Goal: Task Accomplishment & Management: Complete application form

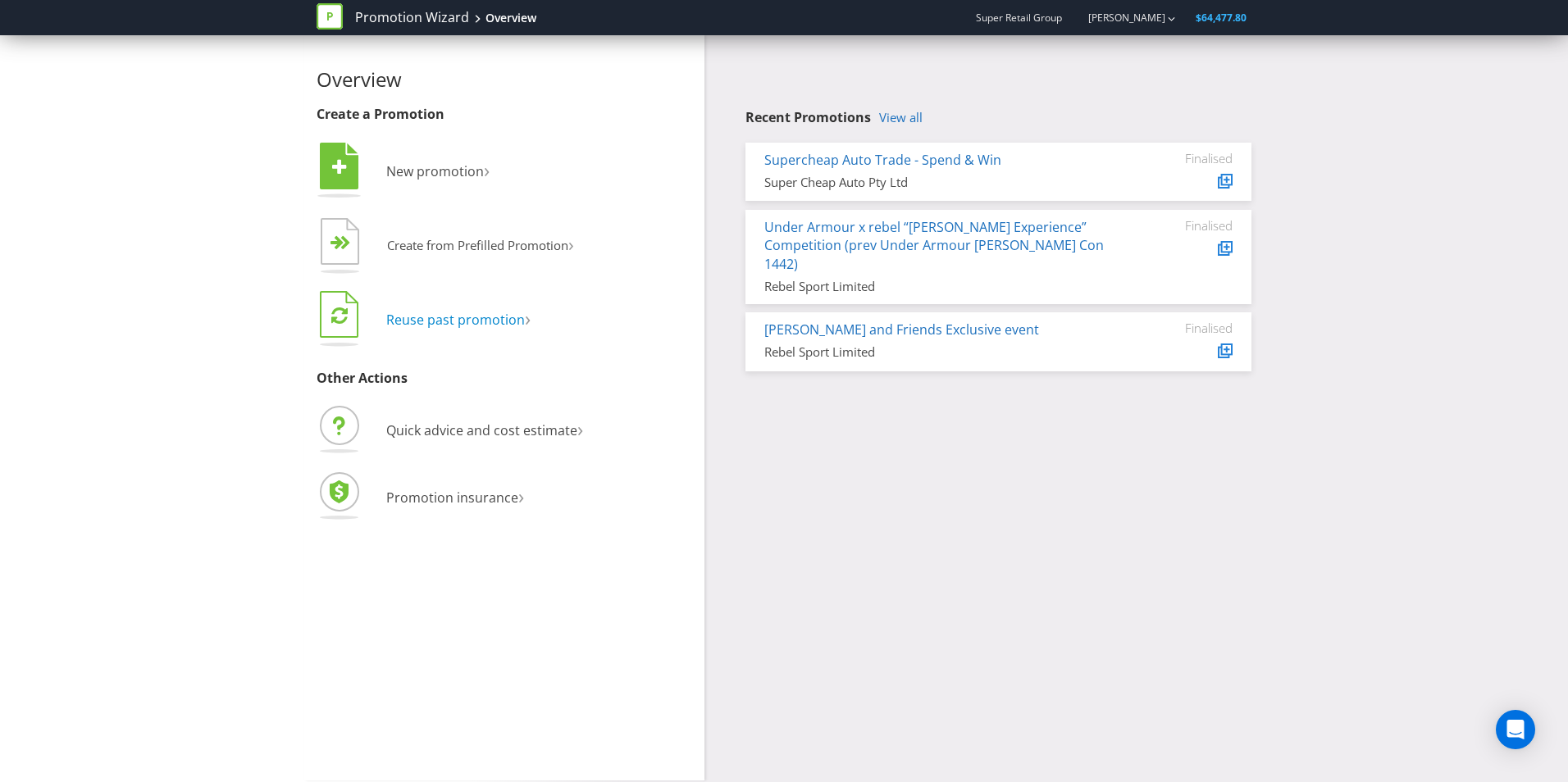
click at [425, 321] on span "Reuse past promotion" at bounding box center [455, 319] width 138 height 18
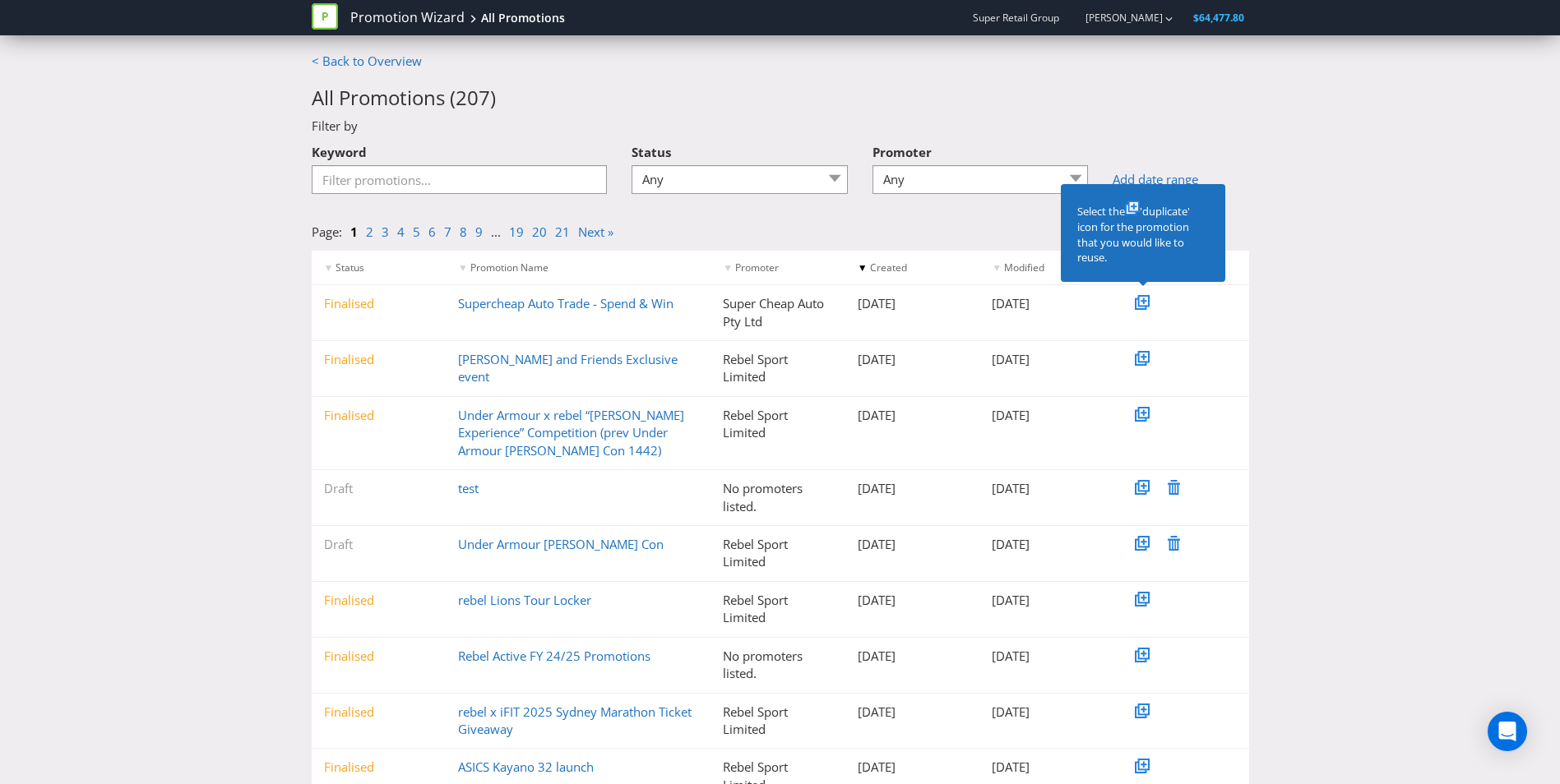
click at [393, 197] on div "Keyword" at bounding box center [460, 171] width 321 height 71
click at [385, 190] on input "Keyword" at bounding box center [459, 180] width 296 height 29
type input "online"
click at [932, 175] on select "Any BCF Australia Macpac New Zealand Limited Macpac Retail Pty Ltd Rebel Sport …" at bounding box center [980, 180] width 216 height 29
select select "Super Cheap Auto Pty Ltd"
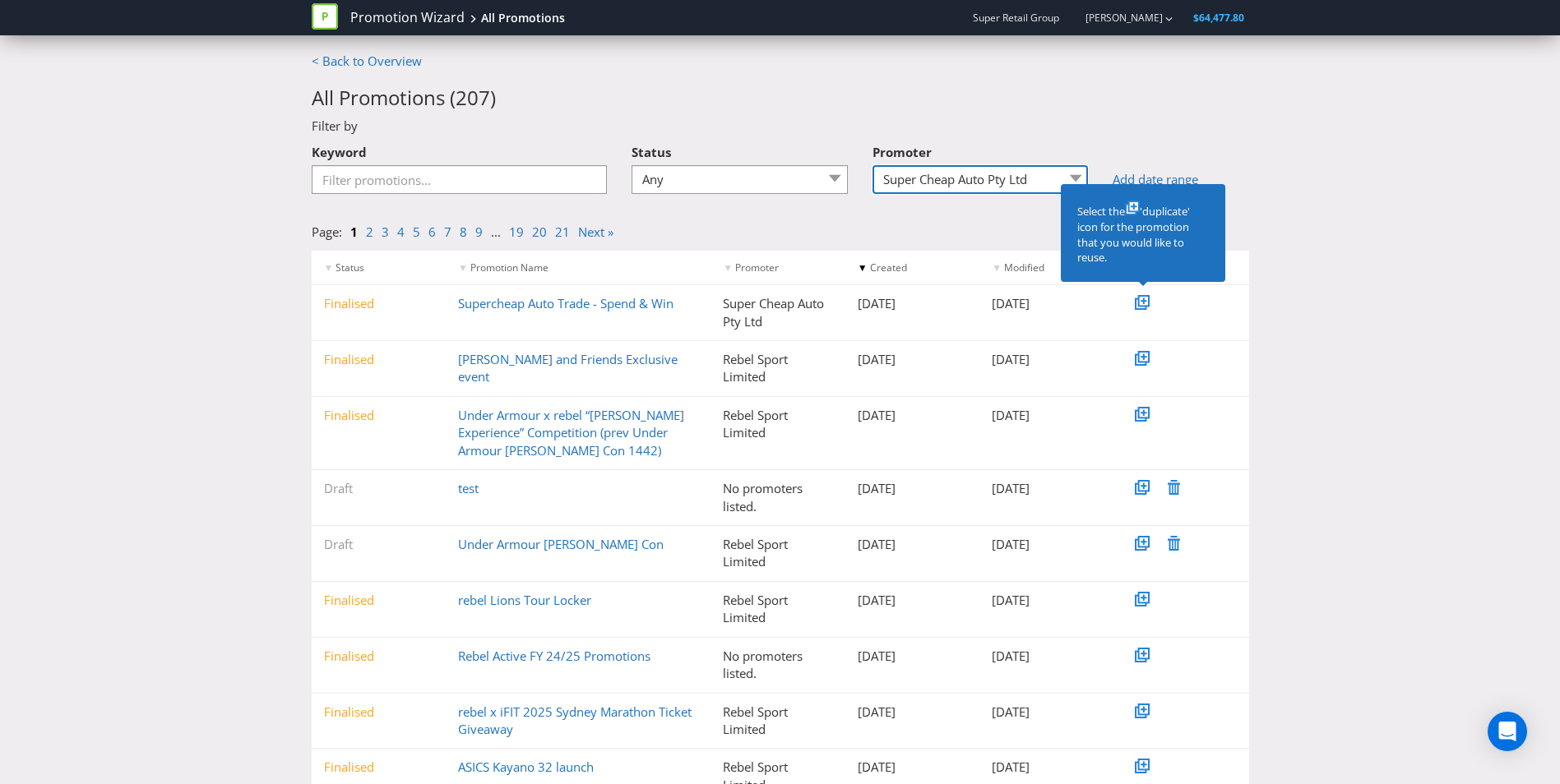
click at [878, 166] on select "Any BCF Australia Macpac New Zealand Limited Macpac Retail Pty Ltd Rebel Sport …" at bounding box center [980, 180] width 216 height 29
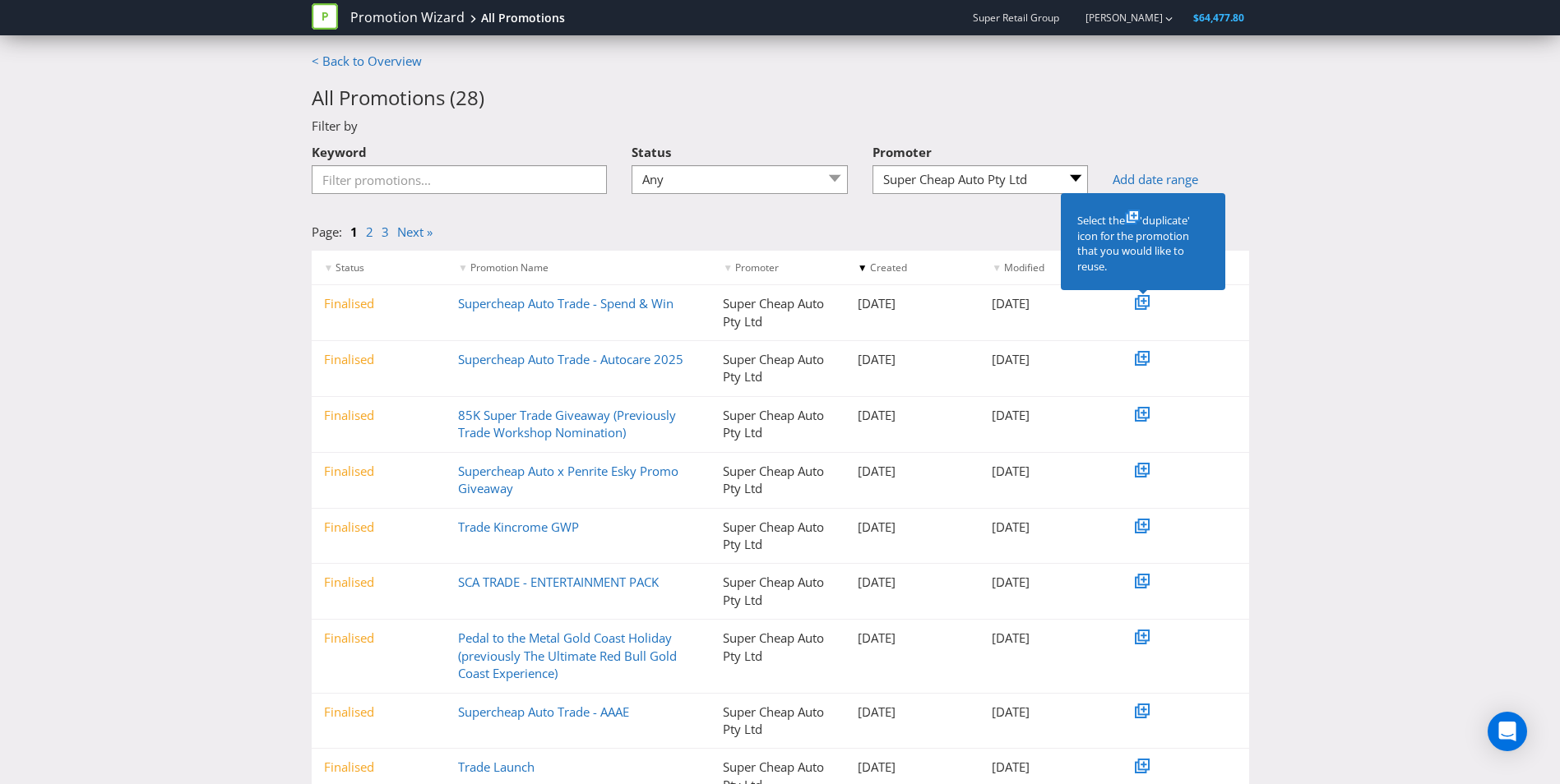
click at [186, 439] on div "< Back to Overview All Promotions ( 28 ) Filter by Keyword Status Any Draft Und…" at bounding box center [780, 478] width 1560 height 851
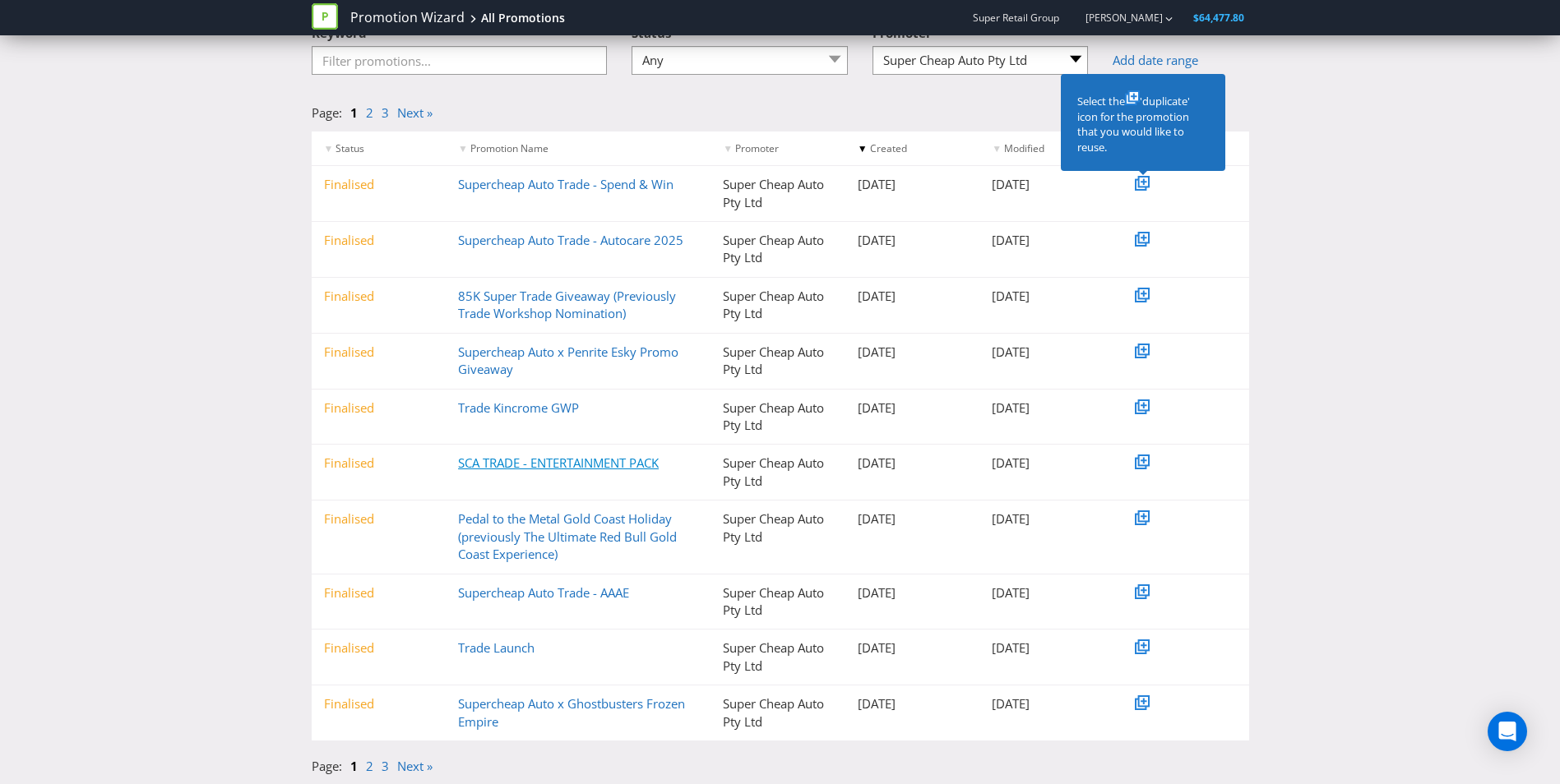
click at [532, 464] on link "SCA TRADE - ENTERTAINMENT PACK" at bounding box center [558, 462] width 200 height 16
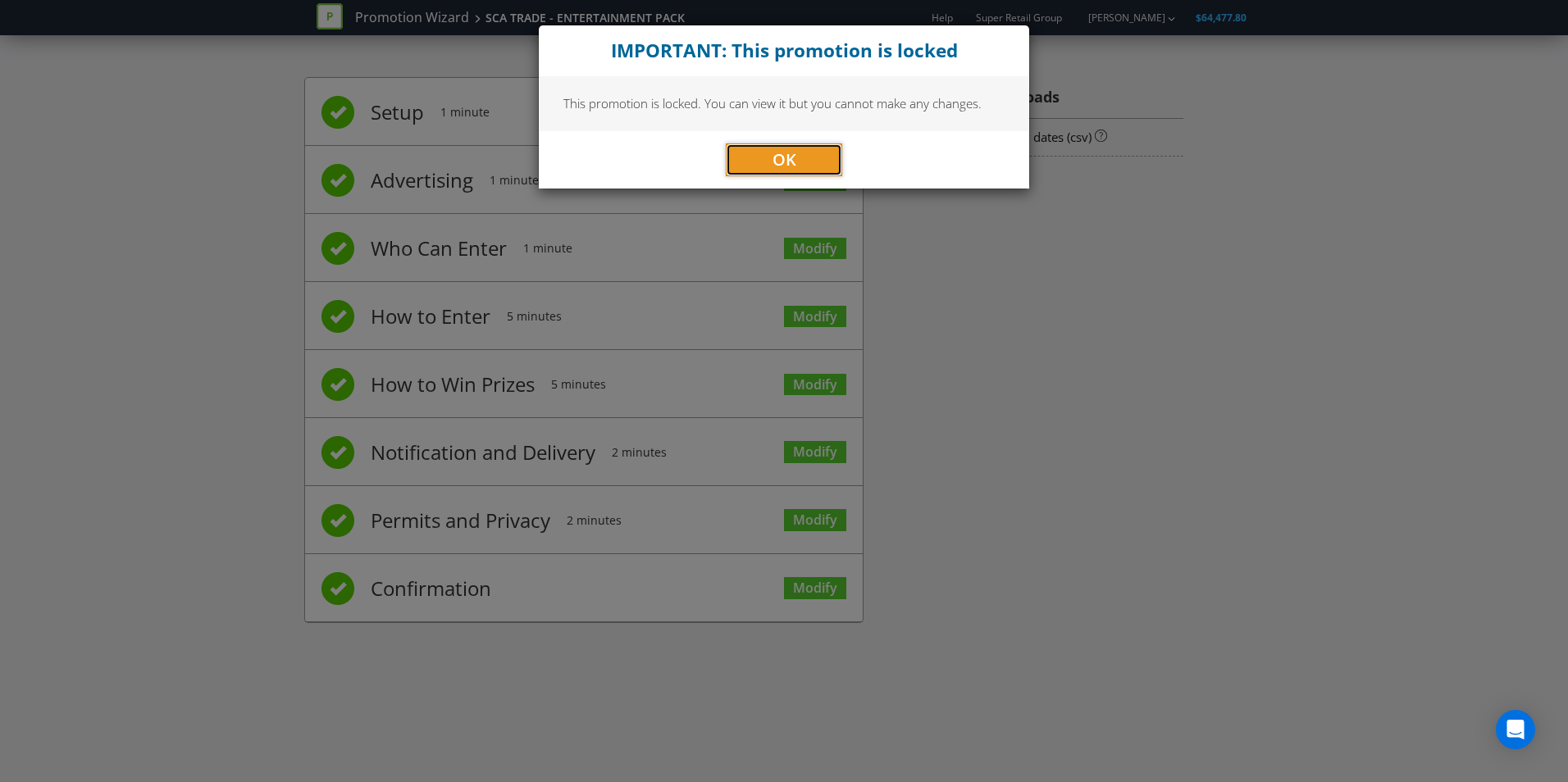
click at [784, 149] on span "OK" at bounding box center [784, 160] width 23 height 22
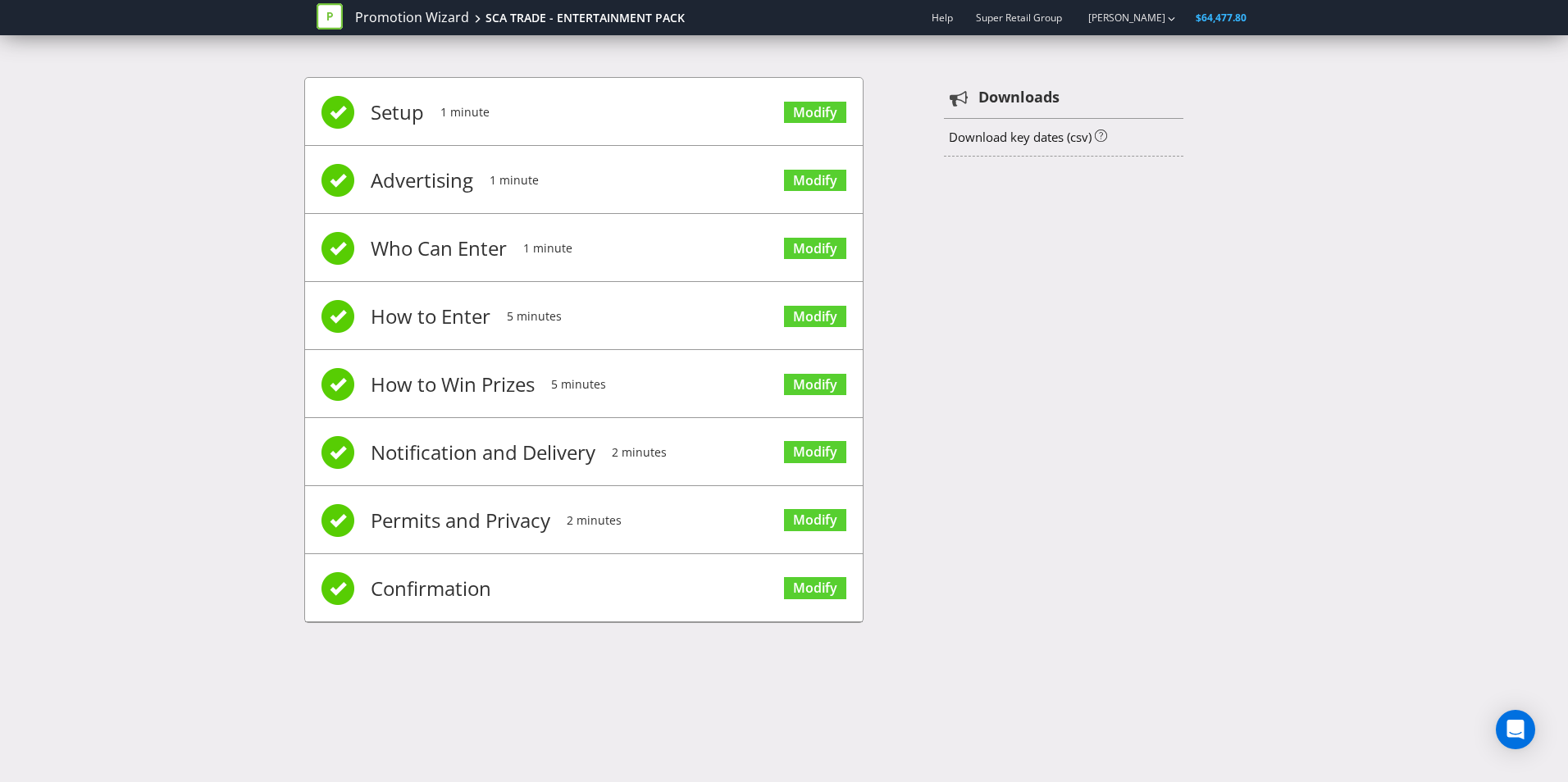
click at [800, 124] on span "Modify" at bounding box center [815, 111] width 62 height 66
click at [809, 109] on link "Modify" at bounding box center [815, 113] width 62 height 22
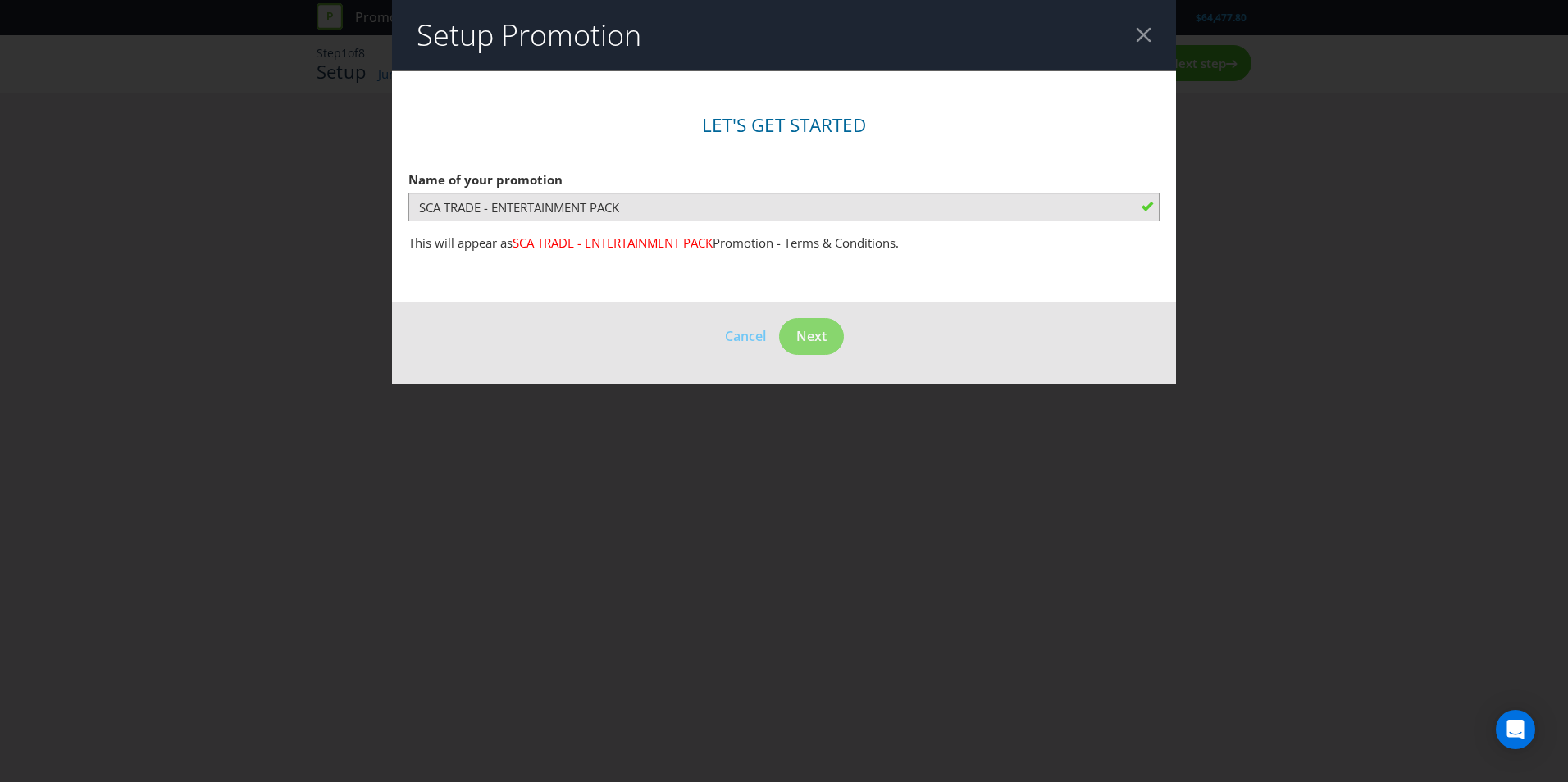
click at [1129, 37] on header "Setup Promotion" at bounding box center [784, 35] width 784 height 71
click at [1132, 39] on header "Setup Promotion" at bounding box center [784, 35] width 784 height 71
click at [1155, 22] on header "Setup Promotion" at bounding box center [784, 35] width 784 height 71
click at [1148, 27] on div at bounding box center [1144, 35] width 16 height 16
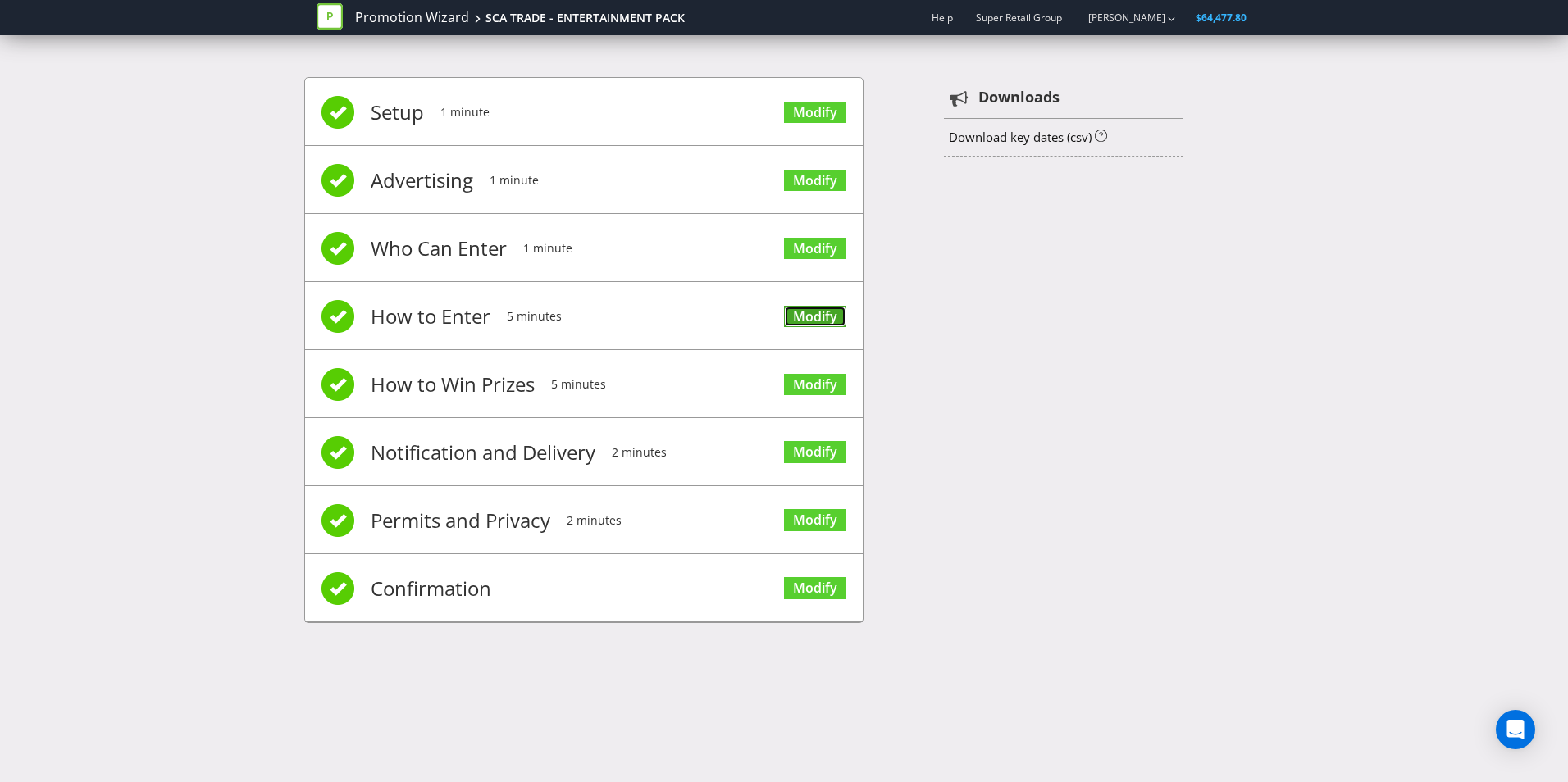
click at [811, 324] on link "Modify" at bounding box center [815, 317] width 62 height 22
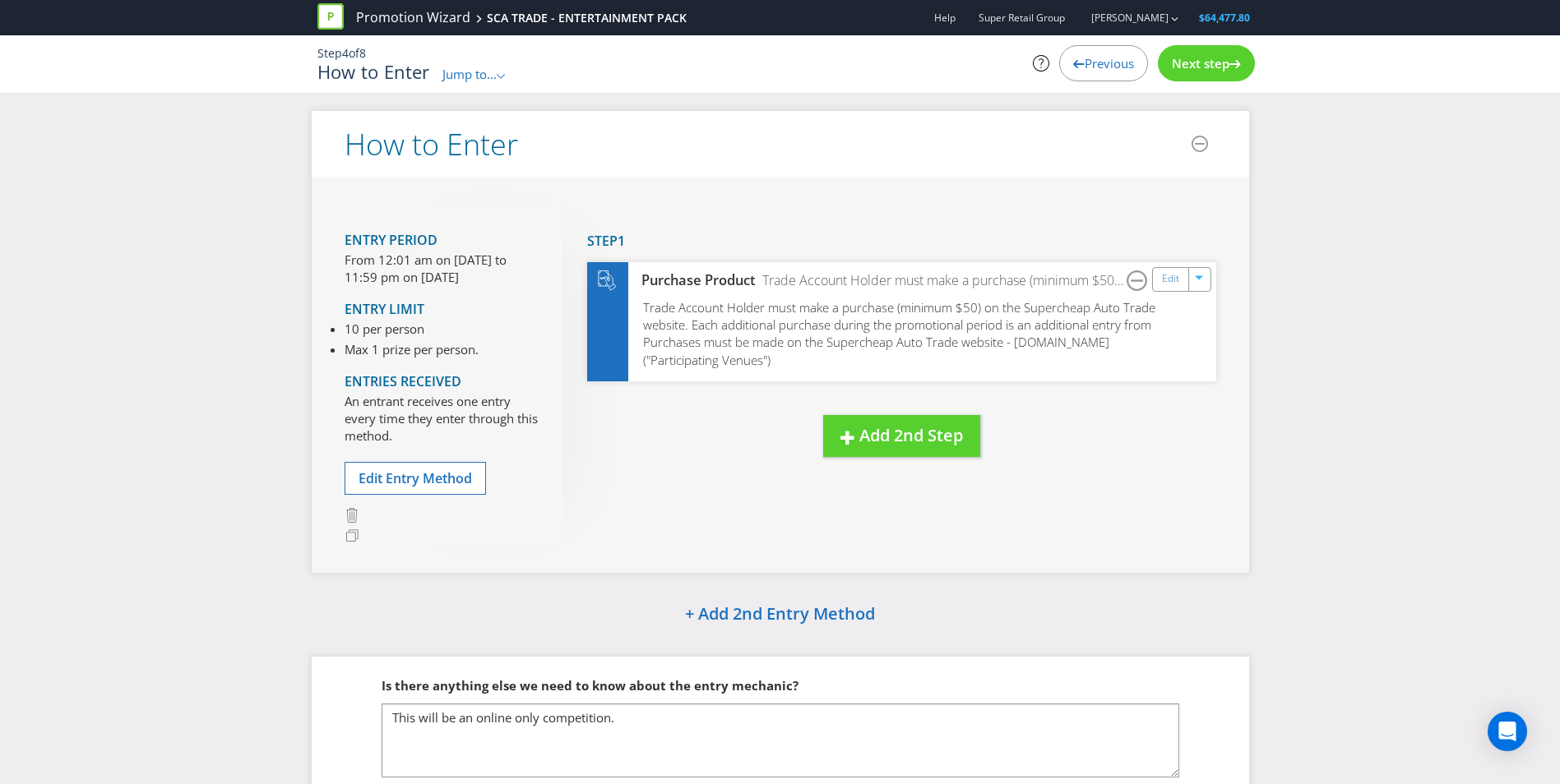
click at [1288, 452] on div "How to Enter Entry Period From 12:01 am on [DATE] to 11:59 pm on [DATE] Entry L…" at bounding box center [780, 487] width 1560 height 752
click at [359, 71] on h1 "How to Enter" at bounding box center [374, 71] width 113 height 20
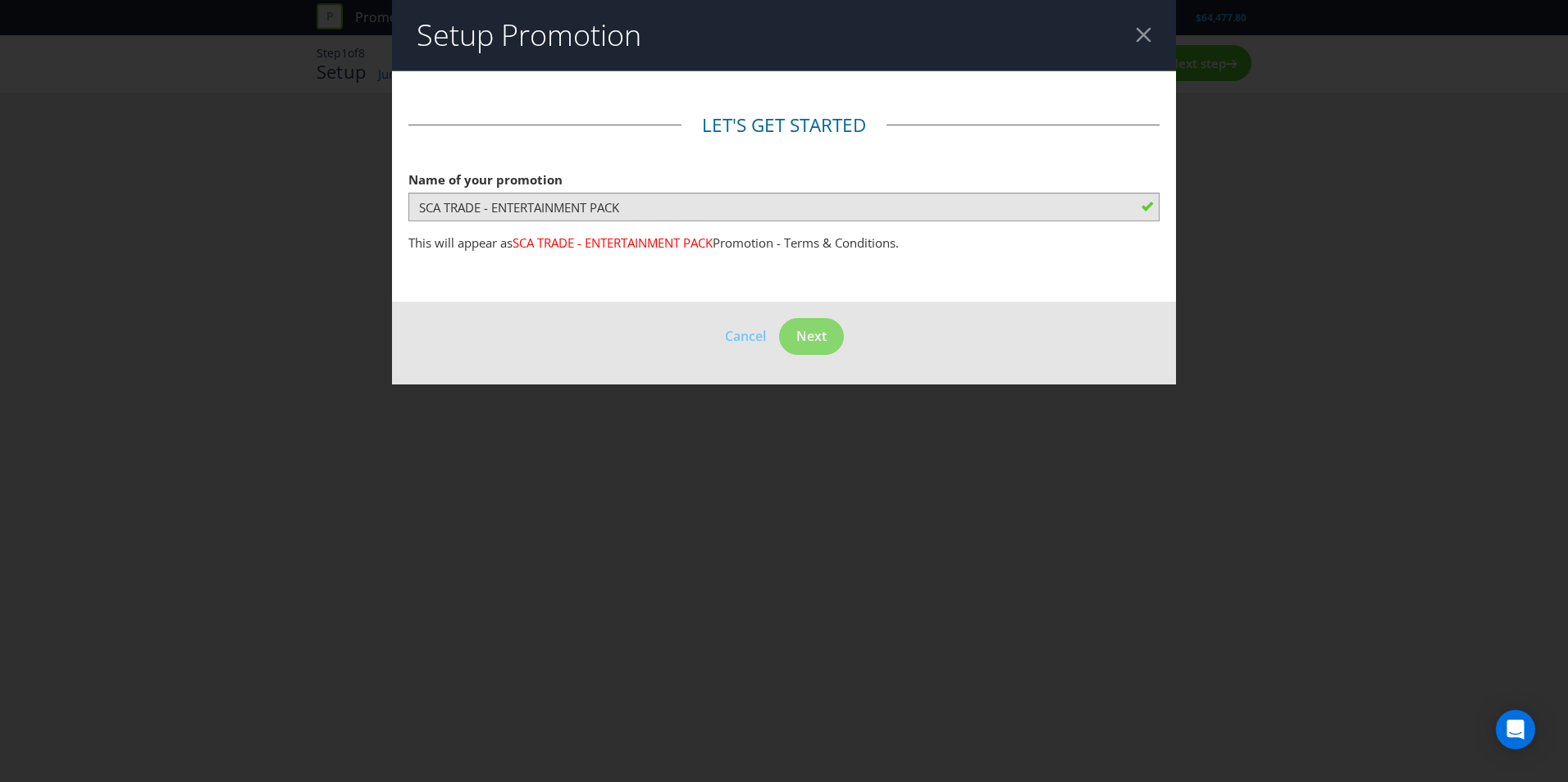
click at [1150, 34] on div at bounding box center [1144, 35] width 16 height 16
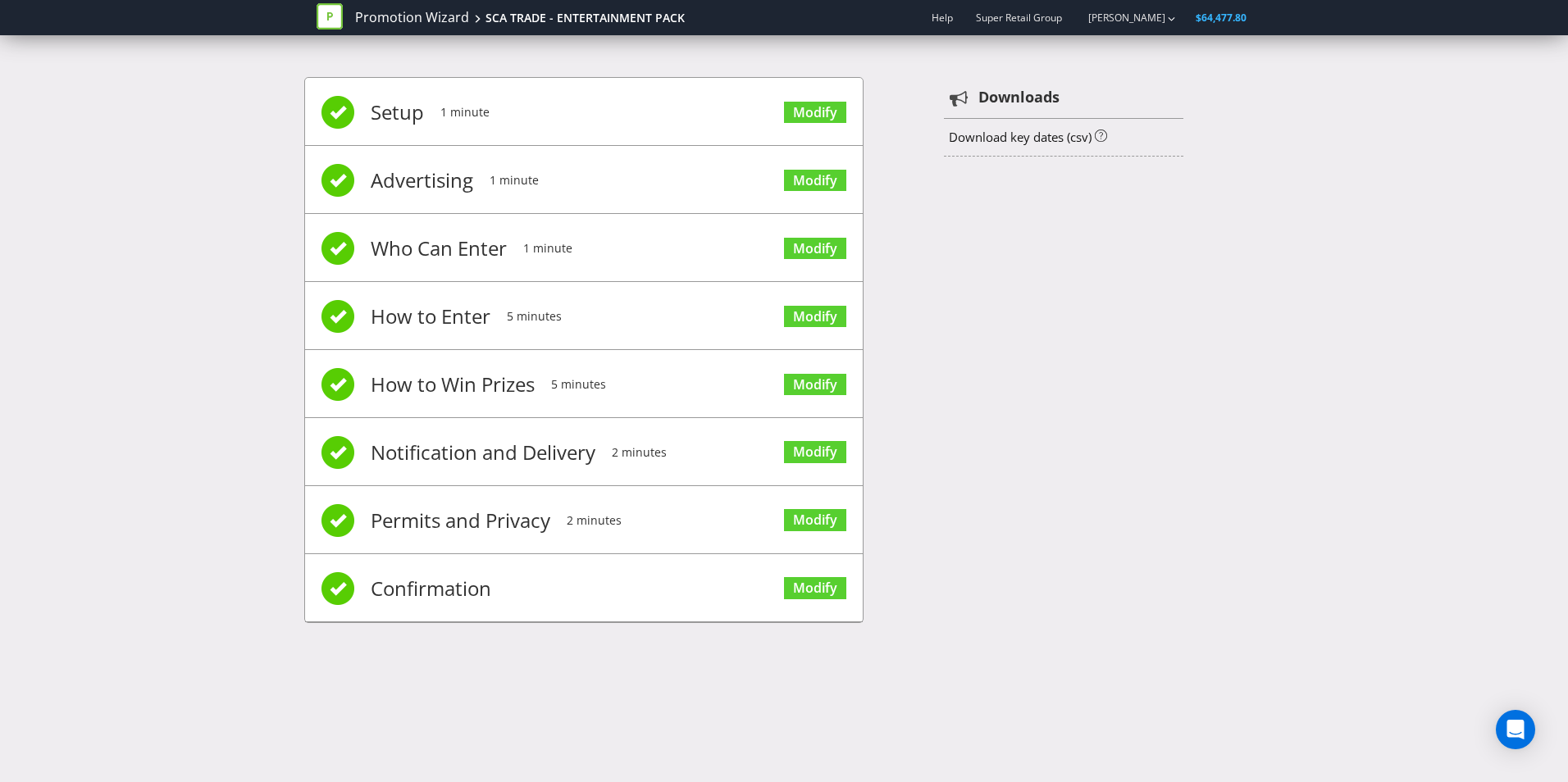
click at [159, 108] on div "Setup 1 minute Modify Advertising 1 minute Modify Who Can Enter 1 minute Modify…" at bounding box center [784, 358] width 1568 height 612
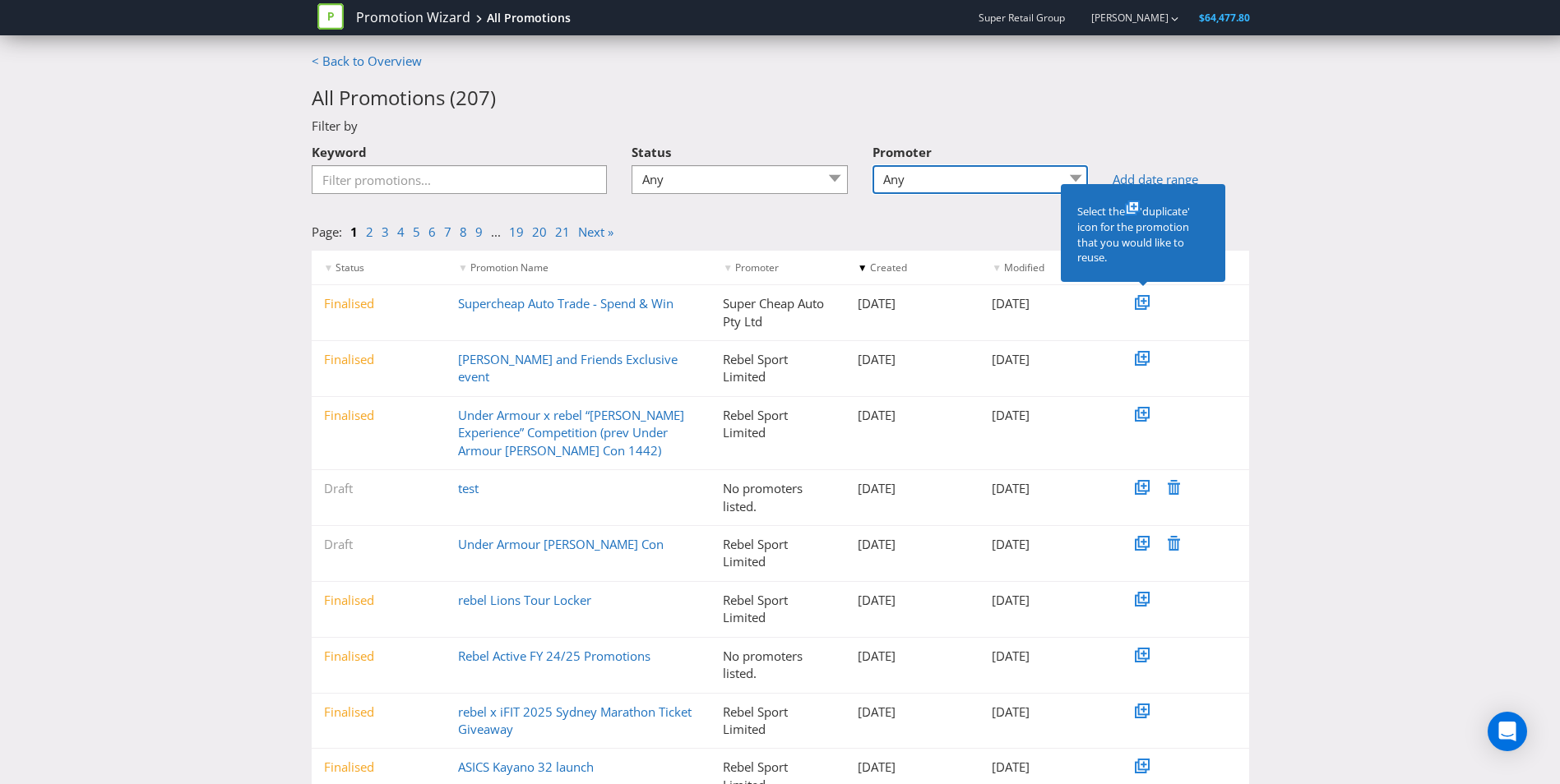
click at [944, 180] on select "Any BCF Australia Macpac New Zealand Limited Macpac Retail Pty Ltd Rebel Sport …" at bounding box center [980, 180] width 216 height 29
select select "Super Cheap Auto Pty Ltd"
click at [878, 166] on select "Any BCF Australia Macpac New Zealand Limited Macpac Retail Pty Ltd Rebel Sport …" at bounding box center [980, 180] width 216 height 29
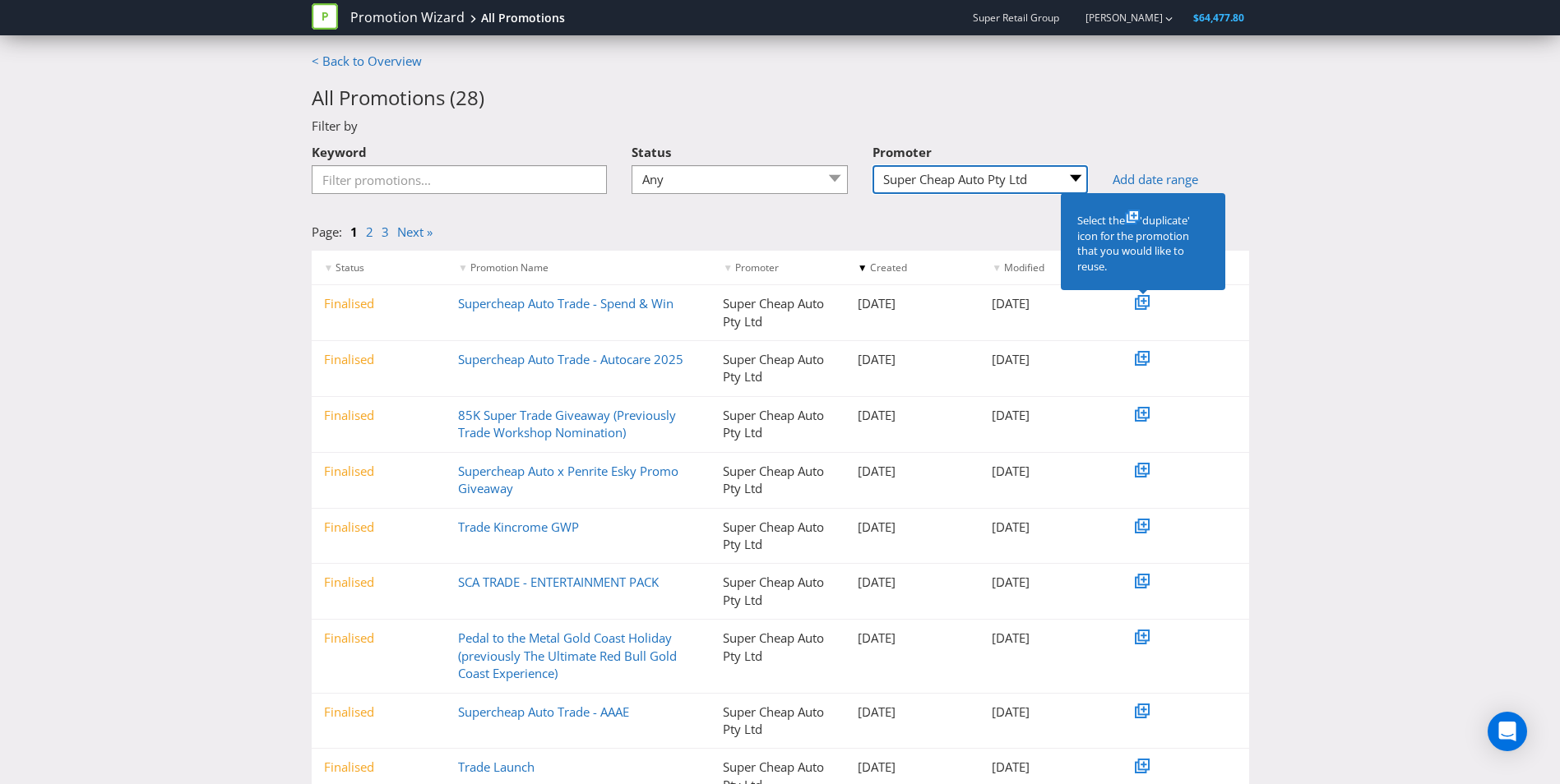
scroll to position [119, 0]
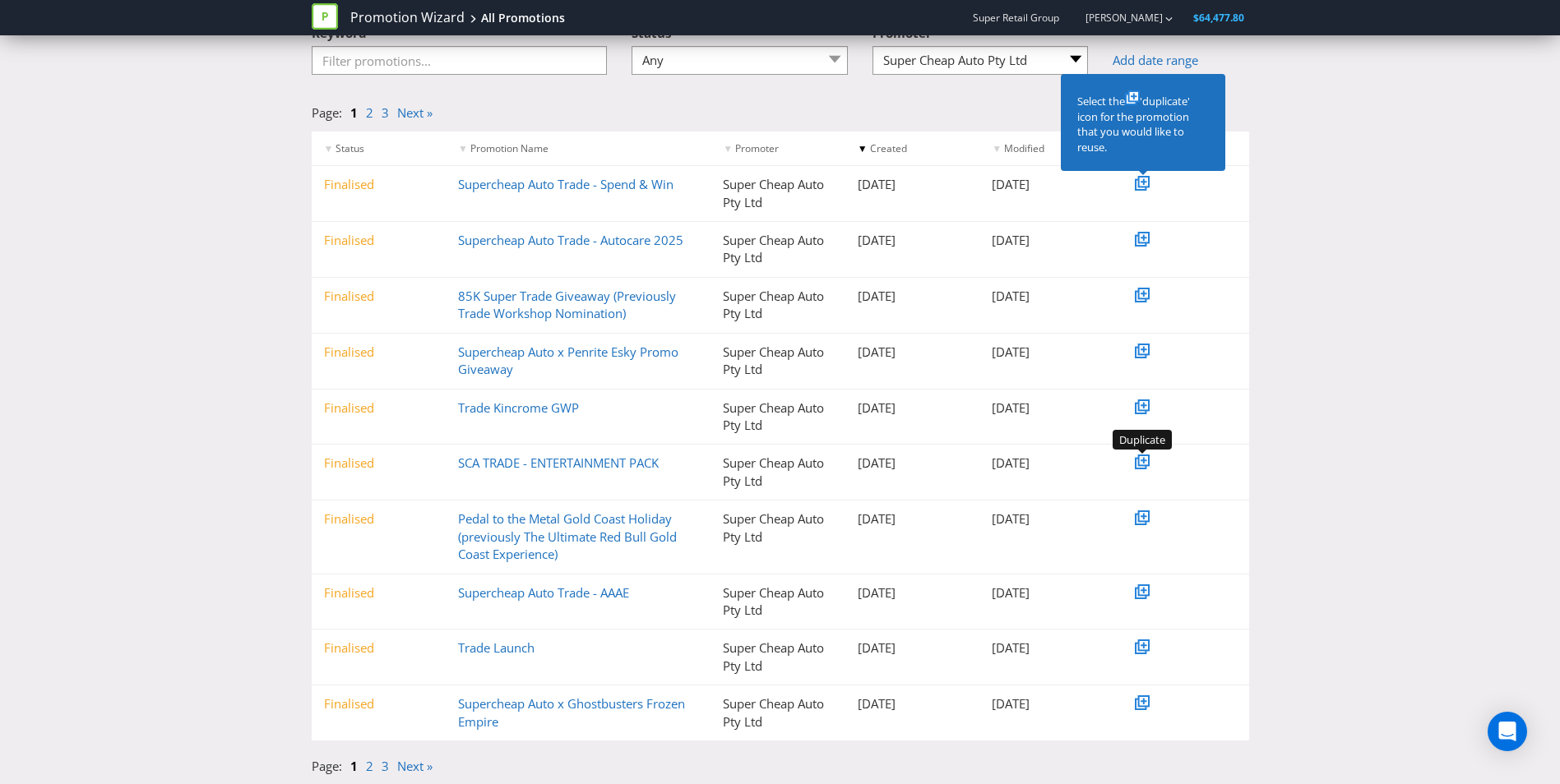
click at [1138, 467] on icon at bounding box center [1140, 463] width 8 height 8
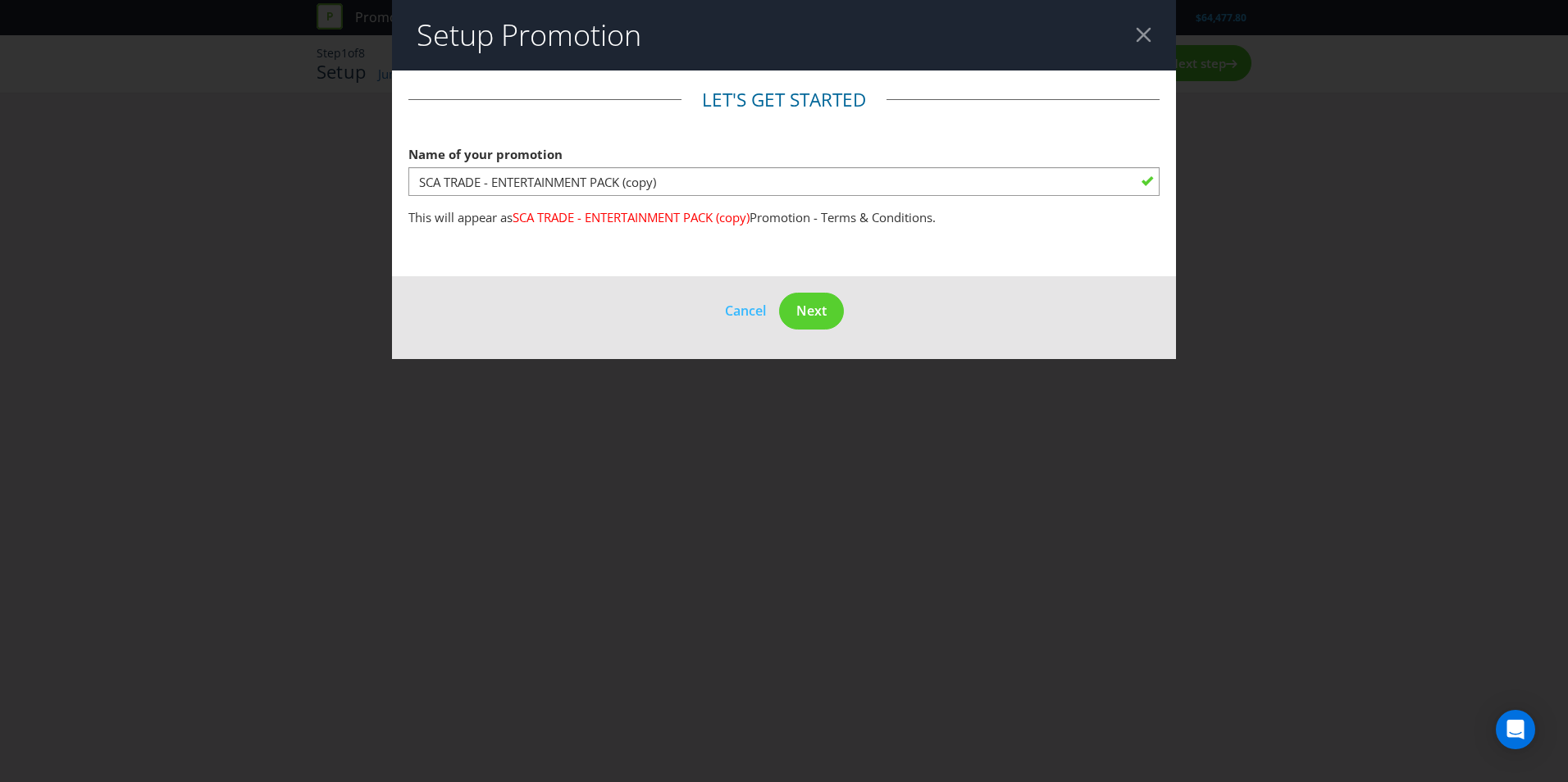
click at [516, 197] on fieldset "Let's get started Name of your promotion SCA TRADE - ENTERTAINMENT PACK (copy) …" at bounding box center [784, 161] width 751 height 149
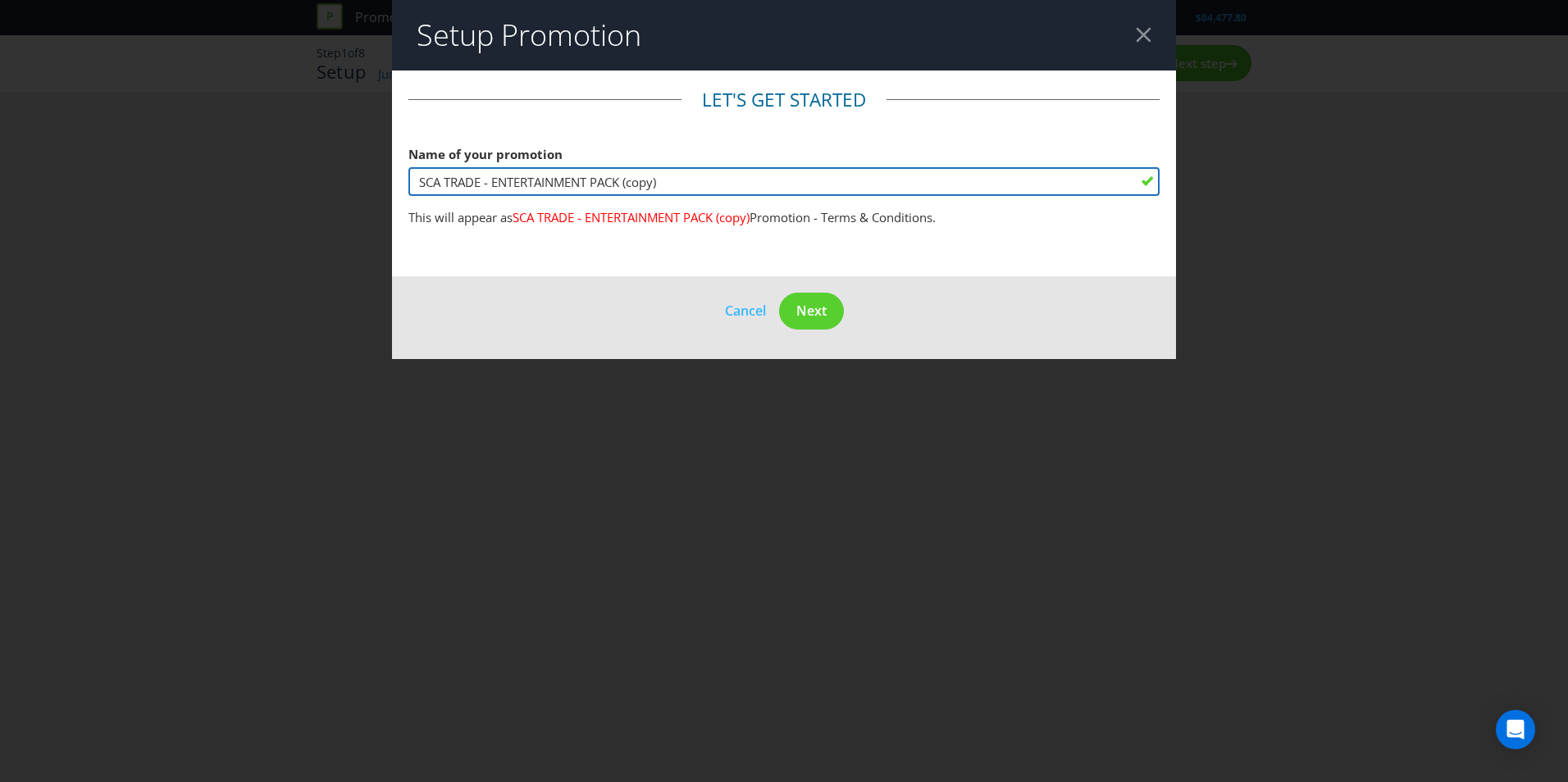
click at [495, 186] on input "SCA TRADE - ENTERTAINMENT PACK (copy)" at bounding box center [784, 181] width 751 height 29
drag, startPoint x: 495, startPoint y: 186, endPoint x: 710, endPoint y: 180, distance: 215.1
click at [710, 180] on input "SCA TRADE - ENTERTAINMENT PACK (copy)" at bounding box center [784, 181] width 751 height 29
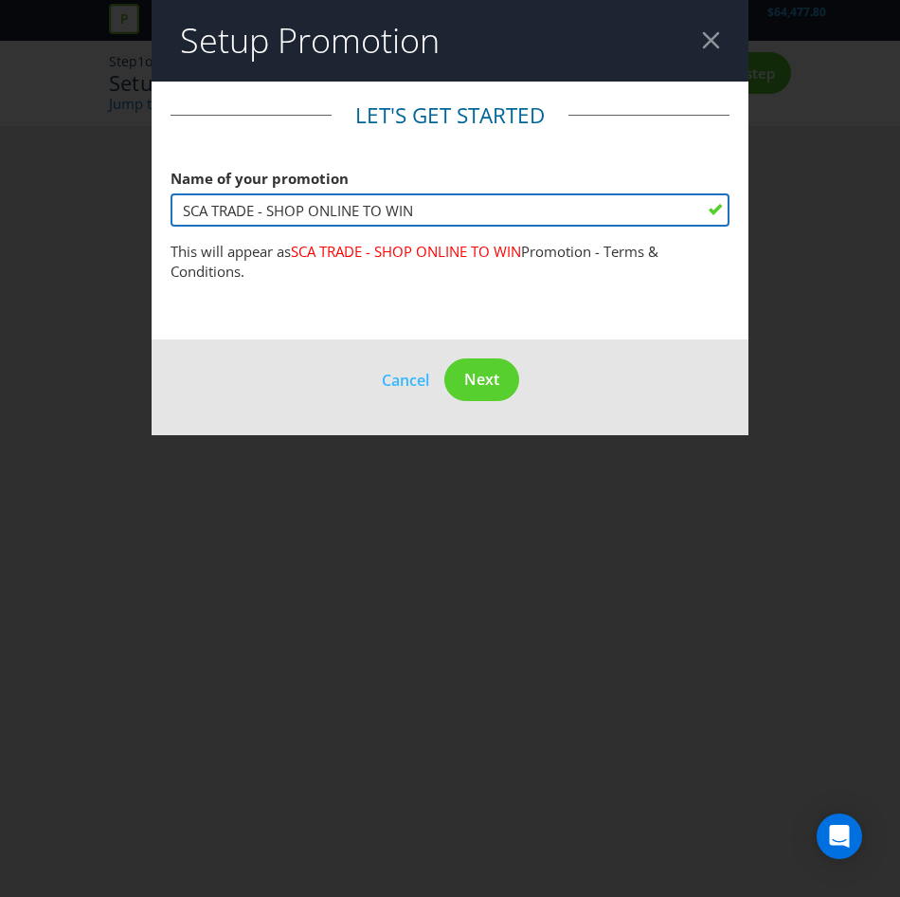
click at [429, 215] on input "SCA TRADE - SHOP ONLINE TO WIN" at bounding box center [450, 209] width 559 height 33
drag, startPoint x: 219, startPoint y: 217, endPoint x: 133, endPoint y: 224, distance: 86.5
click at [133, 224] on div "Setup Promotion Let's get started Name of your promotion SCA TRADE - SHOP ONLIN…" at bounding box center [450, 448] width 900 height 897
drag, startPoint x: 267, startPoint y: 209, endPoint x: 123, endPoint y: 220, distance: 144.5
click at [123, 220] on div "Setup Promotion Let's get started Name of your promotion SCA TRADE - SHOP TRADE…" at bounding box center [450, 448] width 900 height 897
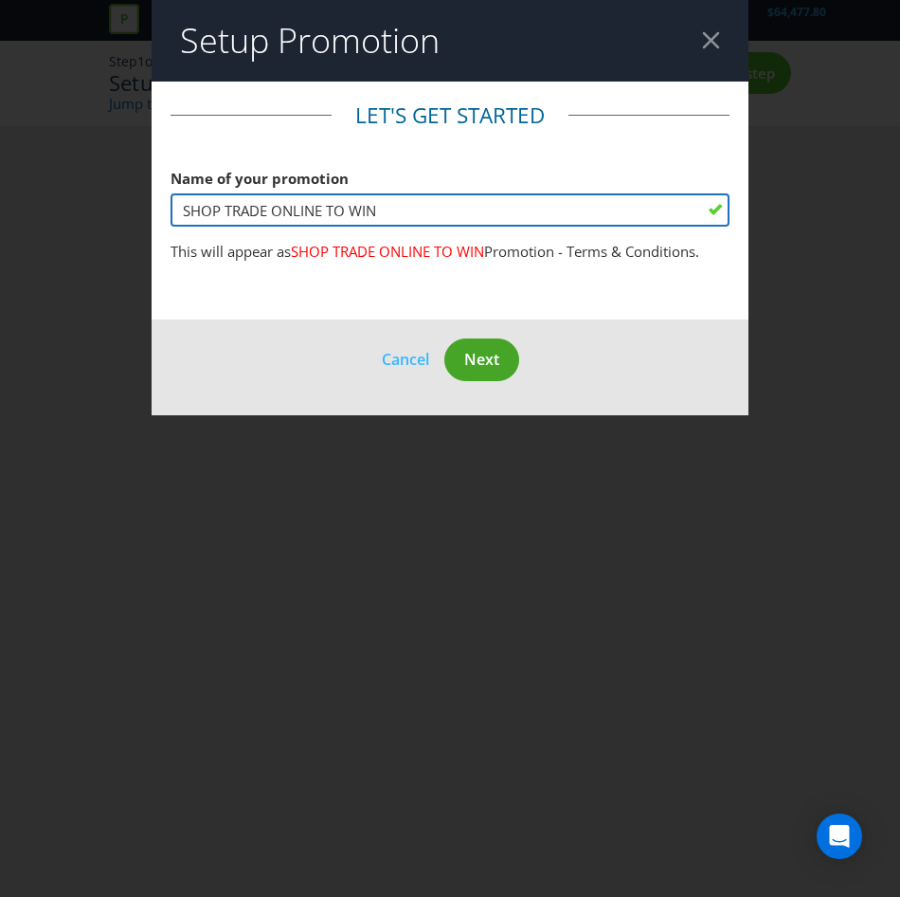
type input "SHOP TRADE ONLINE TO WIN"
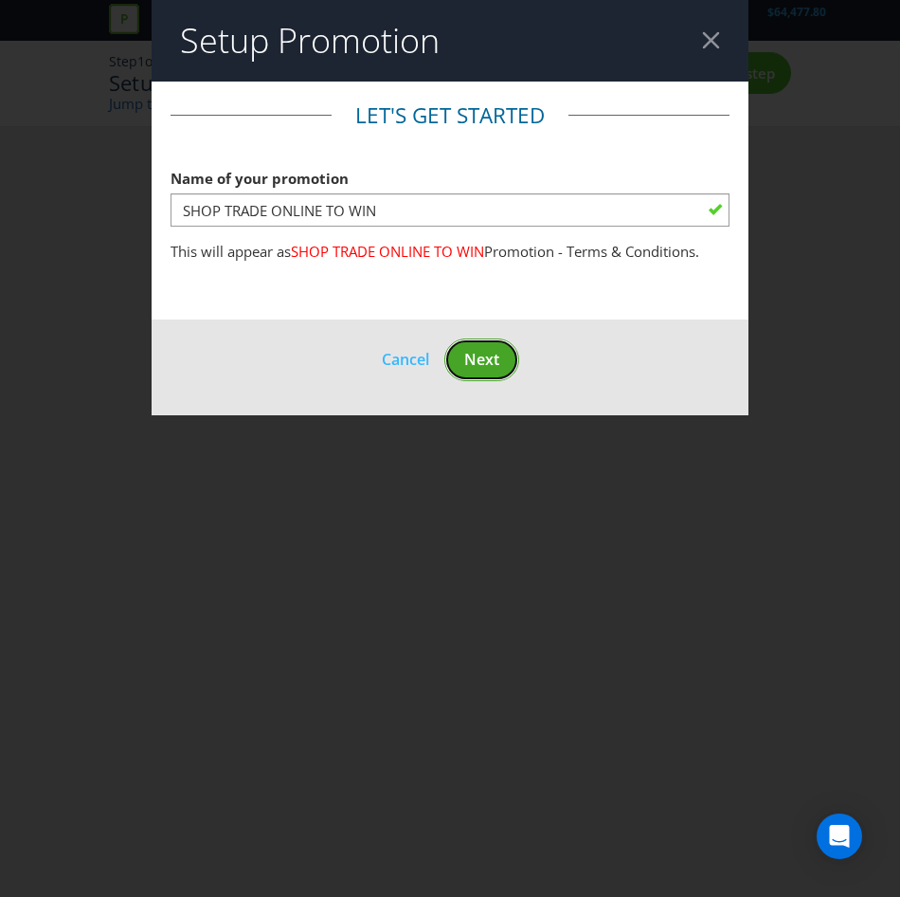
click at [464, 358] on span "Next" at bounding box center [481, 359] width 35 height 21
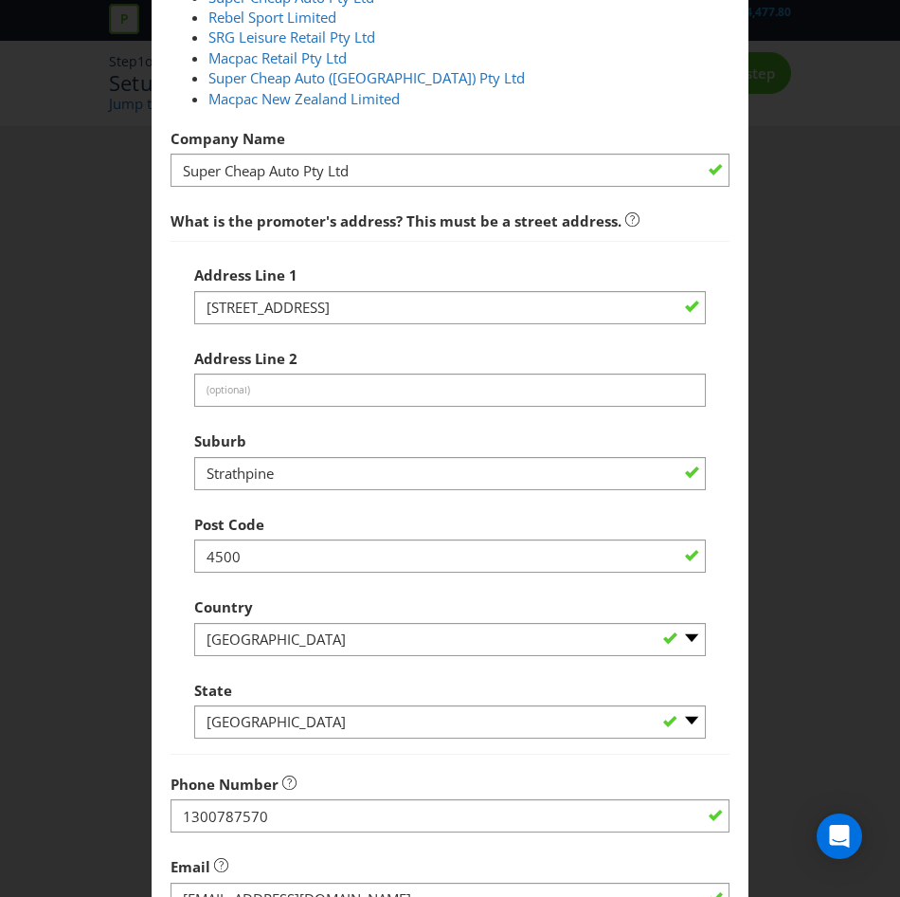
scroll to position [502, 0]
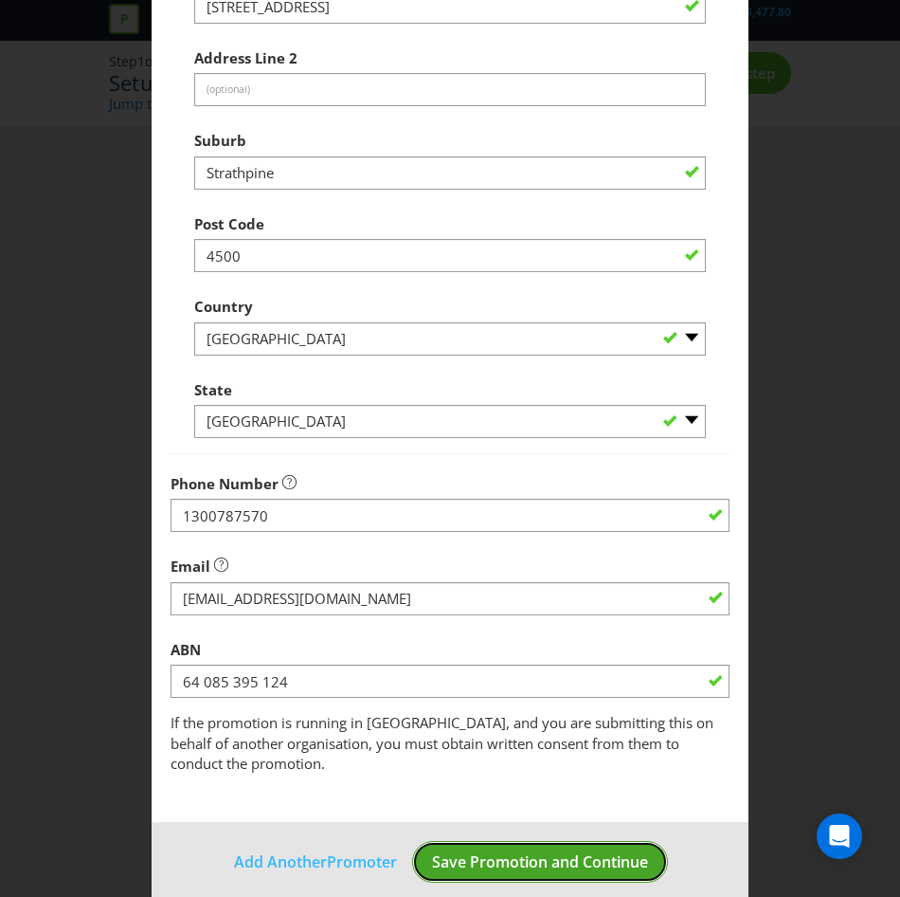
click at [514, 851] on span "Save Promotion and Continue" at bounding box center [540, 861] width 216 height 21
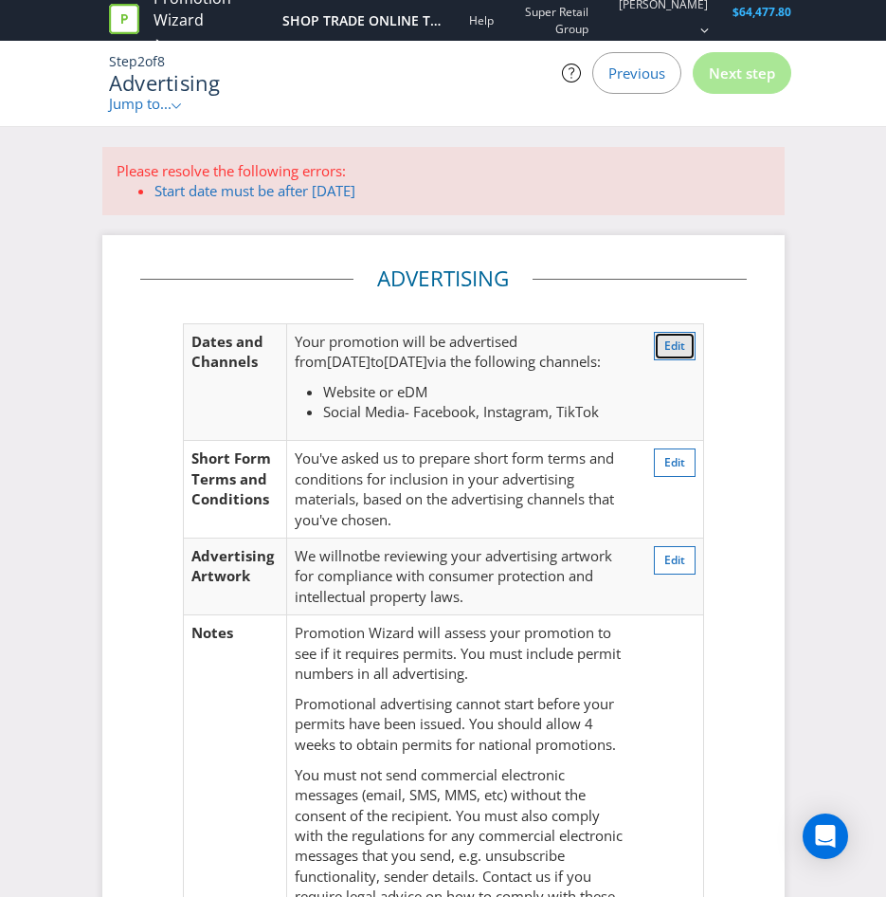
click at [670, 349] on span "Edit" at bounding box center [674, 345] width 21 height 16
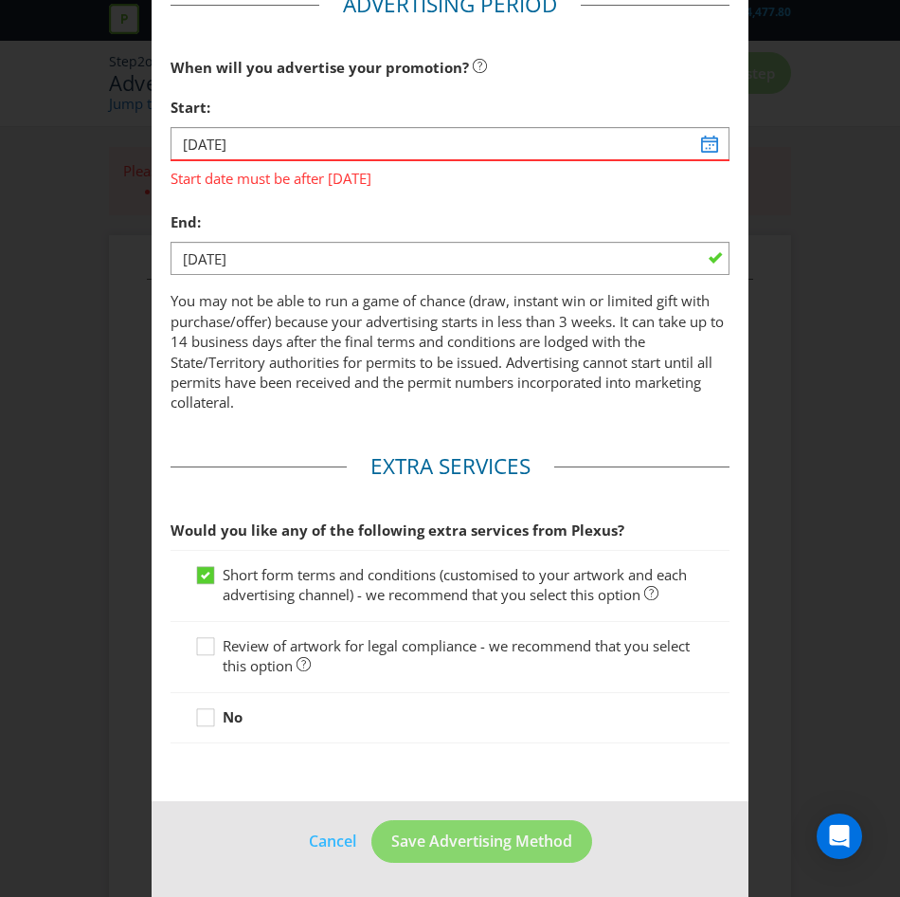
scroll to position [100, 0]
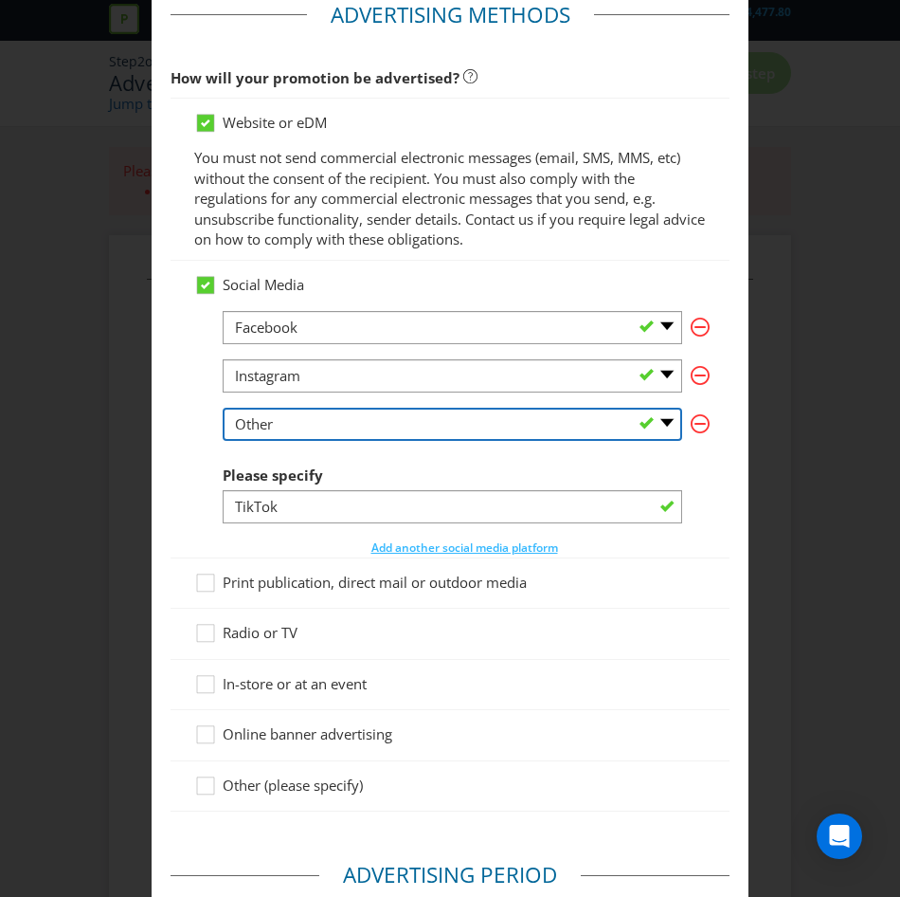
click at [319, 425] on select "-- Please Select -- Facebook X Instagram Snapchat LinkedIn Pinterest Tumblr You…" at bounding box center [453, 424] width 460 height 33
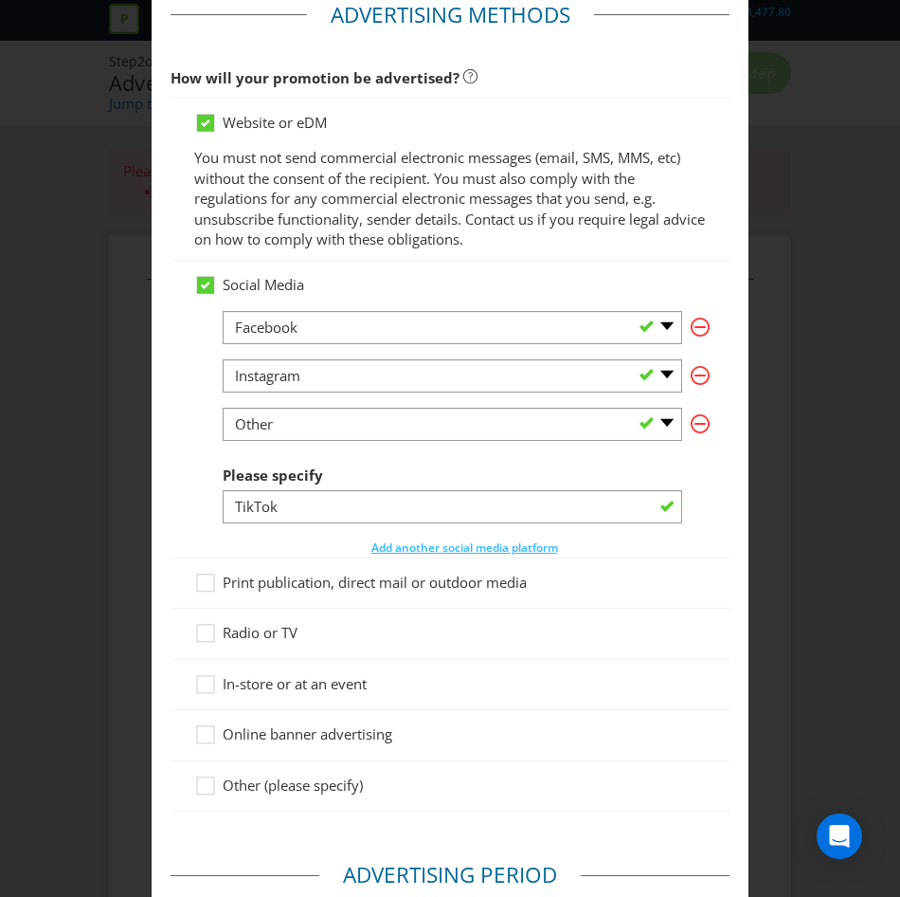
click at [171, 450] on div "Social Media -- Please Select -- Facebook X Instagram Snapchat LinkedIn Pintere…" at bounding box center [450, 410] width 559 height 298
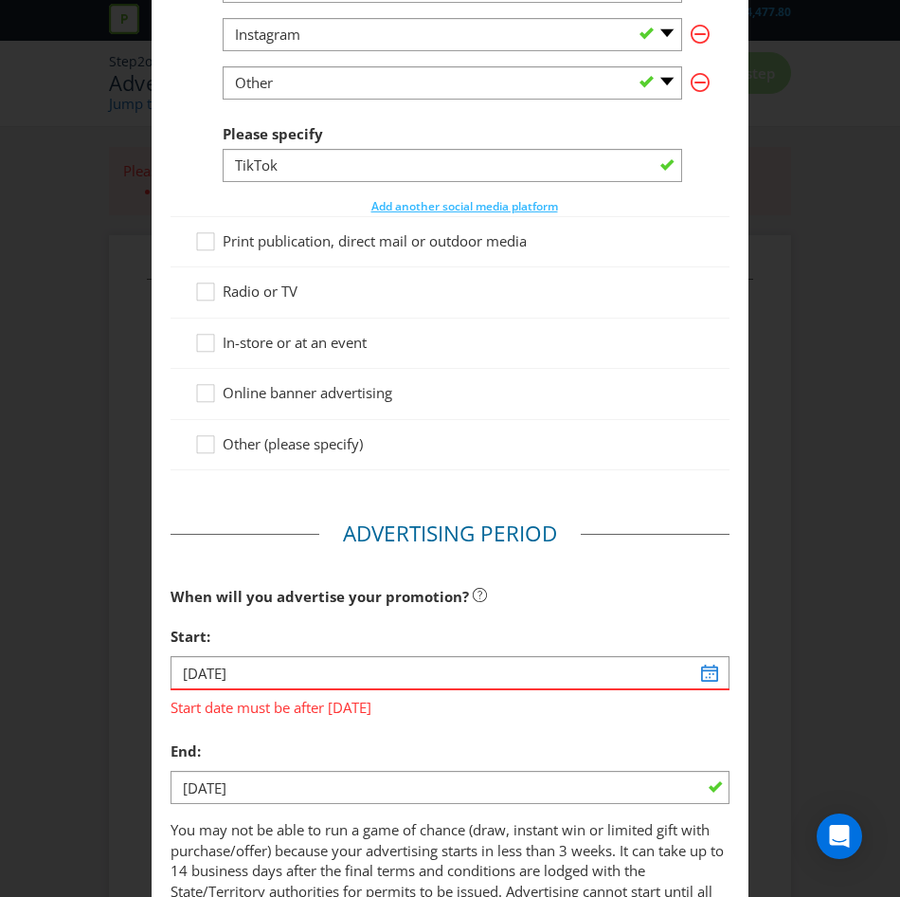
scroll to position [440, 0]
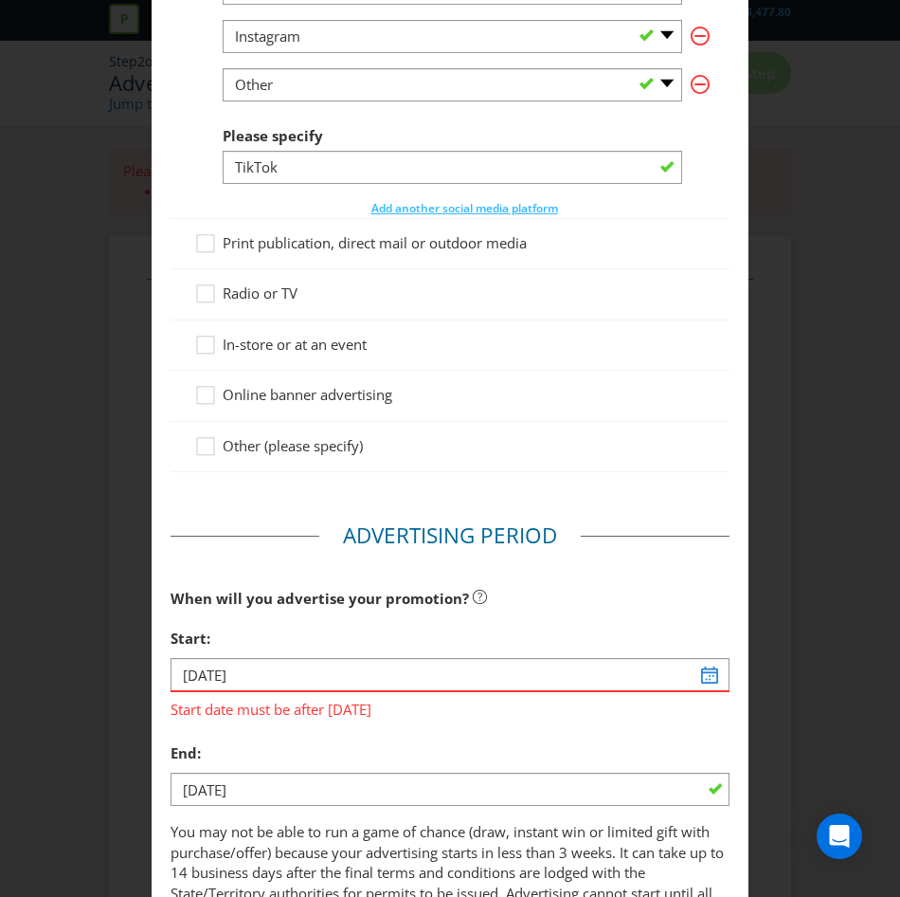
click at [273, 249] on span "Print publication, direct mail or outdoor media" at bounding box center [375, 242] width 304 height 19
click at [0, 0] on input "Print publication, direct mail or outdoor media" at bounding box center [0, 0] width 0 height 0
click at [273, 249] on span "Print publication, direct mail or outdoor media" at bounding box center [375, 242] width 304 height 19
click at [0, 0] on input "Print publication, direct mail or outdoor media" at bounding box center [0, 0] width 0 height 0
click at [273, 249] on span "Print publication, direct mail or outdoor media" at bounding box center [375, 242] width 304 height 19
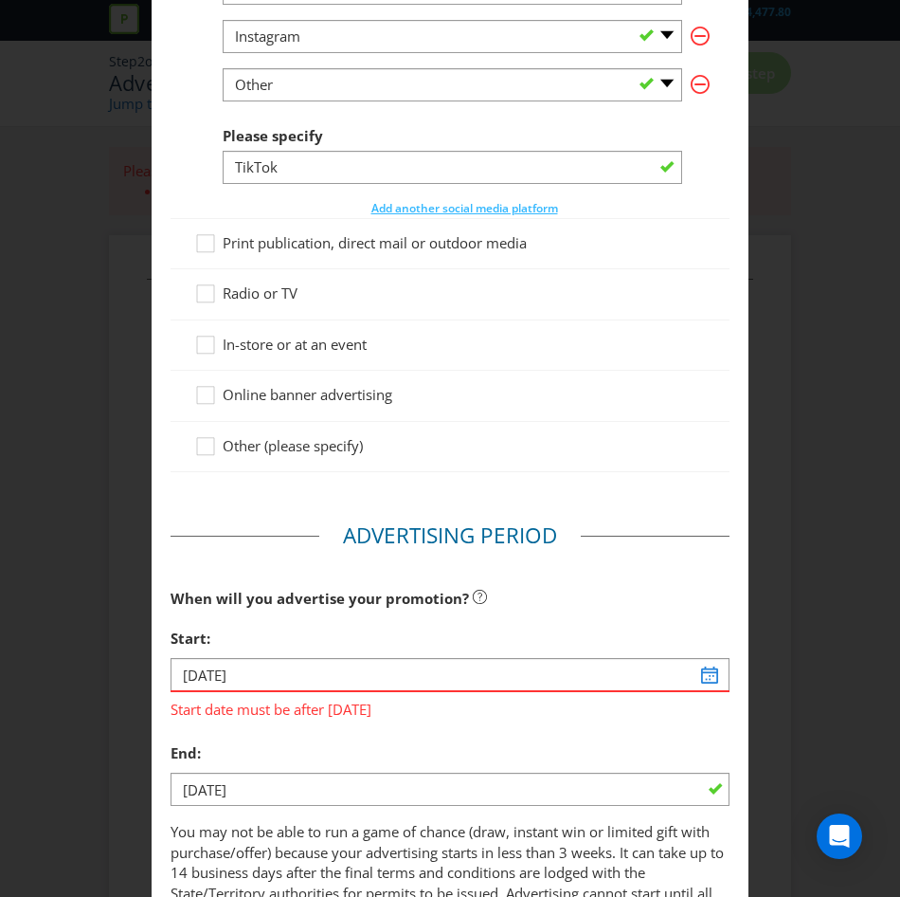
click at [0, 0] on input "Print publication, direct mail or outdoor media" at bounding box center [0, 0] width 0 height 0
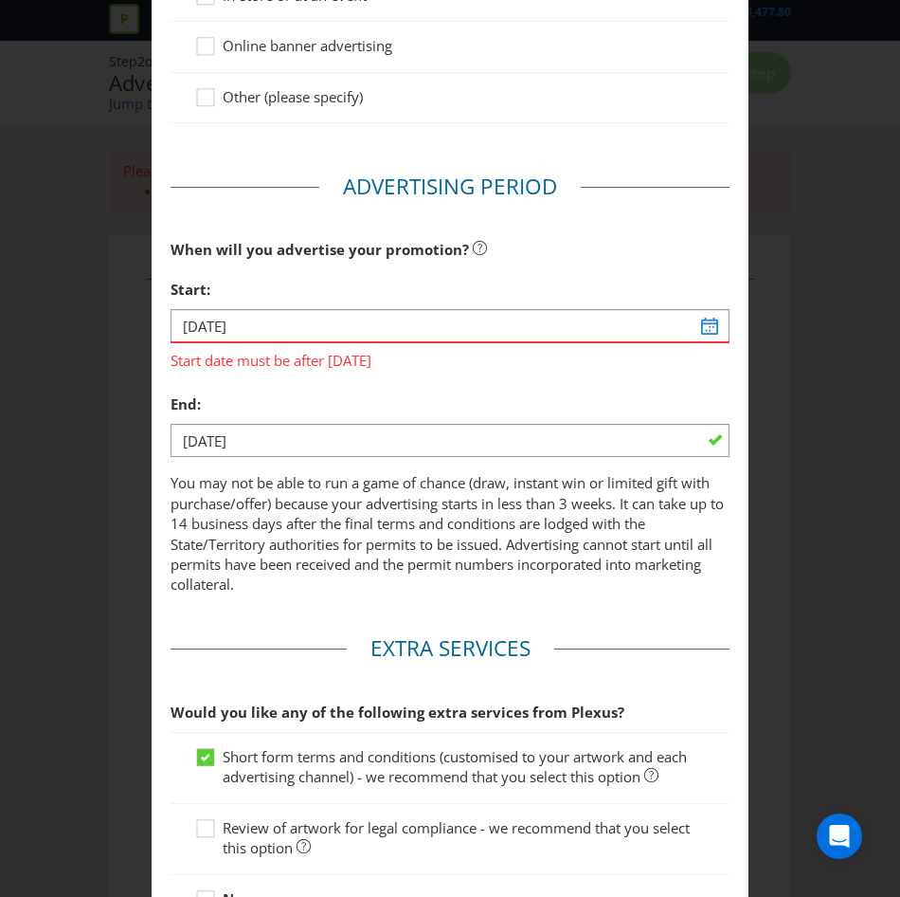
scroll to position [788, 0]
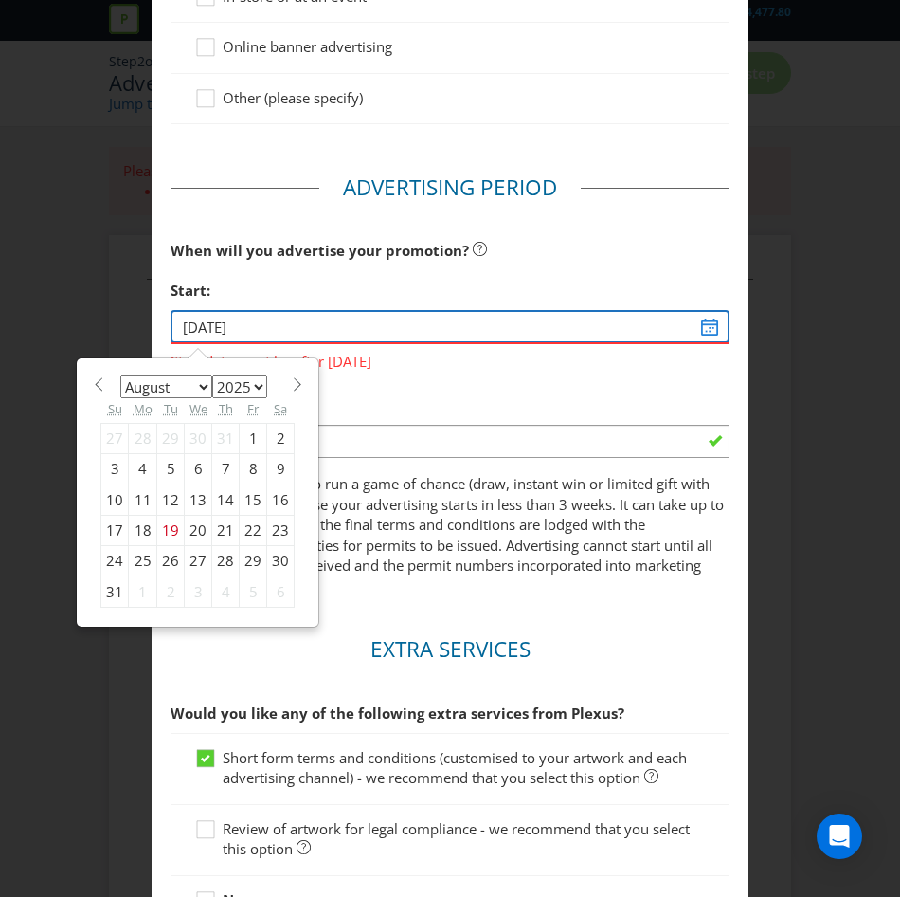
click at [706, 327] on input "[DATE]" at bounding box center [450, 326] width 559 height 33
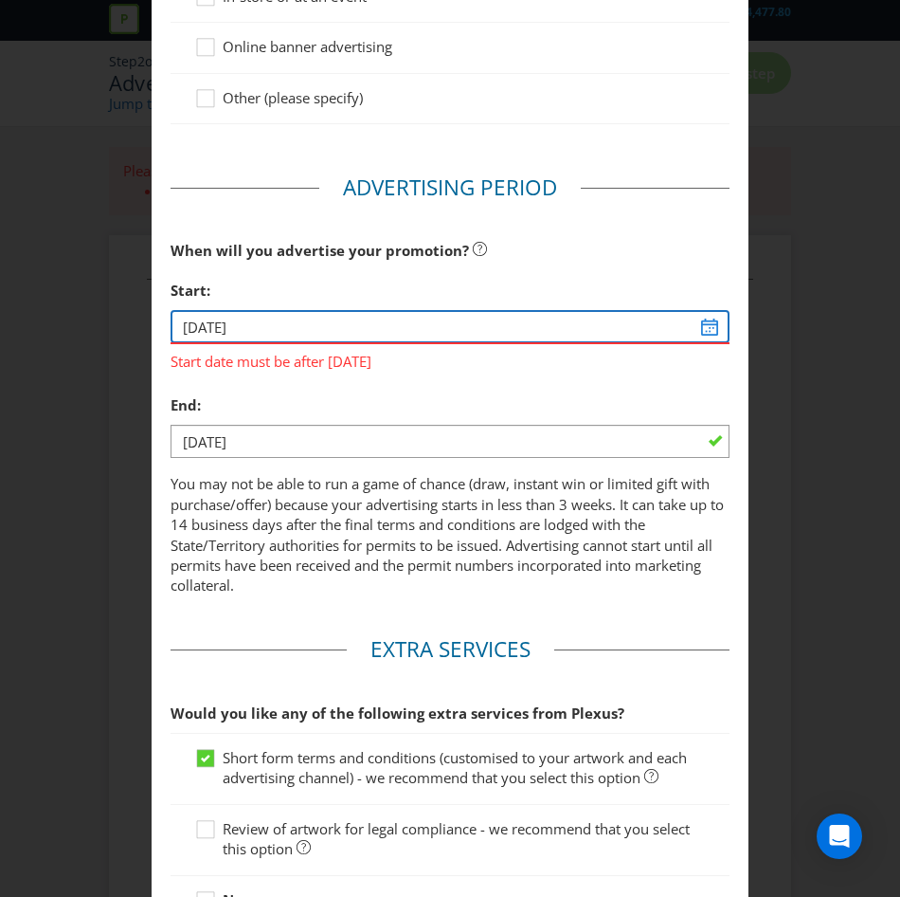
click at [700, 329] on input "[DATE]" at bounding box center [450, 326] width 559 height 33
click at [221, 322] on input "[DATE]" at bounding box center [450, 326] width 559 height 33
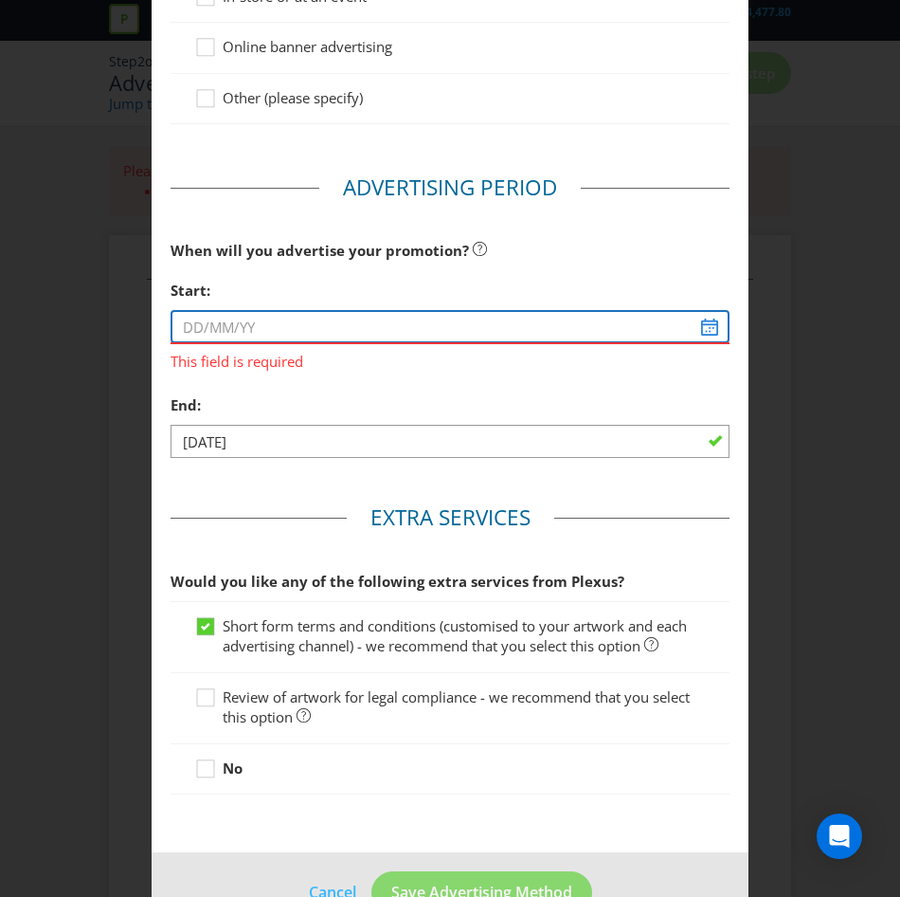
click at [697, 328] on input "text" at bounding box center [450, 326] width 559 height 33
click at [303, 323] on input "text" at bounding box center [450, 326] width 559 height 33
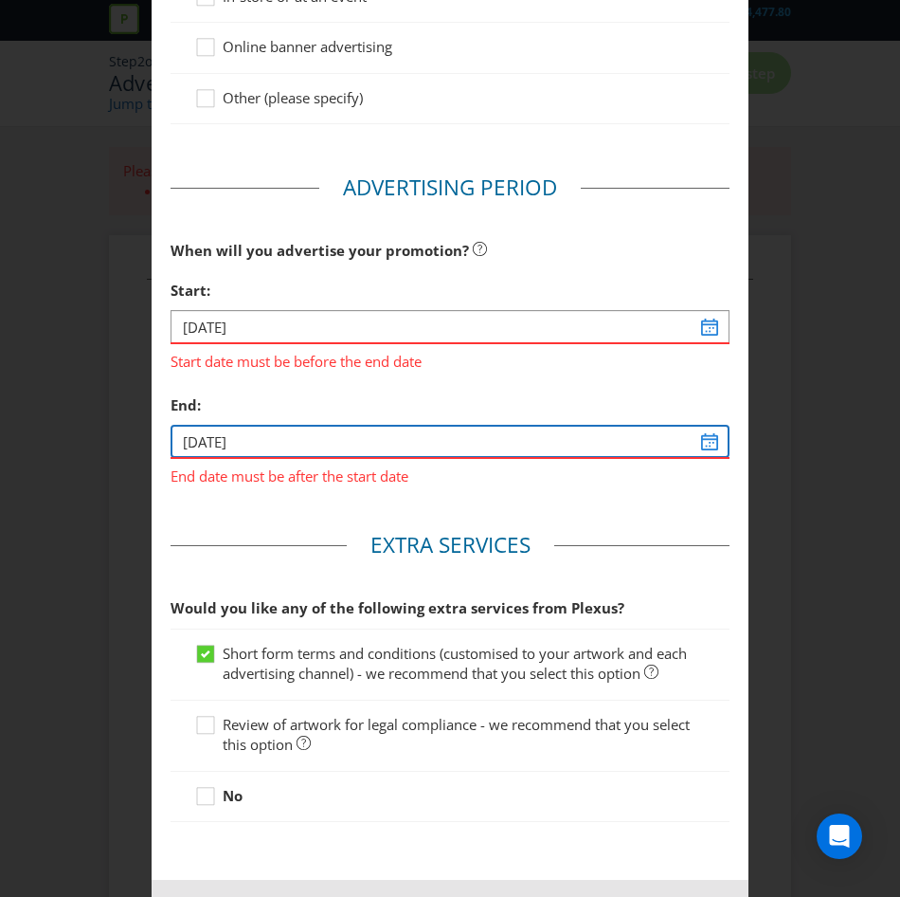
type input "[DATE]"
click at [207, 439] on input "[DATE]" at bounding box center [450, 441] width 559 height 33
click at [208, 439] on input "[DATE]" at bounding box center [450, 441] width 559 height 33
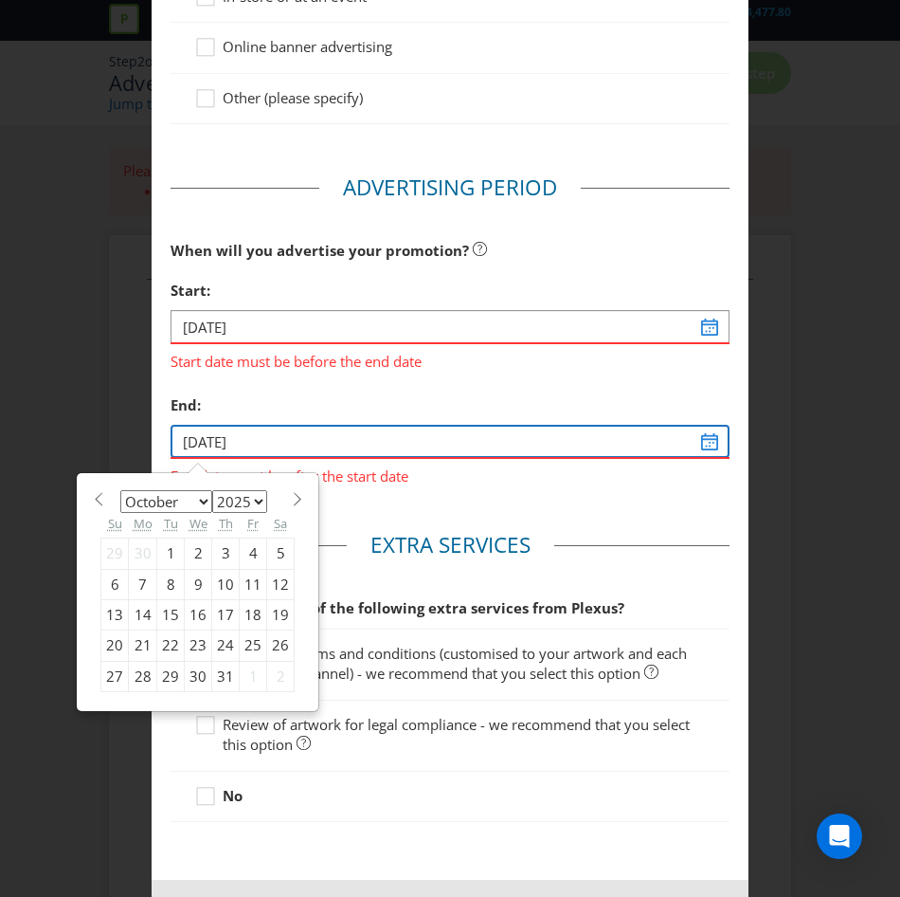
click at [268, 452] on input "[DATE]" at bounding box center [450, 441] width 559 height 33
type input "[DATE]"
select select "10"
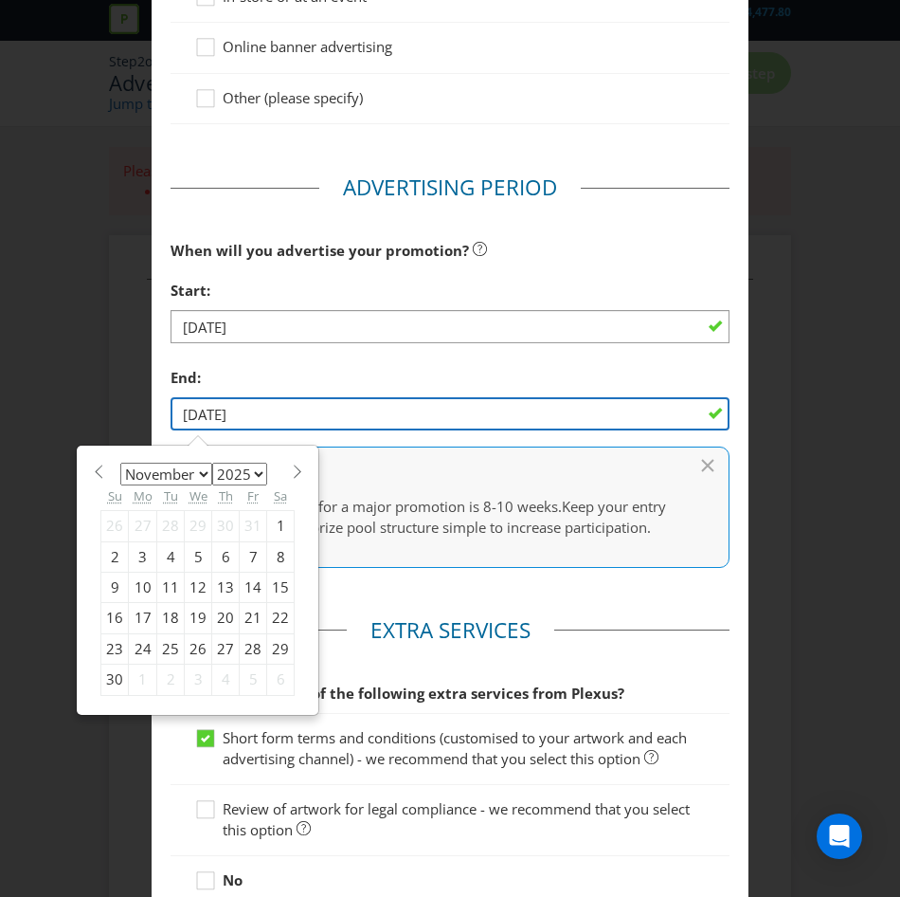
click at [262, 411] on input "[DATE]" at bounding box center [450, 413] width 559 height 33
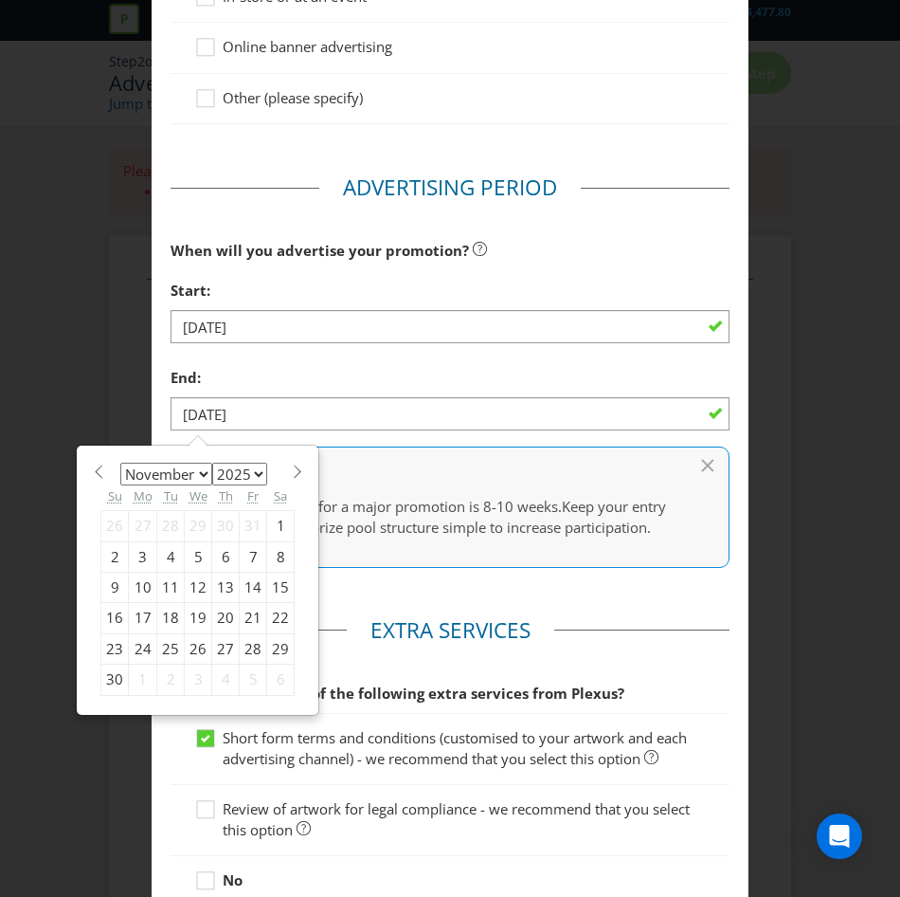
click at [239, 383] on div "End:" at bounding box center [450, 377] width 559 height 39
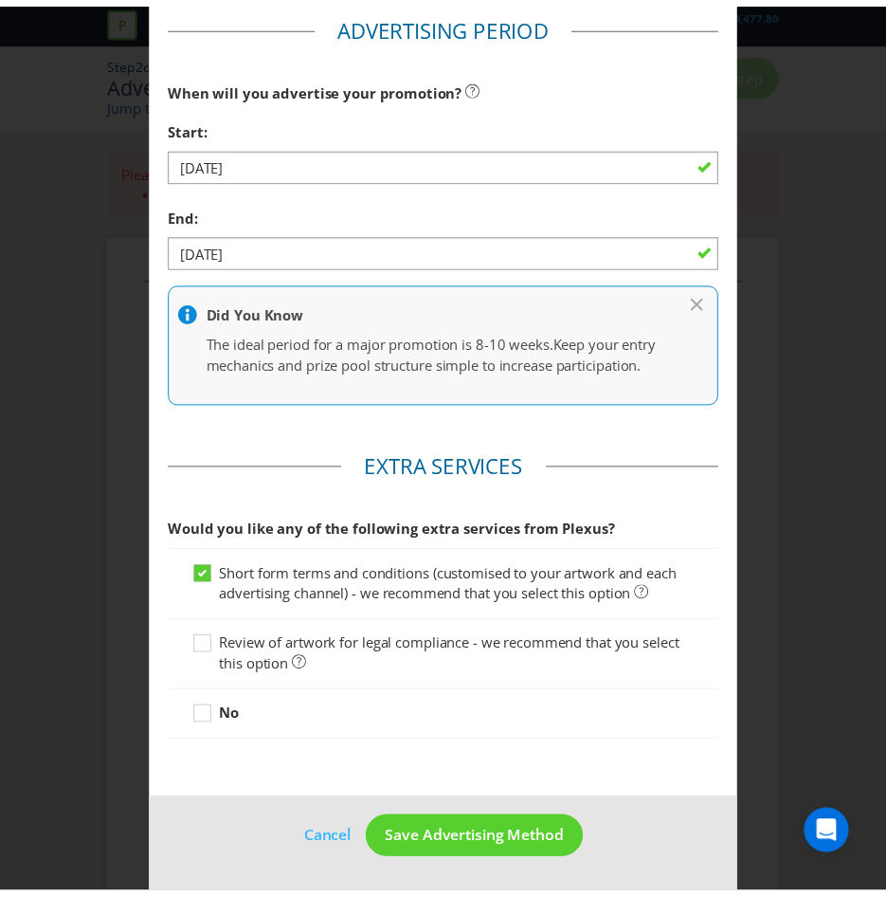
scroll to position [970, 0]
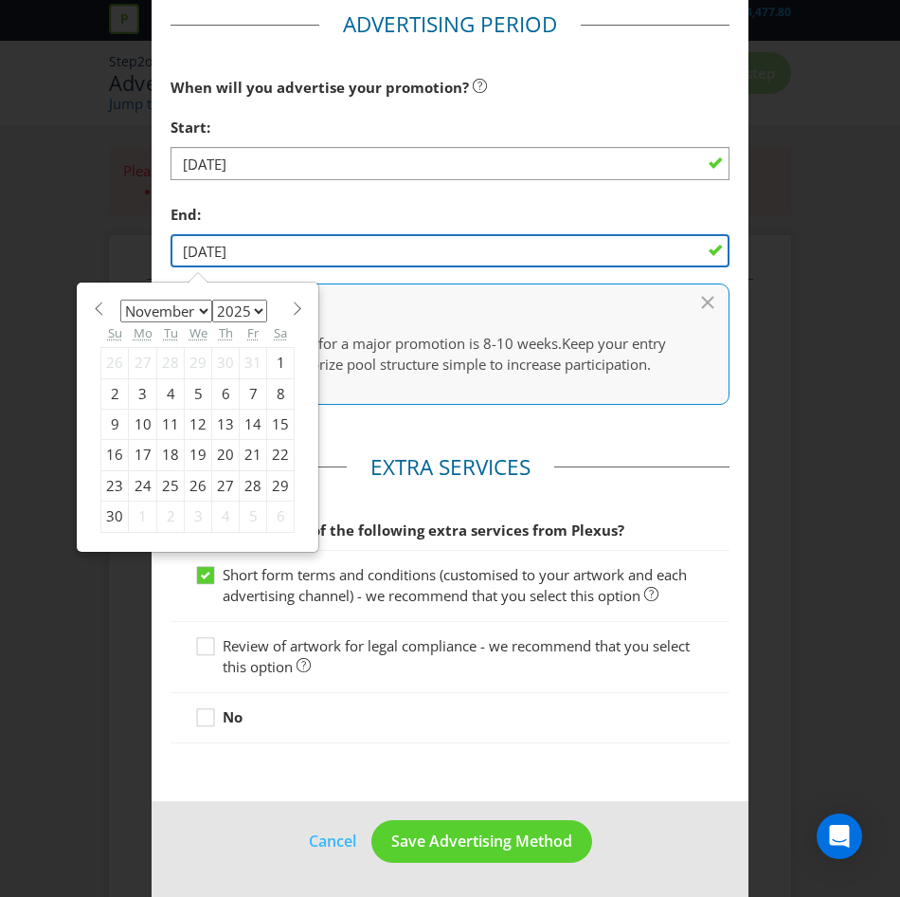
click at [173, 234] on input "[DATE]" at bounding box center [450, 250] width 559 height 33
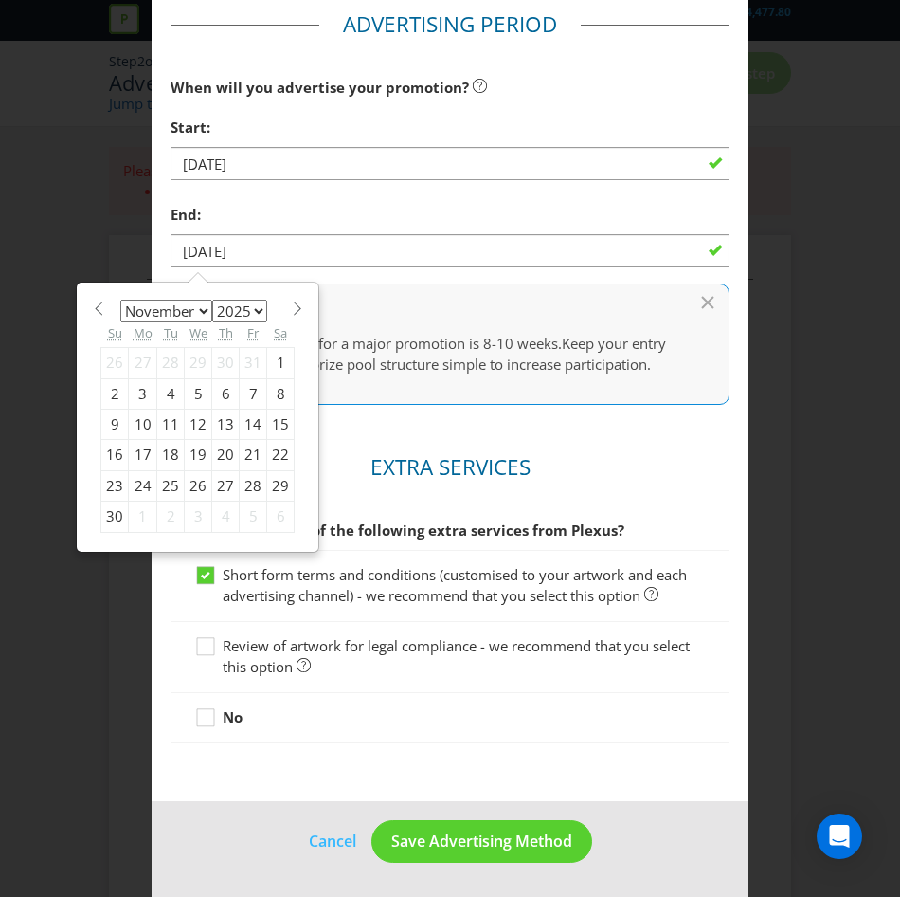
click at [114, 470] on div "23" at bounding box center [114, 485] width 27 height 30
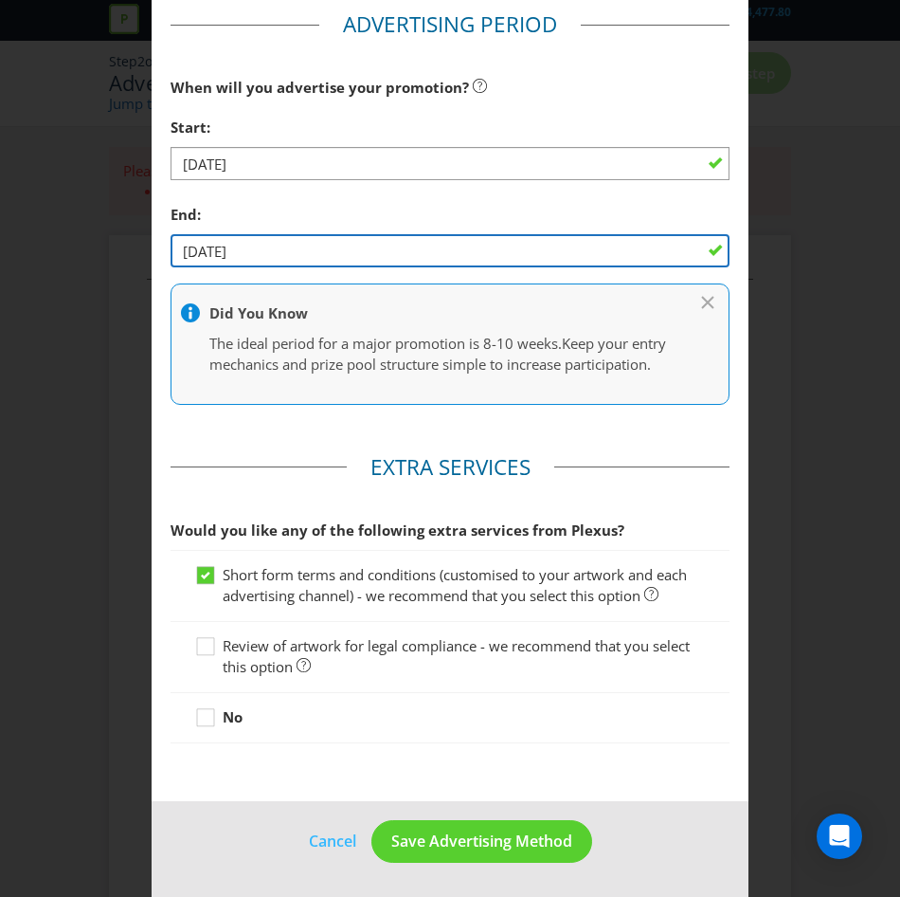
click at [699, 234] on input "[DATE]" at bounding box center [450, 250] width 559 height 33
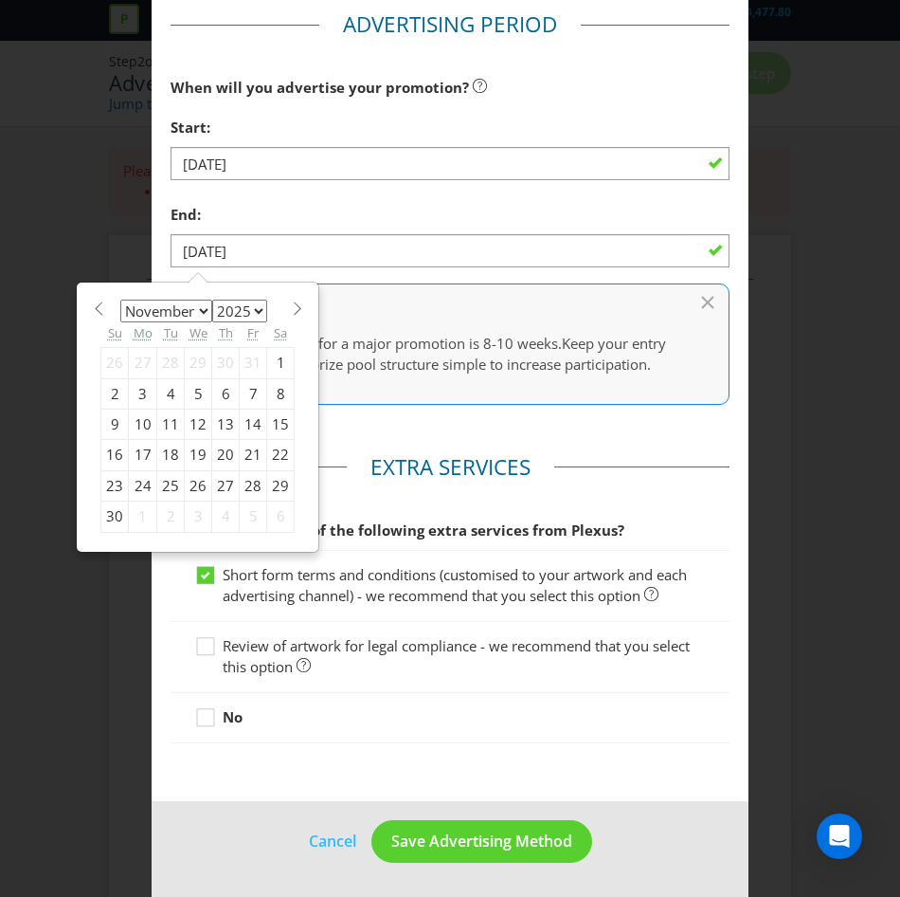
click at [129, 440] on div "17" at bounding box center [143, 455] width 28 height 30
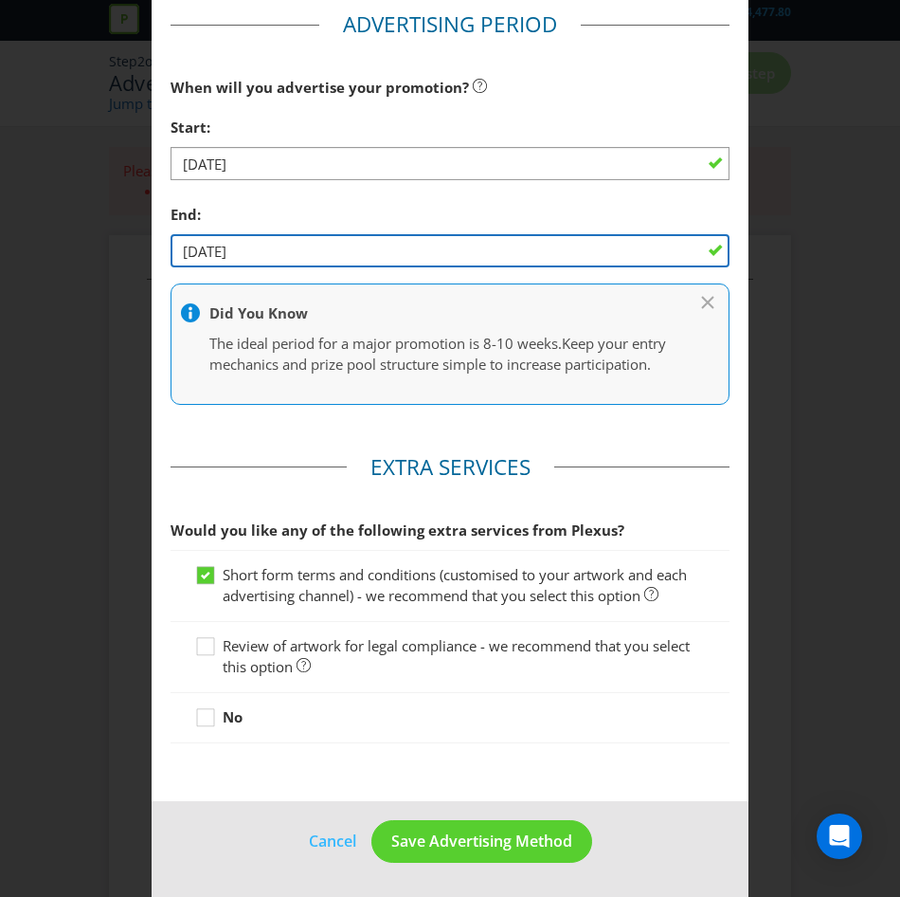
click at [426, 235] on input "[DATE]" at bounding box center [450, 250] width 559 height 33
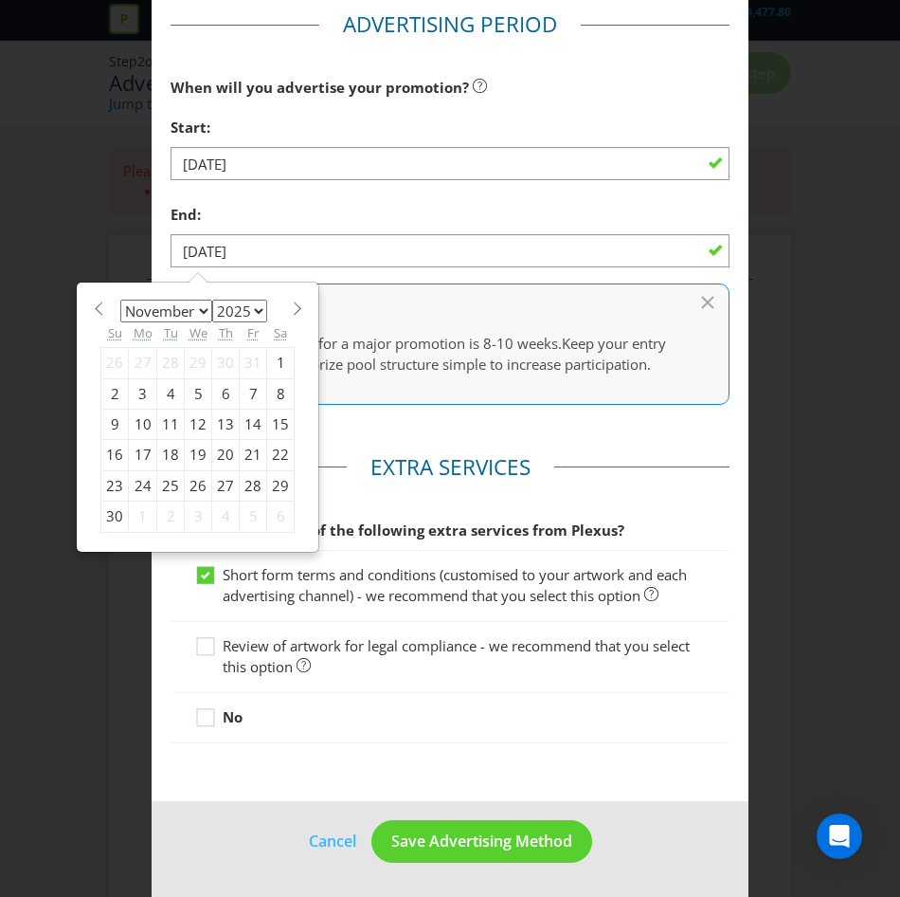
click at [101, 440] on div "16" at bounding box center [114, 455] width 27 height 30
type input "[DATE]"
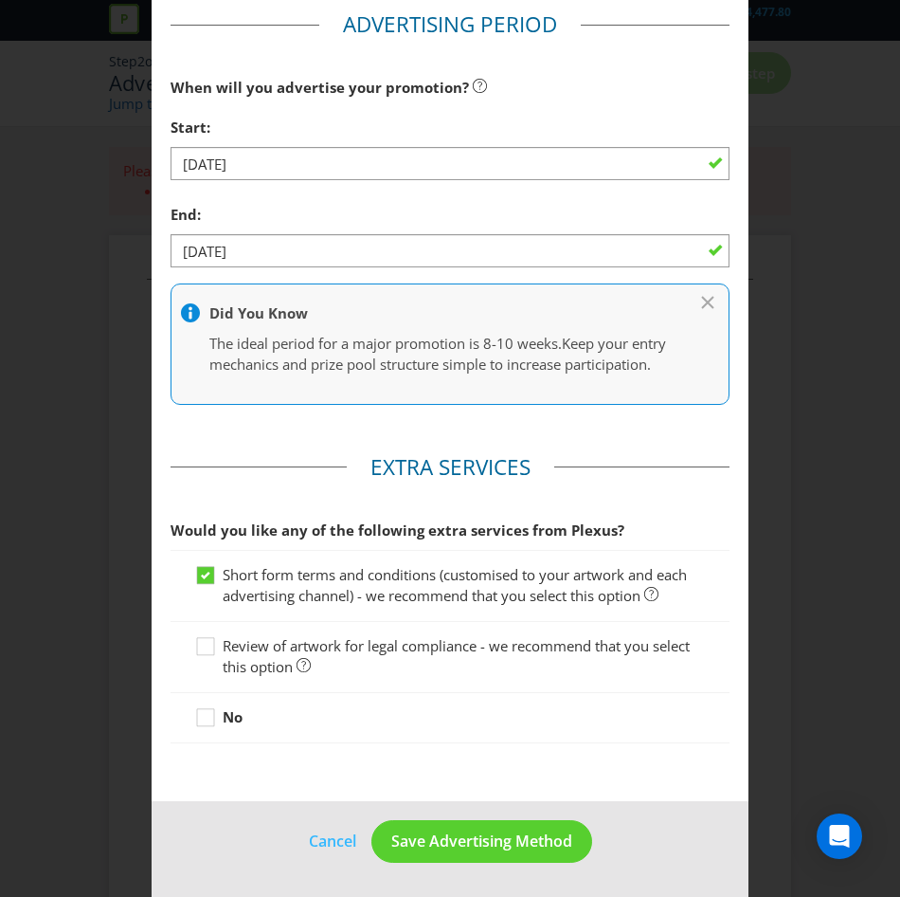
click at [283, 577] on span "Short form terms and conditions (customised to your artwork and each advertisin…" at bounding box center [455, 584] width 464 height 39
click at [0, 0] on input "Short form terms and conditions (customised to your artwork and each advertisin…" at bounding box center [0, 0] width 0 height 0
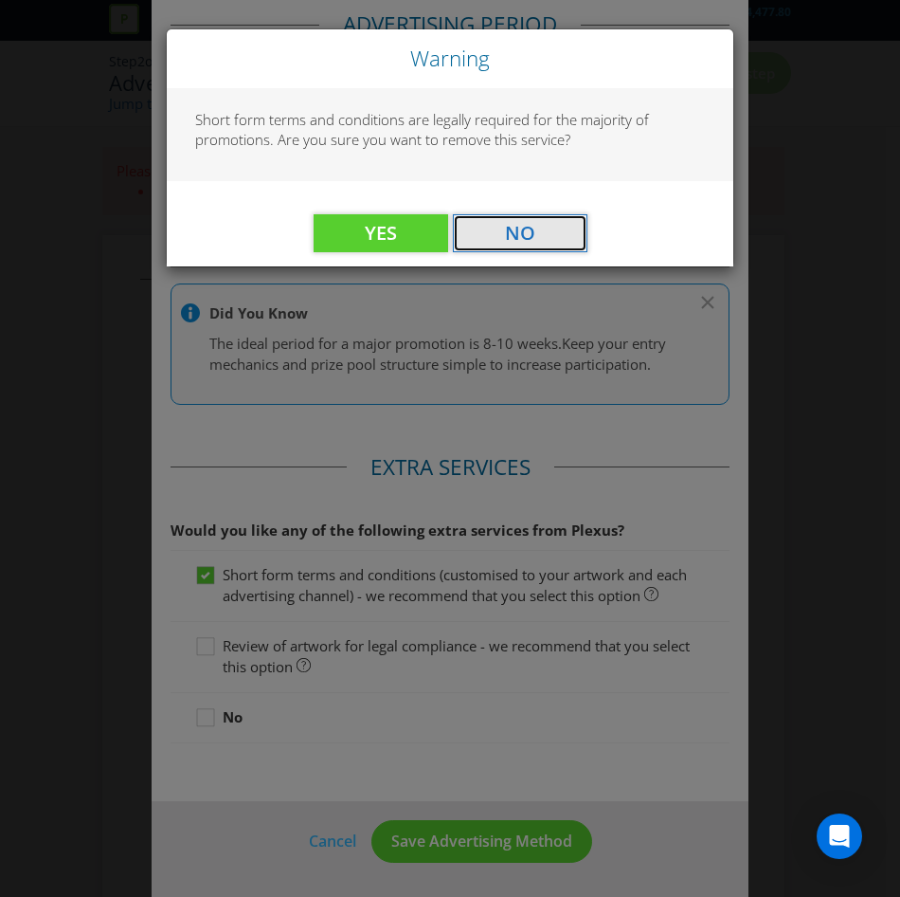
click at [503, 232] on button "No" at bounding box center [520, 233] width 135 height 38
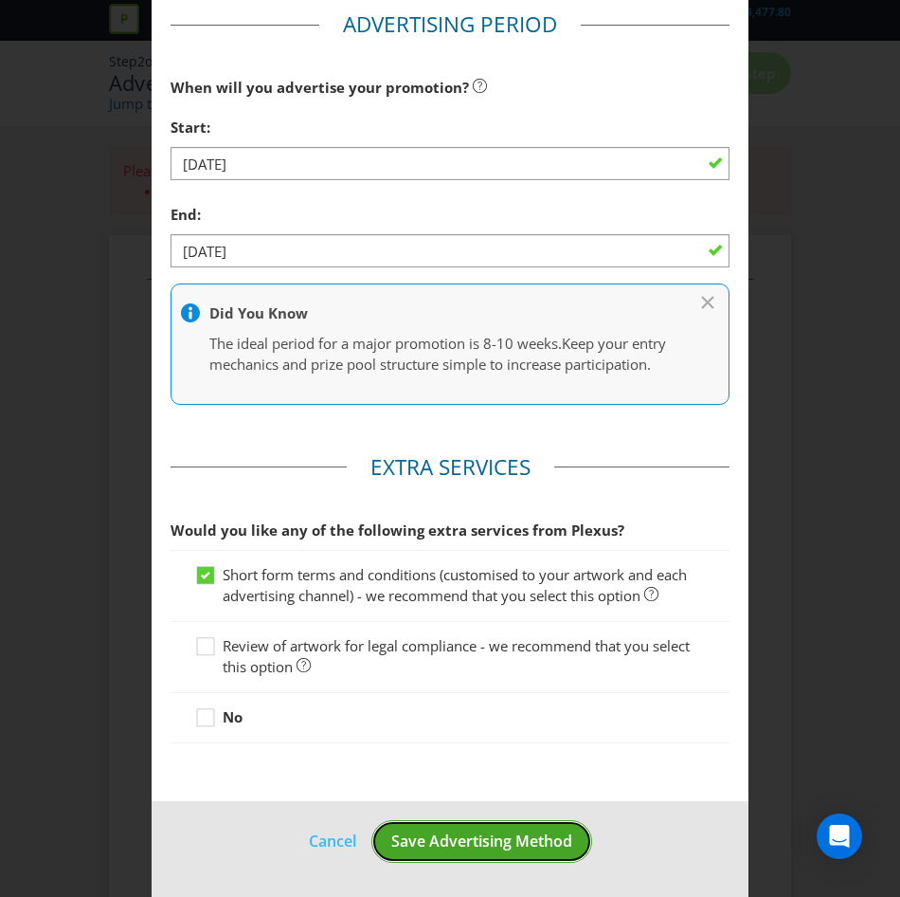
click at [422, 835] on span "Save Advertising Method" at bounding box center [481, 840] width 181 height 21
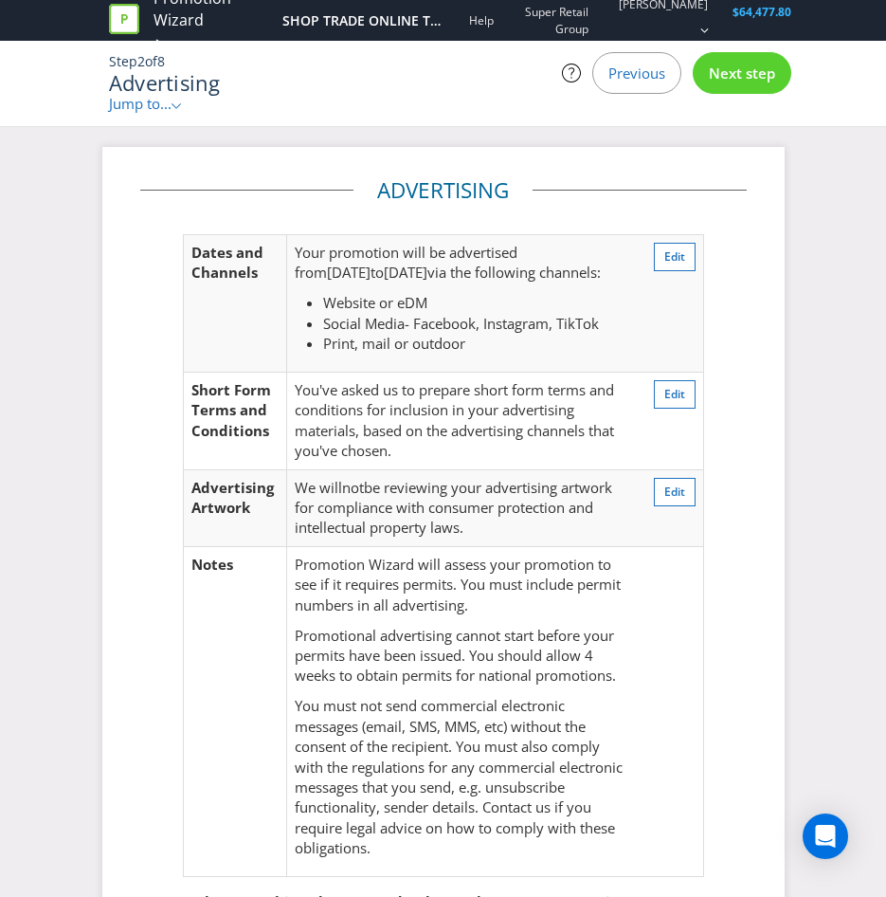
click at [440, 499] on span "be reviewing your advertising artwork for compliance with consumer protection a…" at bounding box center [454, 508] width 318 height 60
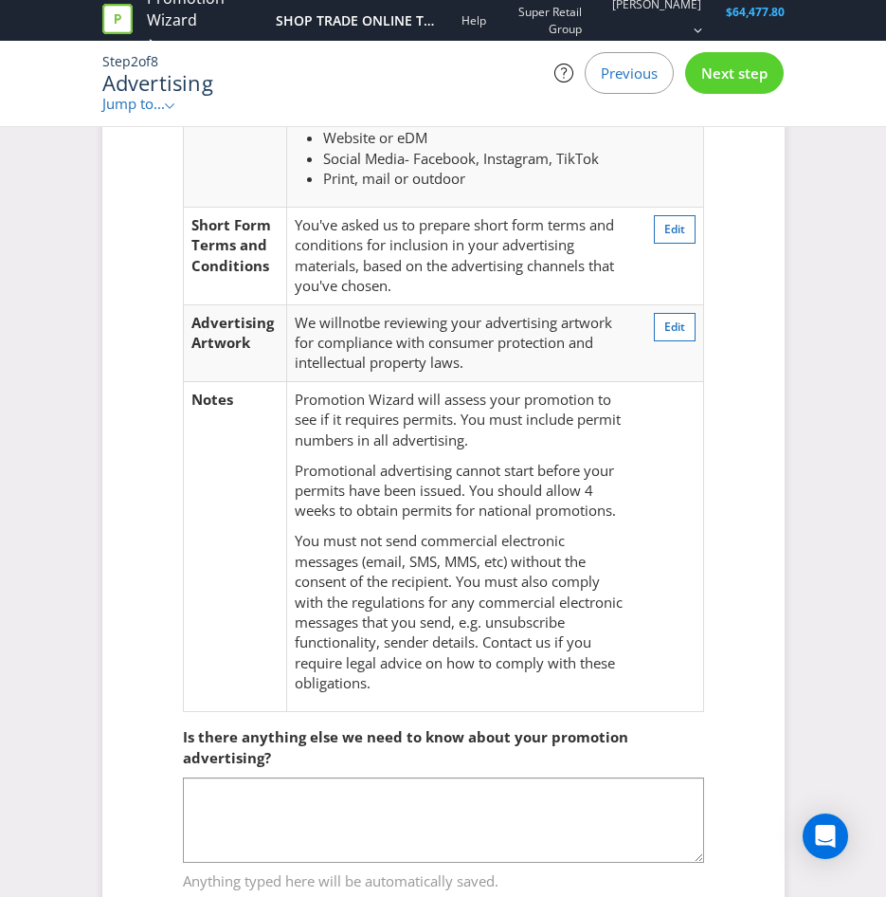
scroll to position [164, 0]
click at [334, 264] on span "You've asked us to prepare short form terms and conditions for inclusion in you…" at bounding box center [454, 256] width 319 height 80
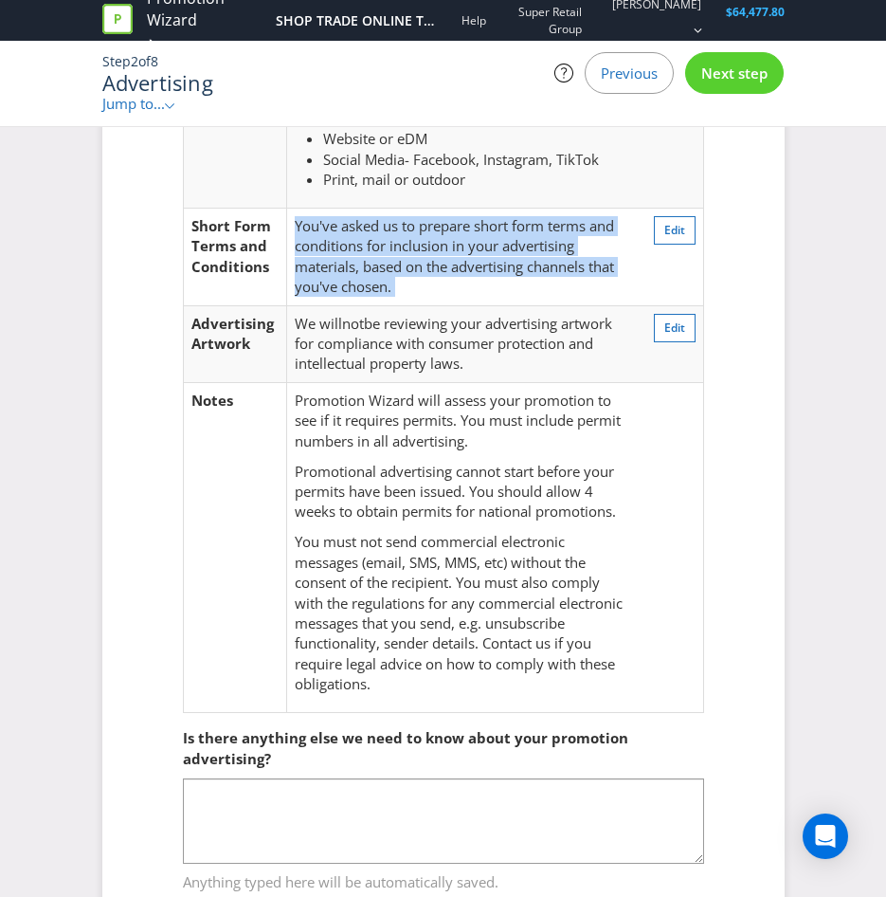
click at [334, 264] on span "You've asked us to prepare short form terms and conditions for inclusion in you…" at bounding box center [454, 256] width 319 height 80
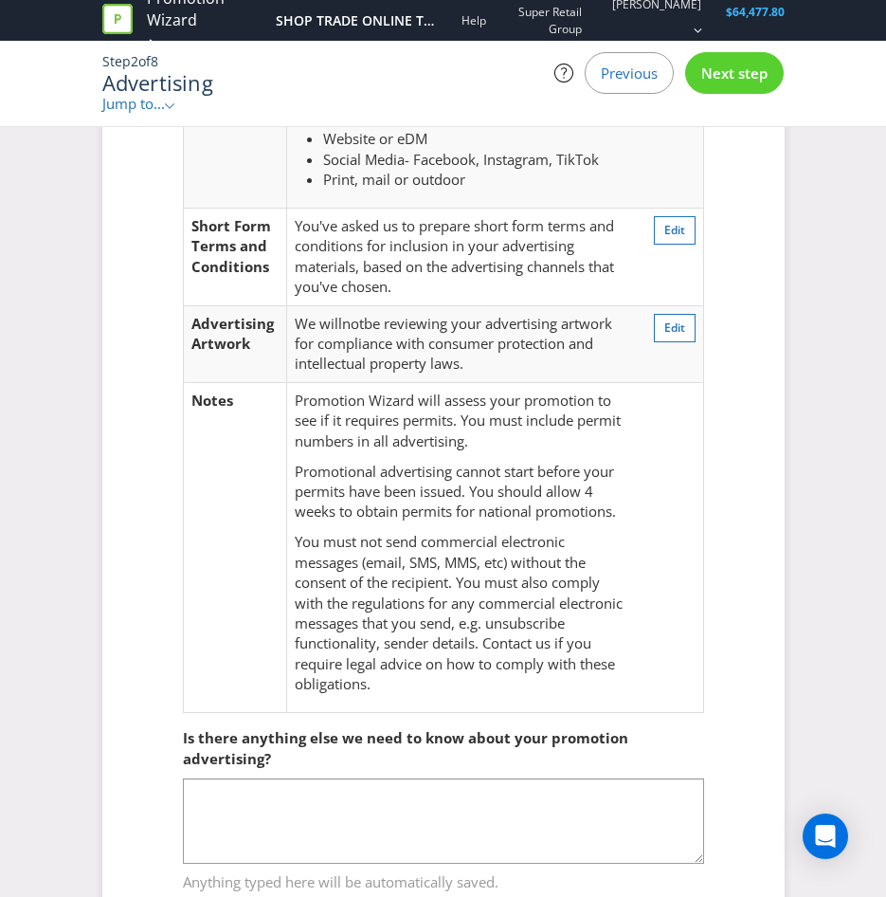
drag, startPoint x: 334, startPoint y: 264, endPoint x: 366, endPoint y: 323, distance: 67.0
click at [364, 323] on span "not" at bounding box center [353, 323] width 22 height 19
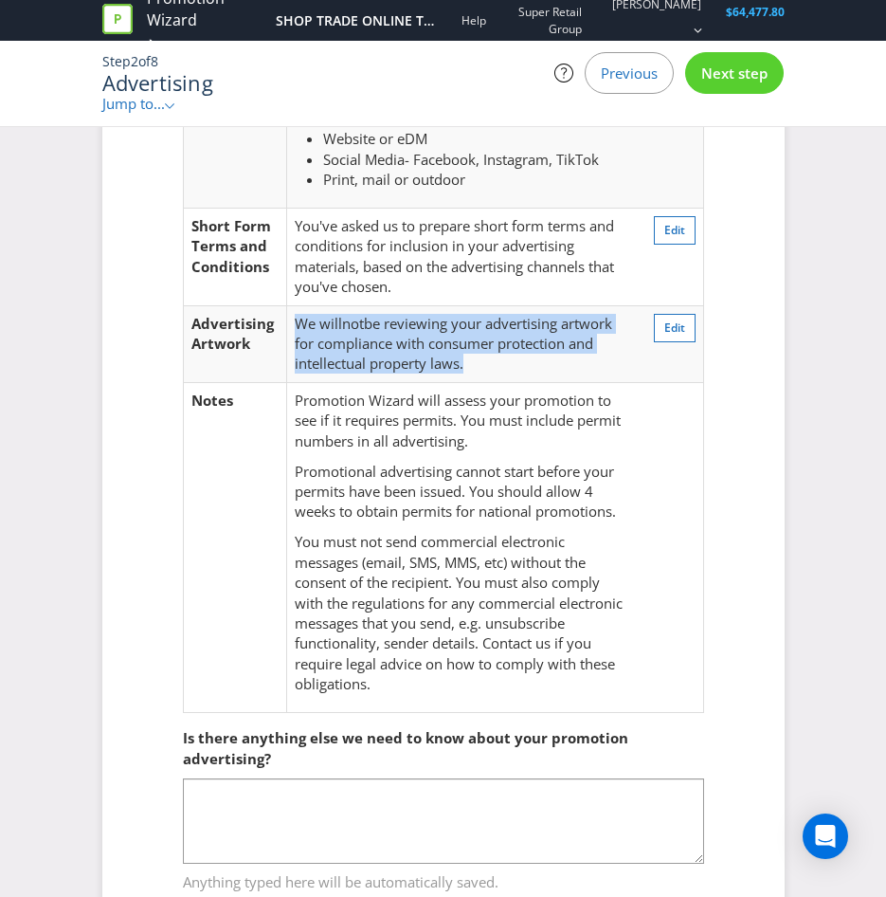
click at [364, 323] on span "not" at bounding box center [353, 323] width 22 height 19
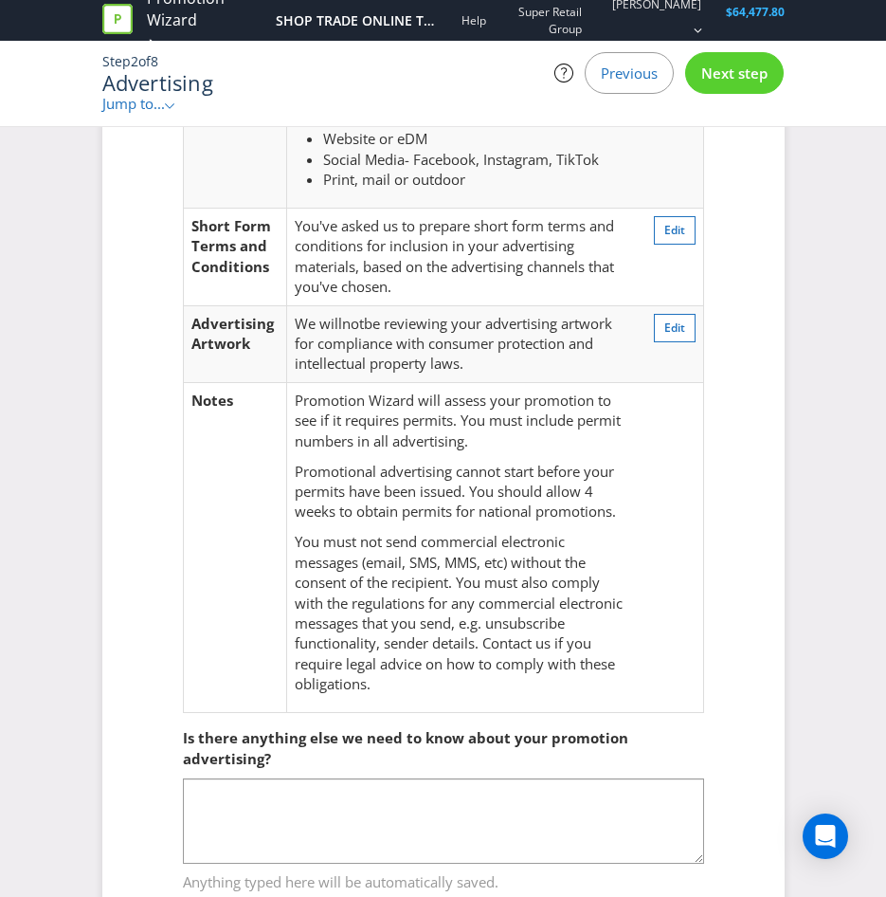
drag, startPoint x: 366, startPoint y: 323, endPoint x: 367, endPoint y: 423, distance: 99.5
click at [367, 423] on p "Promotion Wizard will assess your promotion to see if it requires permits. You …" at bounding box center [461, 421] width 332 height 61
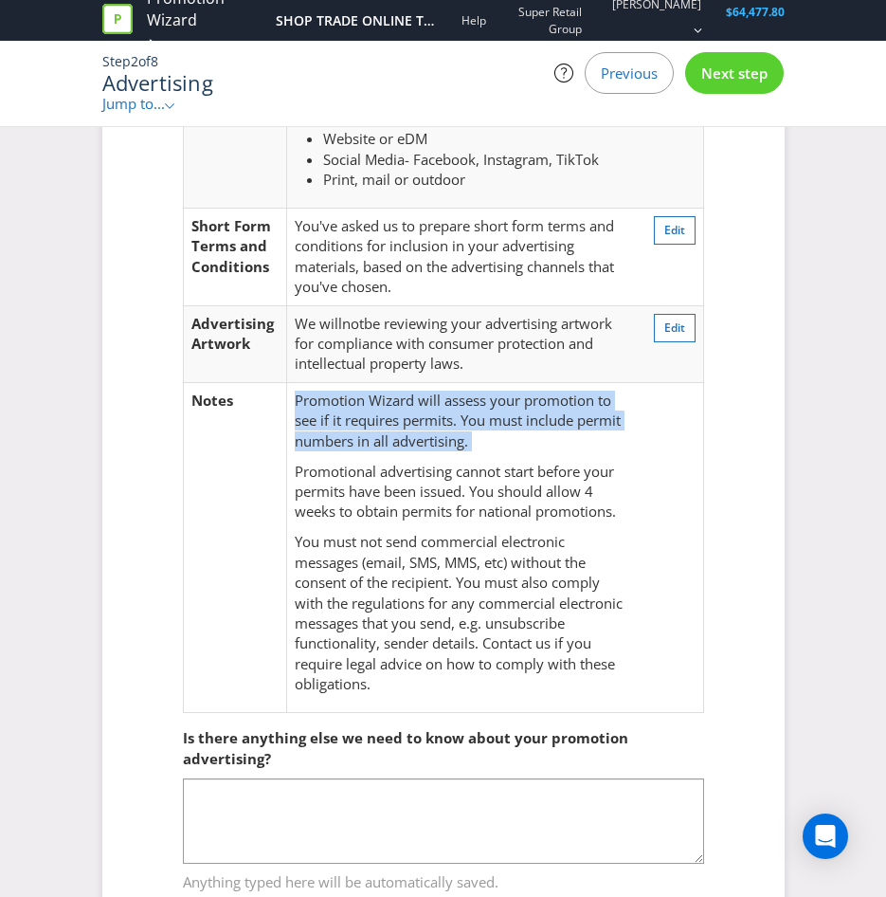
click at [367, 423] on p "Promotion Wizard will assess your promotion to see if it requires permits. You …" at bounding box center [461, 421] width 332 height 61
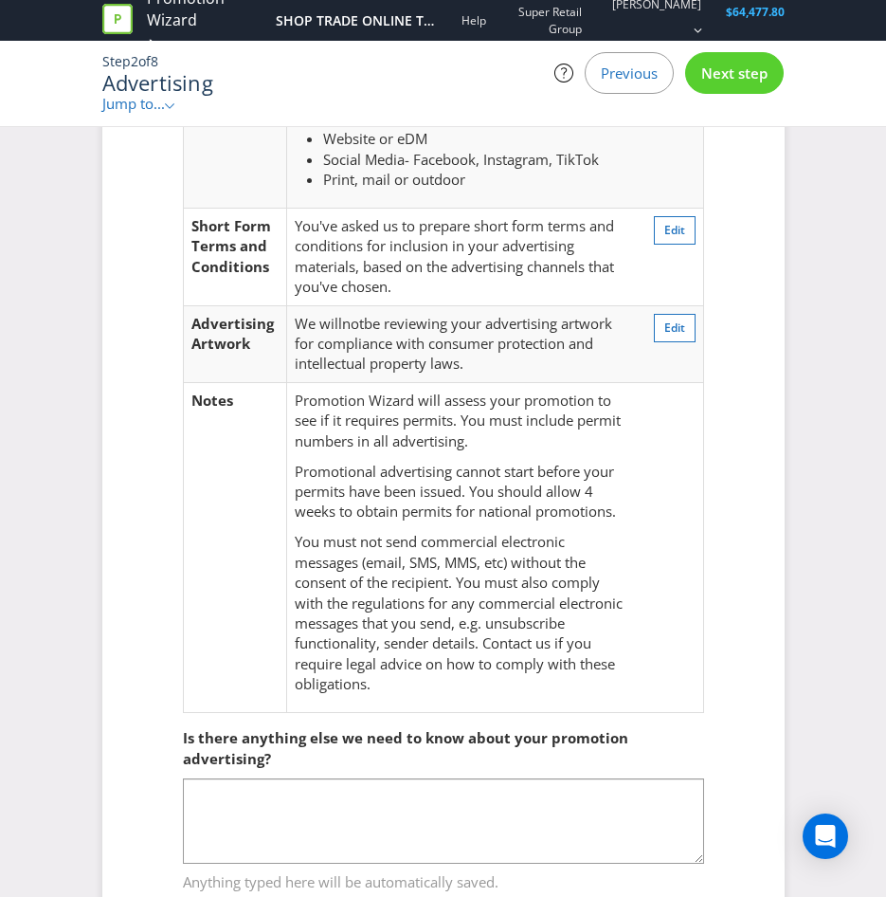
drag, startPoint x: 367, startPoint y: 423, endPoint x: 364, endPoint y: 501, distance: 78.7
click at [364, 501] on p "Promotional advertising cannot start before your permits have been issued. You …" at bounding box center [461, 492] width 332 height 61
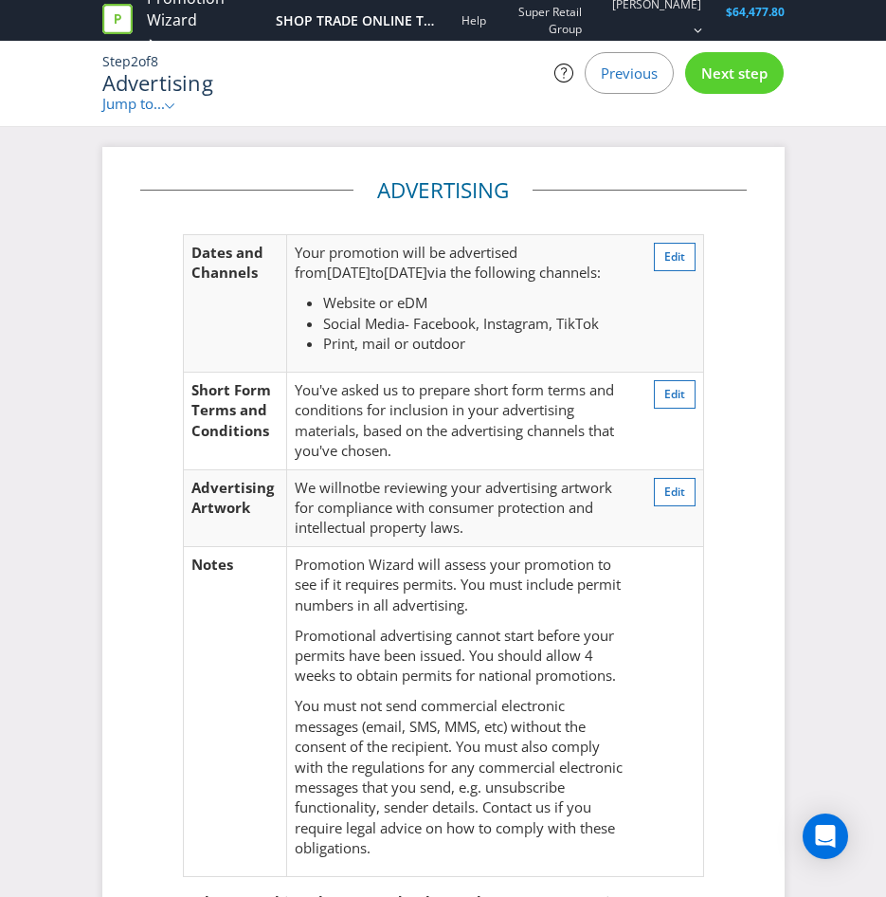
scroll to position [230, 0]
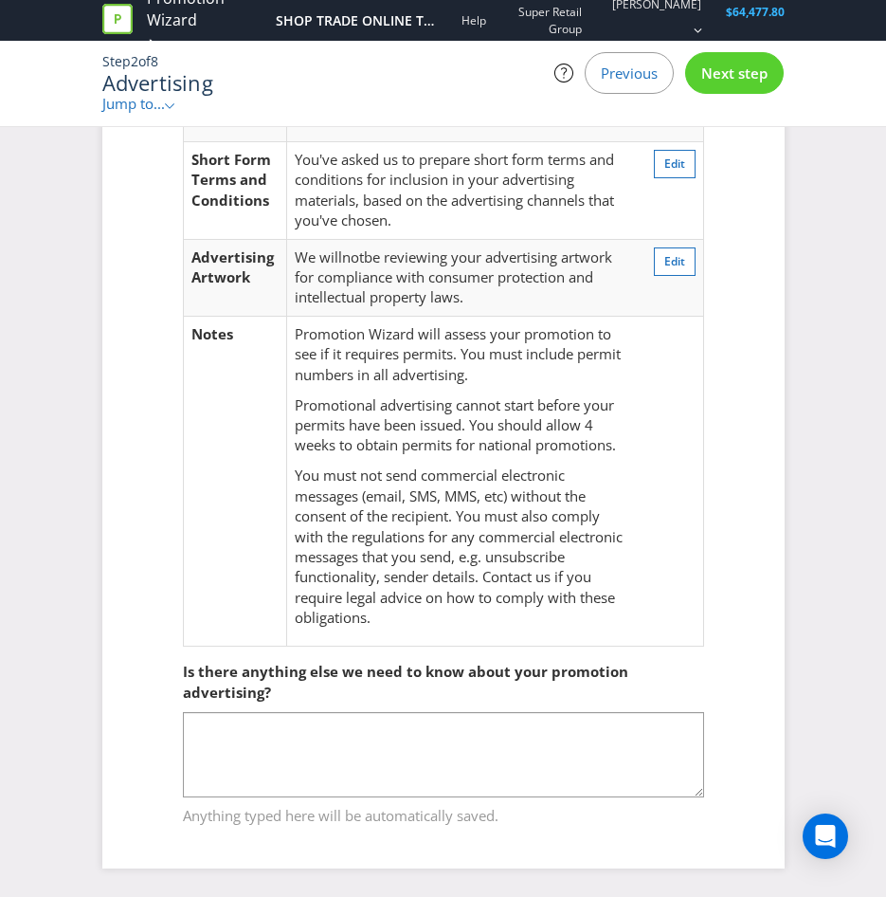
click at [738, 76] on span "Next step" at bounding box center [734, 73] width 66 height 19
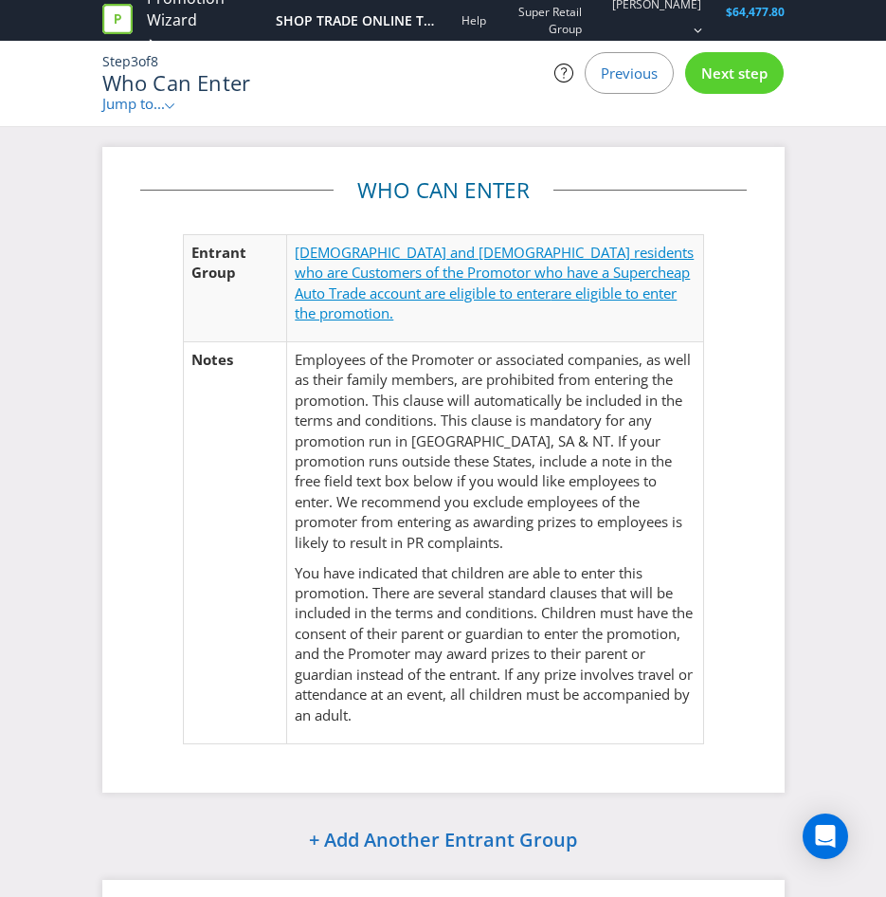
click at [418, 275] on span "[DEMOGRAPHIC_DATA] and [DEMOGRAPHIC_DATA] residents who are Customers of the Pr…" at bounding box center [494, 273] width 399 height 60
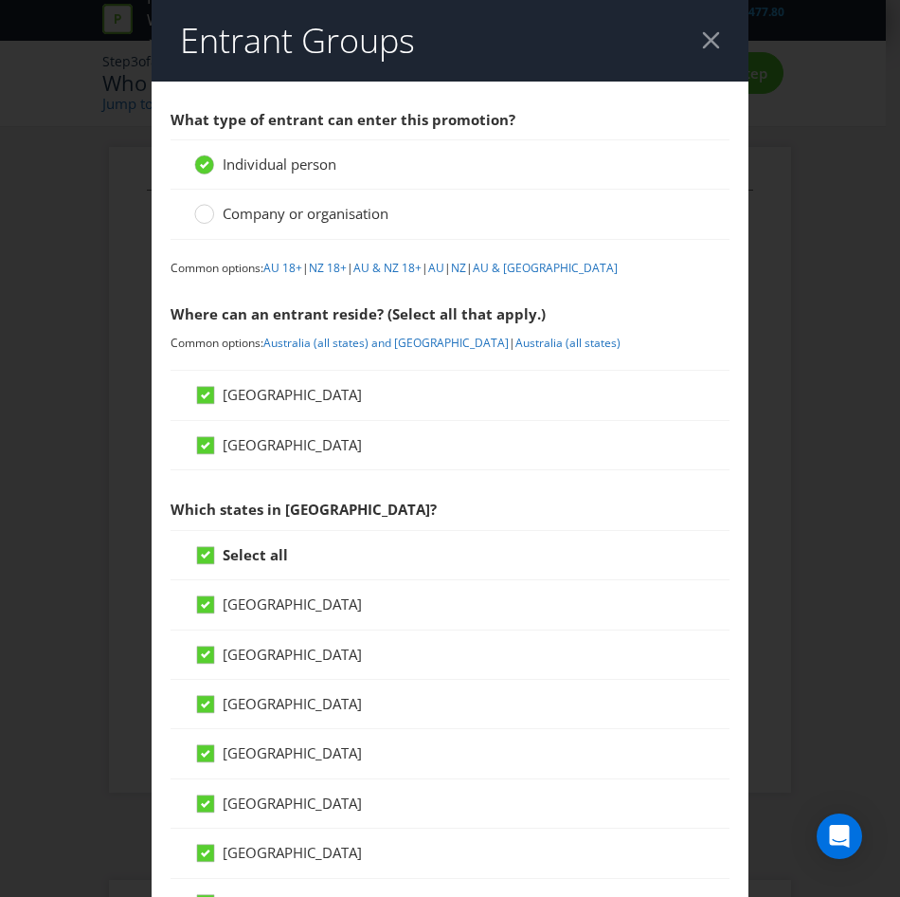
click at [702, 34] on div at bounding box center [711, 40] width 18 height 18
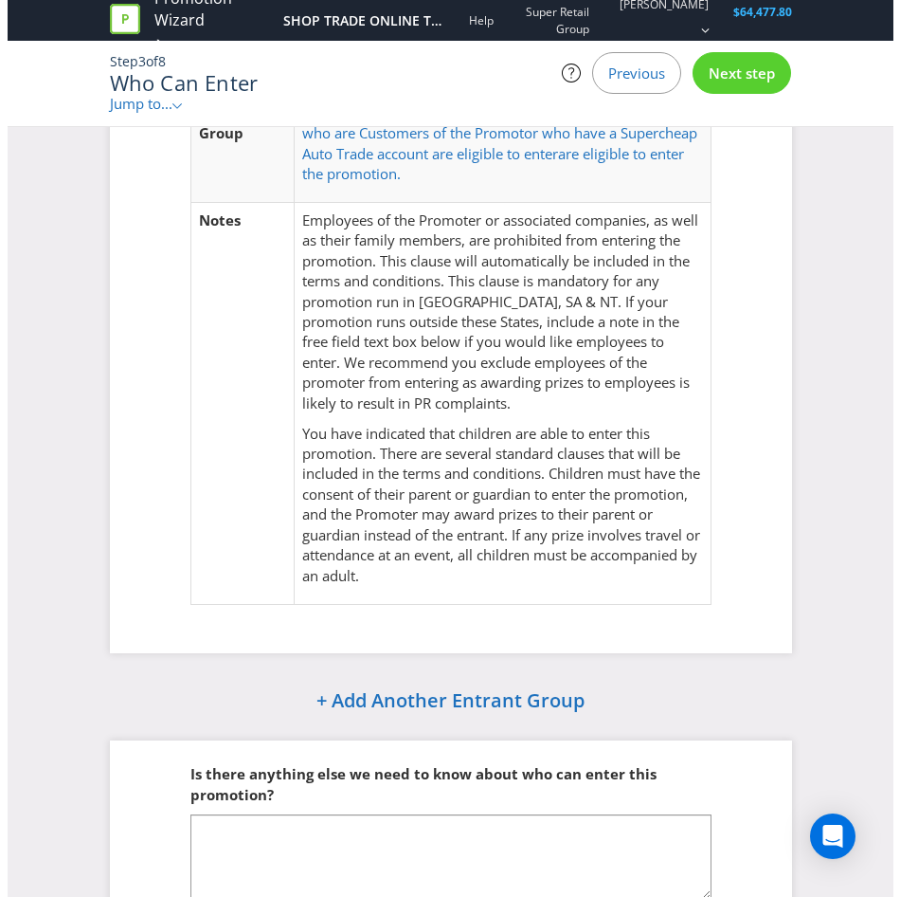
scroll to position [140, 0]
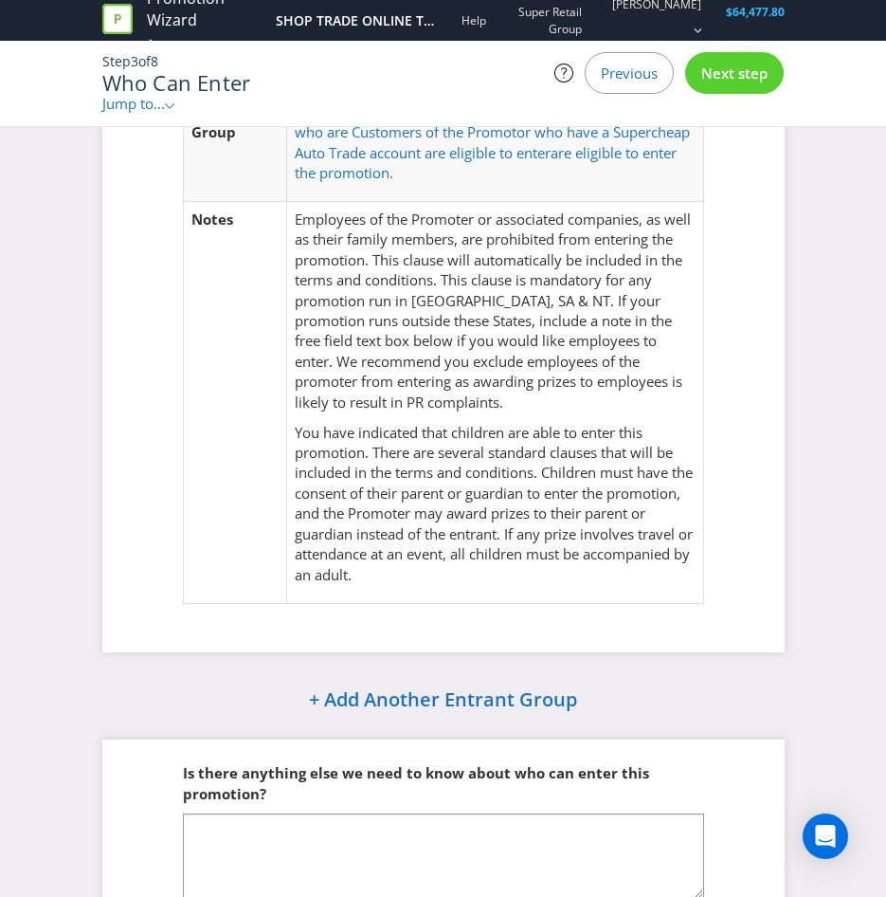
click at [761, 70] on span "Next step" at bounding box center [734, 73] width 66 height 19
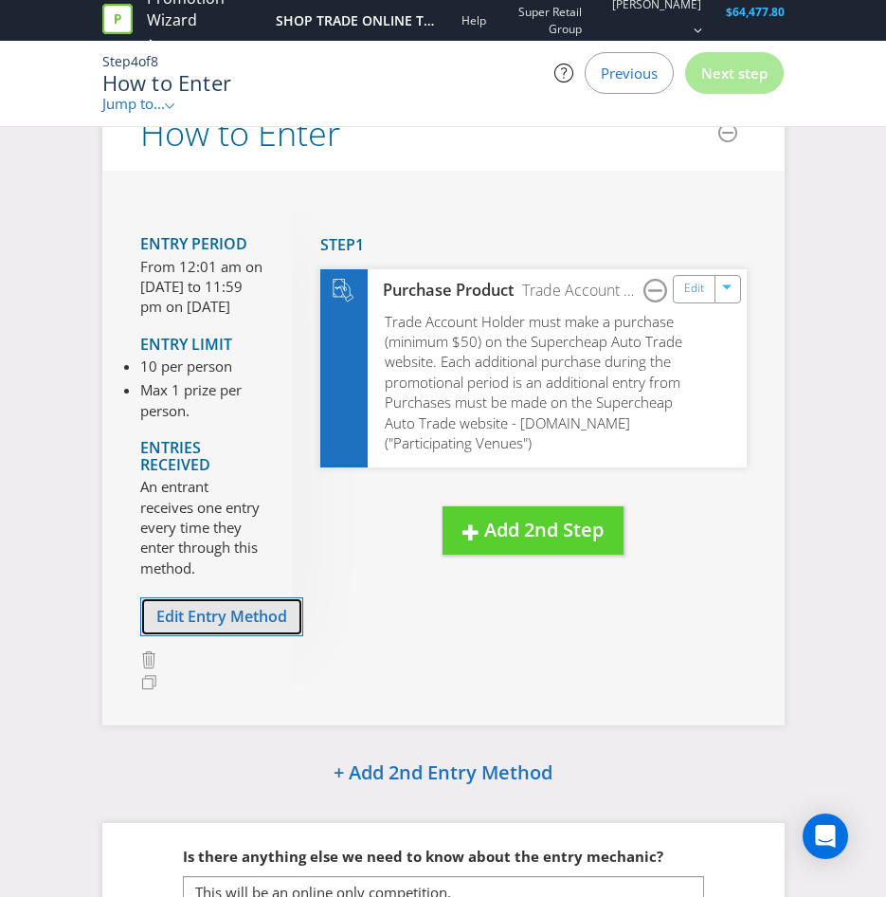
click at [202, 627] on span "Edit Entry Method" at bounding box center [221, 616] width 131 height 21
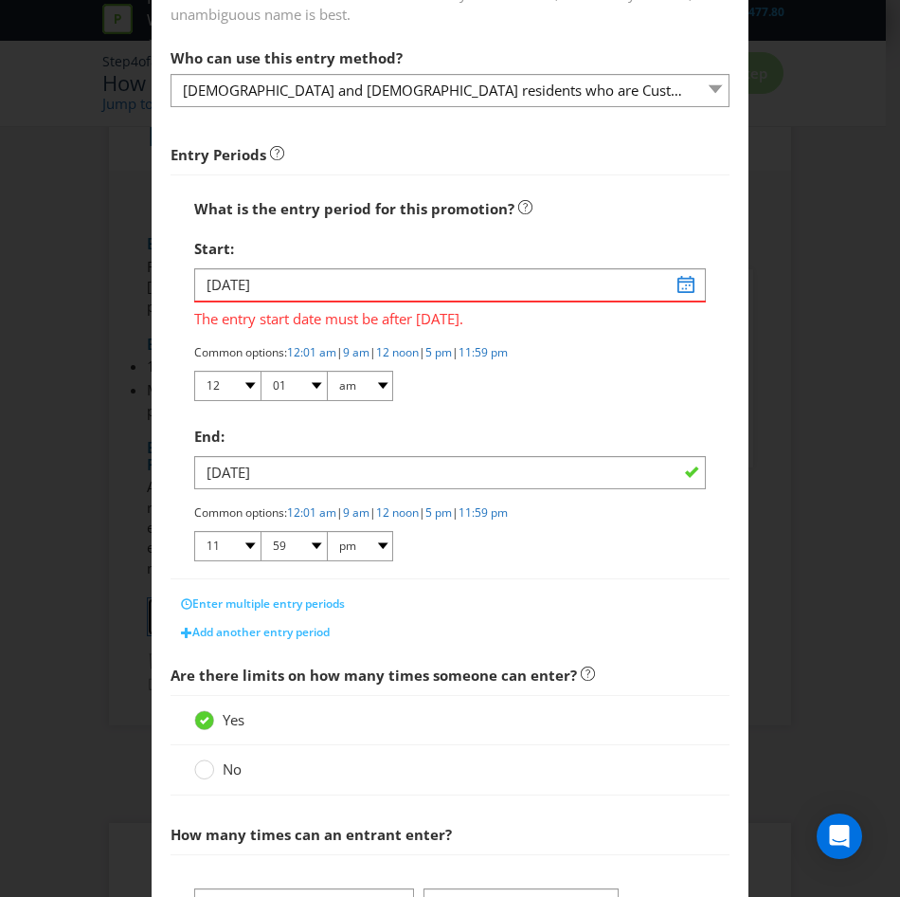
scroll to position [191, 0]
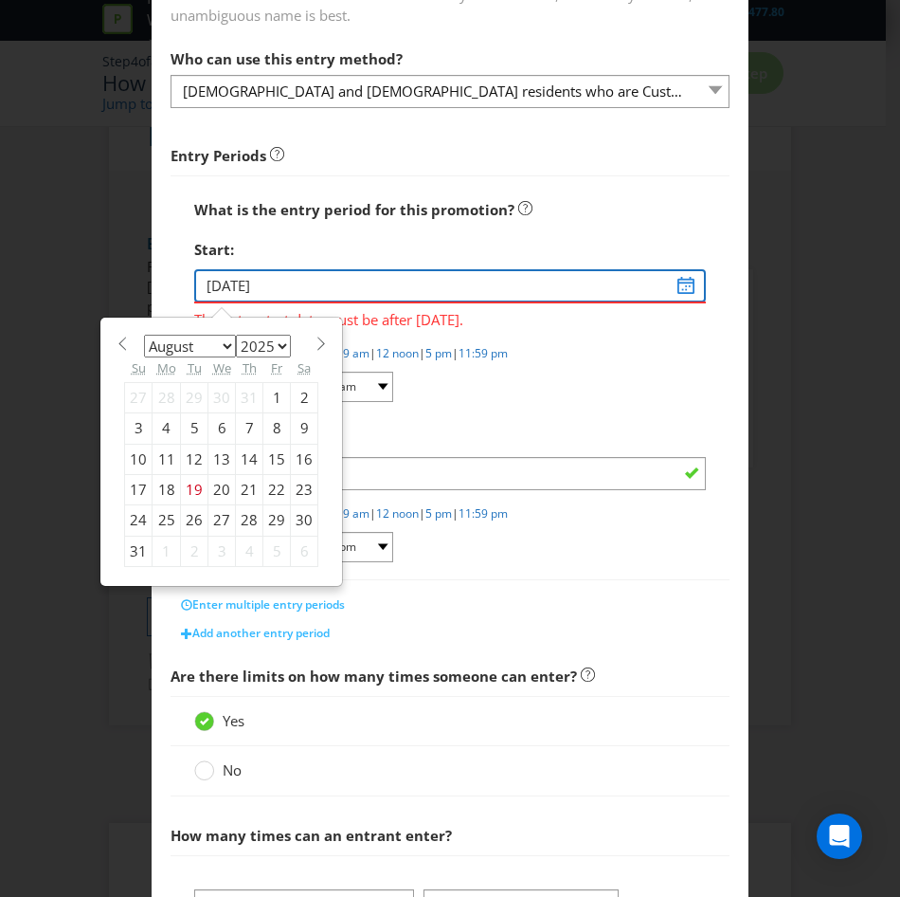
click at [677, 284] on input "[DATE]" at bounding box center [450, 285] width 512 height 33
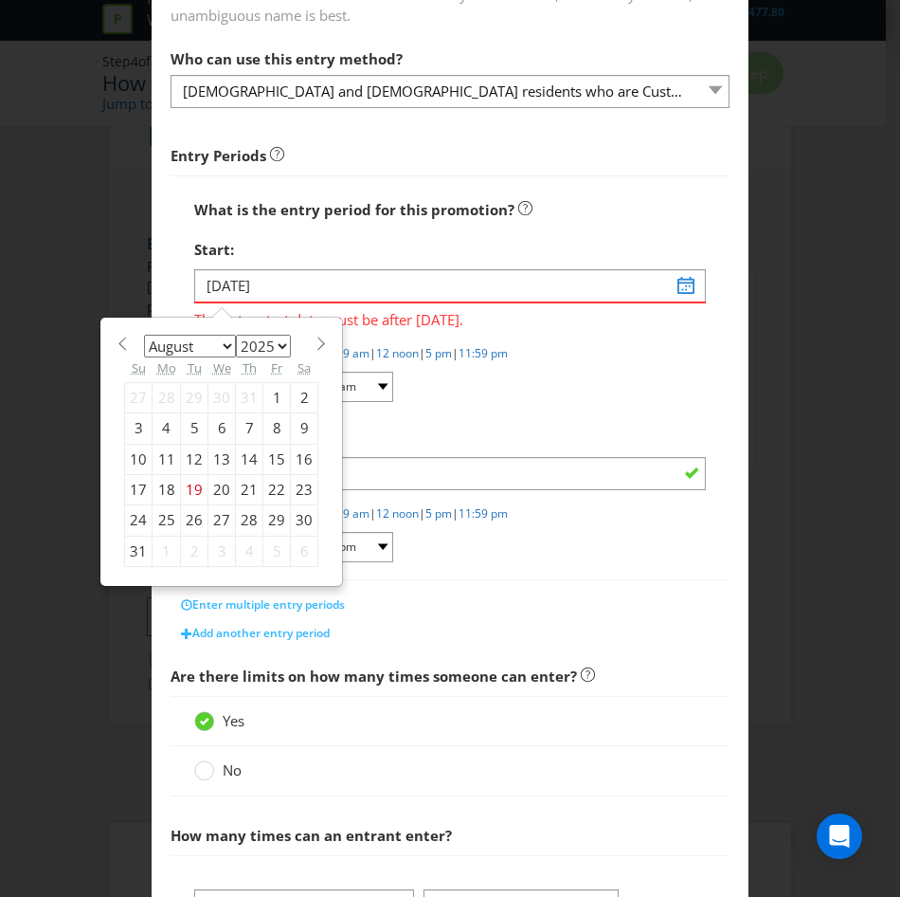
click at [316, 339] on span at bounding box center [321, 343] width 14 height 14
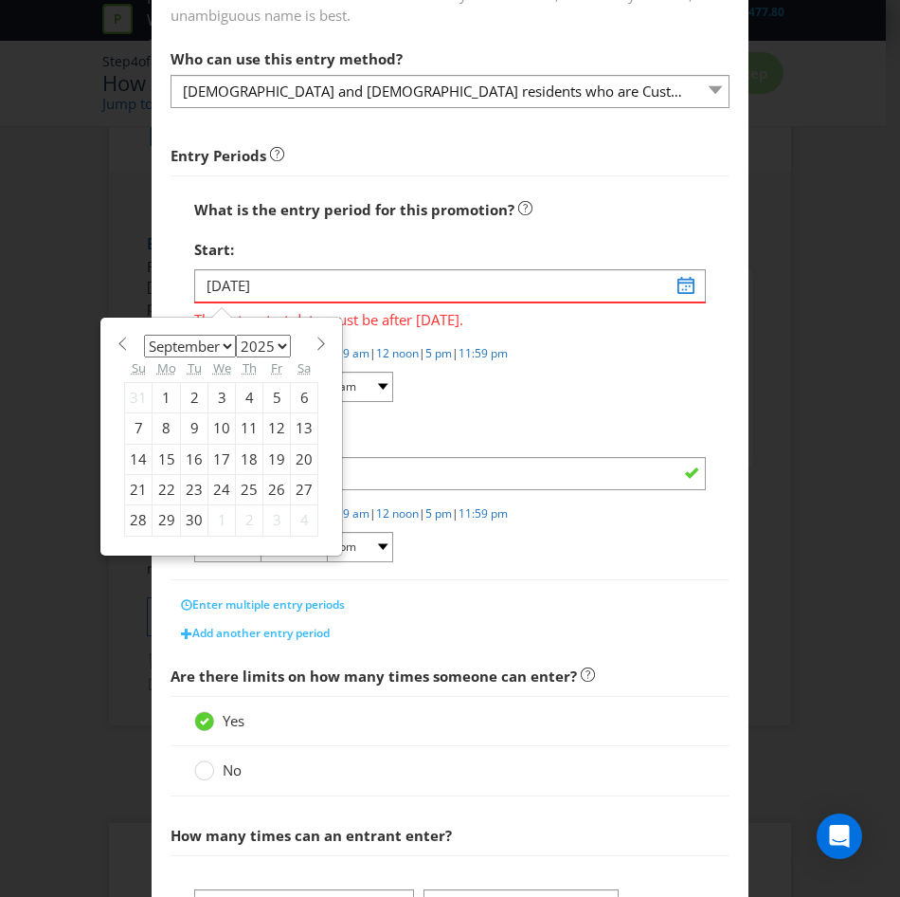
click at [318, 340] on div "January February March April May June July August September October November [D…" at bounding box center [221, 436] width 240 height 236
click at [314, 344] on span at bounding box center [321, 343] width 14 height 14
select select "9"
click at [213, 455] on div "15" at bounding box center [222, 459] width 27 height 30
type input "[DATE]"
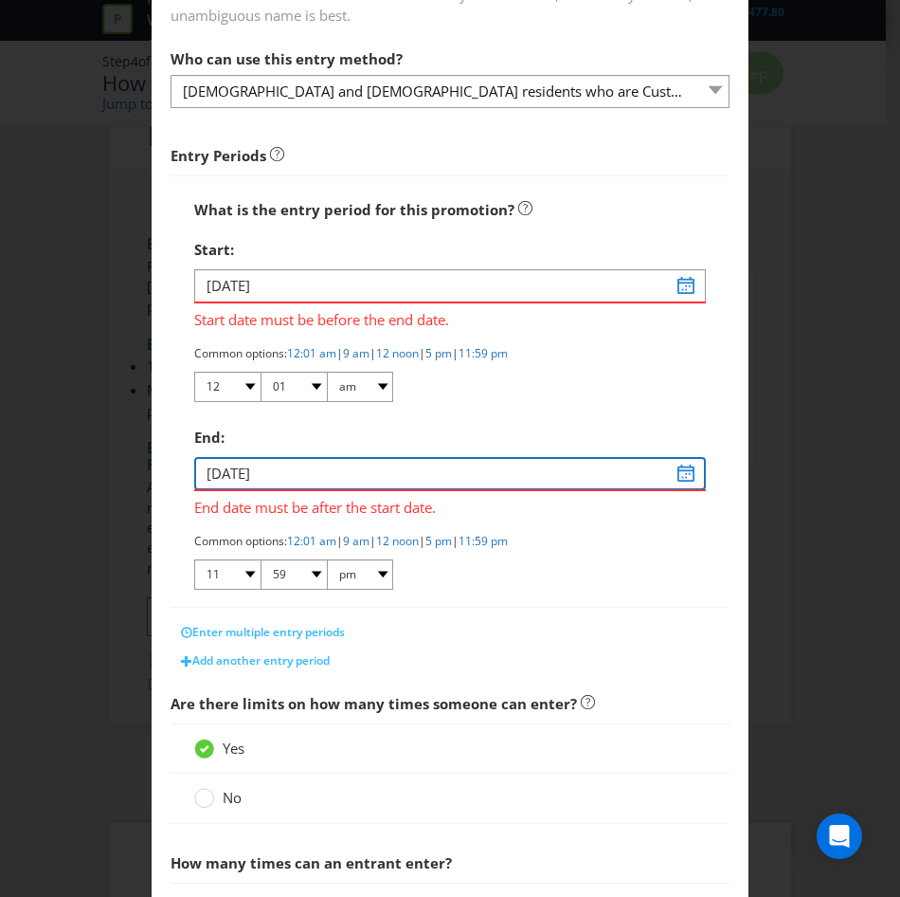
click at [278, 480] on input "[DATE]" at bounding box center [450, 473] width 512 height 33
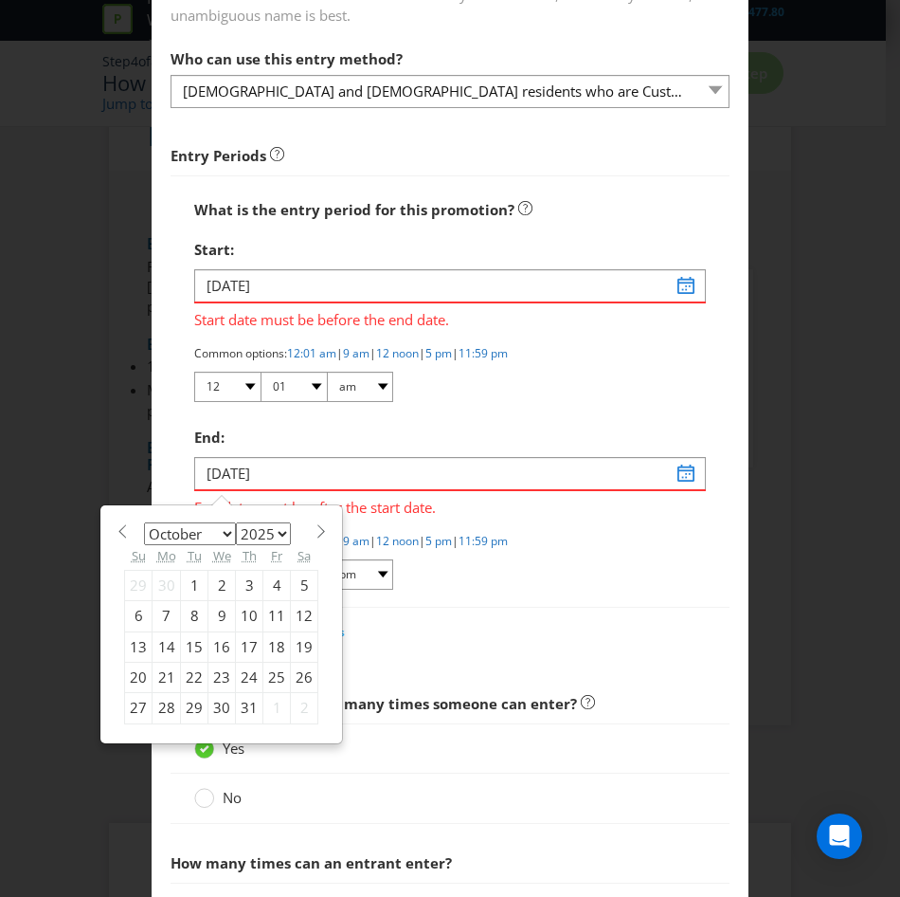
click at [314, 528] on span at bounding box center [321, 531] width 14 height 14
select select "10"
click at [133, 676] on div "17" at bounding box center [138, 677] width 27 height 30
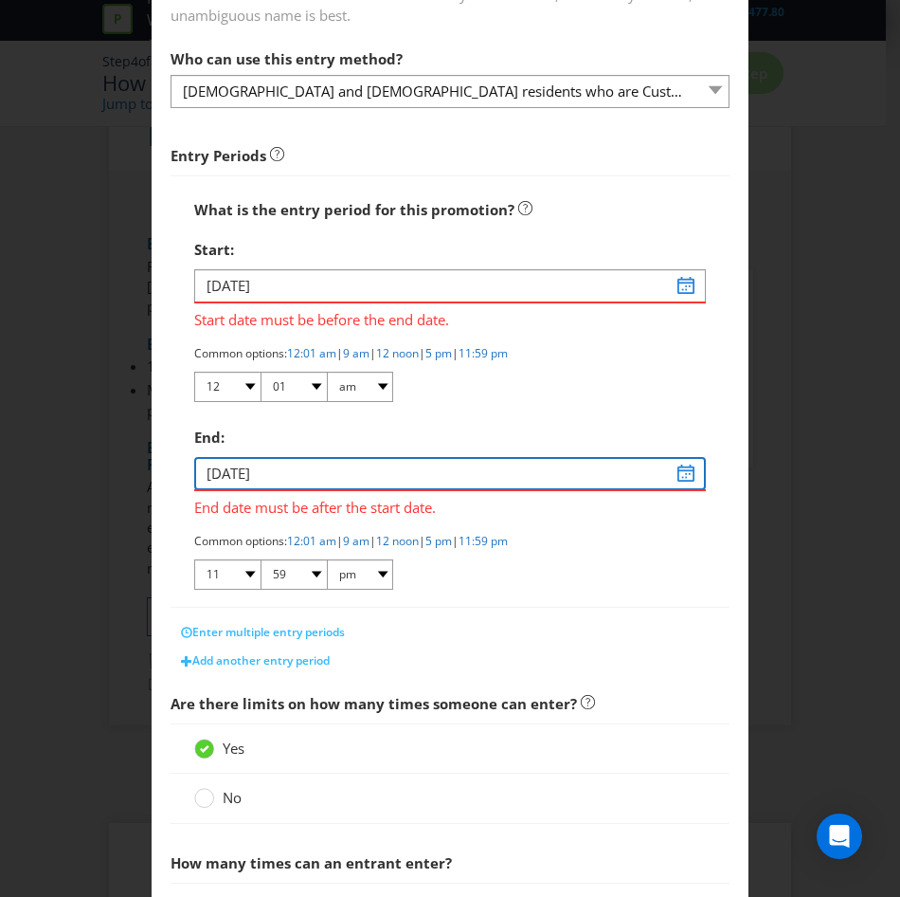
click at [651, 478] on input "[DATE]" at bounding box center [450, 473] width 512 height 33
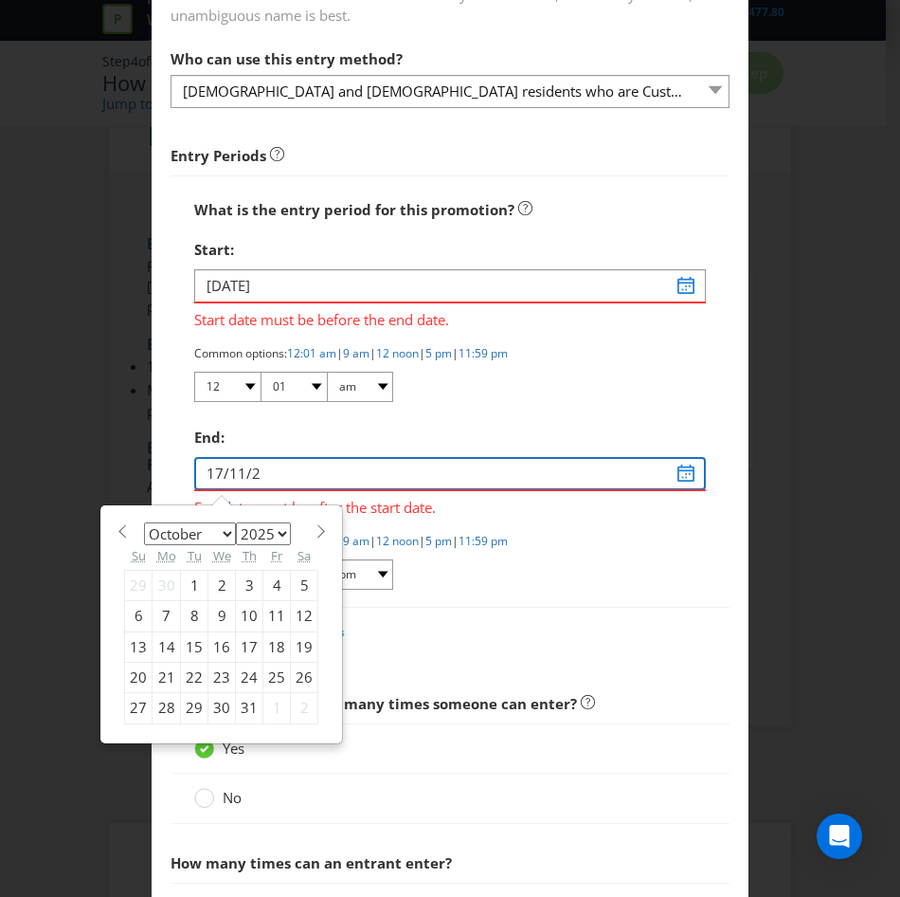
type input "[DATE]"
select select "10"
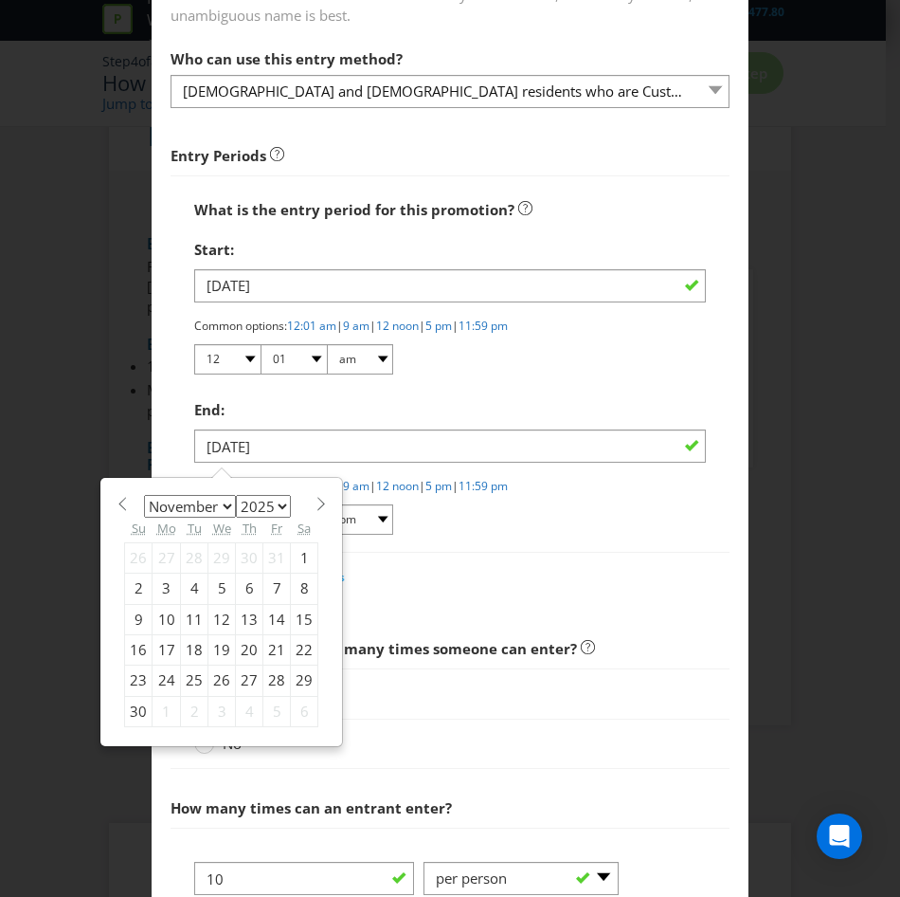
click at [132, 652] on div "16" at bounding box center [138, 650] width 27 height 30
type input "[DATE]"
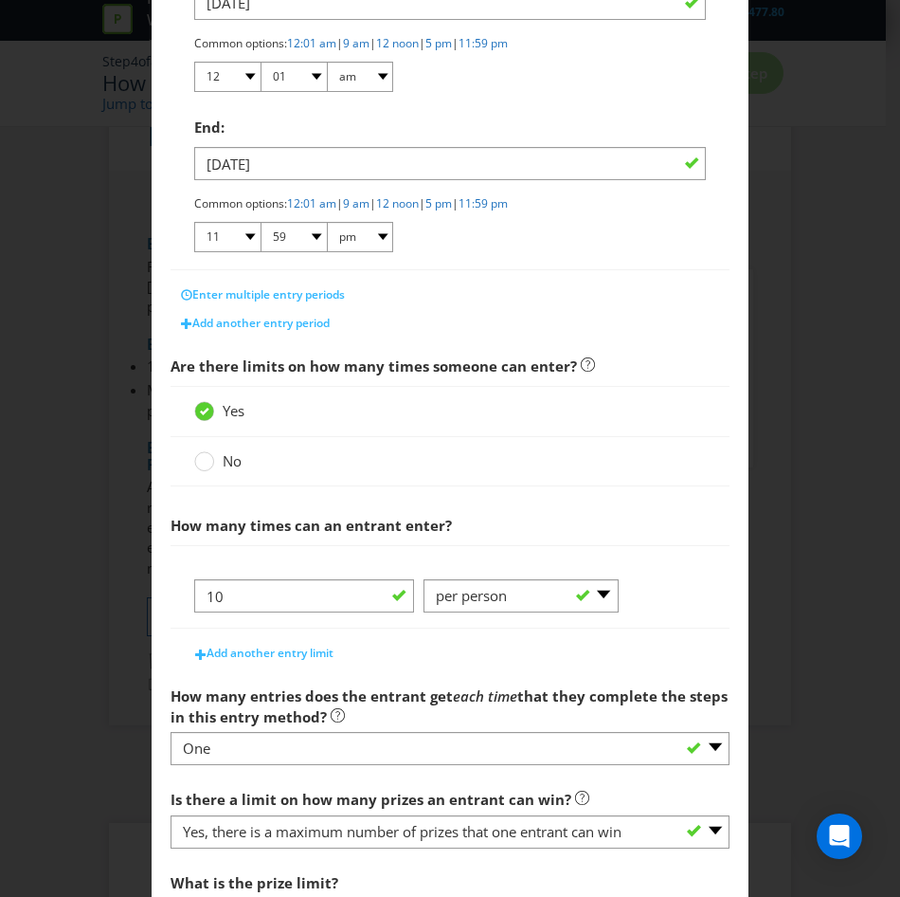
scroll to position [684, 0]
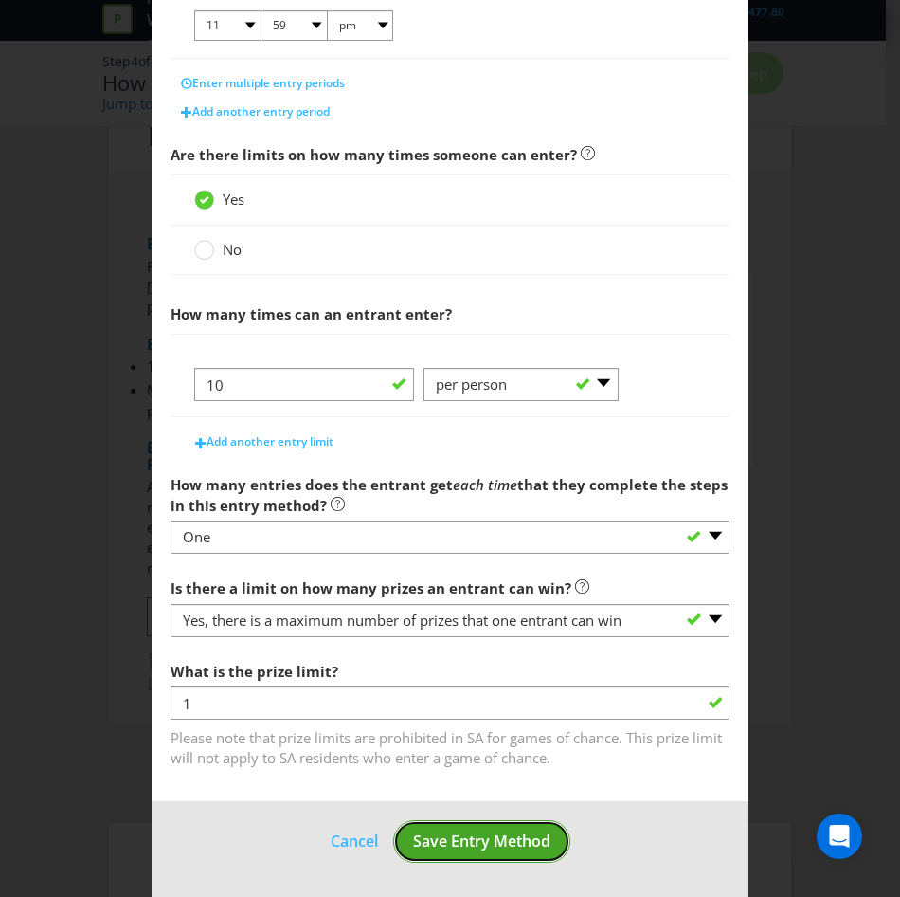
click at [448, 853] on button "Save Entry Method" at bounding box center [481, 841] width 177 height 43
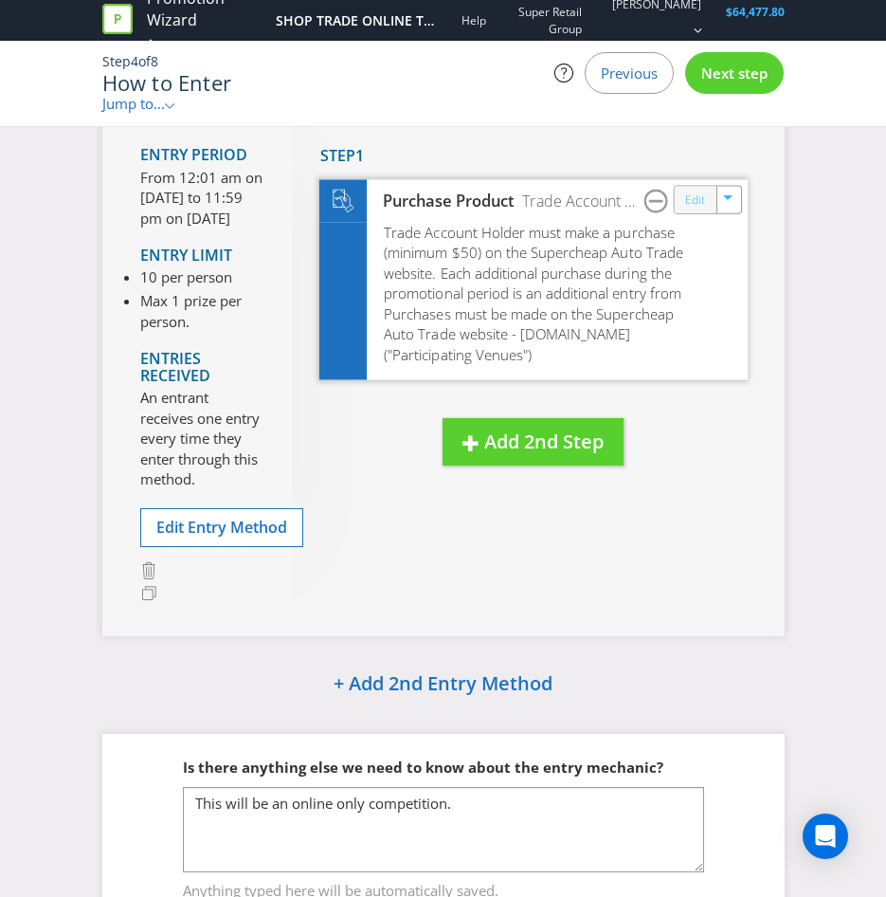
click at [699, 196] on link "Edit" at bounding box center [695, 200] width 20 height 22
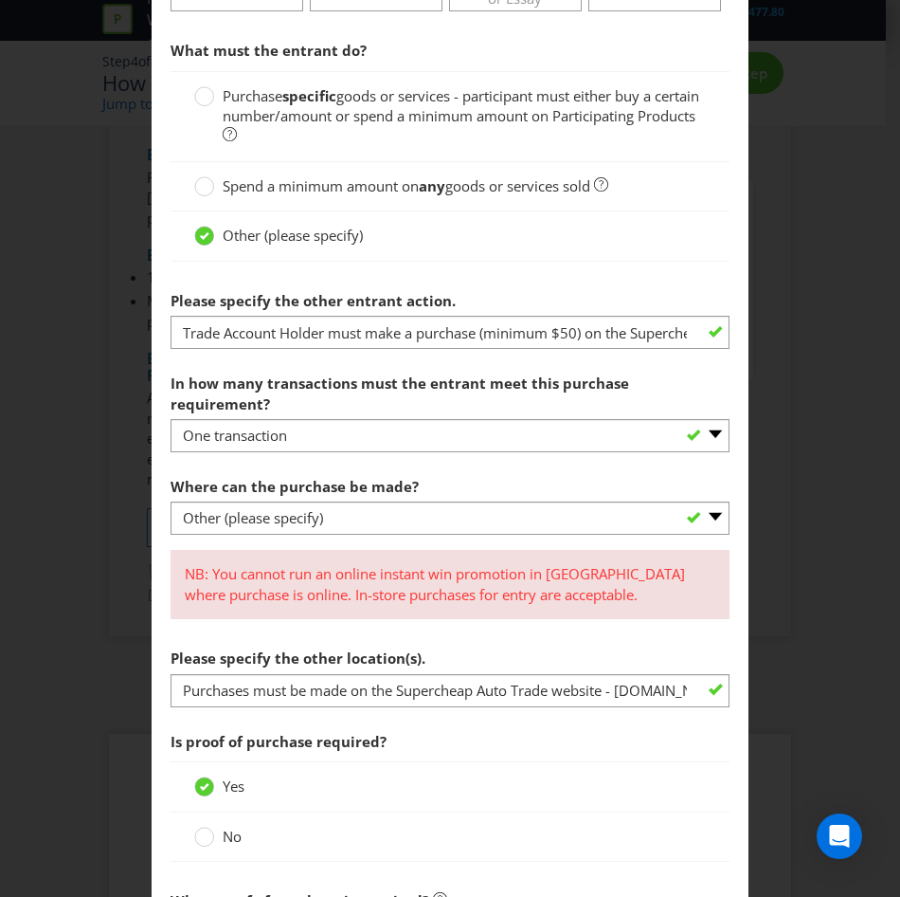
scroll to position [608, 0]
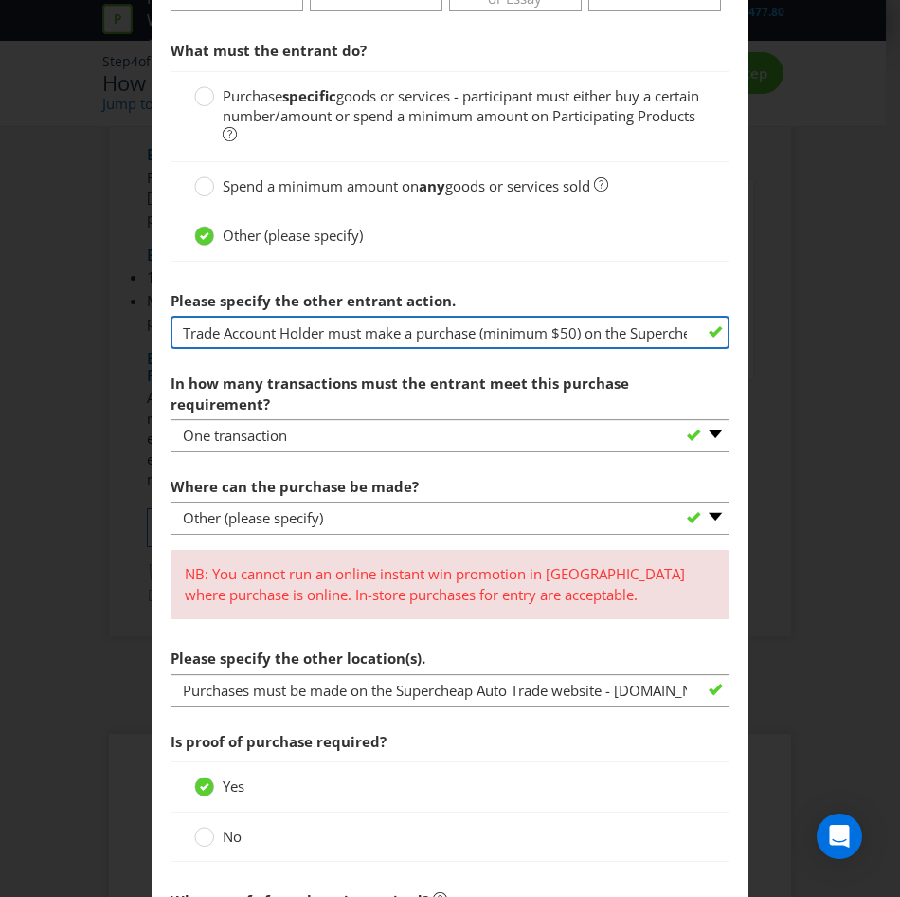
click at [340, 323] on input "Trade Account Holder must make a purchase (minimum $50) on the Supercheap Auto …" at bounding box center [450, 332] width 559 height 33
click at [497, 326] on input "Trade Account Holder must make a purchase (minimum $50) on the Supercheap Auto …" at bounding box center [450, 332] width 559 height 33
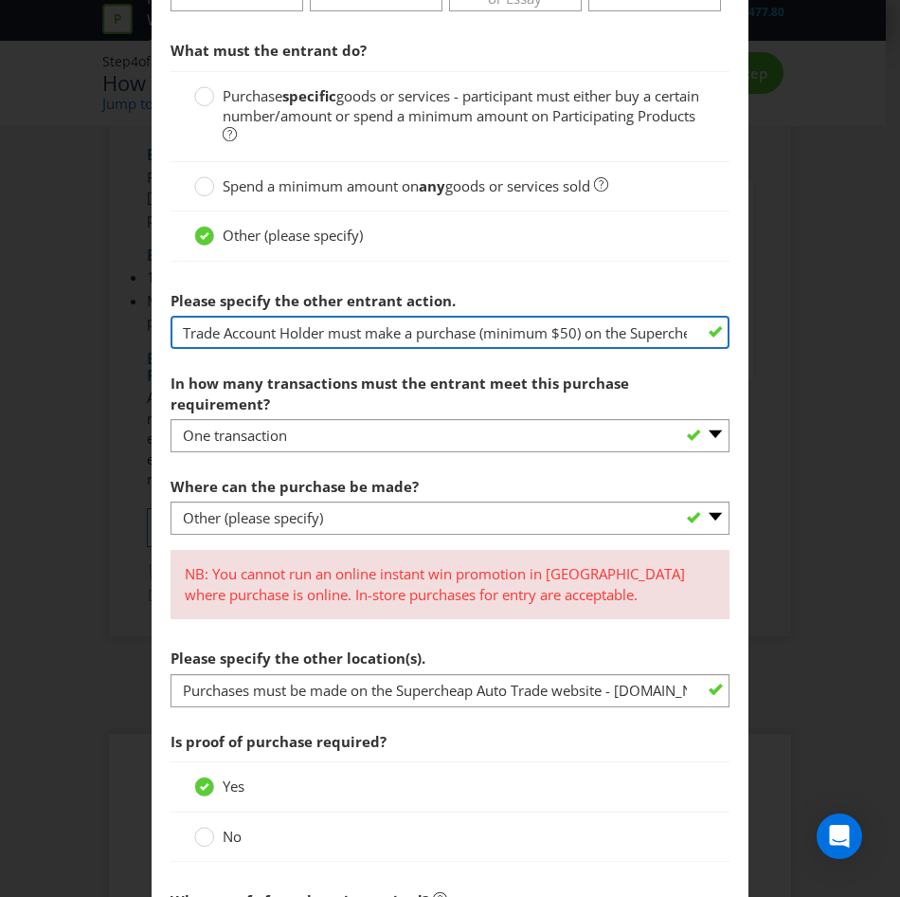
click at [560, 326] on input "Trade Account Holder must make a purchase (minimum $50) on the Supercheap Auto …" at bounding box center [450, 332] width 559 height 33
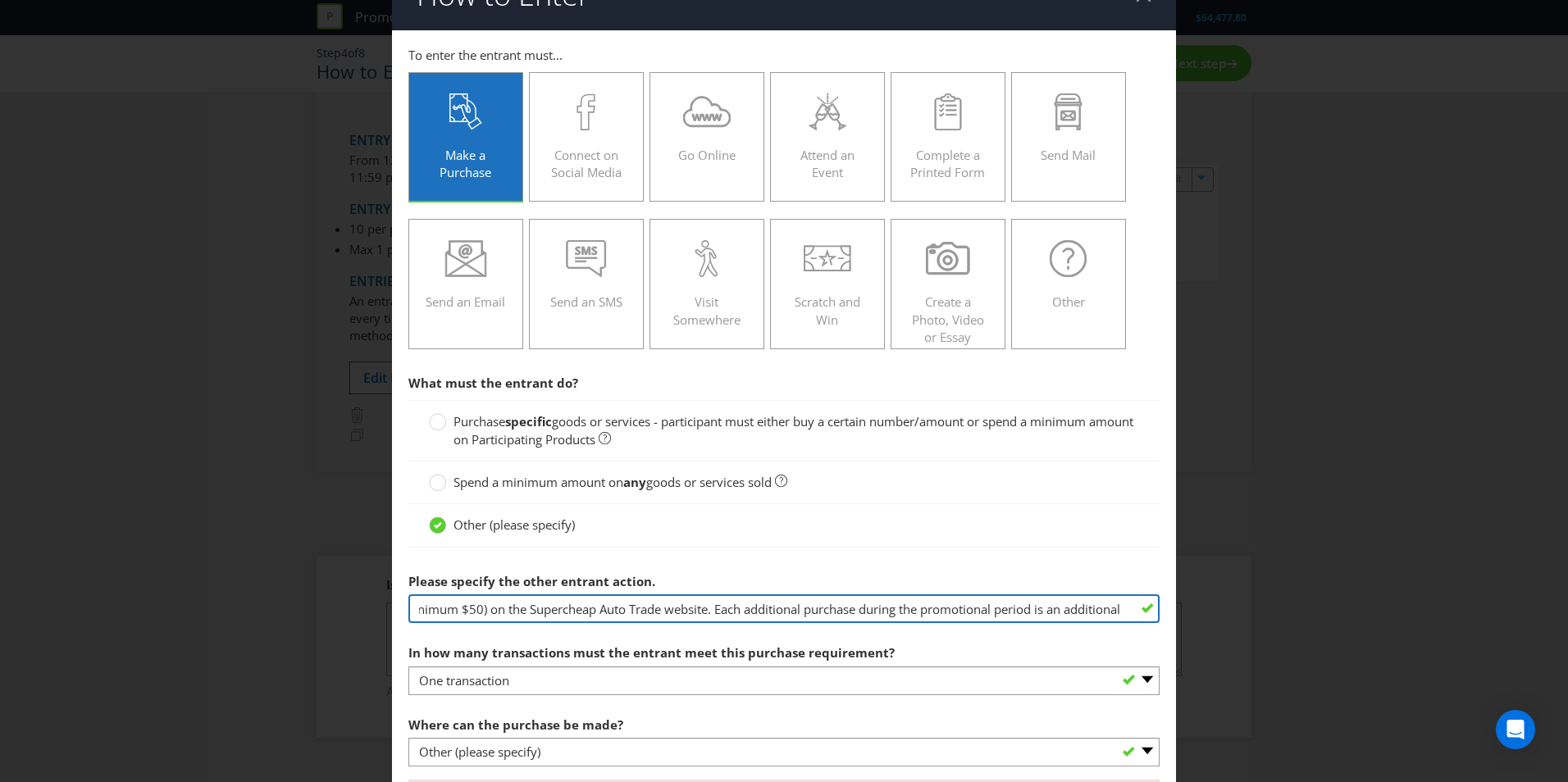
scroll to position [0, 0]
paste input "Supercheap Auto Trade Account Holder will receive an entry for every $200 they …"
type input "Supercheap Auto Trade Account Holder will receive an entry for every $200 they …"
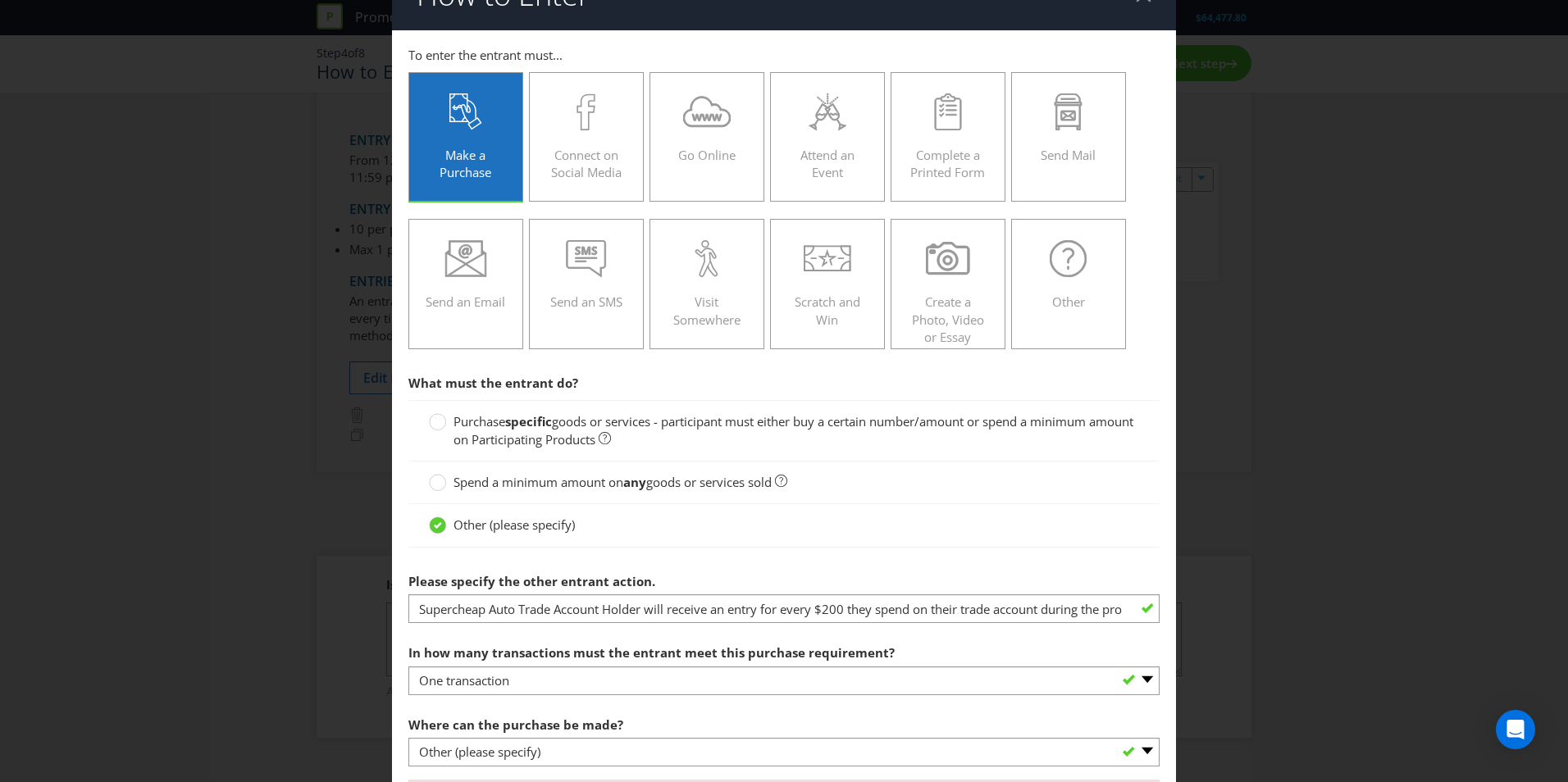
click at [516, 482] on span "Spend a minimum amount on" at bounding box center [538, 482] width 170 height 16
click at [0, 0] on input "Spend a minimum amount on any goods or services sold" at bounding box center [0, 0] width 0 height 0
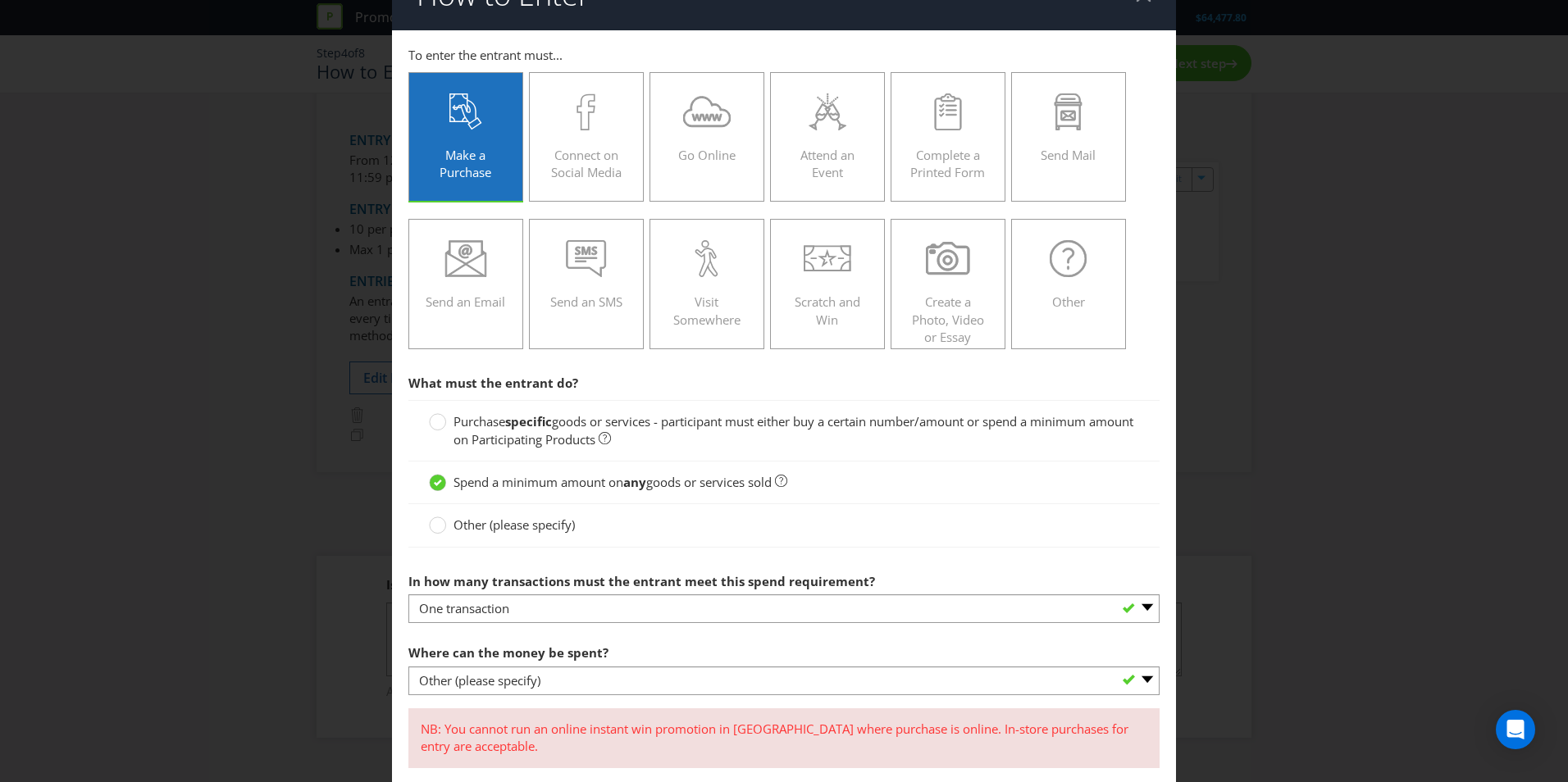
click at [479, 535] on div "Other (please specify)" at bounding box center [784, 525] width 751 height 42
click at [472, 527] on span "Other (please specify)" at bounding box center [514, 524] width 121 height 16
click at [0, 0] on input "Other (please specify)" at bounding box center [0, 0] width 0 height 0
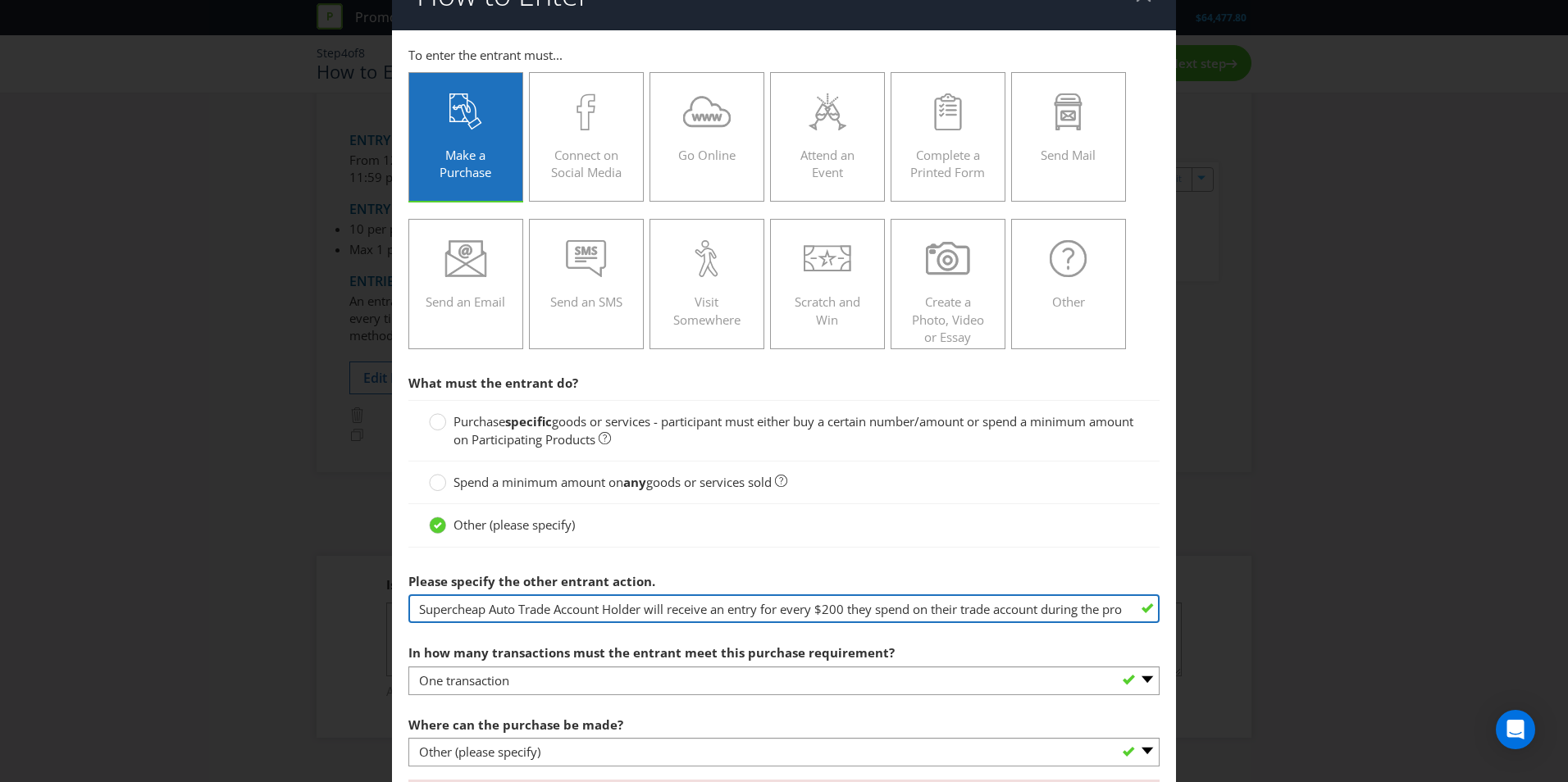
click at [461, 609] on input "Supercheap Auto Trade Account Holder will receive an entry for every $200 they …" at bounding box center [784, 608] width 751 height 29
drag, startPoint x: 461, startPoint y: 609, endPoint x: 941, endPoint y: 611, distance: 480.0
click at [941, 611] on input "Supercheap Auto Trade Account Holder will receive an entry for every $200 they …" at bounding box center [784, 608] width 751 height 29
click at [922, 611] on input "Supercheap Auto Trade Account Holder will receive an entry for every $200 they …" at bounding box center [784, 608] width 751 height 29
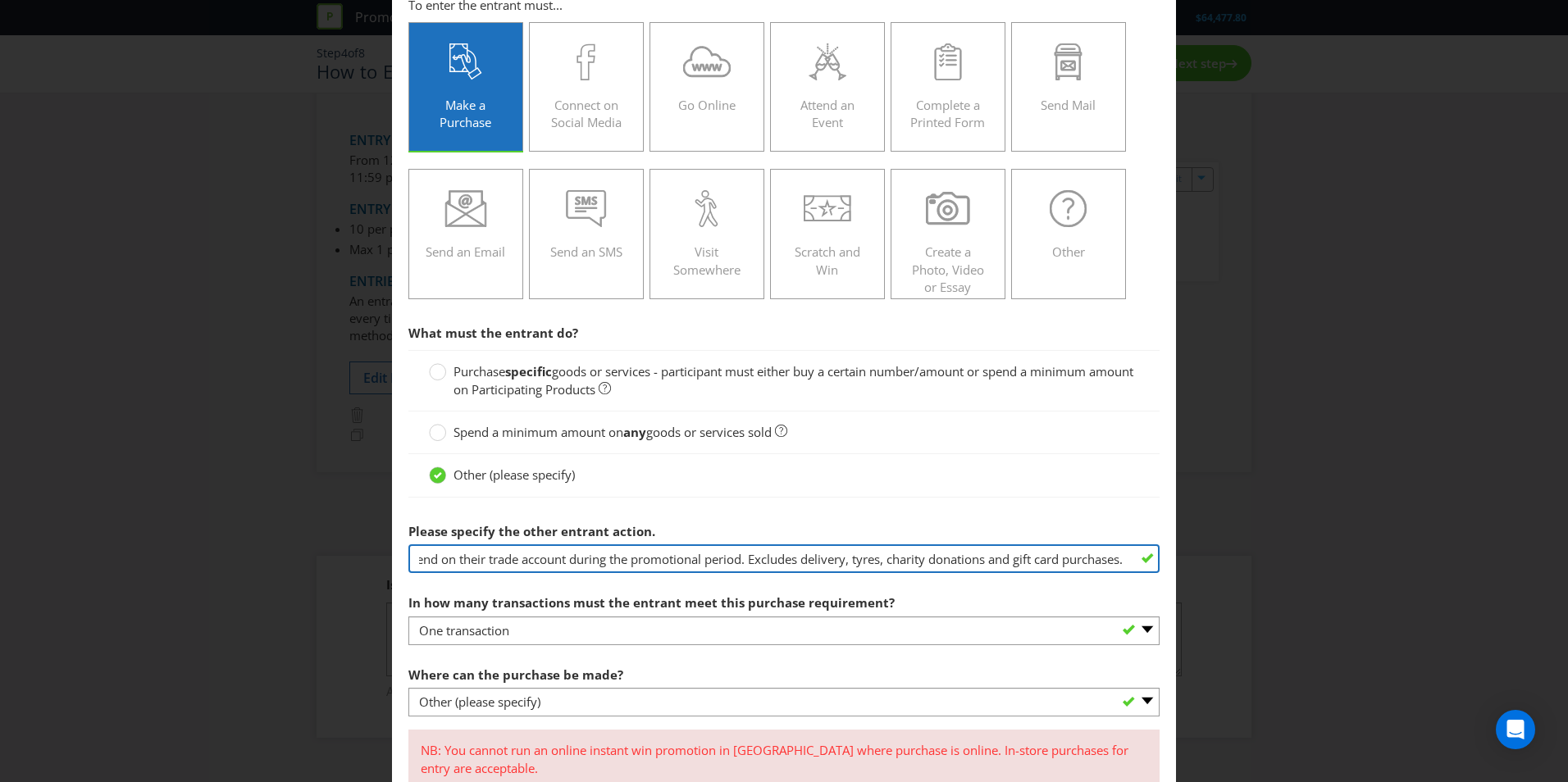
scroll to position [93, 0]
click at [547, 557] on input "Supercheap Auto Trade Account Holder will receive an entry for every $200 they …" at bounding box center [784, 556] width 751 height 29
click at [505, 560] on input "Supercheap Auto Trade Account Holder will receive an entry for every $200 they …" at bounding box center [784, 556] width 751 height 29
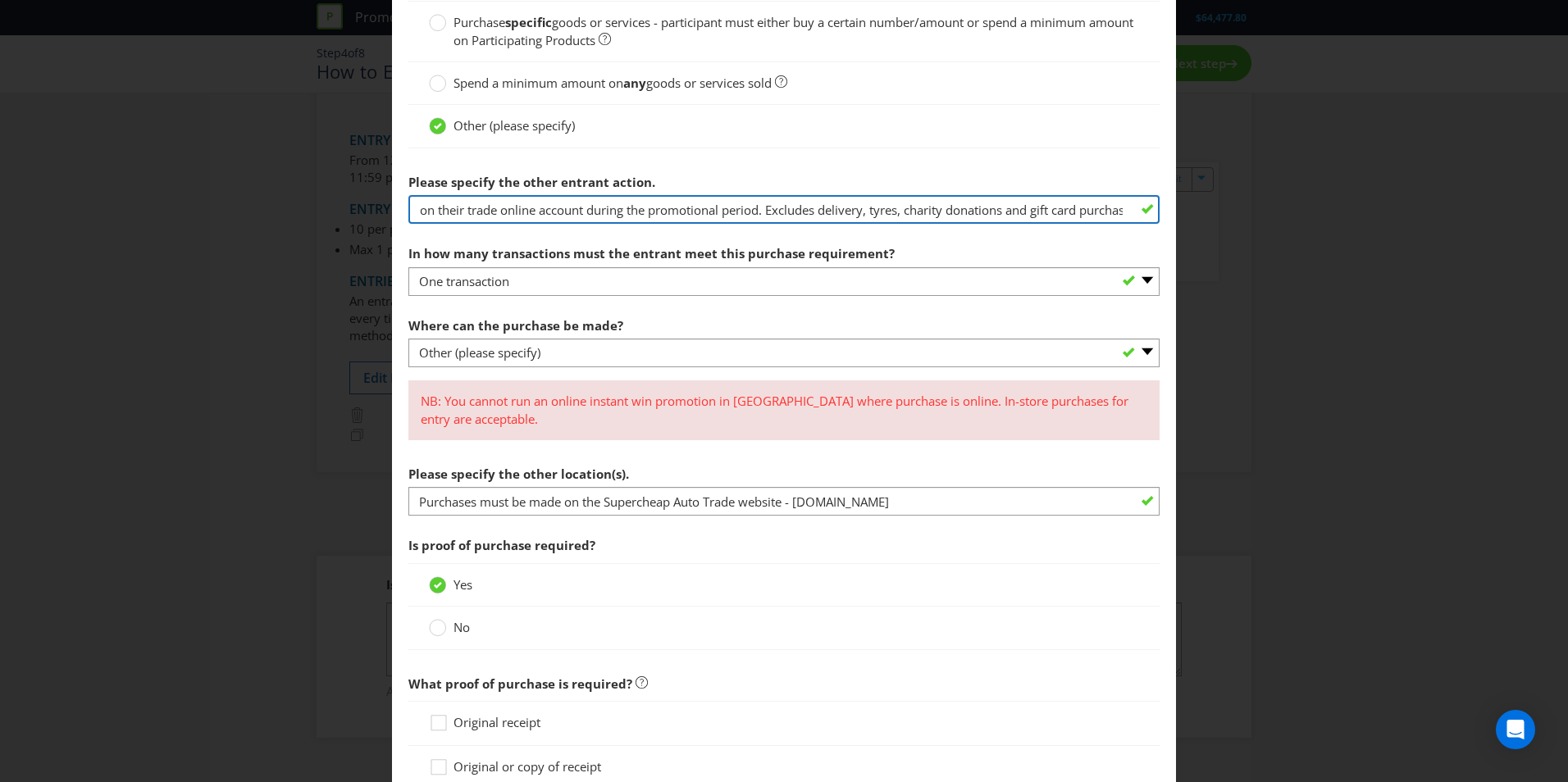
scroll to position [441, 0]
type input "Supercheap Auto Trade Account Holder will receive an entry for every $200 they …"
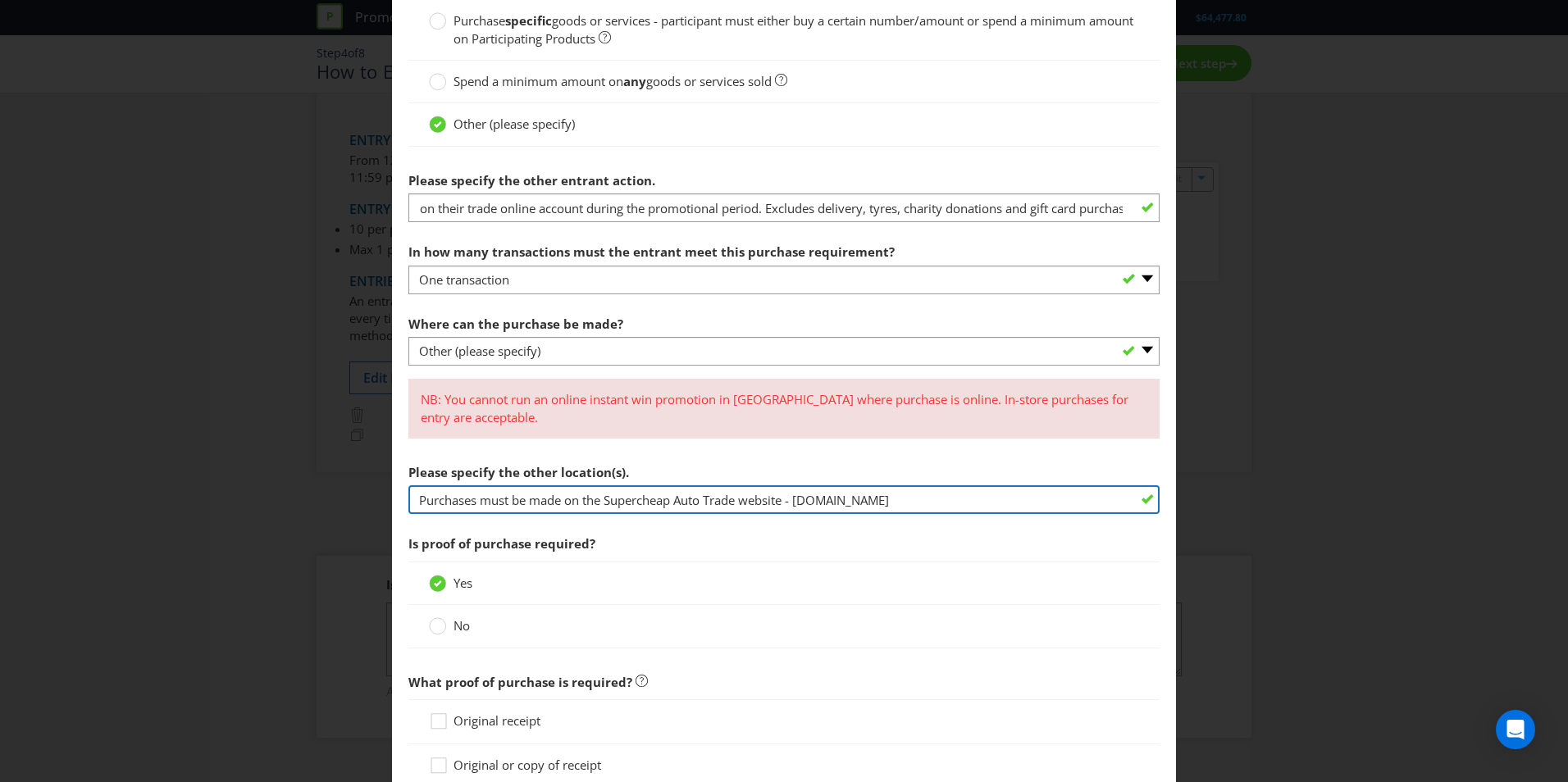
click at [505, 497] on input "Purchases must be made on the Supercheap Auto Trade website - [DOMAIN_NAME]" at bounding box center [784, 499] width 751 height 29
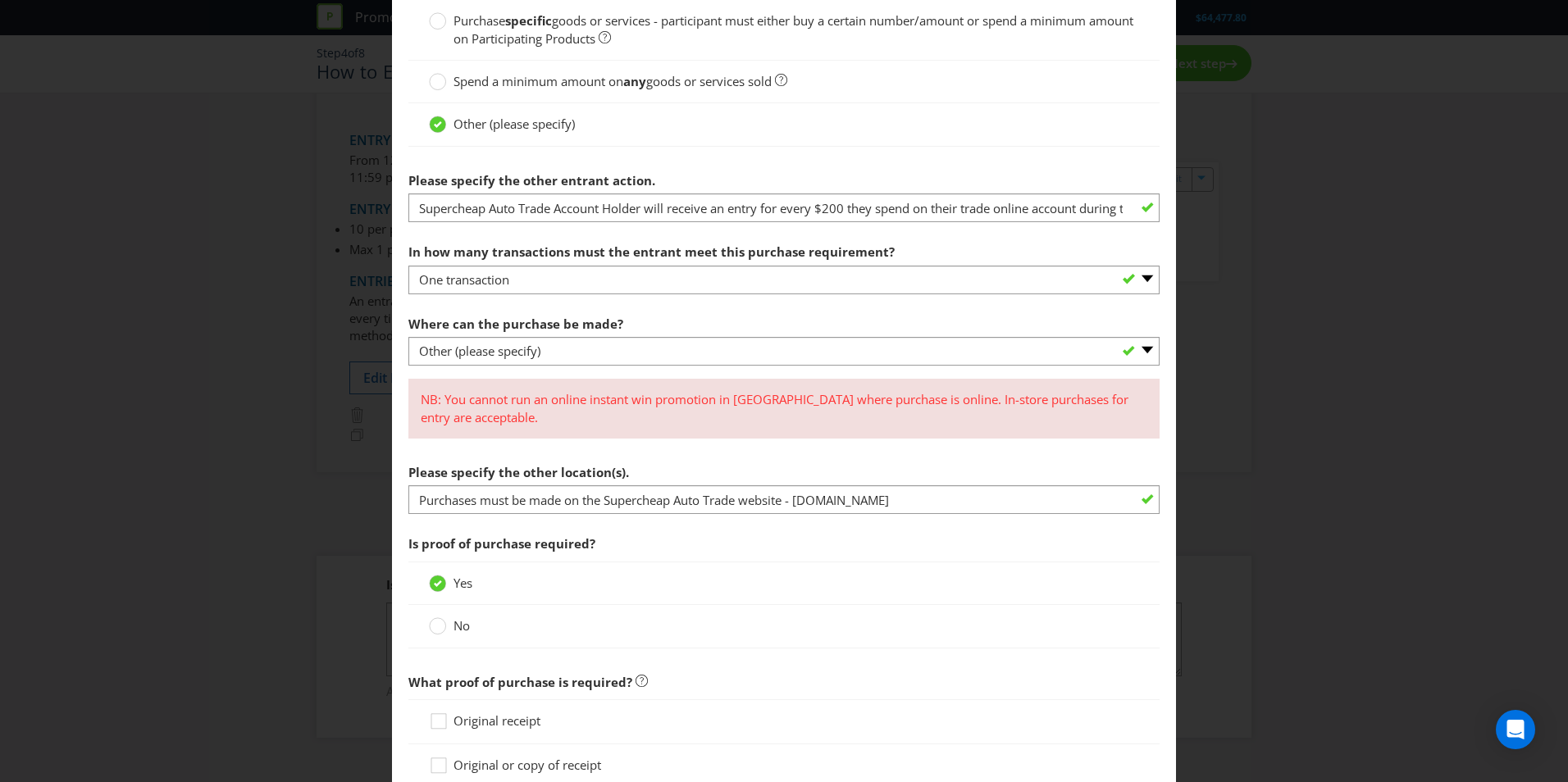
click at [802, 567] on div "Yes" at bounding box center [784, 583] width 751 height 43
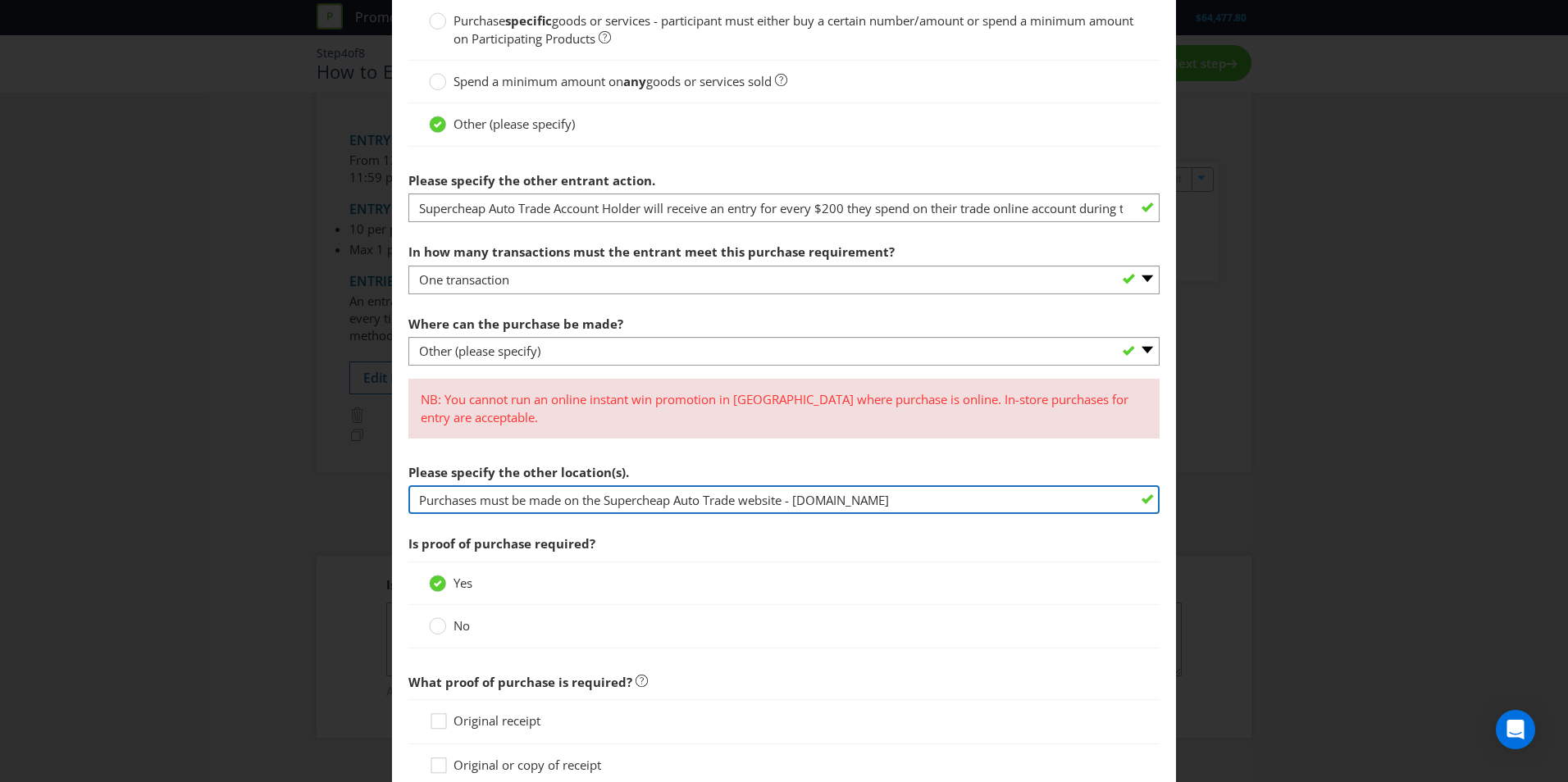
click at [972, 497] on input "Purchases must be made on the Supercheap Auto Trade website - [DOMAIN_NAME]" at bounding box center [784, 499] width 751 height 29
click at [966, 510] on input "Purchases must be made on the Supercheap Auto Trade website - [DOMAIN_NAME]" at bounding box center [784, 499] width 751 height 29
click at [909, 495] on input "Purchases must be made on the Supercheap Auto Trade website - [DOMAIN_NAME]" at bounding box center [784, 499] width 751 height 29
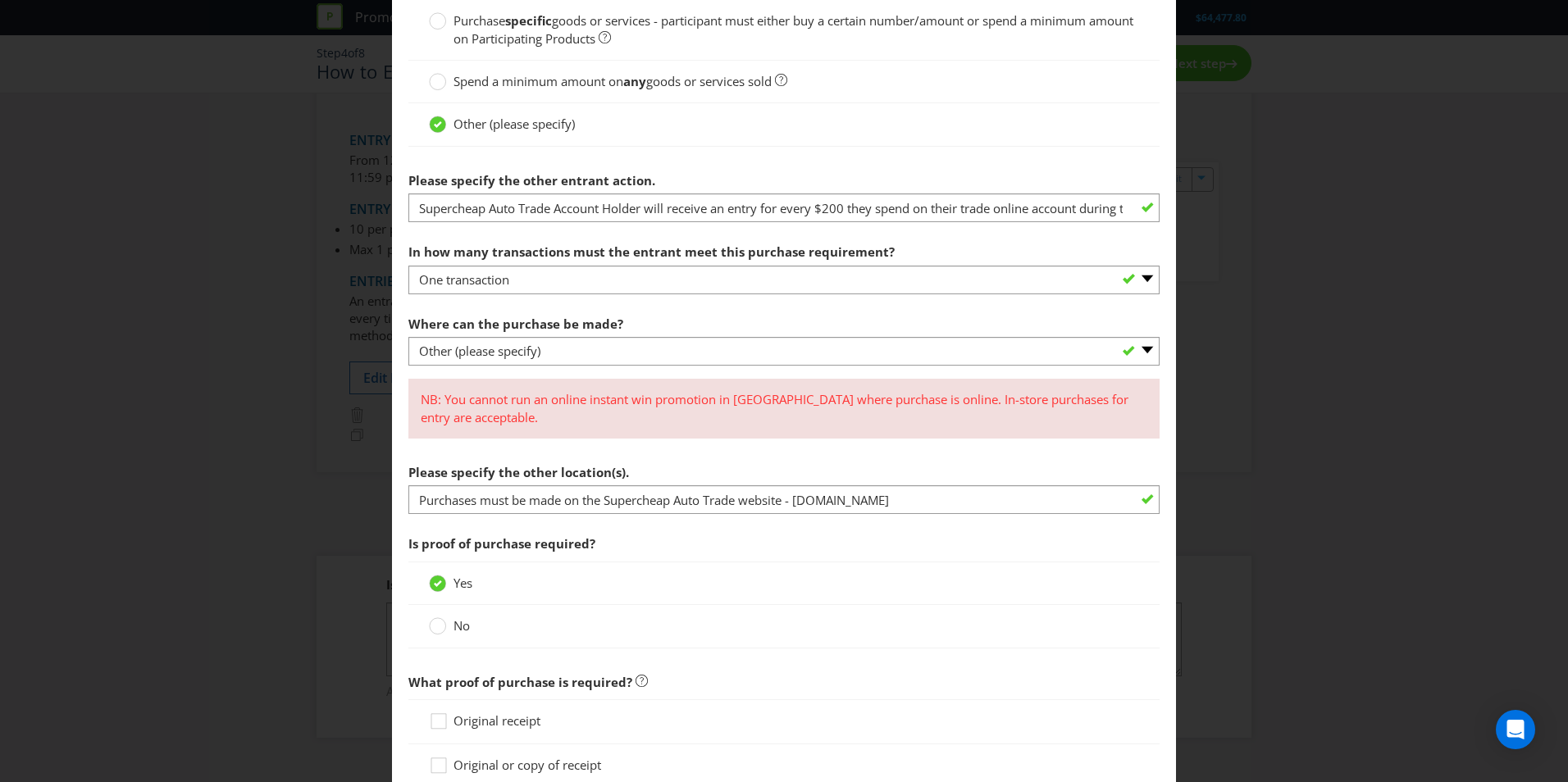
click at [842, 546] on span "Is proof of purchase required?" at bounding box center [784, 543] width 751 height 34
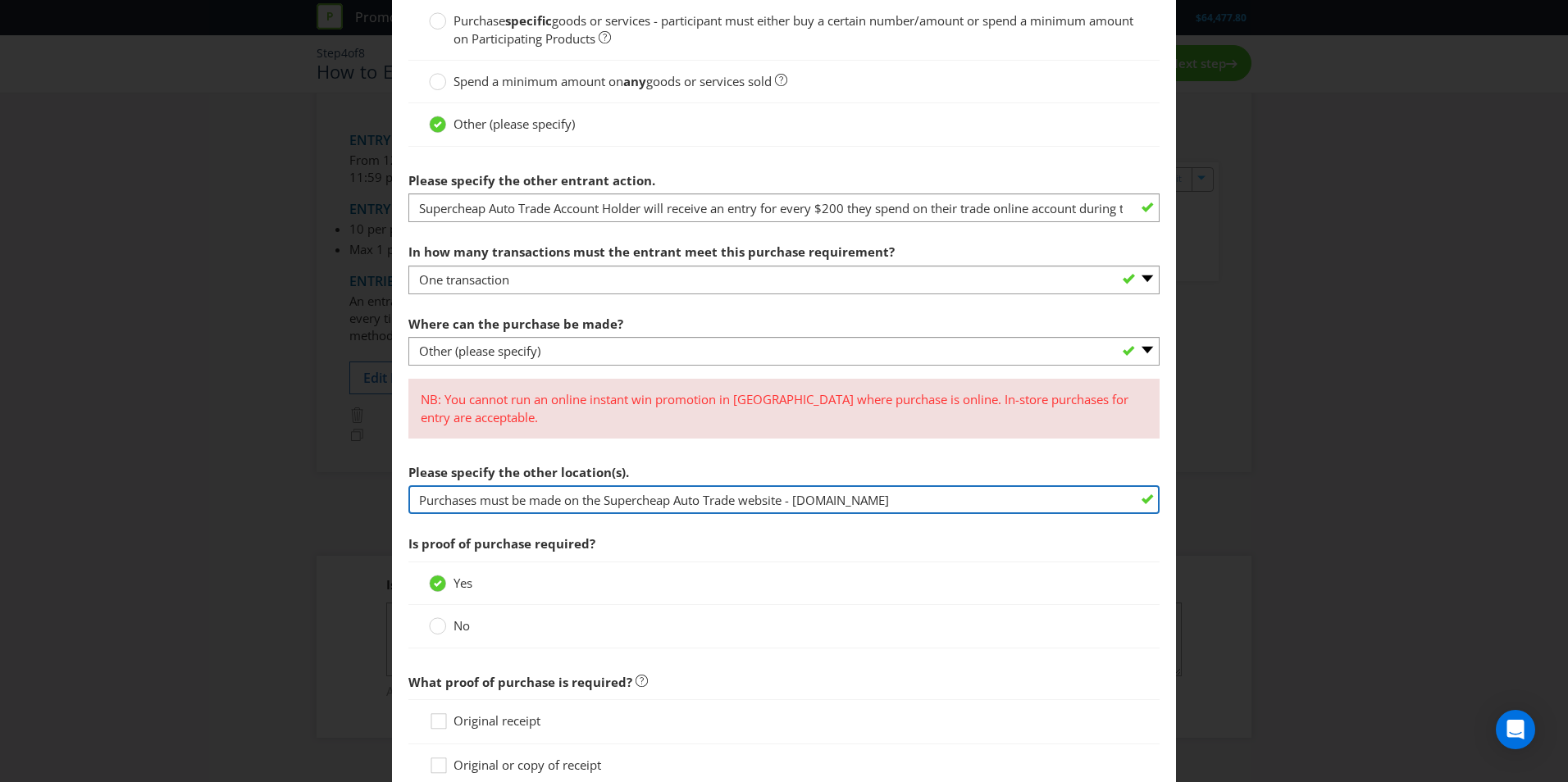
click at [805, 508] on input "Purchases must be made on the Supercheap Auto Trade website - [DOMAIN_NAME]" at bounding box center [784, 499] width 751 height 29
click at [809, 508] on input "Purchases must be made on the Supercheap Auto Trade website - [DOMAIN_NAME]" at bounding box center [784, 499] width 751 height 29
type input "Purchases must be made on the Supercheap Auto Trade website - [DOMAIN_NAME] for…"
drag, startPoint x: 781, startPoint y: 487, endPoint x: 1166, endPoint y: 486, distance: 385.0
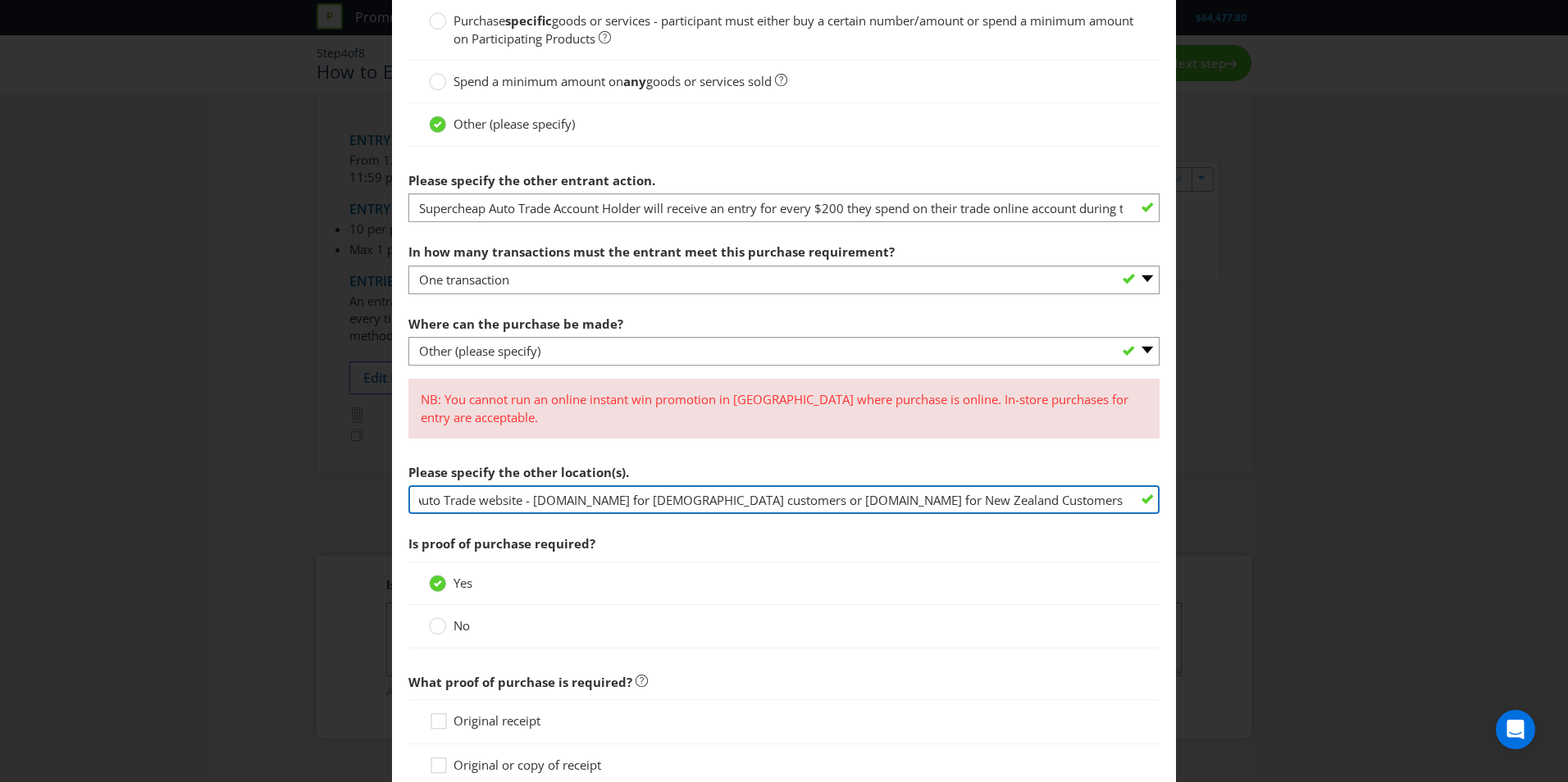
click at [1166, 486] on main "To enter the entrant must... Make a Purchase Connect on Social Media Go Online …" at bounding box center [784, 470] width 784 height 1681
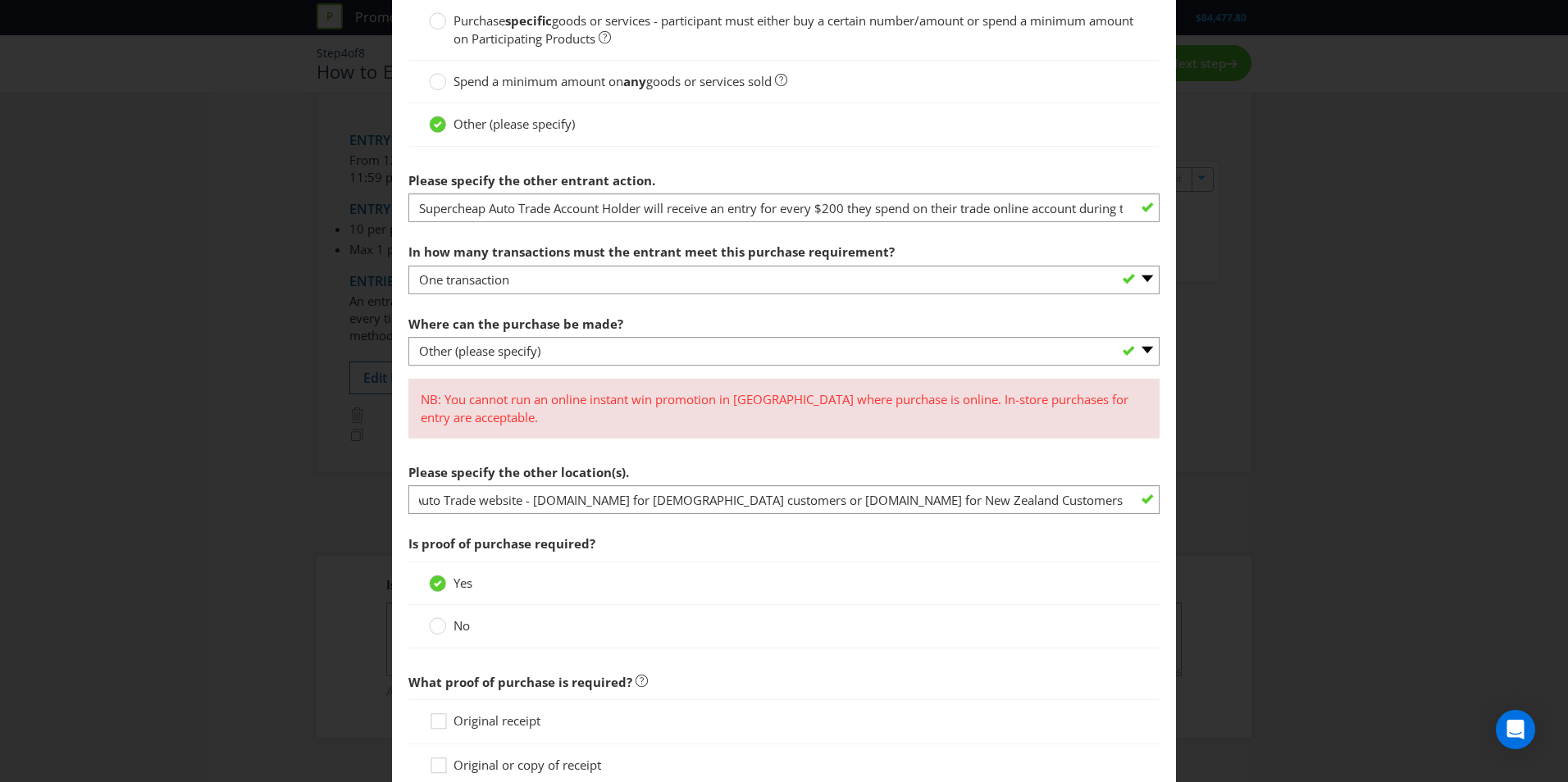
click at [949, 445] on section "What must the entrant do? Purchase specific goods or services - participant mus…" at bounding box center [784, 556] width 751 height 1183
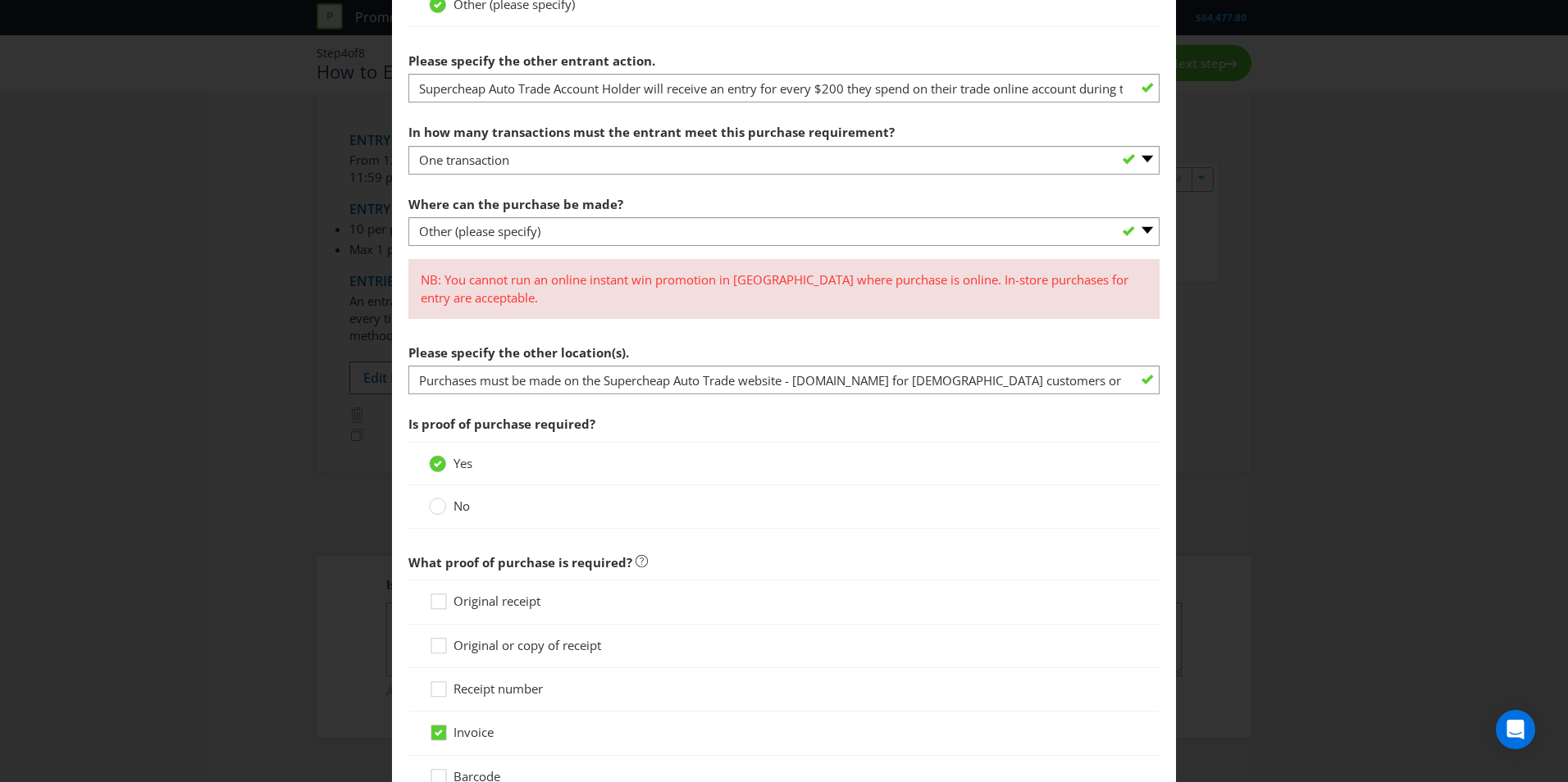
scroll to position [571, 0]
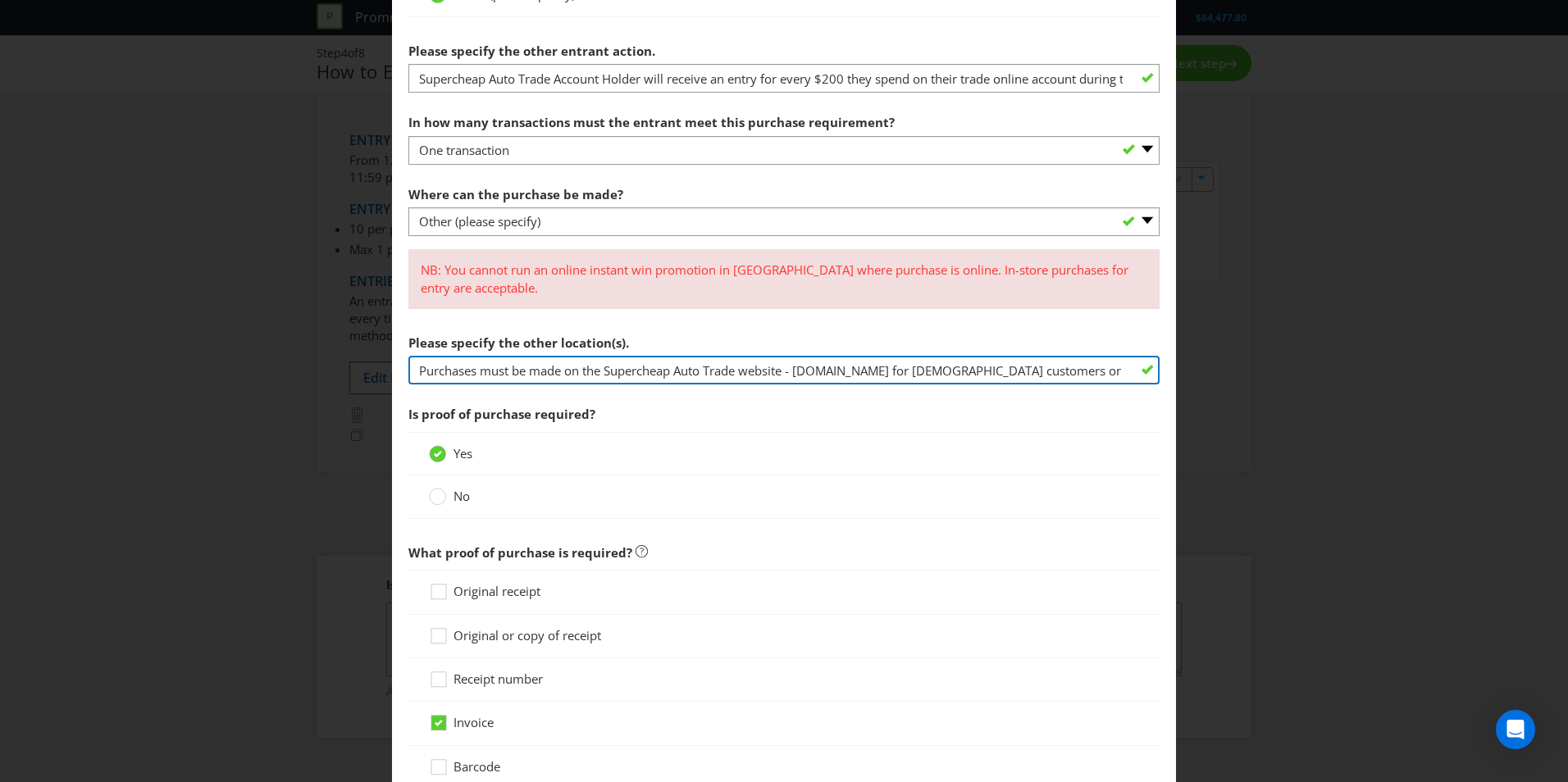
click at [591, 363] on input "Purchases must be made on the Supercheap Auto Trade website - [DOMAIN_NAME] for…" at bounding box center [784, 369] width 751 height 29
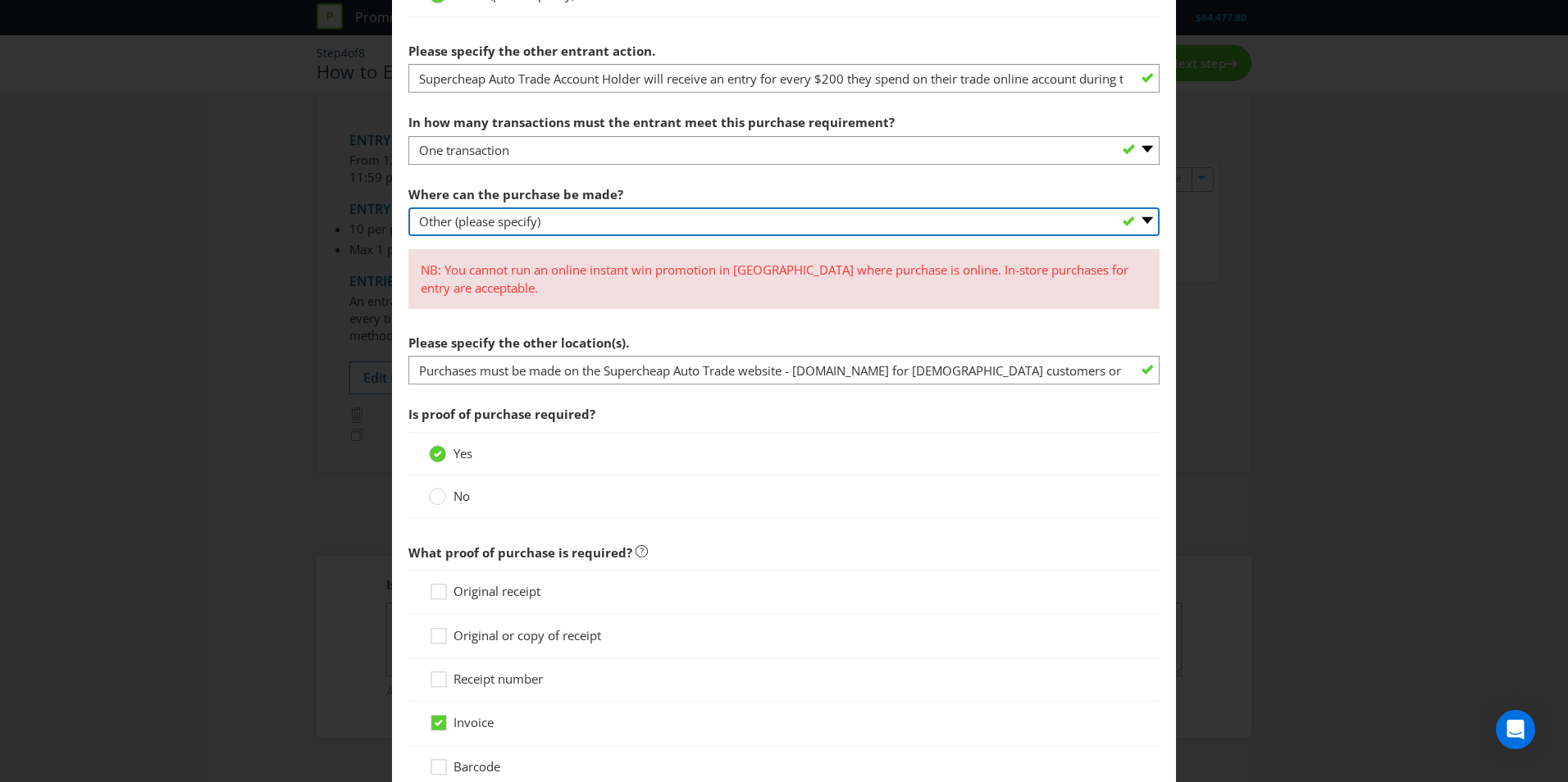
click at [591, 228] on select "-- Please select -- Any stores displaying promotional material (including onlin…" at bounding box center [784, 221] width 751 height 29
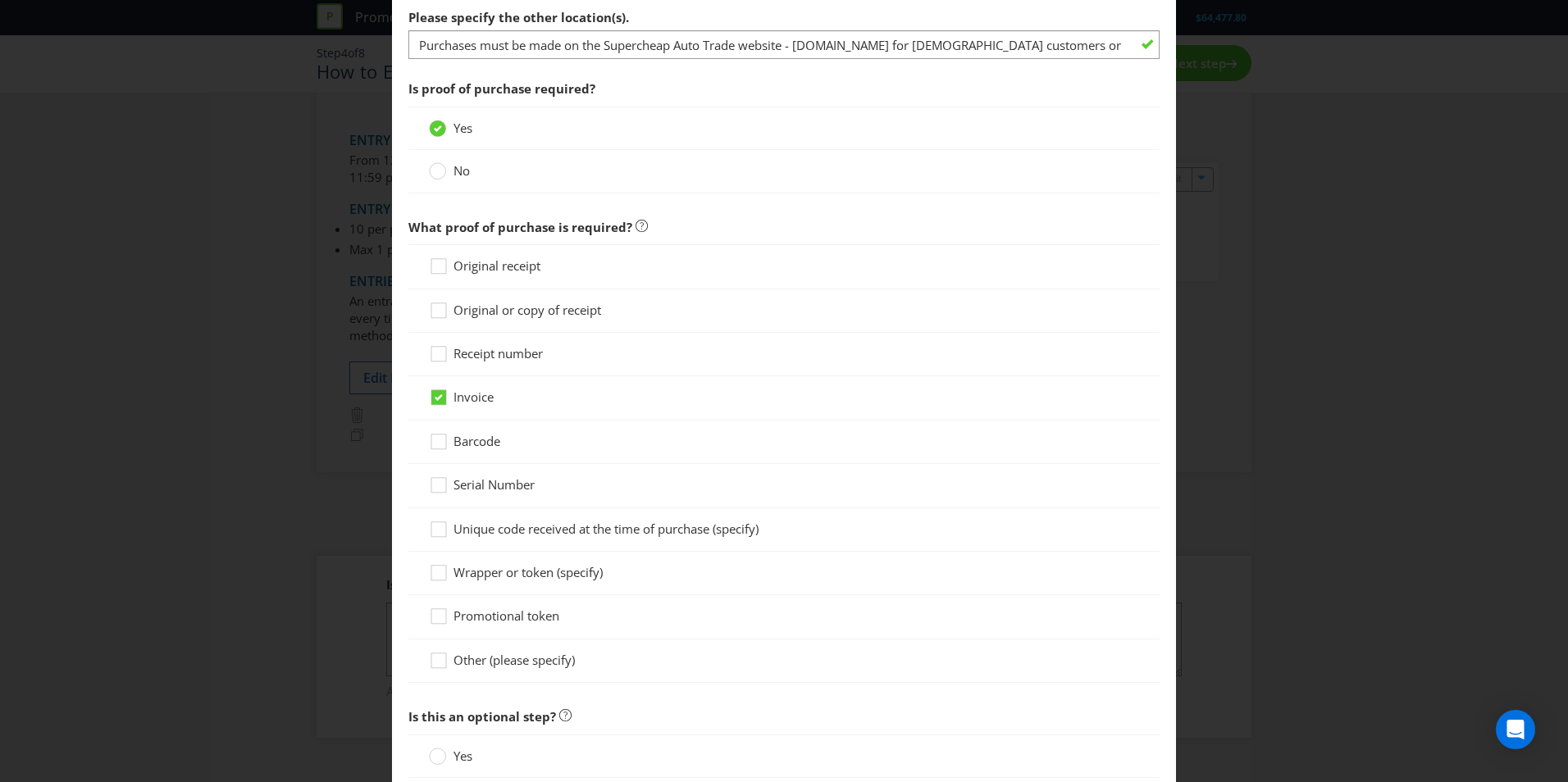
scroll to position [1049, 0]
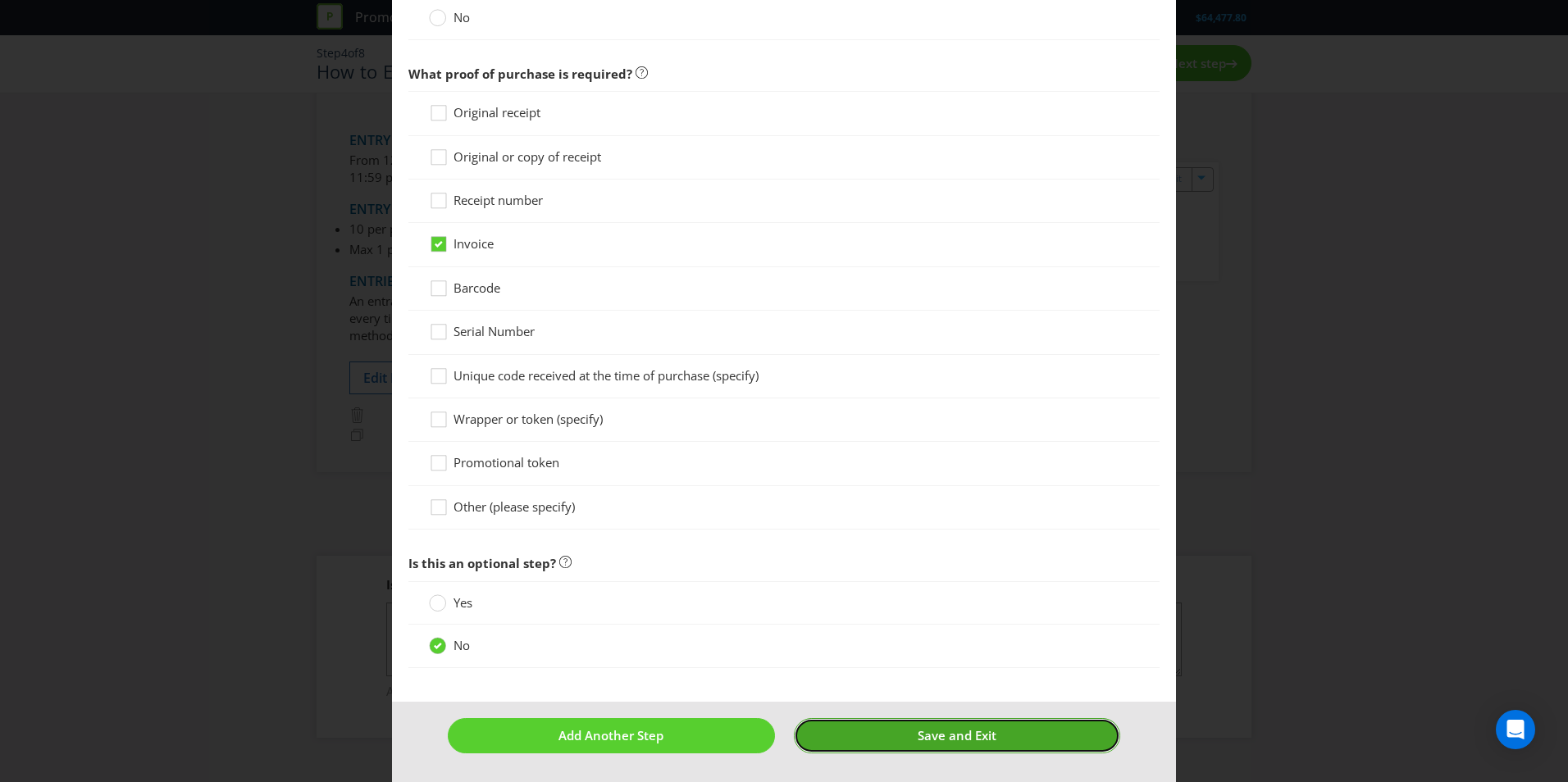
click at [938, 737] on span "Save and Exit" at bounding box center [957, 735] width 79 height 16
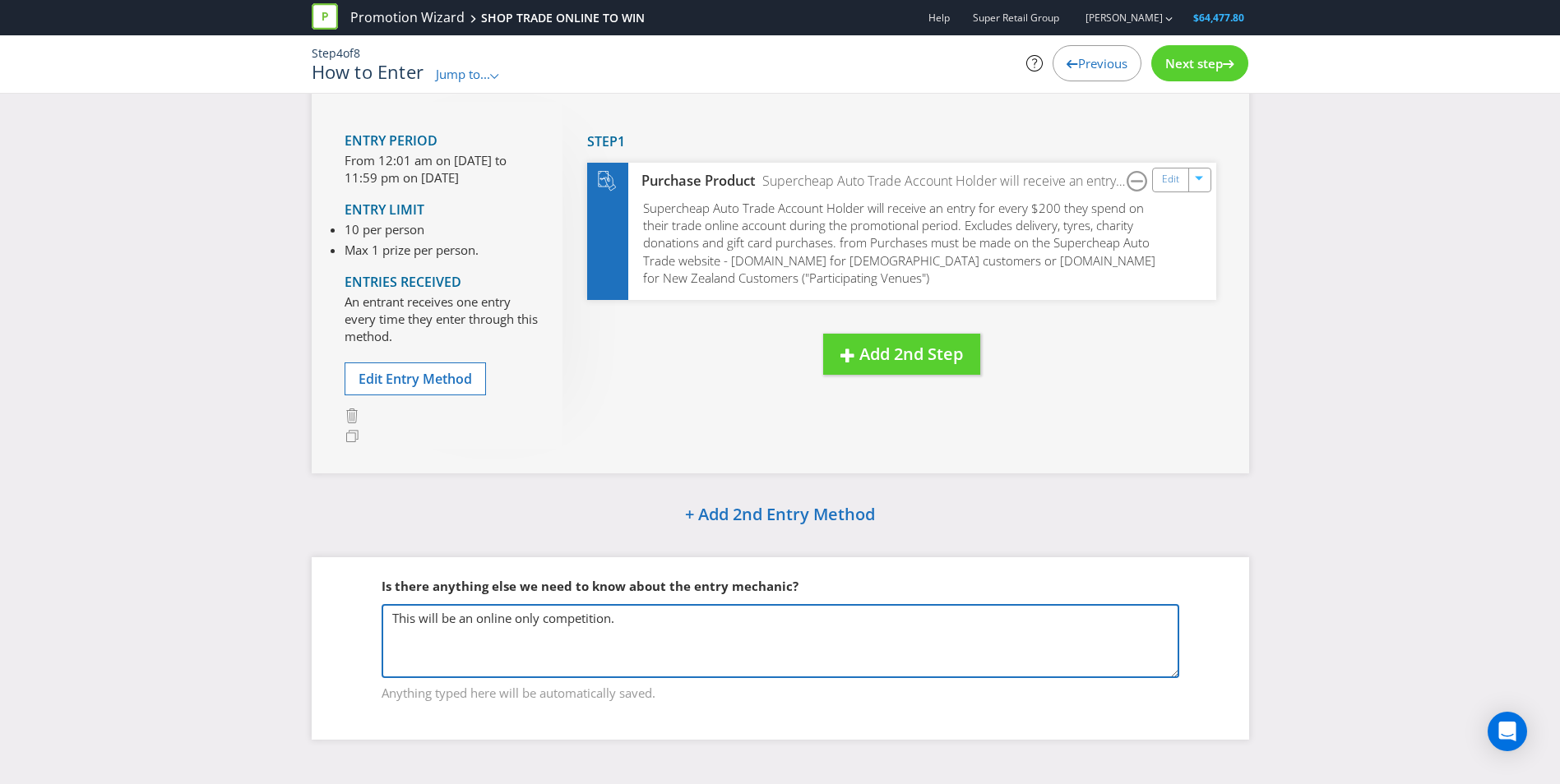
click at [571, 626] on textarea "This will be an online only competition." at bounding box center [780, 641] width 797 height 74
click at [629, 621] on textarea "This will be an online only competition." at bounding box center [780, 641] width 797 height 74
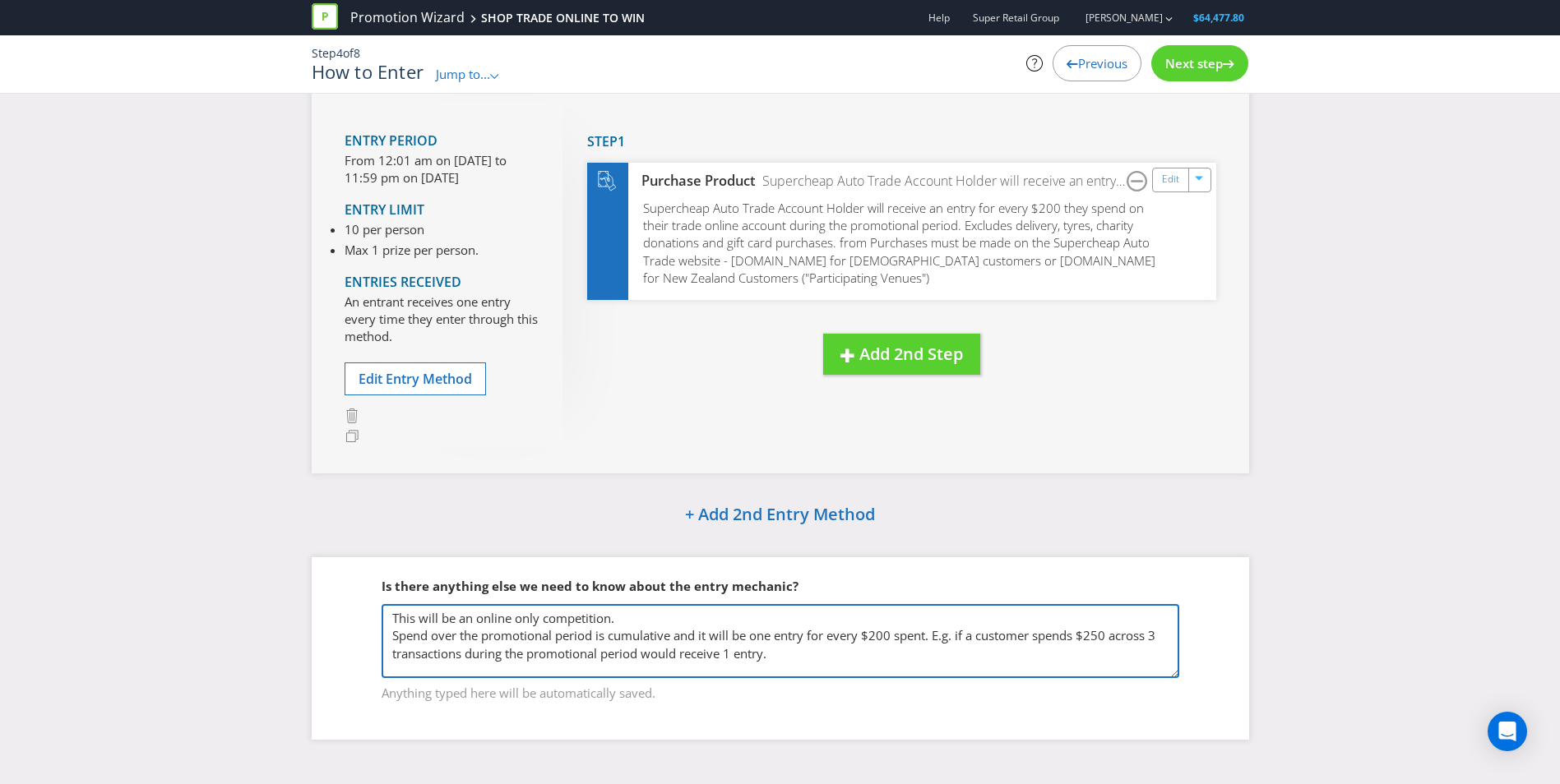
click at [1096, 637] on textarea "This will be an online only competition." at bounding box center [780, 641] width 797 height 74
type textarea "This will be an online only competition. Spend over the promotional period is c…"
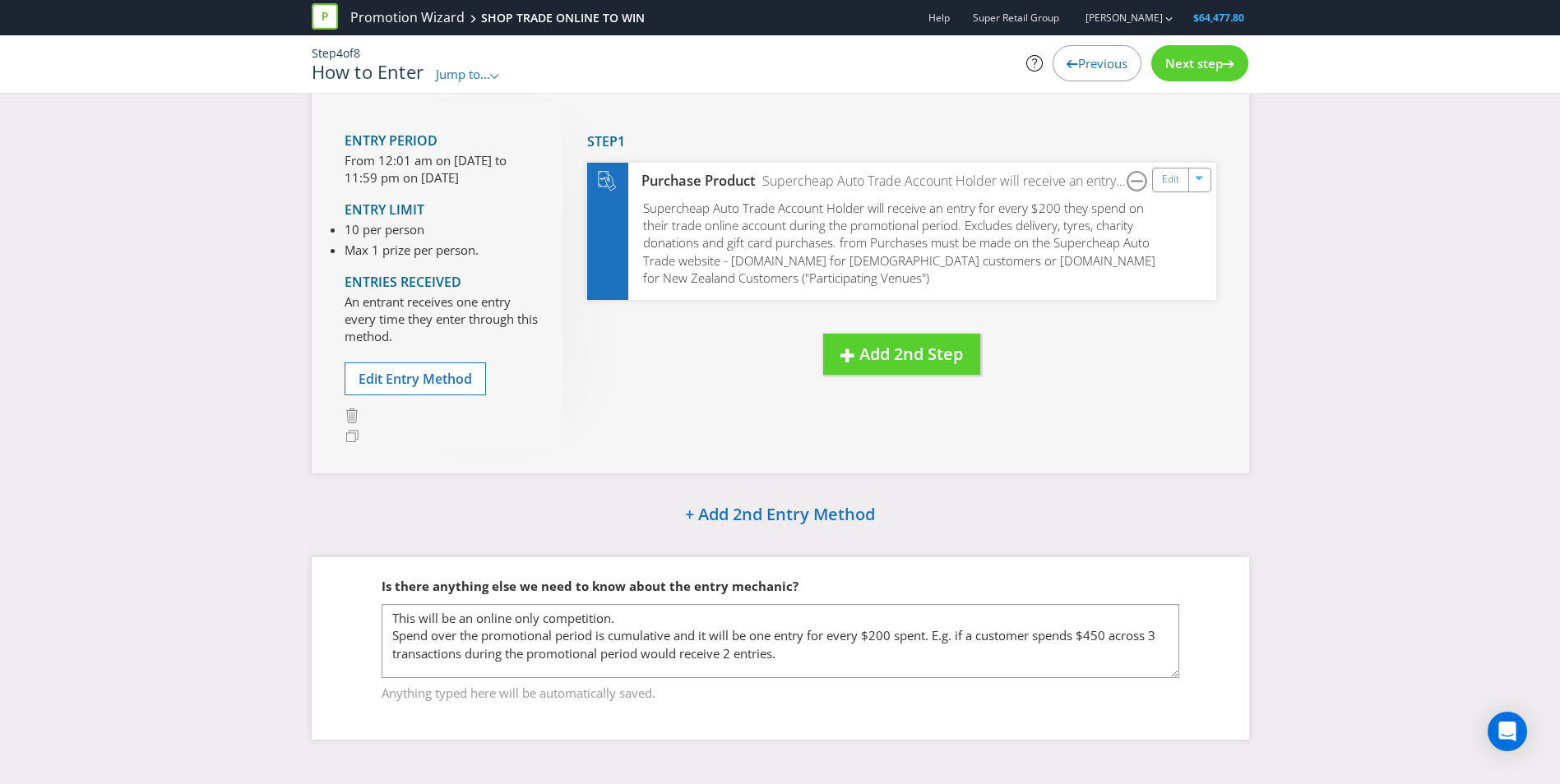
click at [1329, 558] on div "How to Enter Entry Period From 12:01 am on [DATE] to 11:59 pm on [DATE] Entry L…" at bounding box center [780, 387] width 1560 height 752
click at [1298, 300] on div "How to Enter Entry Period From 12:01 am on [DATE] to 11:59 pm on [DATE] Entry L…" at bounding box center [780, 387] width 1560 height 752
click at [1275, 228] on div "How to Enter Entry Period From 12:01 am on [DATE] to 11:59 pm on [DATE] Entry L…" at bounding box center [780, 387] width 1560 height 752
click at [1196, 64] on span "Next step" at bounding box center [1194, 63] width 57 height 16
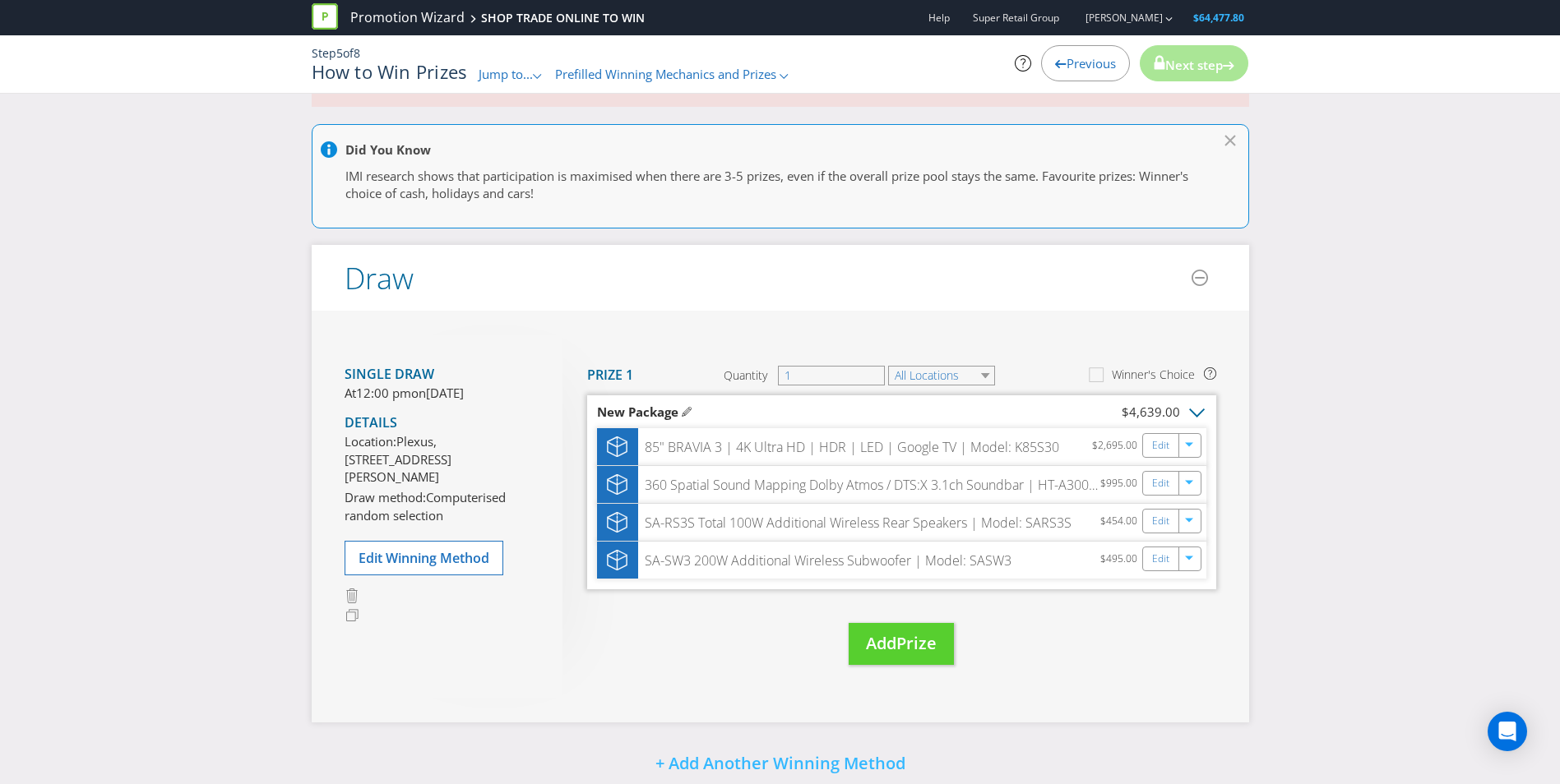
click at [1201, 414] on icon "button" at bounding box center [1197, 413] width 16 height 10
click at [1345, 479] on div "Please resolve the following errors: You have said that entrants can enter usin…" at bounding box center [780, 509] width 1560 height 996
click at [1197, 415] on icon ".st0{fill-rule:evenodd;clip-rule:evenodd;}" at bounding box center [1197, 413] width 16 height 10
click at [1197, 485] on link "Delete" at bounding box center [1186, 490] width 36 height 16
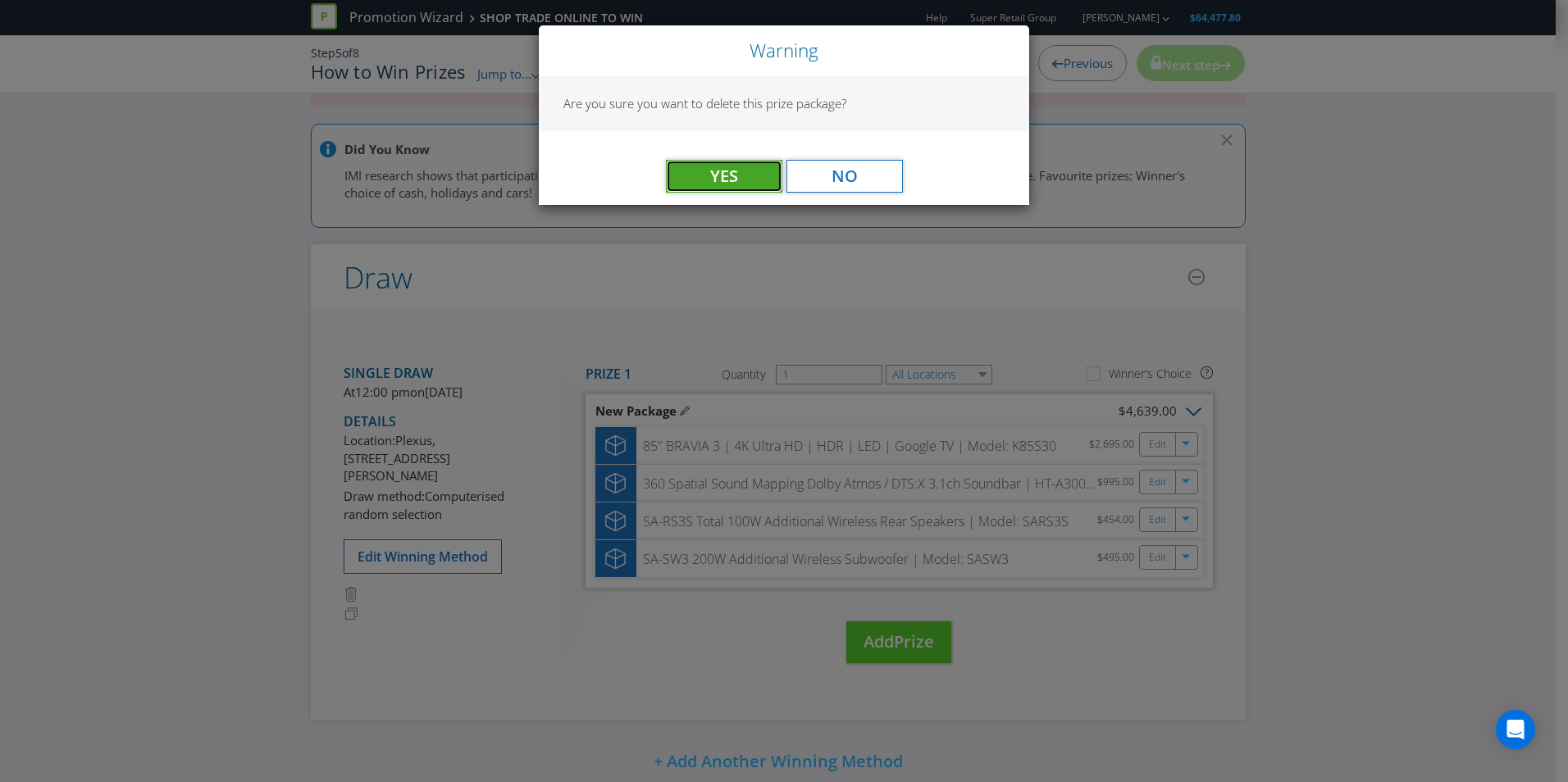
click at [719, 169] on span "Yes" at bounding box center [724, 176] width 28 height 22
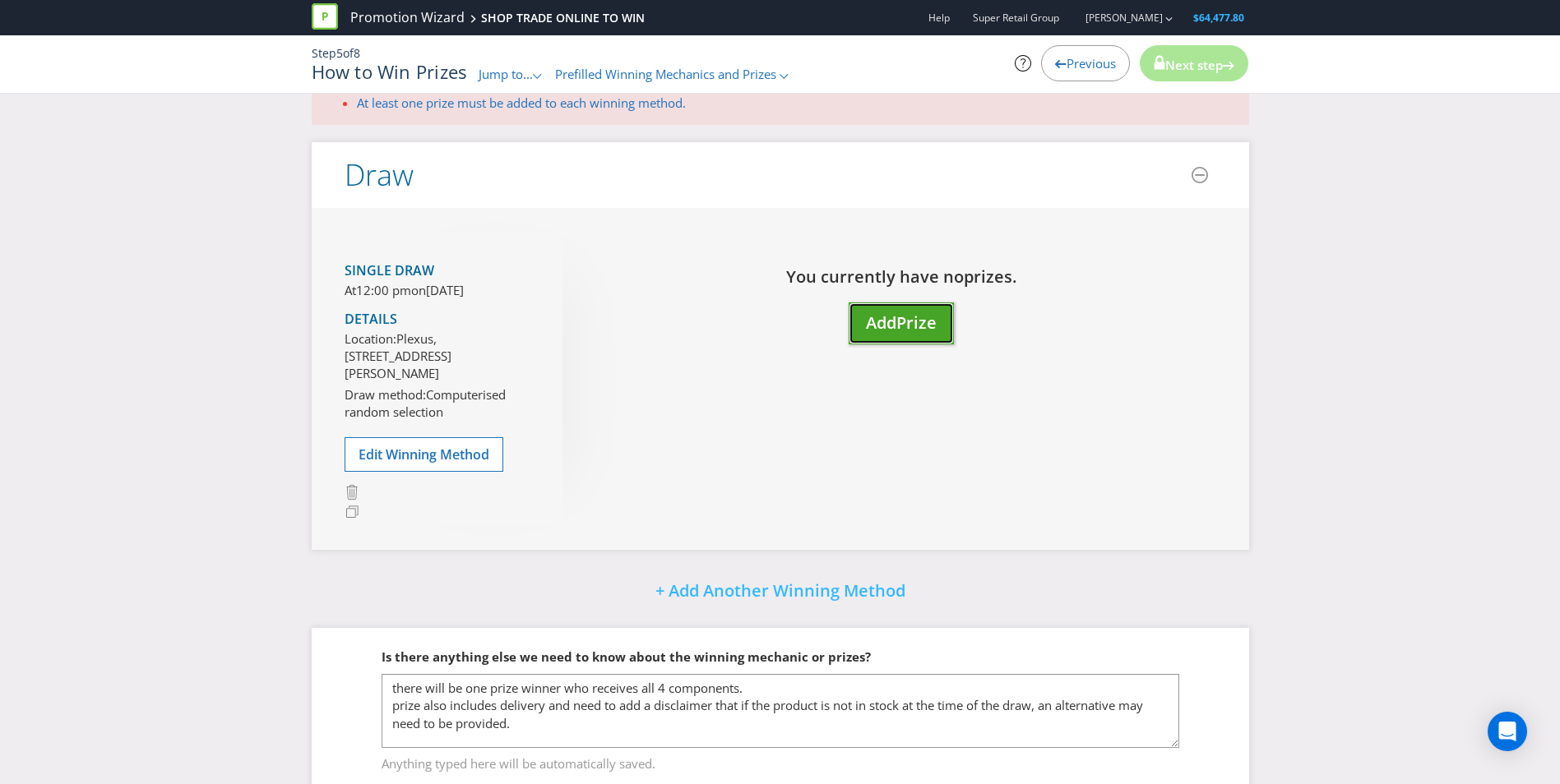
click at [905, 323] on span "Prize" at bounding box center [916, 323] width 40 height 23
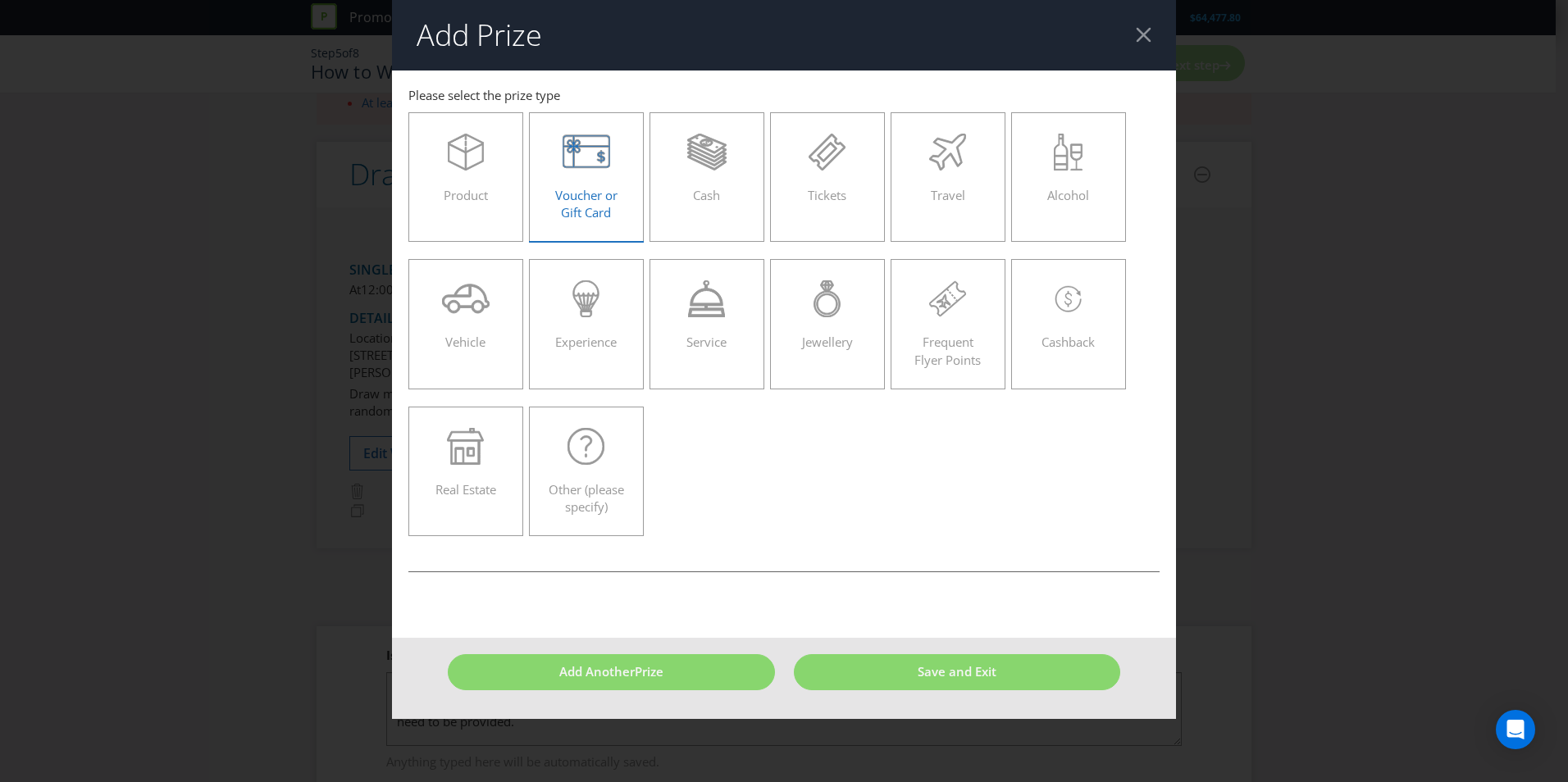
click at [588, 189] on span "Voucher or Gift Card" at bounding box center [587, 203] width 62 height 34
click at [0, 0] on input "Voucher or Gift Card" at bounding box center [0, 0] width 0 height 0
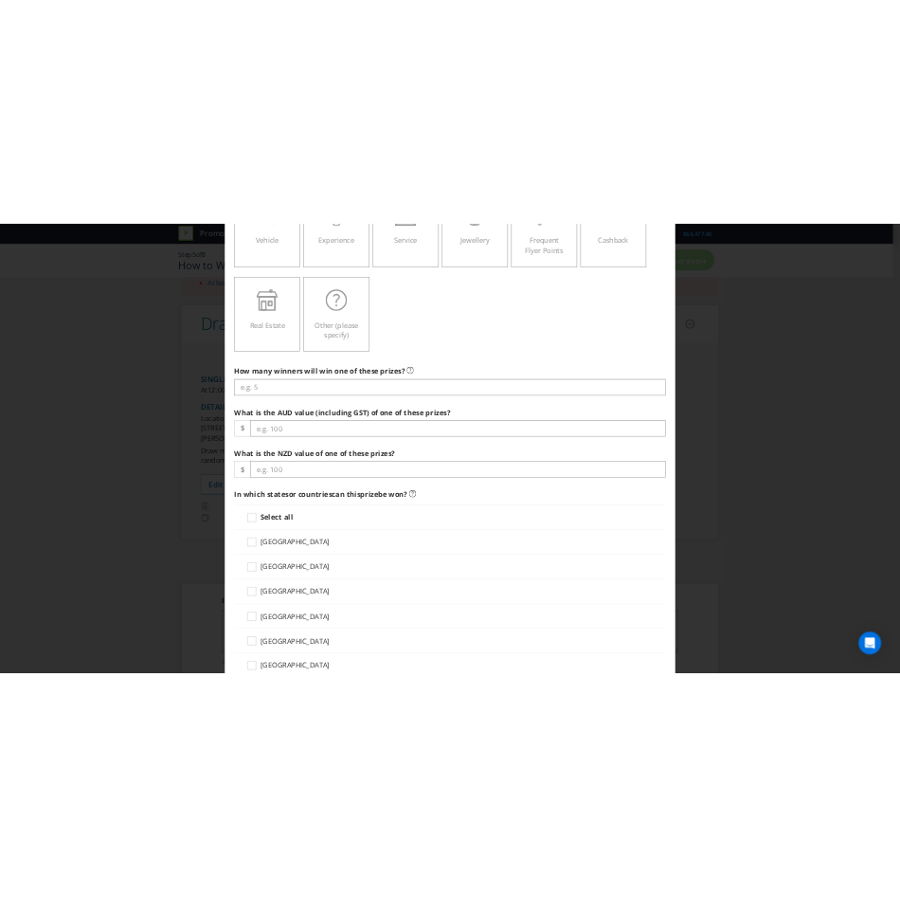
scroll to position [360, 0]
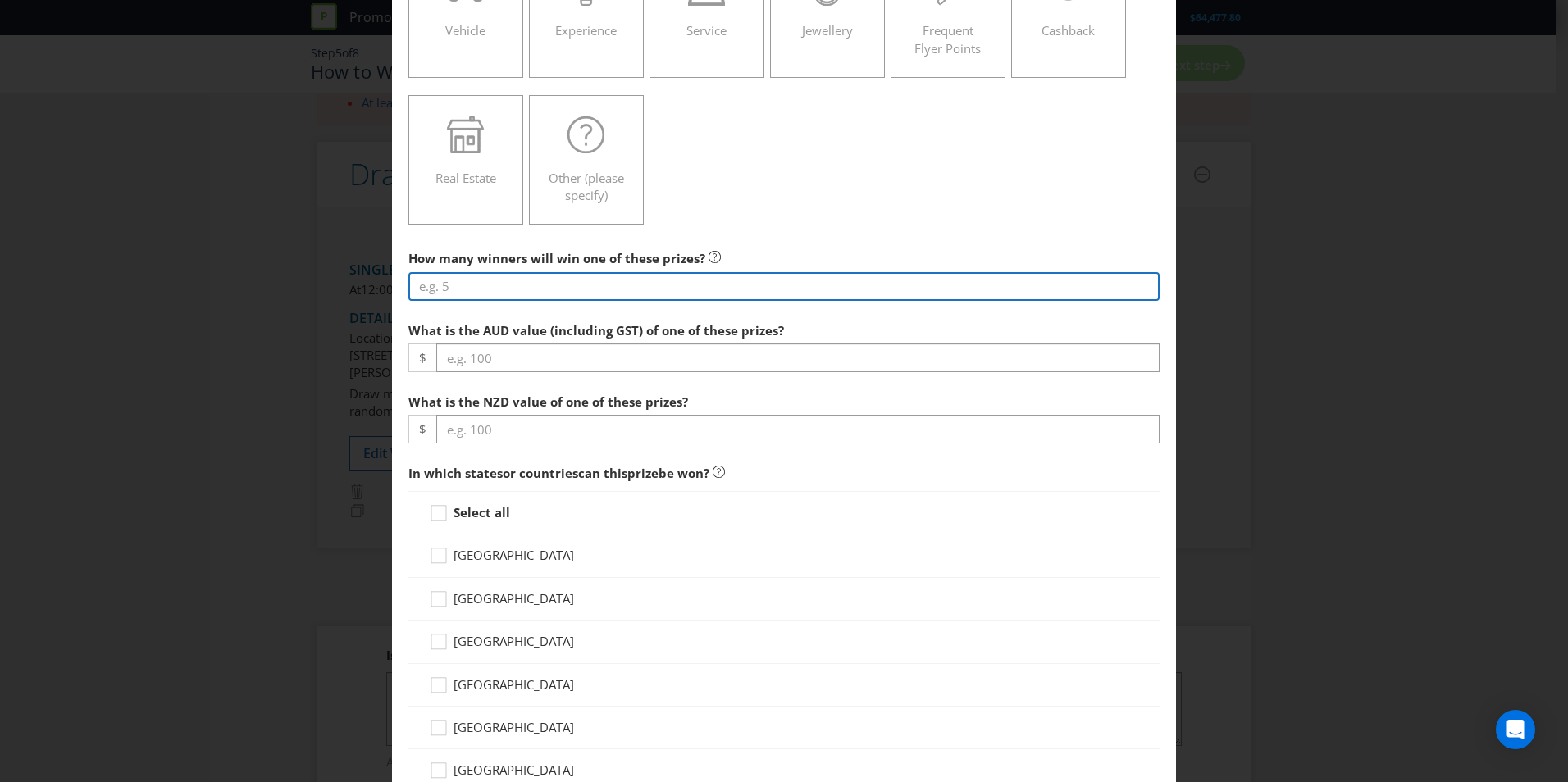
click at [499, 276] on input "number" at bounding box center [784, 286] width 751 height 29
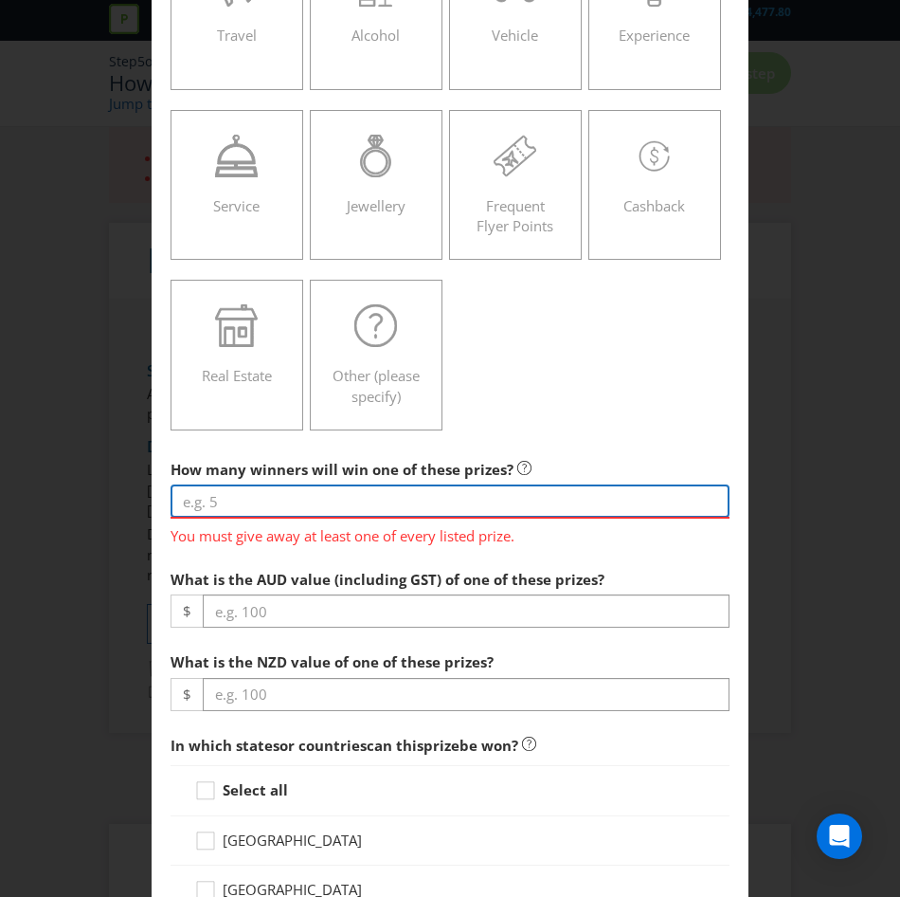
click at [272, 501] on input "number" at bounding box center [450, 500] width 559 height 33
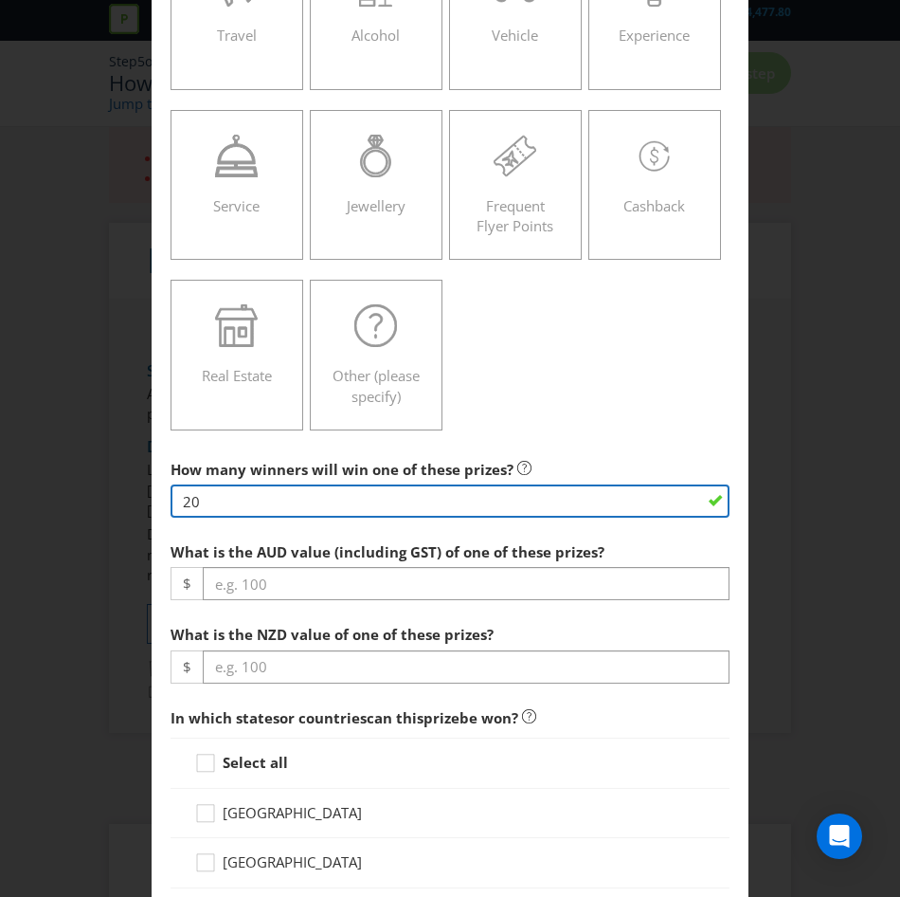
type input "20"
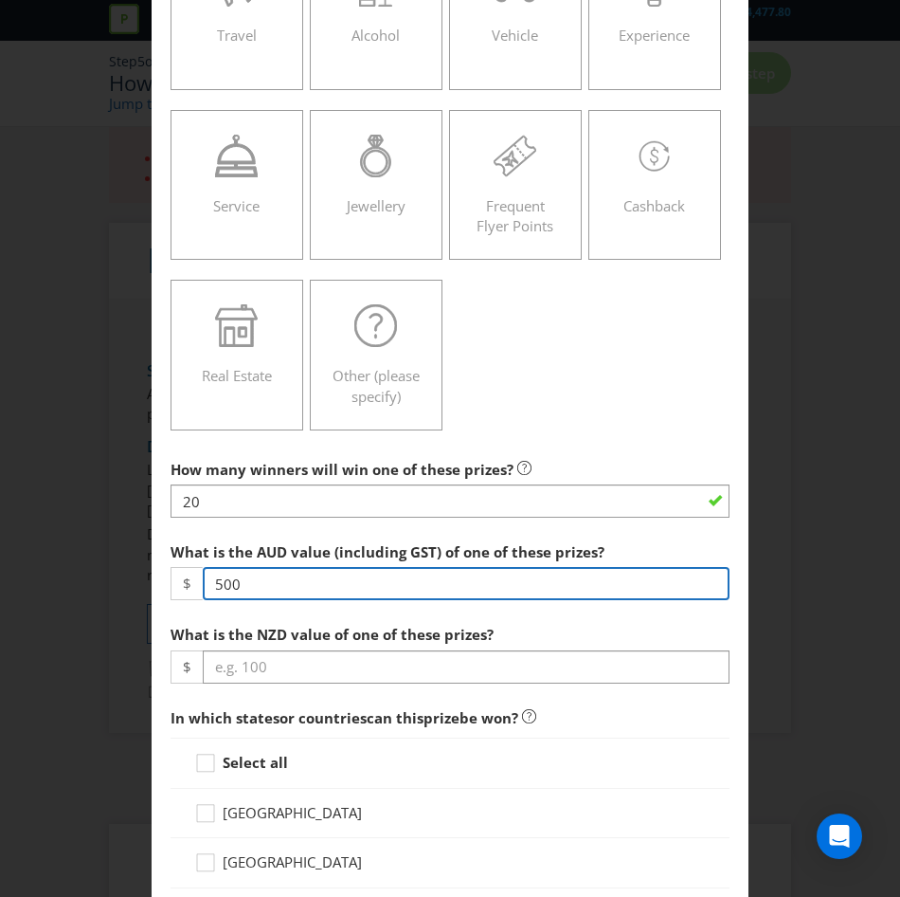
type input "500"
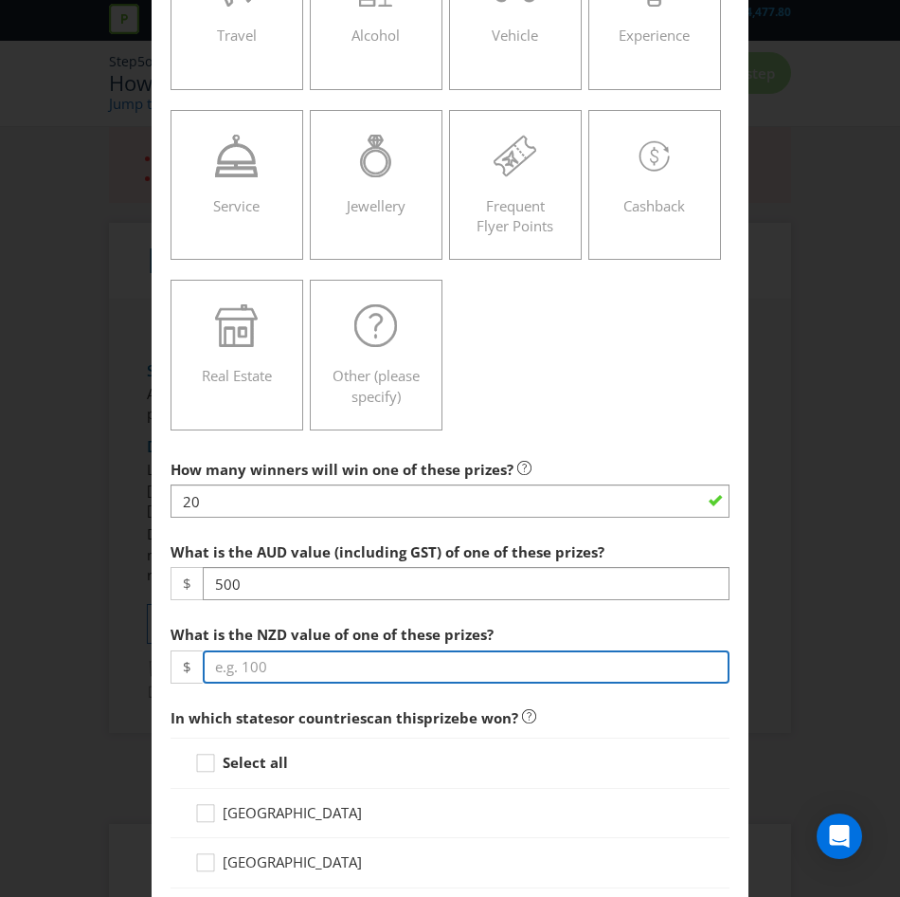
click at [288, 666] on input "number" at bounding box center [466, 666] width 527 height 33
type input "500"
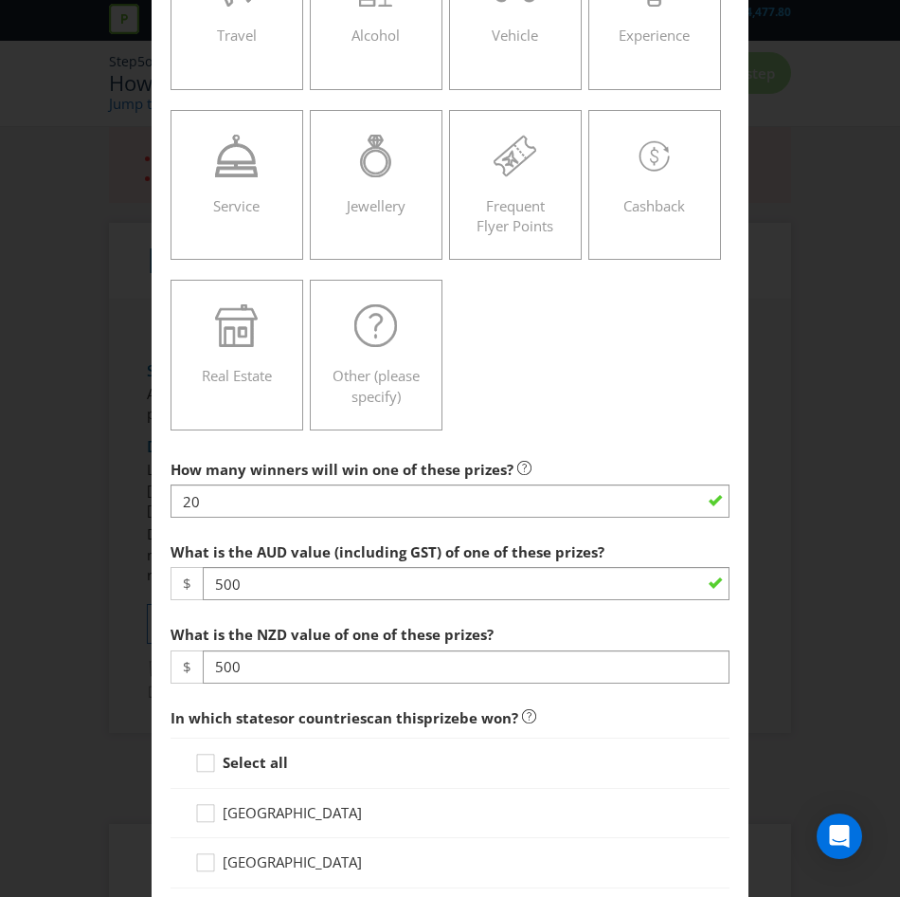
click at [269, 744] on div "Select all" at bounding box center [450, 762] width 559 height 50
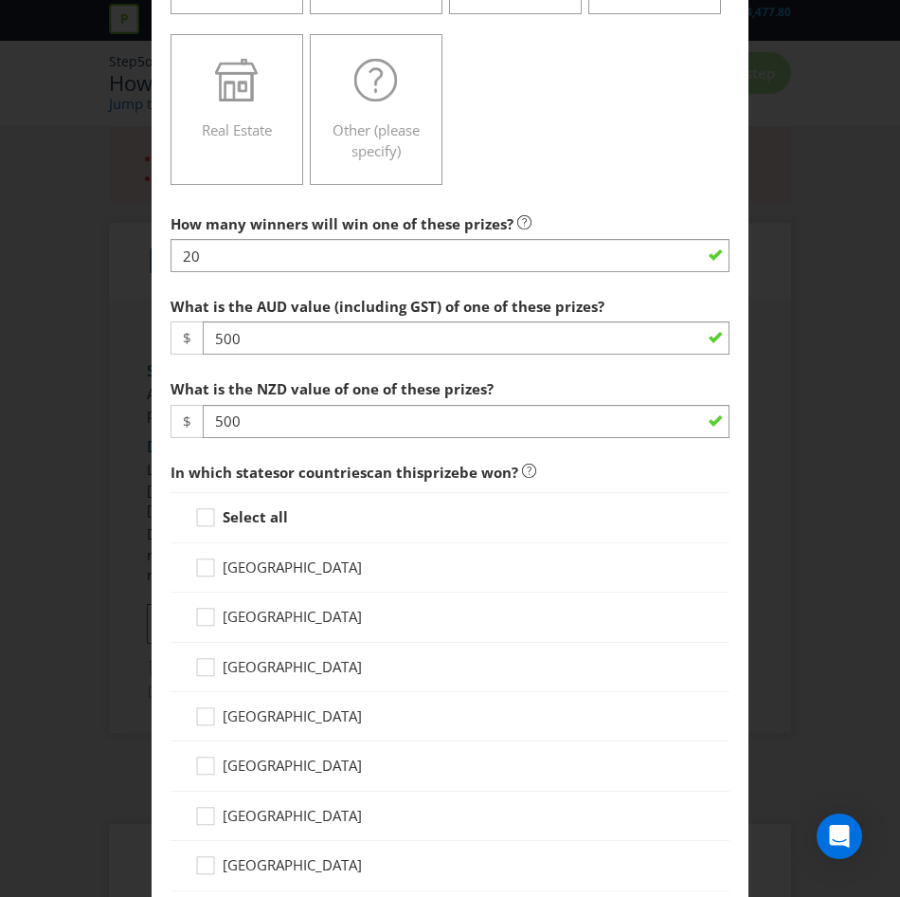
scroll to position [683, 0]
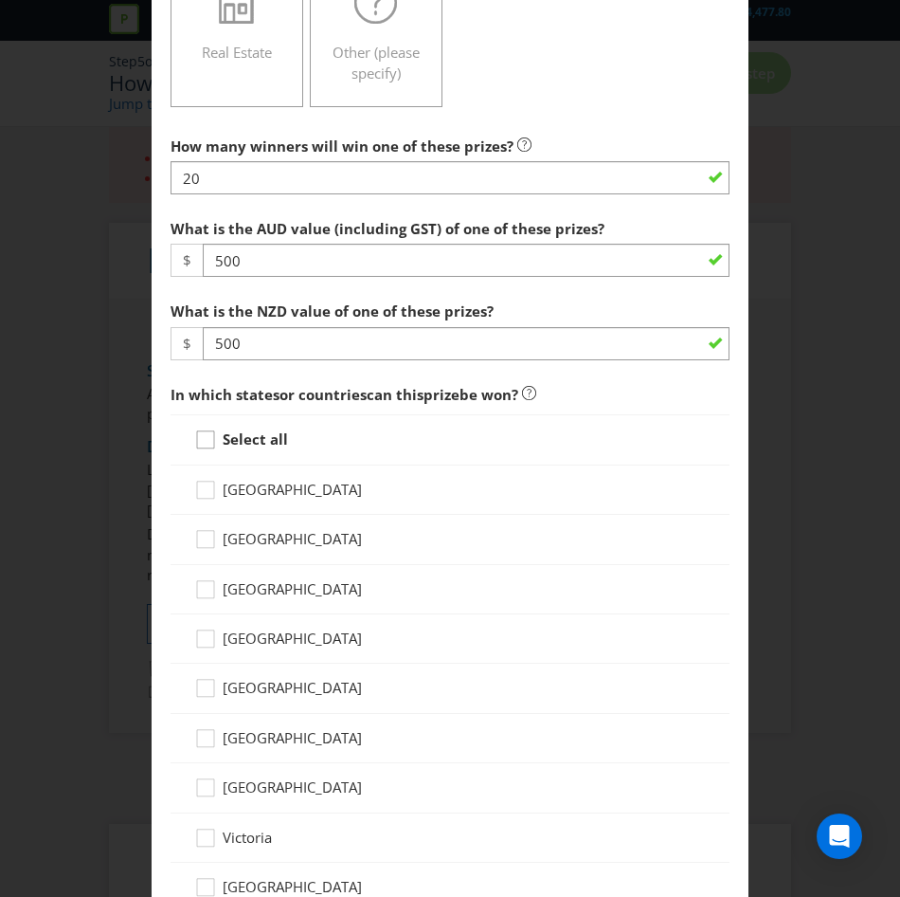
click at [207, 434] on icon at bounding box center [208, 443] width 28 height 28
click at [0, 0] on input "Select all" at bounding box center [0, 0] width 0 height 0
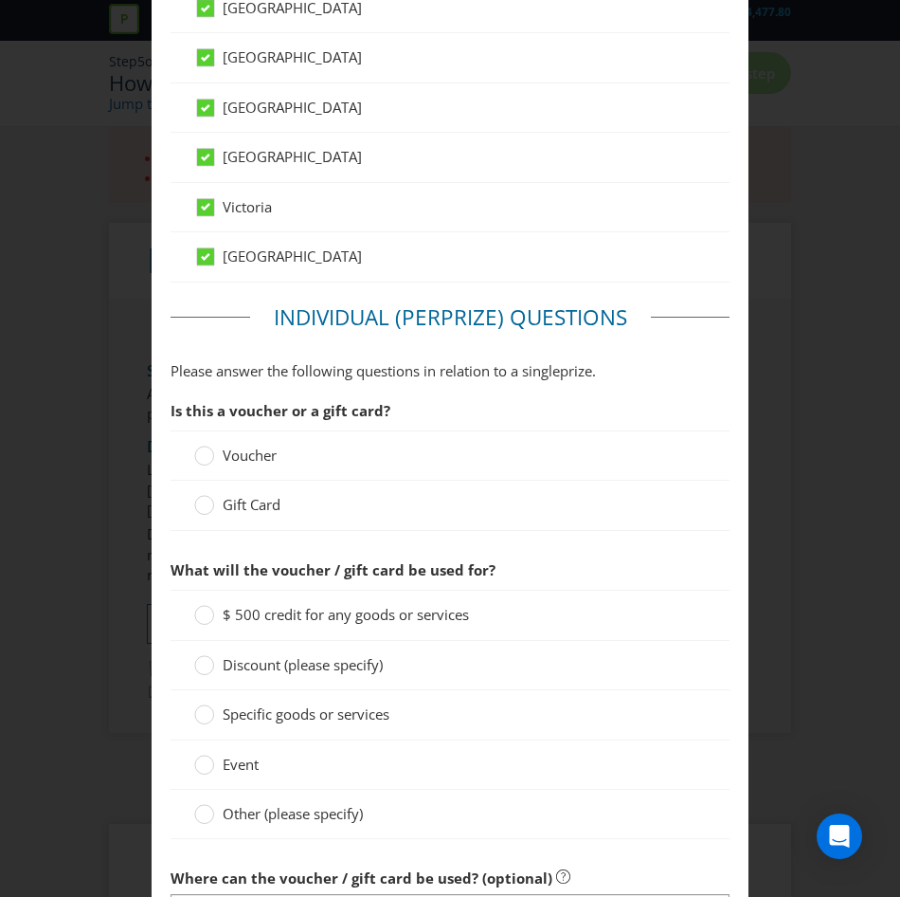
scroll to position [1313, 0]
click at [232, 503] on span "Gift Card" at bounding box center [252, 505] width 58 height 19
click at [0, 0] on input "Gift Card" at bounding box center [0, 0] width 0 height 0
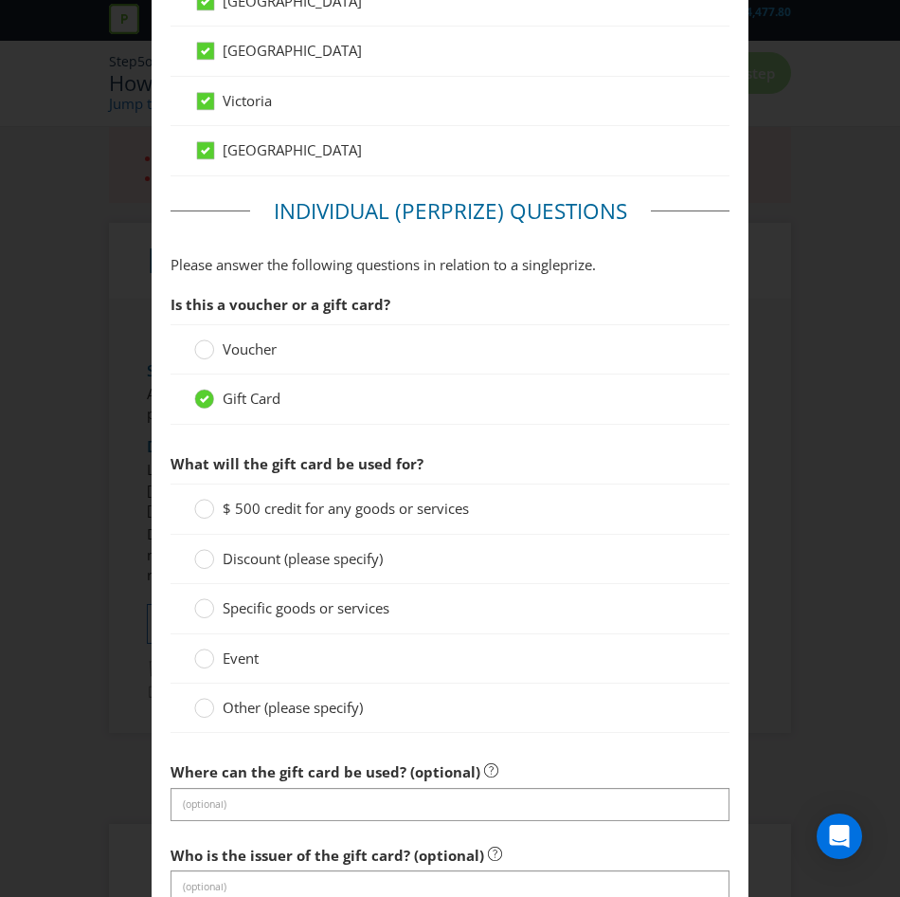
scroll to position [1532, 0]
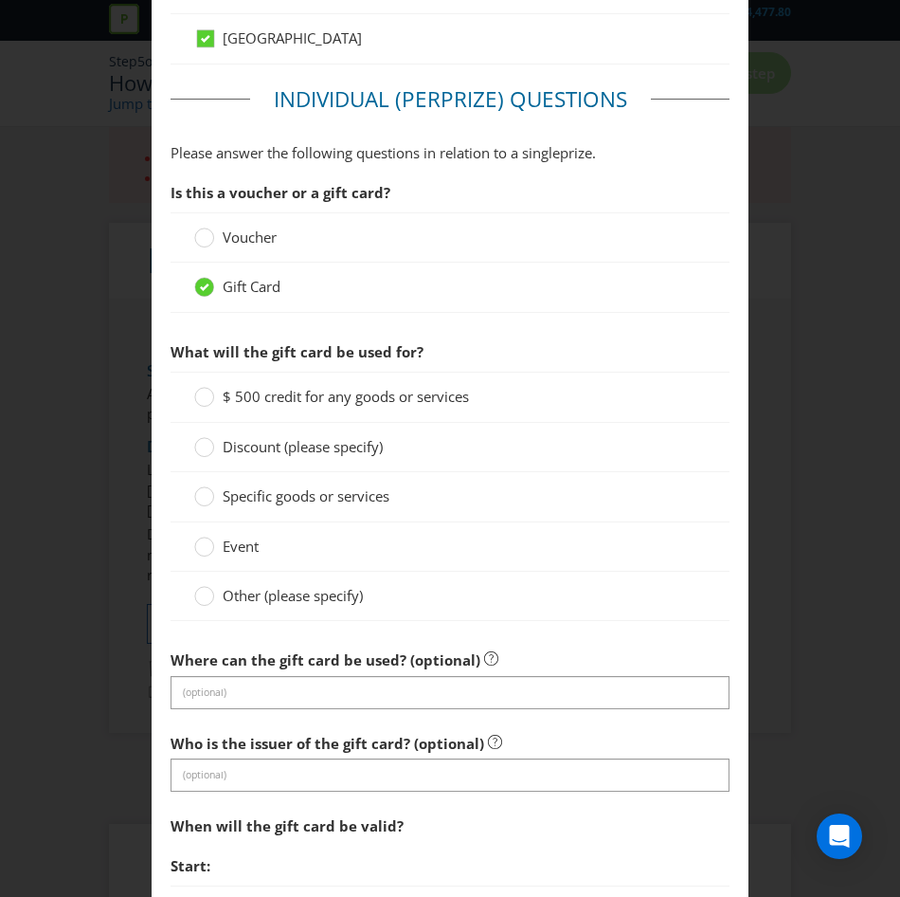
click at [268, 598] on span "Other (please specify)" at bounding box center [293, 595] width 140 height 19
click at [0, 0] on input "Other (please specify)" at bounding box center [0, 0] width 0 height 0
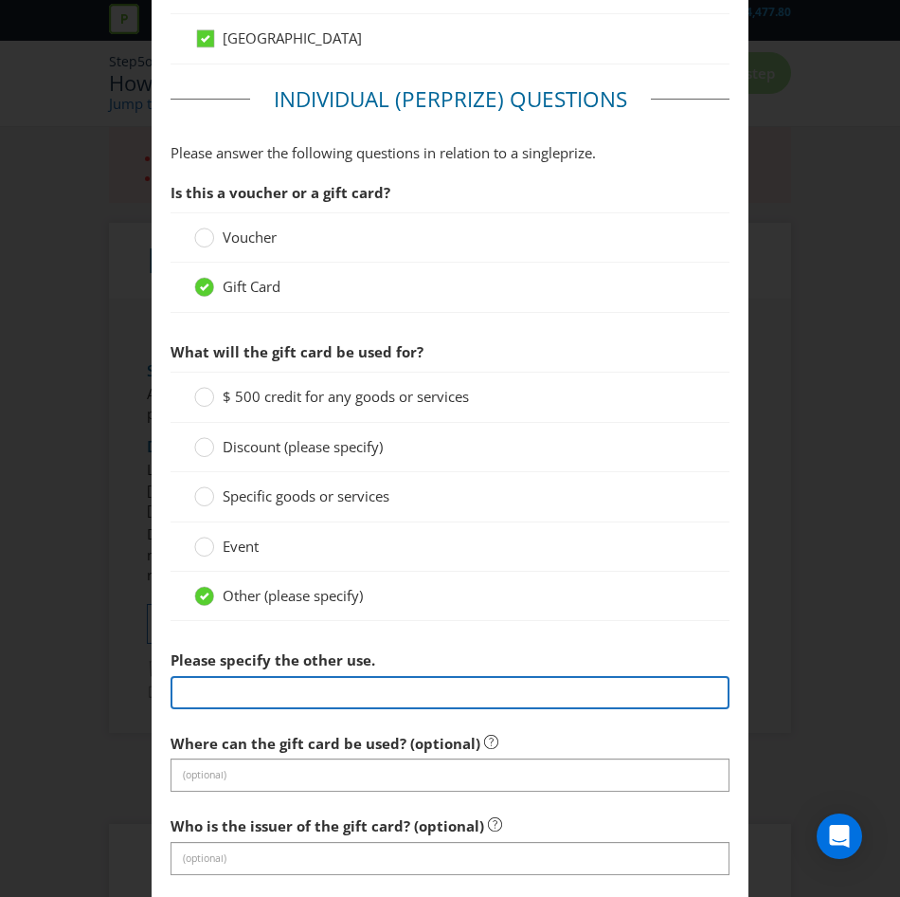
click at [236, 681] on input "text" at bounding box center [450, 692] width 559 height 33
type input "$500 Supercheap Auto Gift Card"
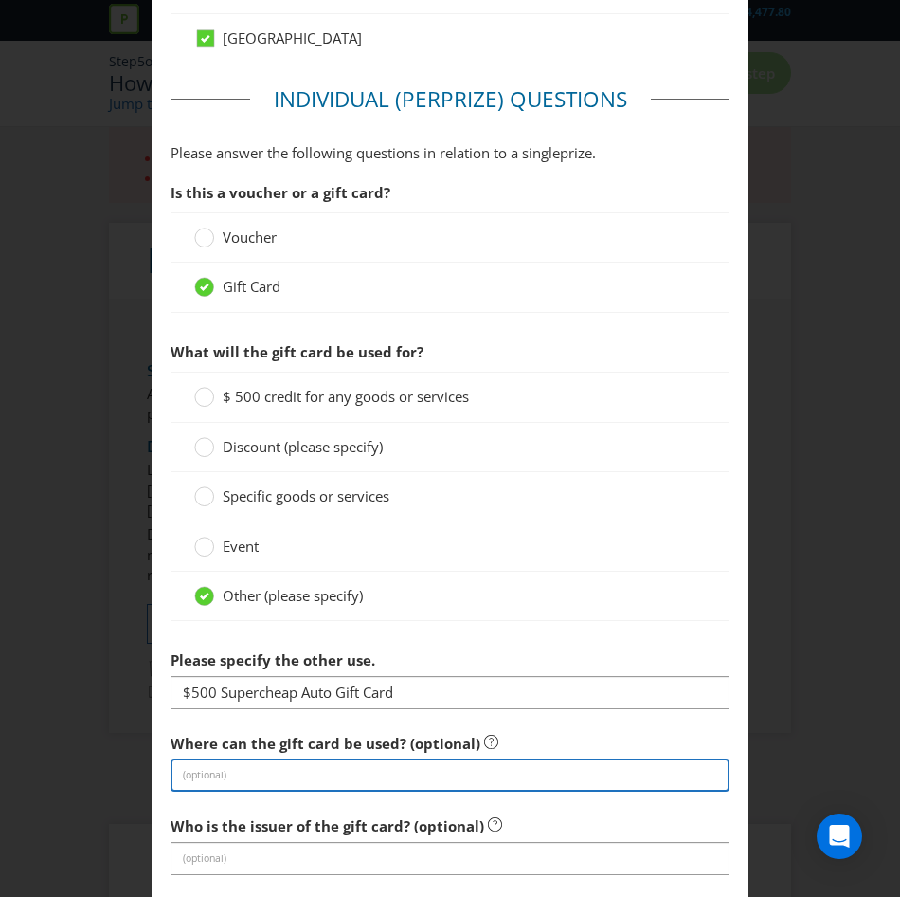
click at [198, 767] on input "text" at bounding box center [450, 774] width 559 height 33
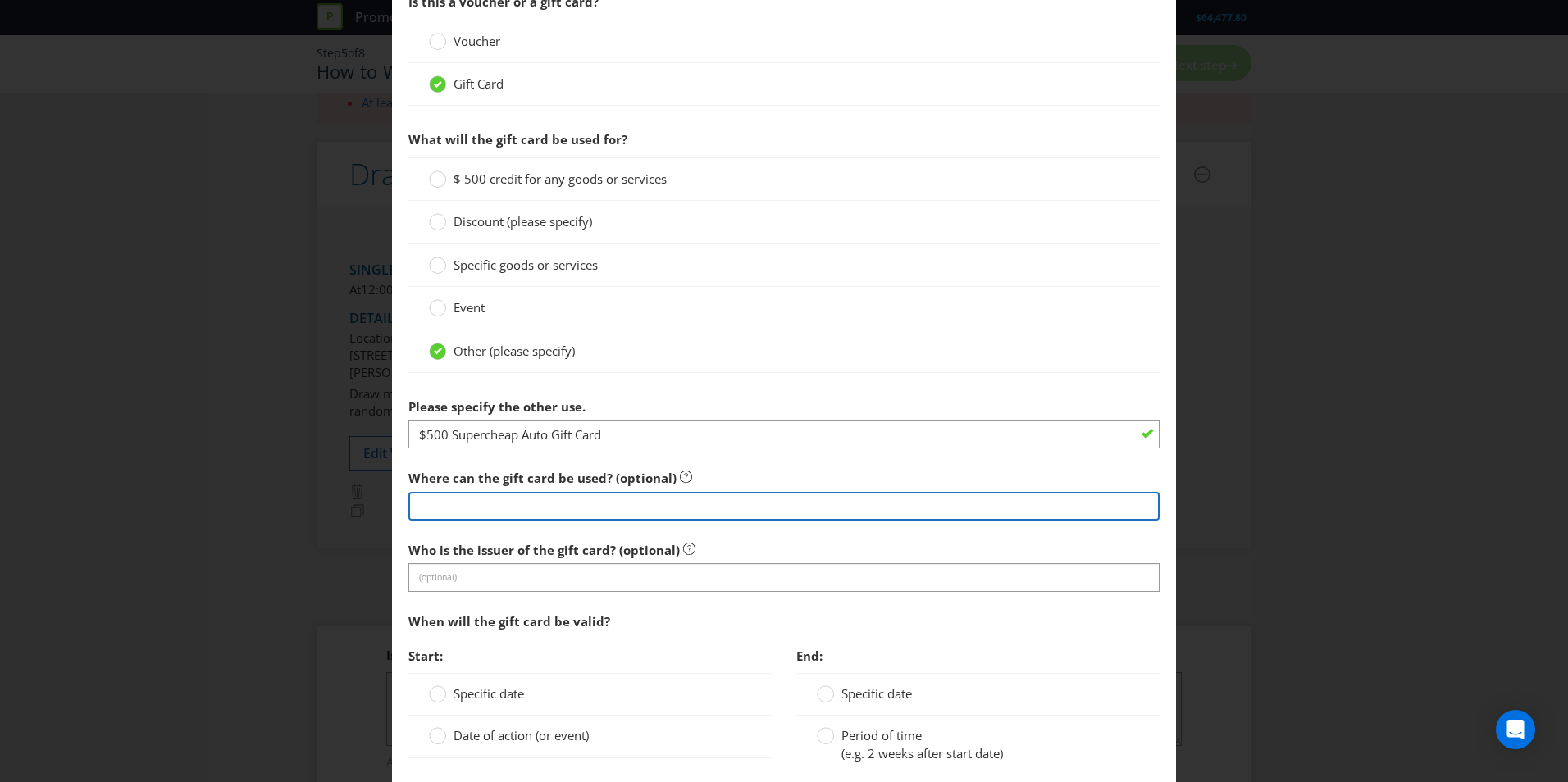
scroll to position [1341, 0]
click at [521, 516] on input "Supercheap Auto Trade" at bounding box center [784, 508] width 751 height 29
click at [526, 516] on input "Supercheap Auto Trade" at bounding box center [784, 508] width 751 height 29
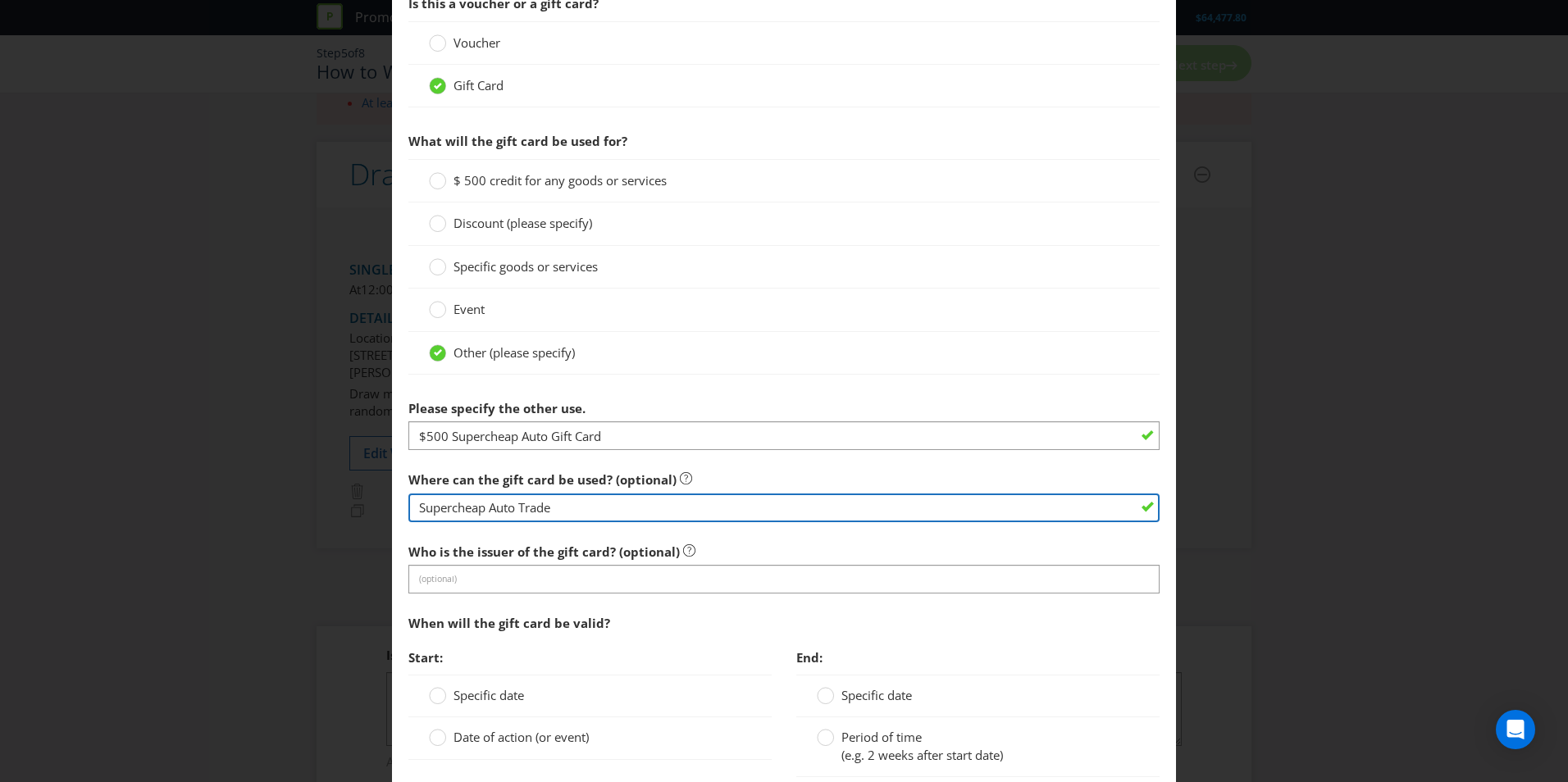
click at [526, 516] on input "Supercheap Auto Trade" at bounding box center [784, 508] width 751 height 29
type input "Supercheap Auto"
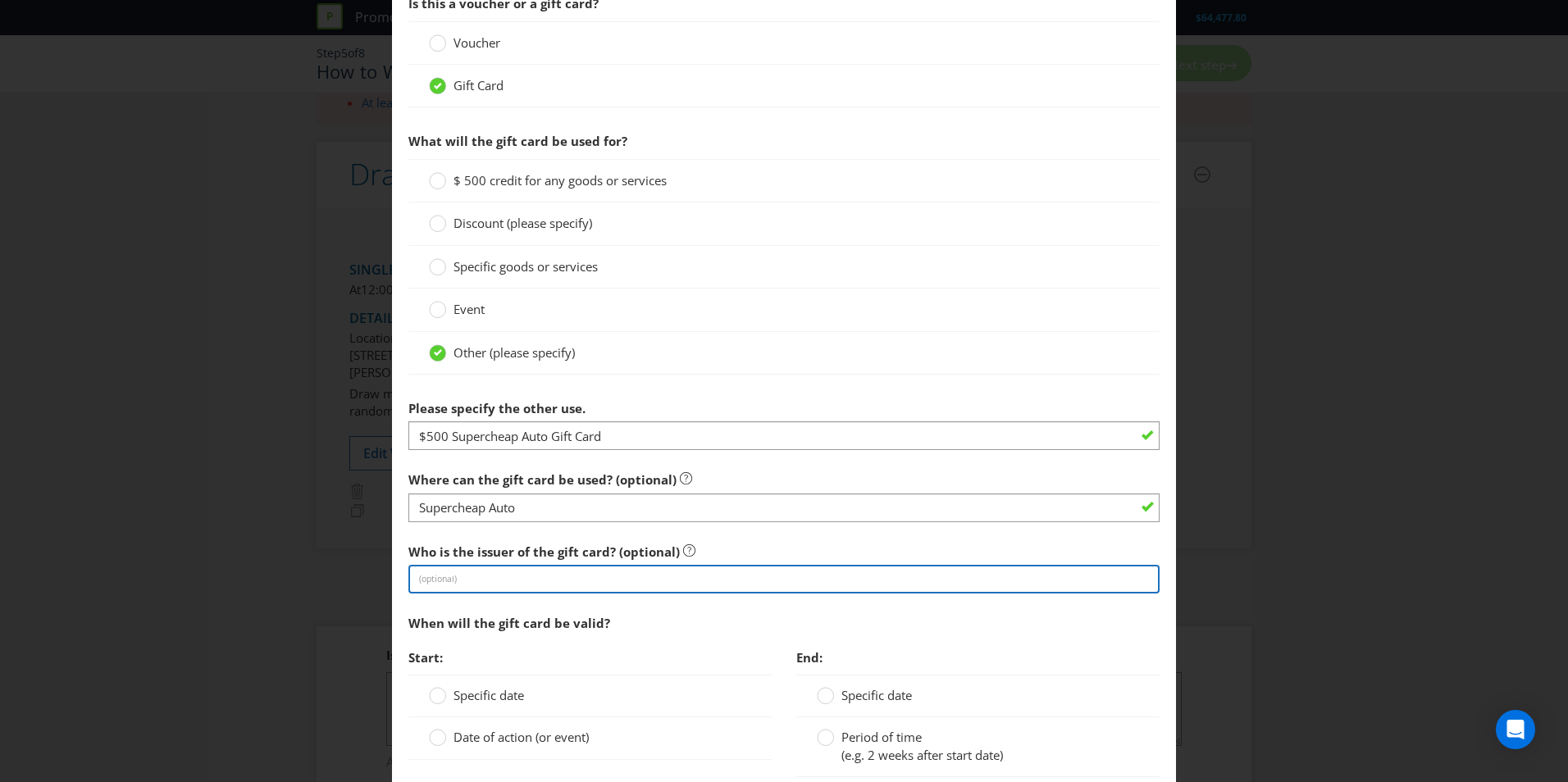
click at [486, 579] on input "text" at bounding box center [784, 579] width 751 height 29
type input "Supercheap Auto"
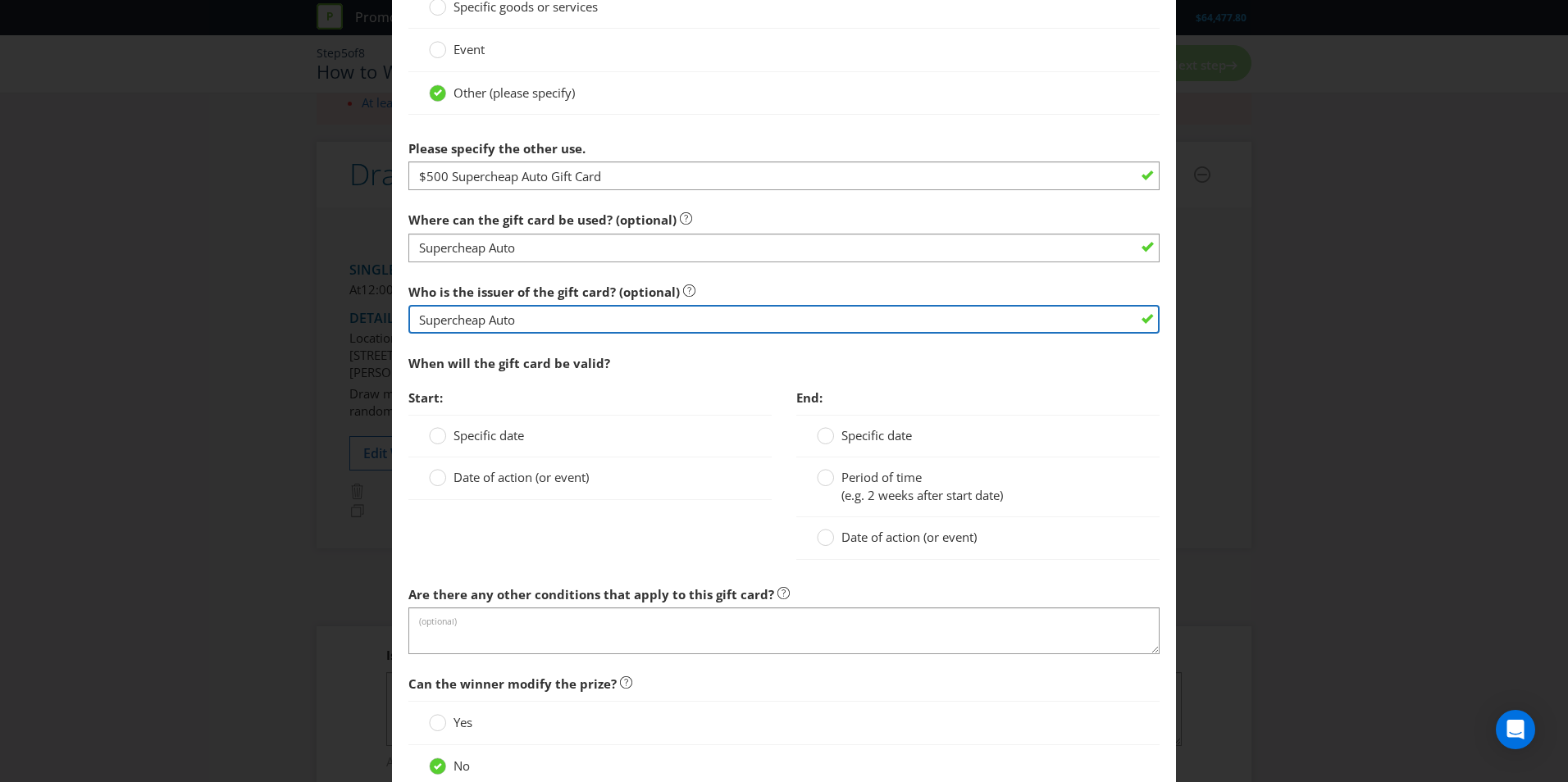
scroll to position [1600, 0]
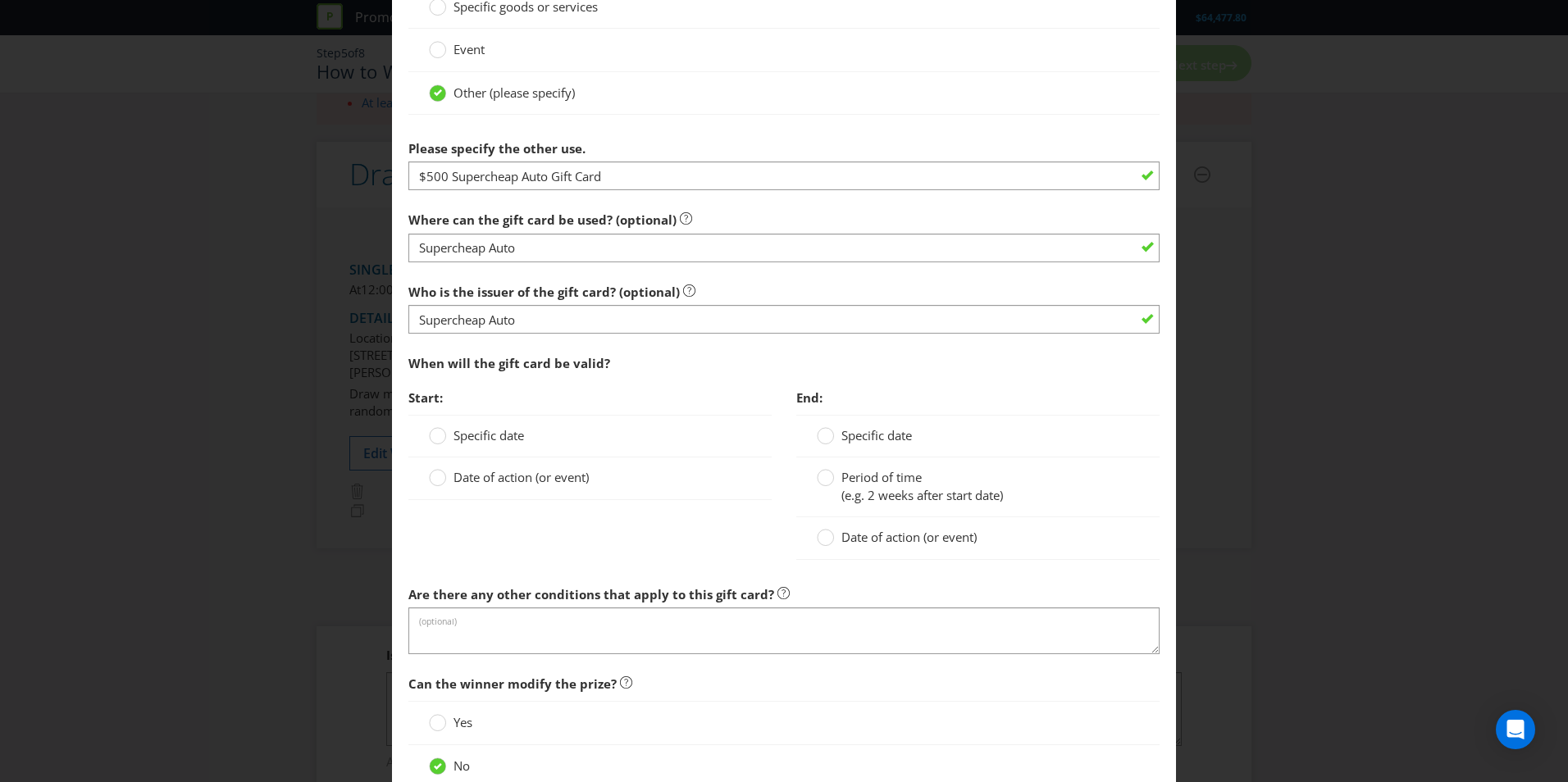
click at [465, 473] on span "Date of action (or event)" at bounding box center [521, 477] width 135 height 16
click at [0, 0] on input "Date of action (or event)" at bounding box center [0, 0] width 0 height 0
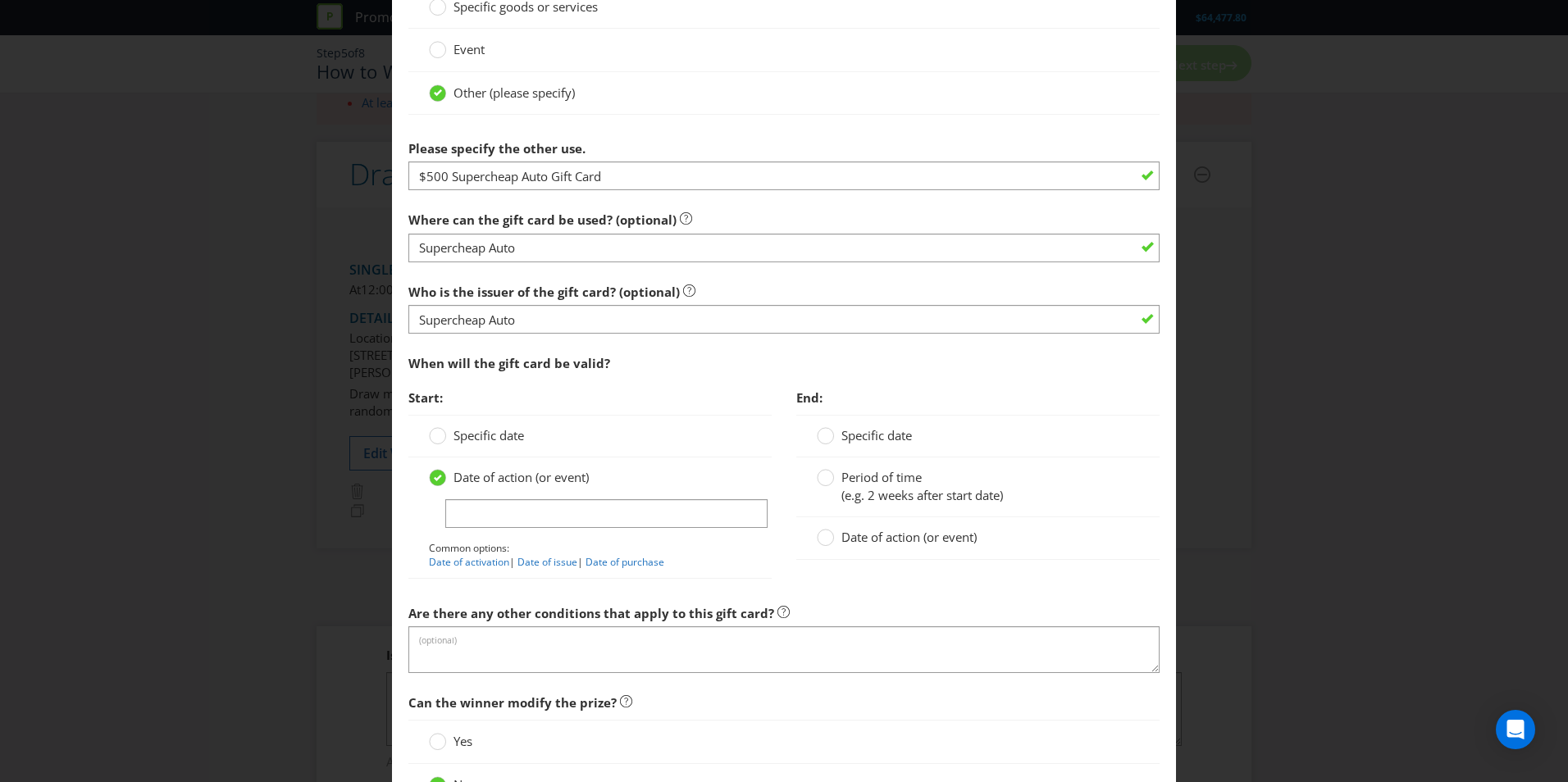
click at [510, 530] on div "Common options: Date of activation | Date of issue | Date of purchase" at bounding box center [590, 534] width 322 height 70
click at [477, 505] on input "text" at bounding box center [607, 513] width 322 height 29
click at [448, 430] on label "Specific date" at bounding box center [479, 436] width 99 height 17
click at [0, 0] on input "Specific date" at bounding box center [0, 0] width 0 height 0
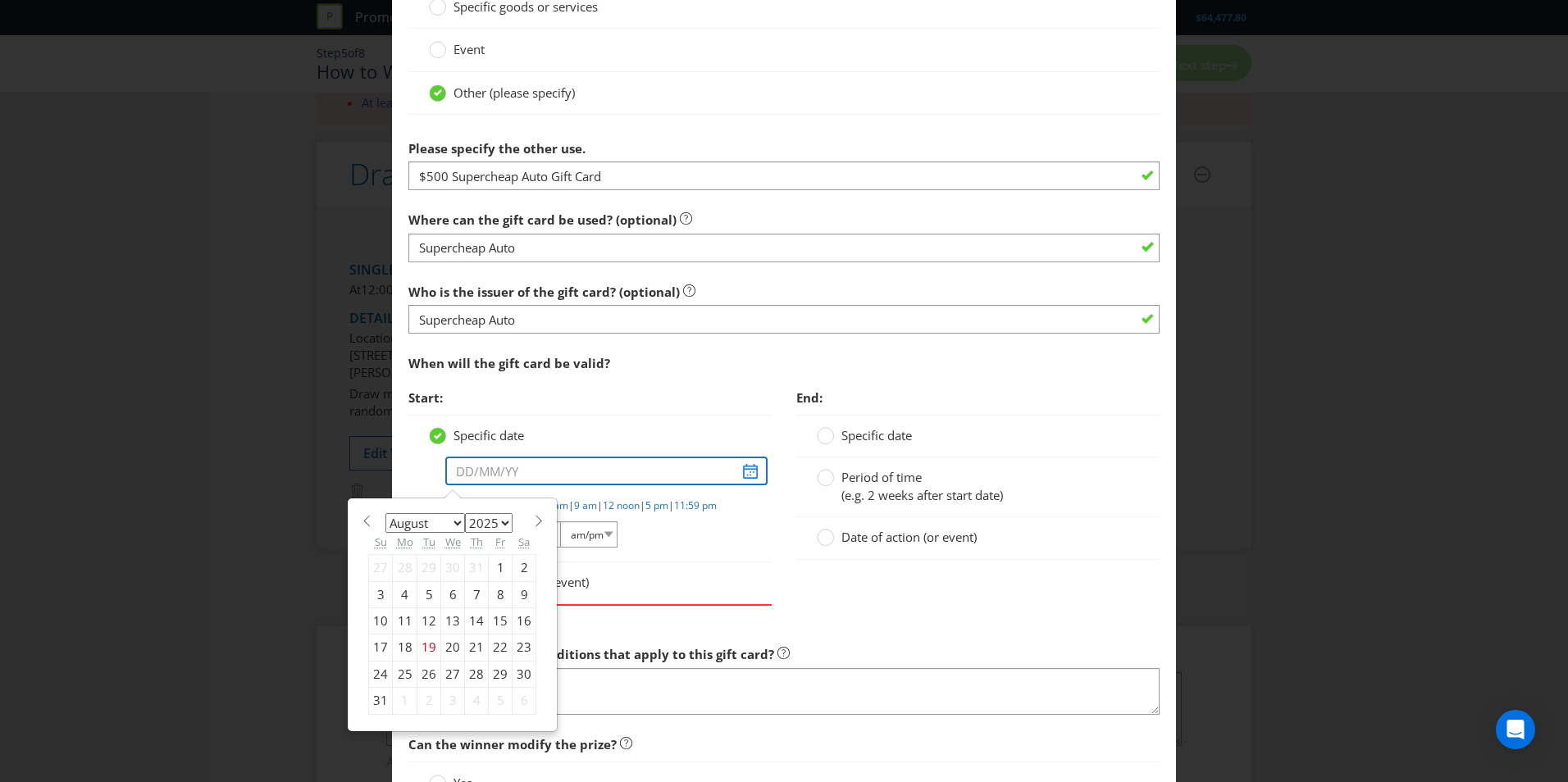
click at [468, 467] on input "text" at bounding box center [607, 471] width 322 height 29
click at [434, 429] on div at bounding box center [437, 430] width 8 height 8
click at [0, 0] on input "Specific date" at bounding box center [0, 0] width 0 height 0
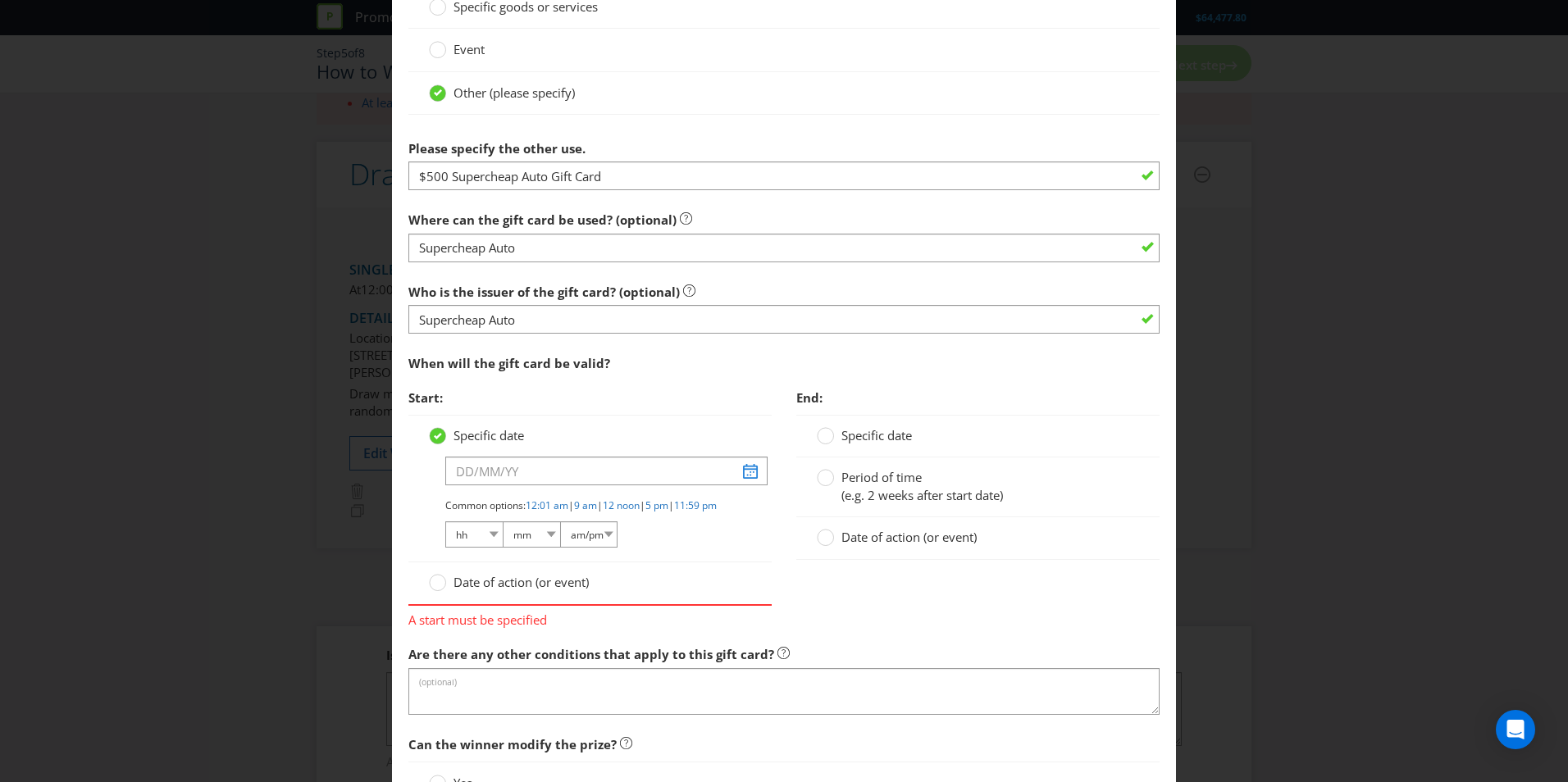
click at [483, 590] on span "Date of action (or event)" at bounding box center [521, 581] width 135 height 16
click at [0, 0] on input "Date of action (or event)" at bounding box center [0, 0] width 0 height 0
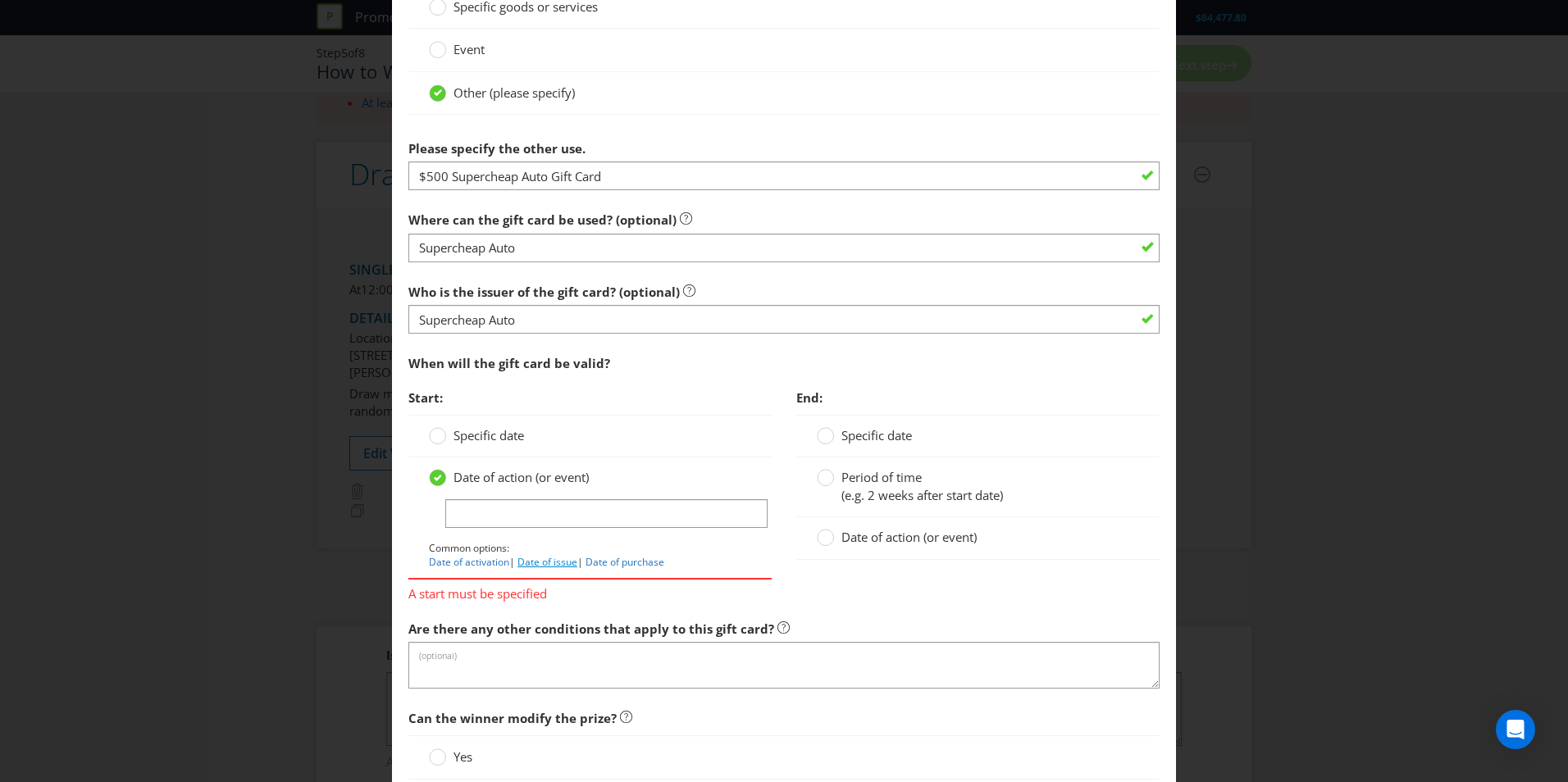
click at [537, 561] on link "Date of issue" at bounding box center [547, 562] width 60 height 14
type input "Date of issue"
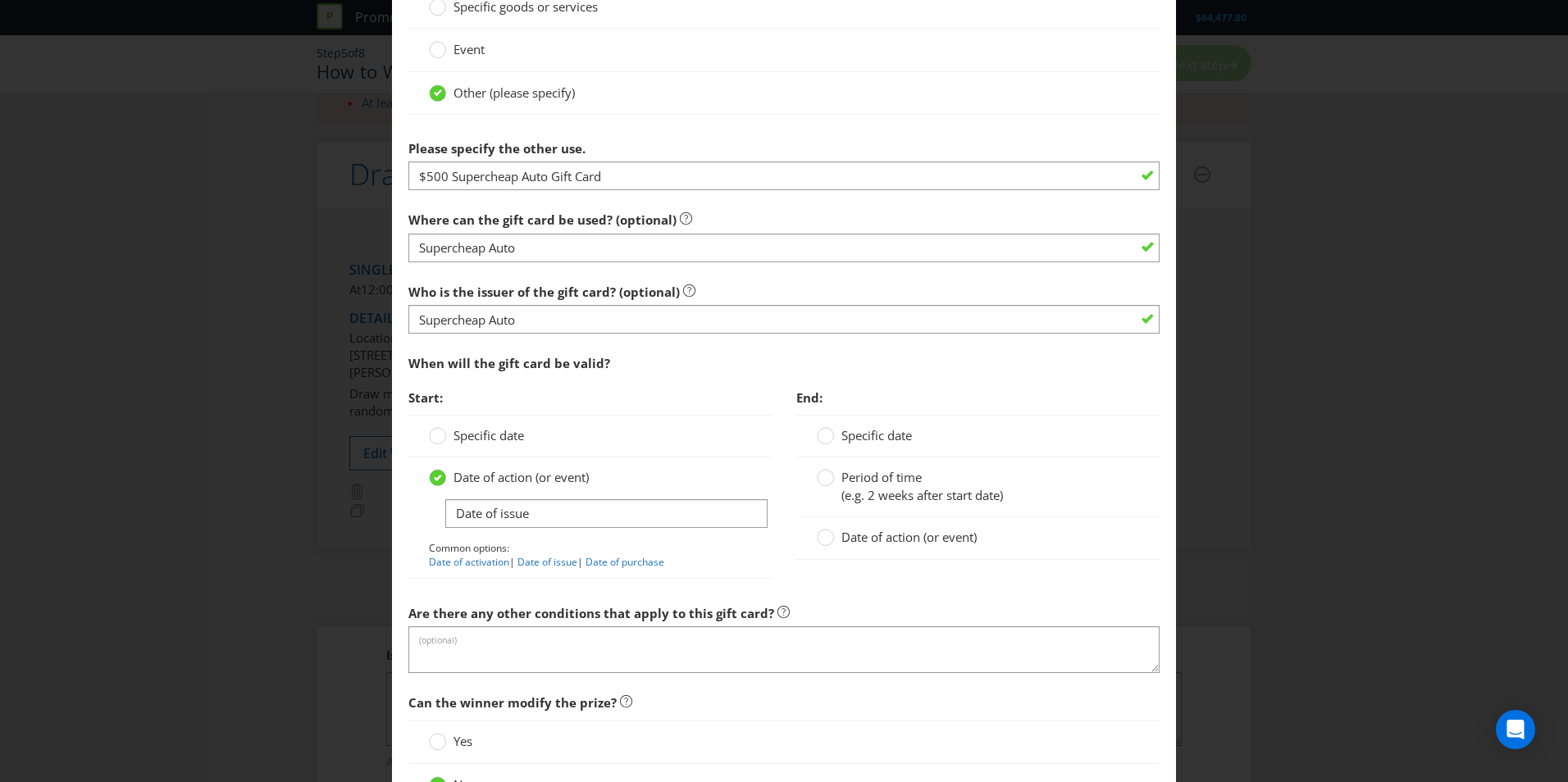
click at [851, 433] on span "Specific date" at bounding box center [877, 435] width 71 height 16
click at [0, 0] on input "Specific date" at bounding box center [0, 0] width 0 height 0
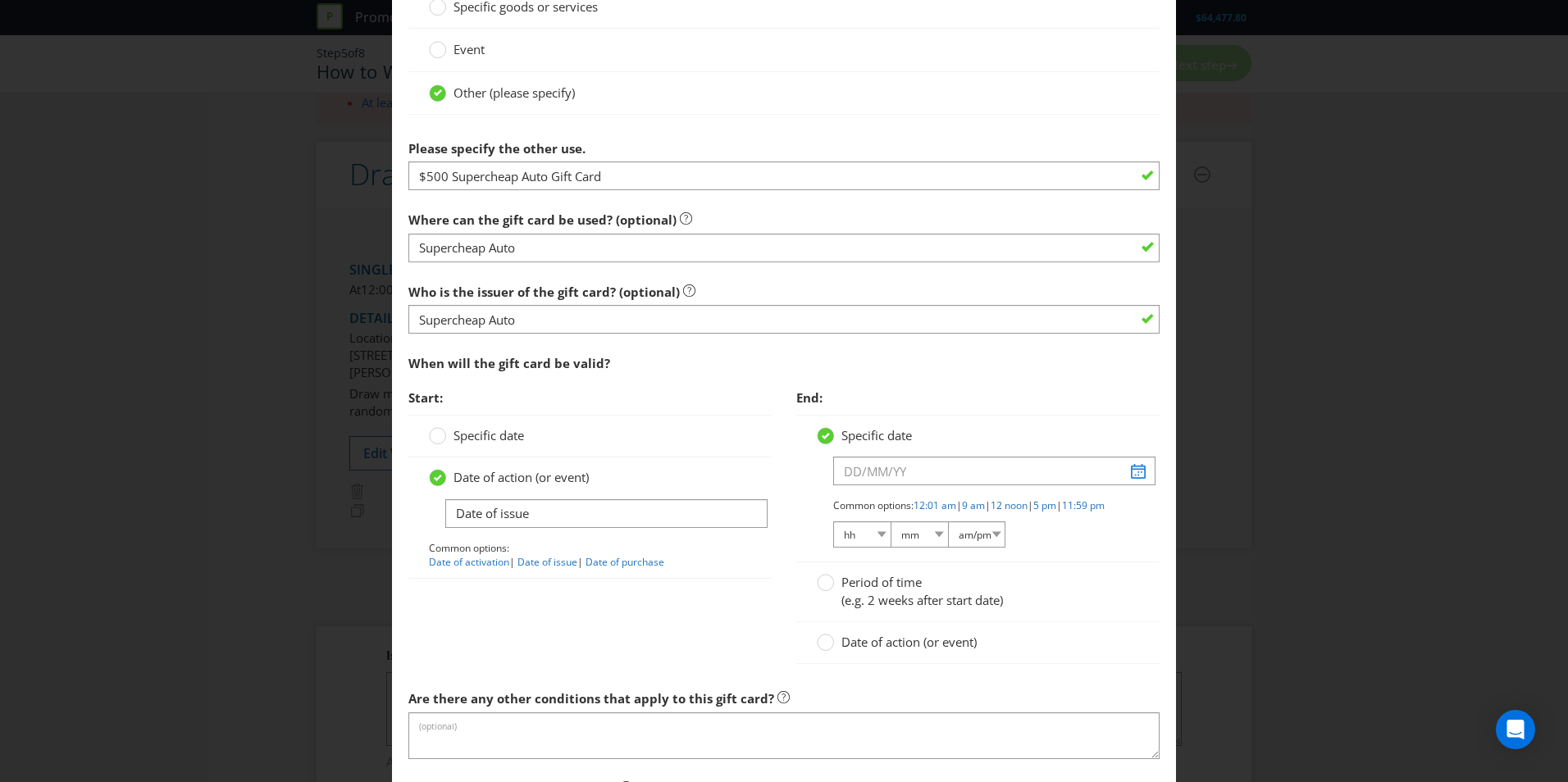
click at [851, 433] on span "Specific date" at bounding box center [877, 435] width 71 height 16
click at [0, 0] on input "Specific date" at bounding box center [0, 0] width 0 height 0
click at [824, 440] on circle at bounding box center [826, 436] width 16 height 16
click at [0, 0] on input "Specific date" at bounding box center [0, 0] width 0 height 0
click at [847, 606] on span "(e.g. 2 weeks after start date)" at bounding box center [922, 599] width 162 height 16
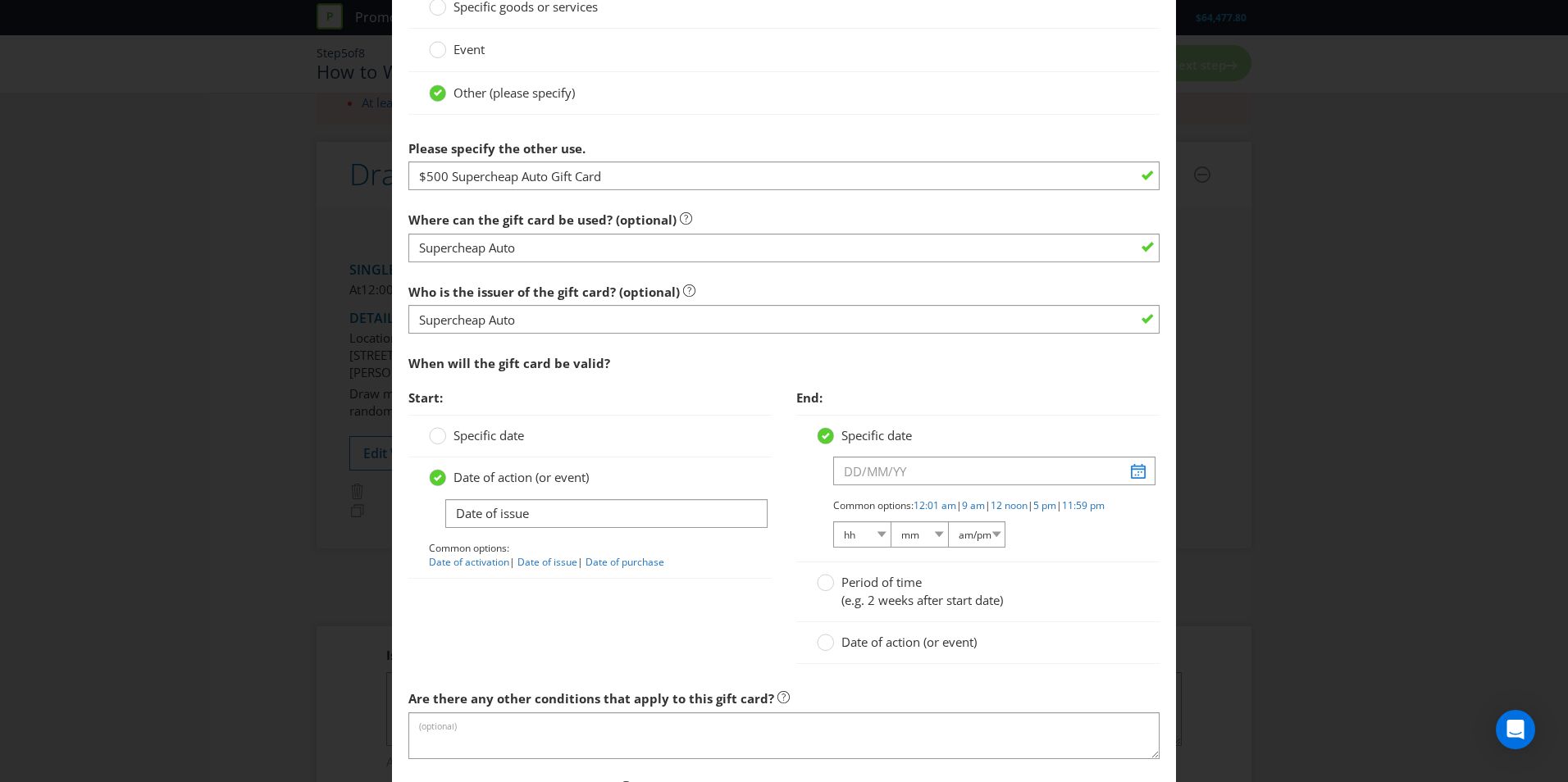
click at [0, 0] on input "Period of time (e.g. 2 weeks after start date)" at bounding box center [0, 0] width 0 height 0
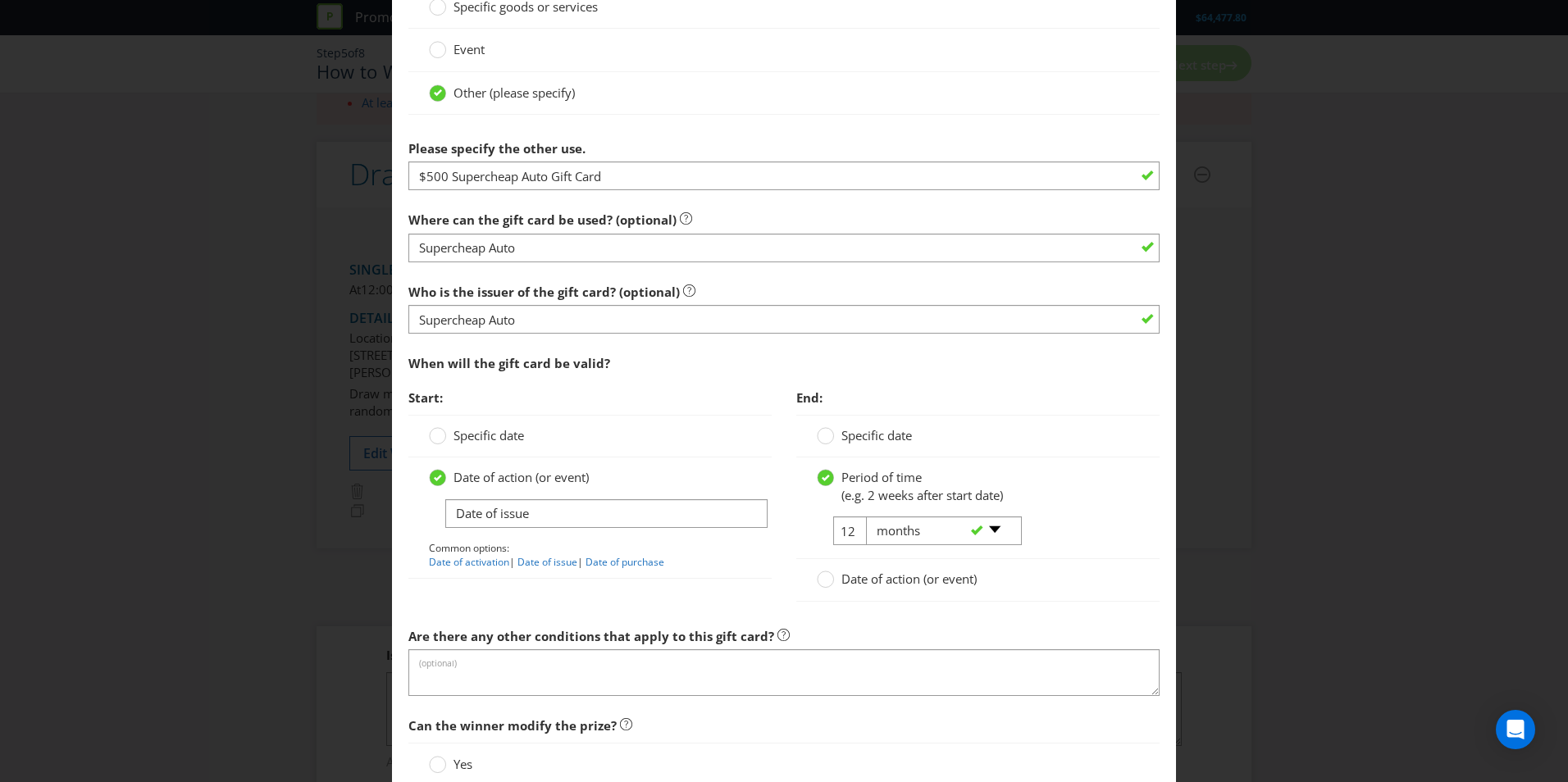
click at [833, 576] on label "Date of action (or event)" at bounding box center [898, 580] width 164 height 17
click at [0, 0] on input "Date of action (or event)" at bounding box center [0, 0] width 0 height 0
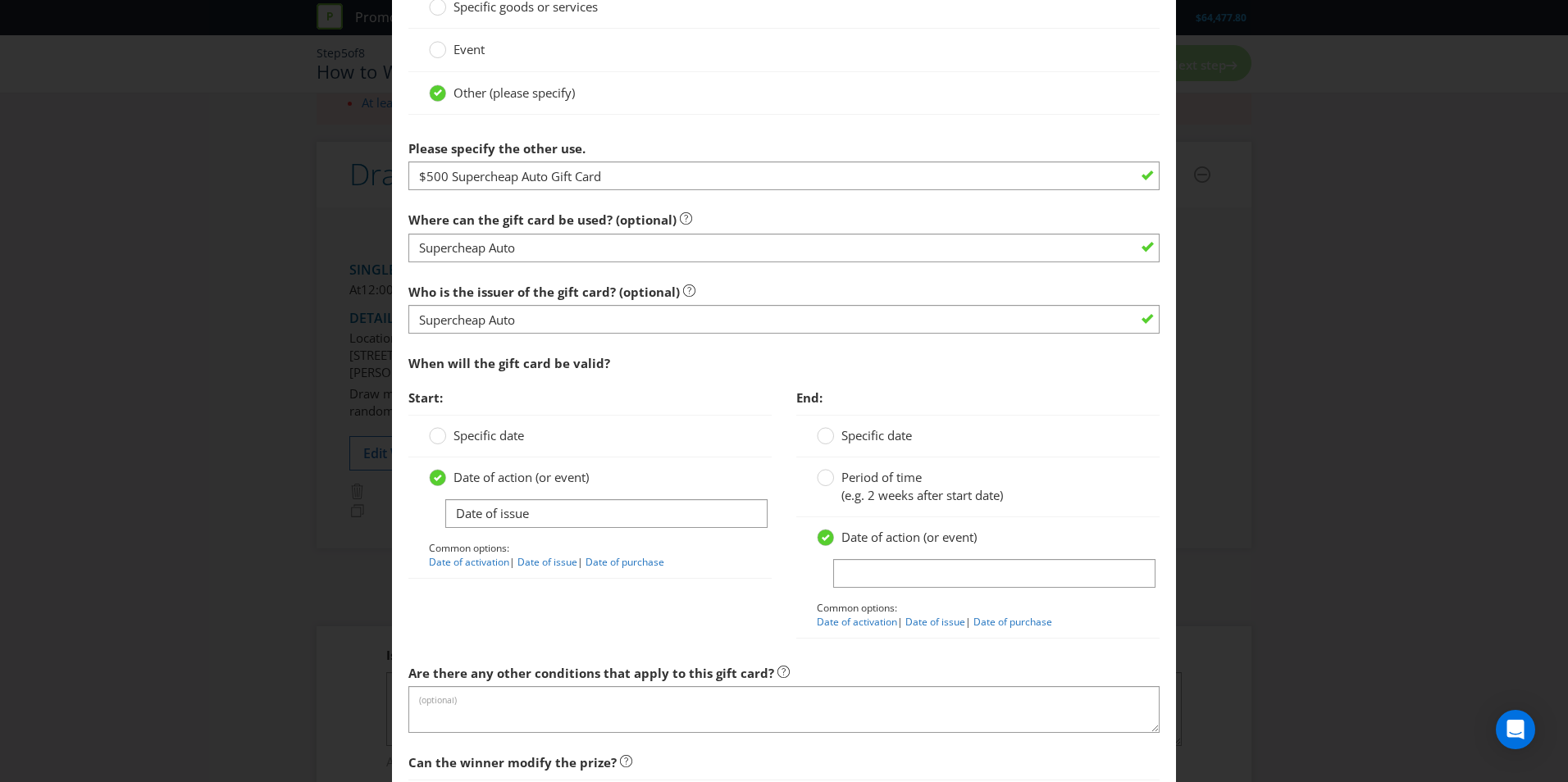
click at [882, 588] on div at bounding box center [978, 588] width 322 height 2
click at [870, 574] on input "text" at bounding box center [994, 573] width 322 height 29
type input "Date excluded"
click at [856, 574] on input "No date" at bounding box center [994, 573] width 322 height 29
type input "No expiry date"
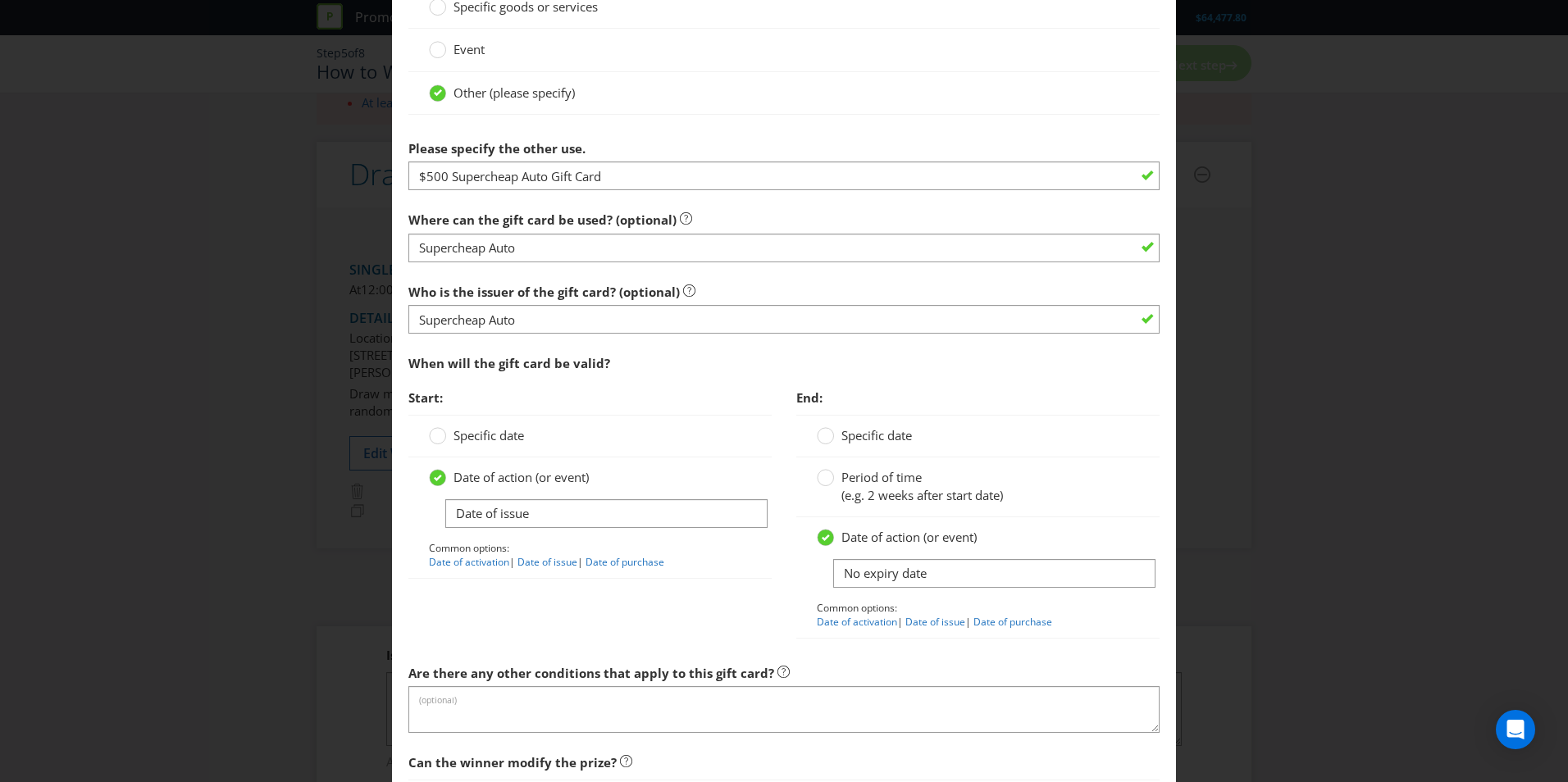
click at [723, 629] on div "Start: Specific date Date of action (or event) Date of issue Common options: Da…" at bounding box center [784, 519] width 776 height 275
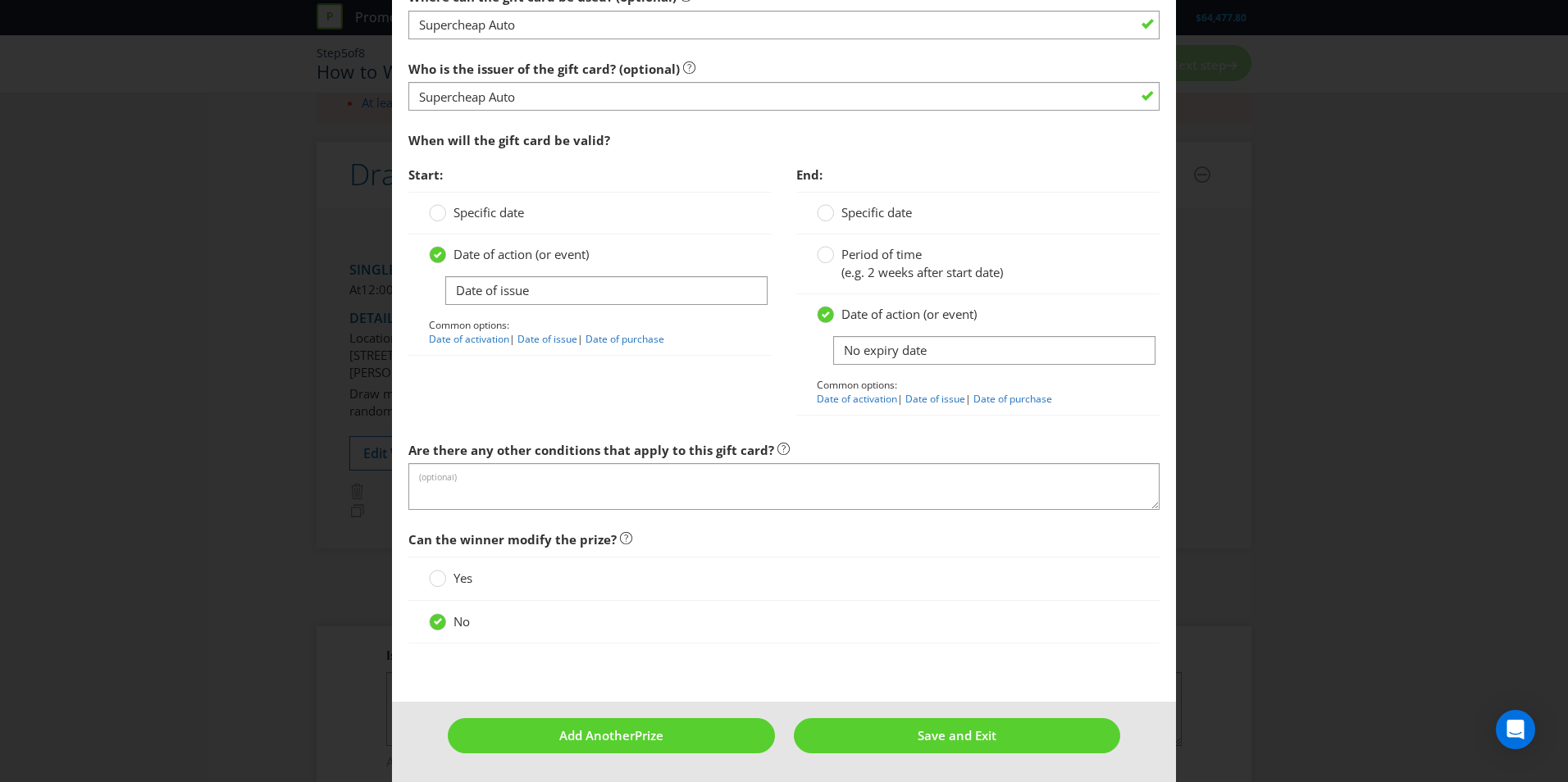
scroll to position [1823, 0]
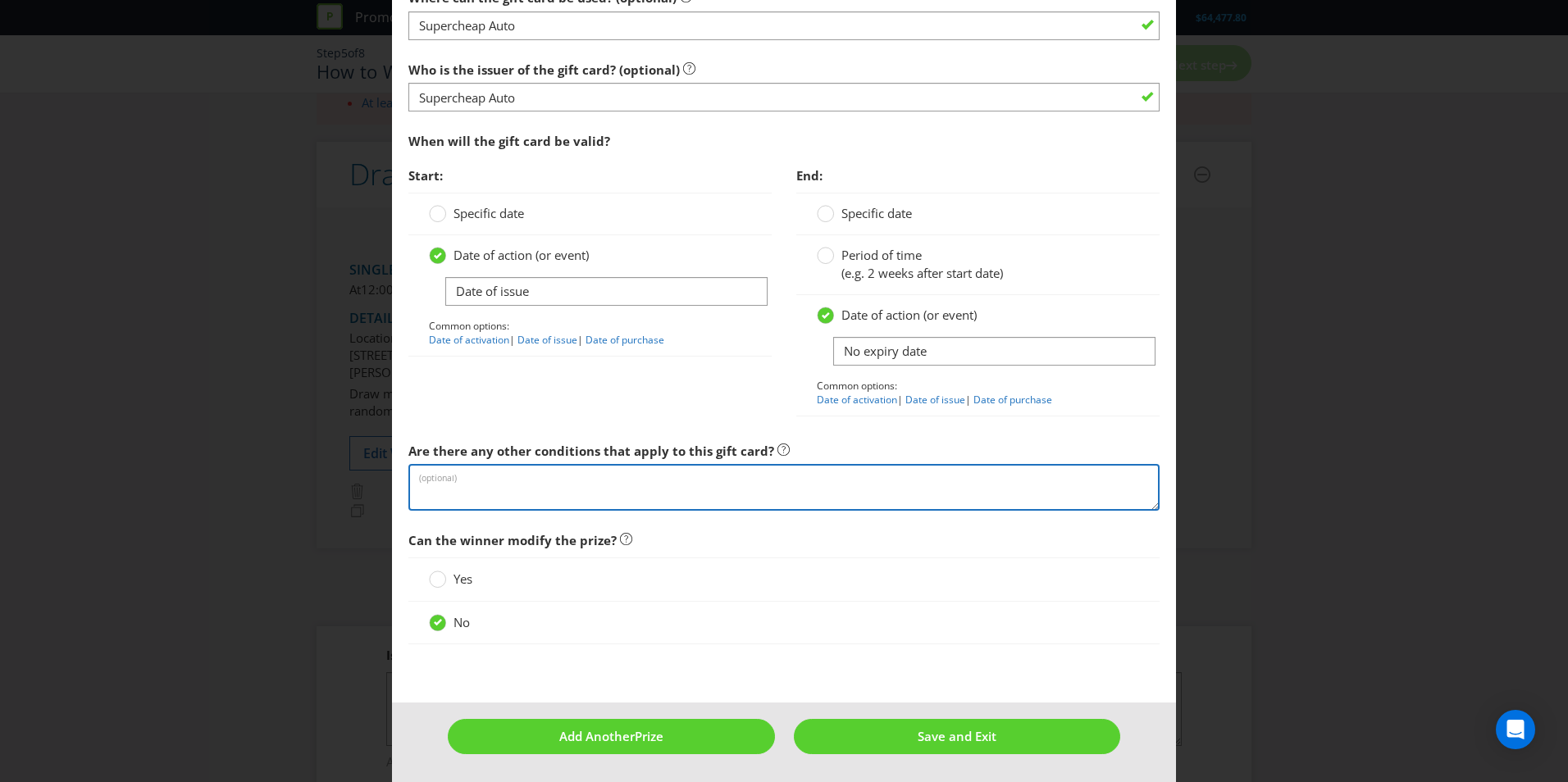
click at [462, 501] on textarea at bounding box center [784, 487] width 751 height 47
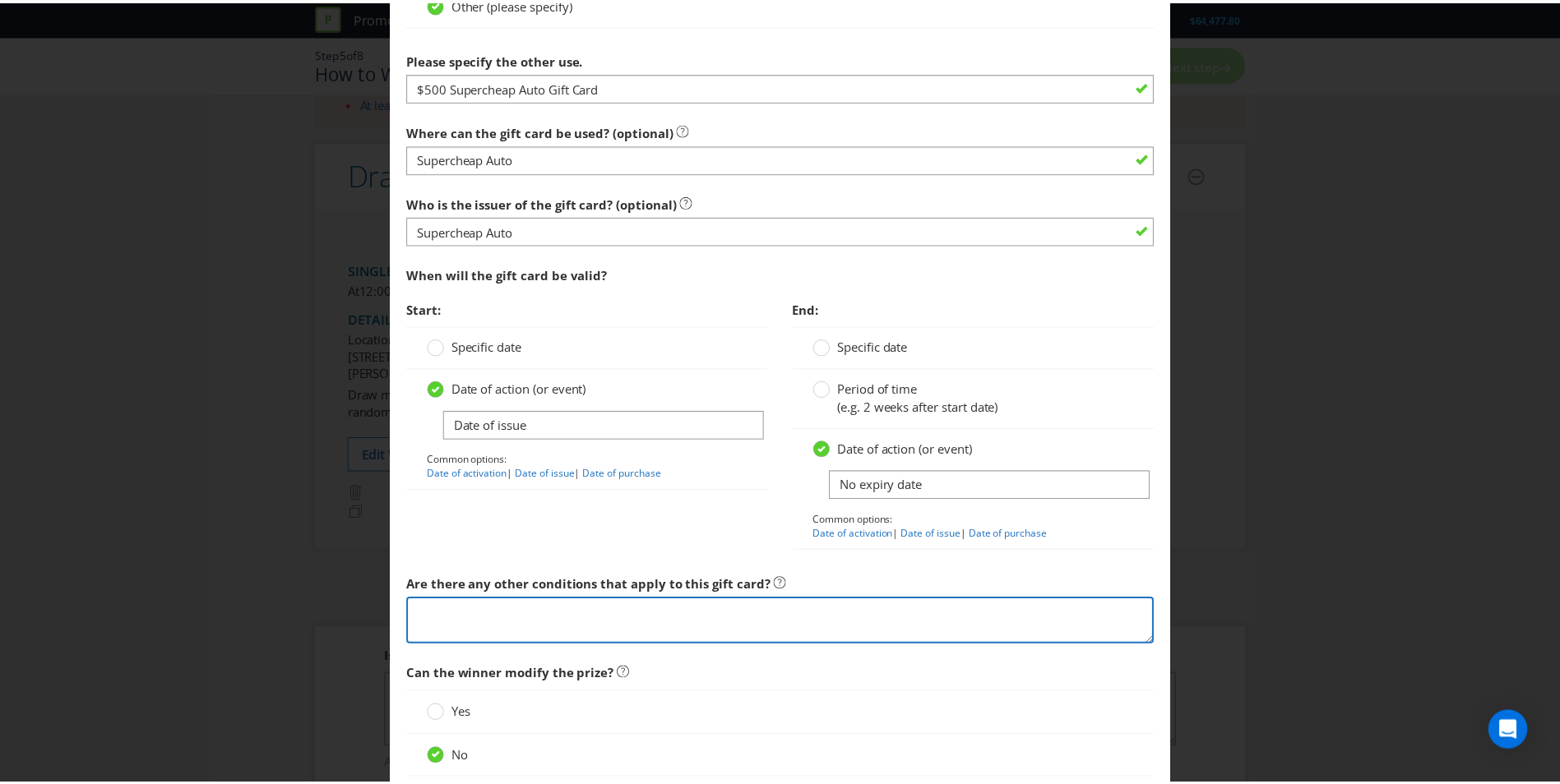
scroll to position [1828, 0]
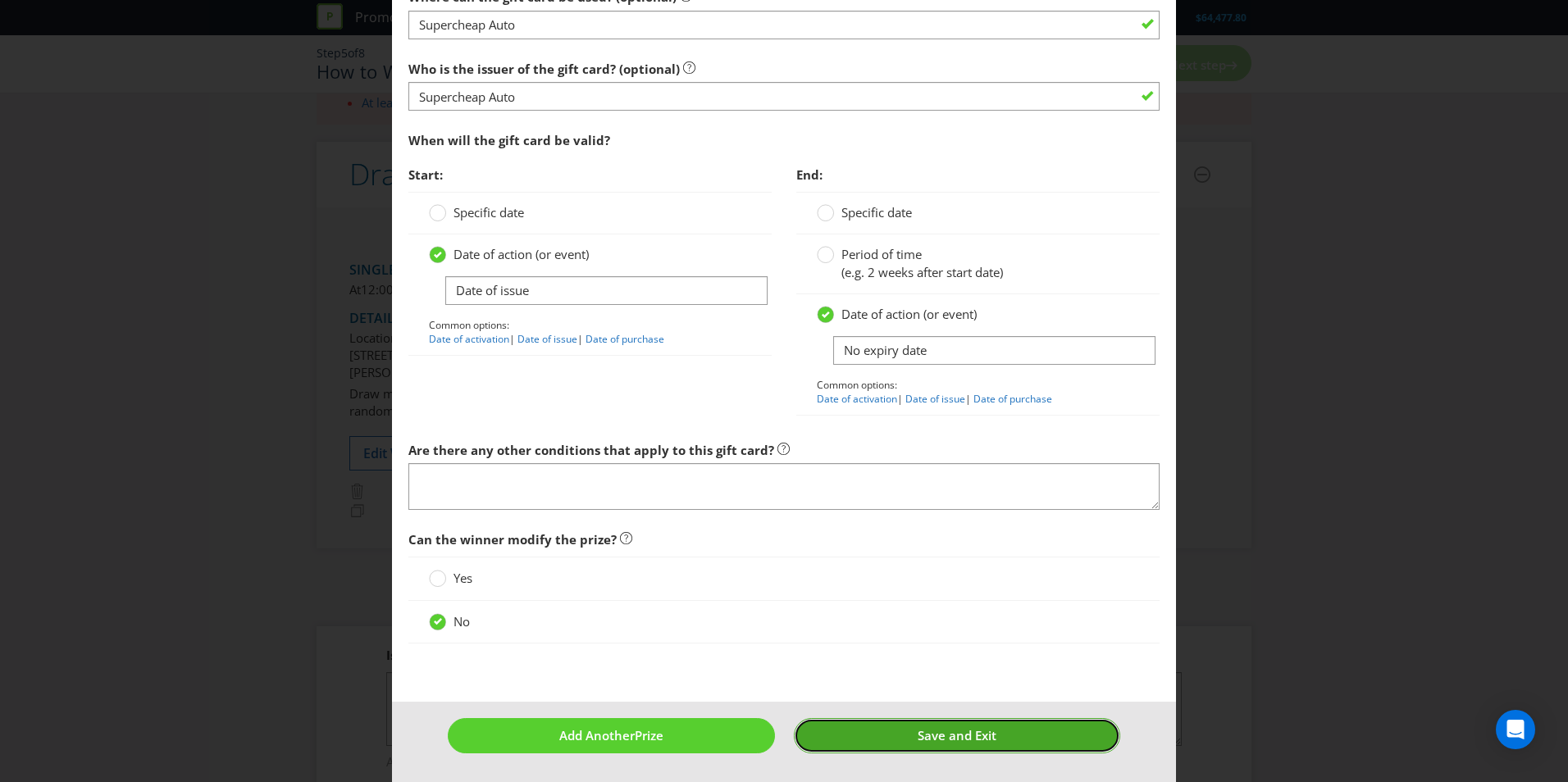
click at [932, 752] on button "Save and Exit" at bounding box center [957, 735] width 327 height 35
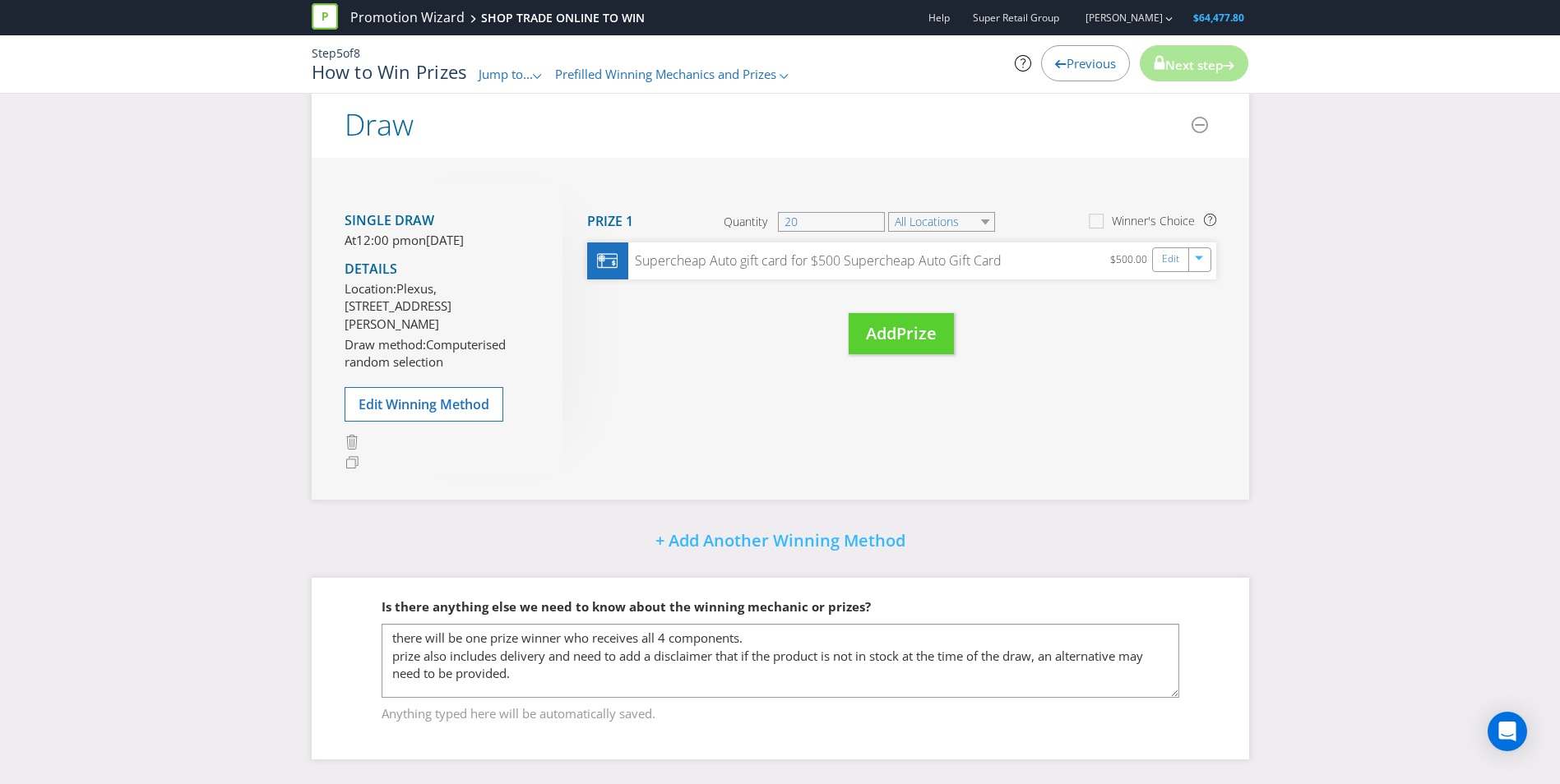
scroll to position [392, 0]
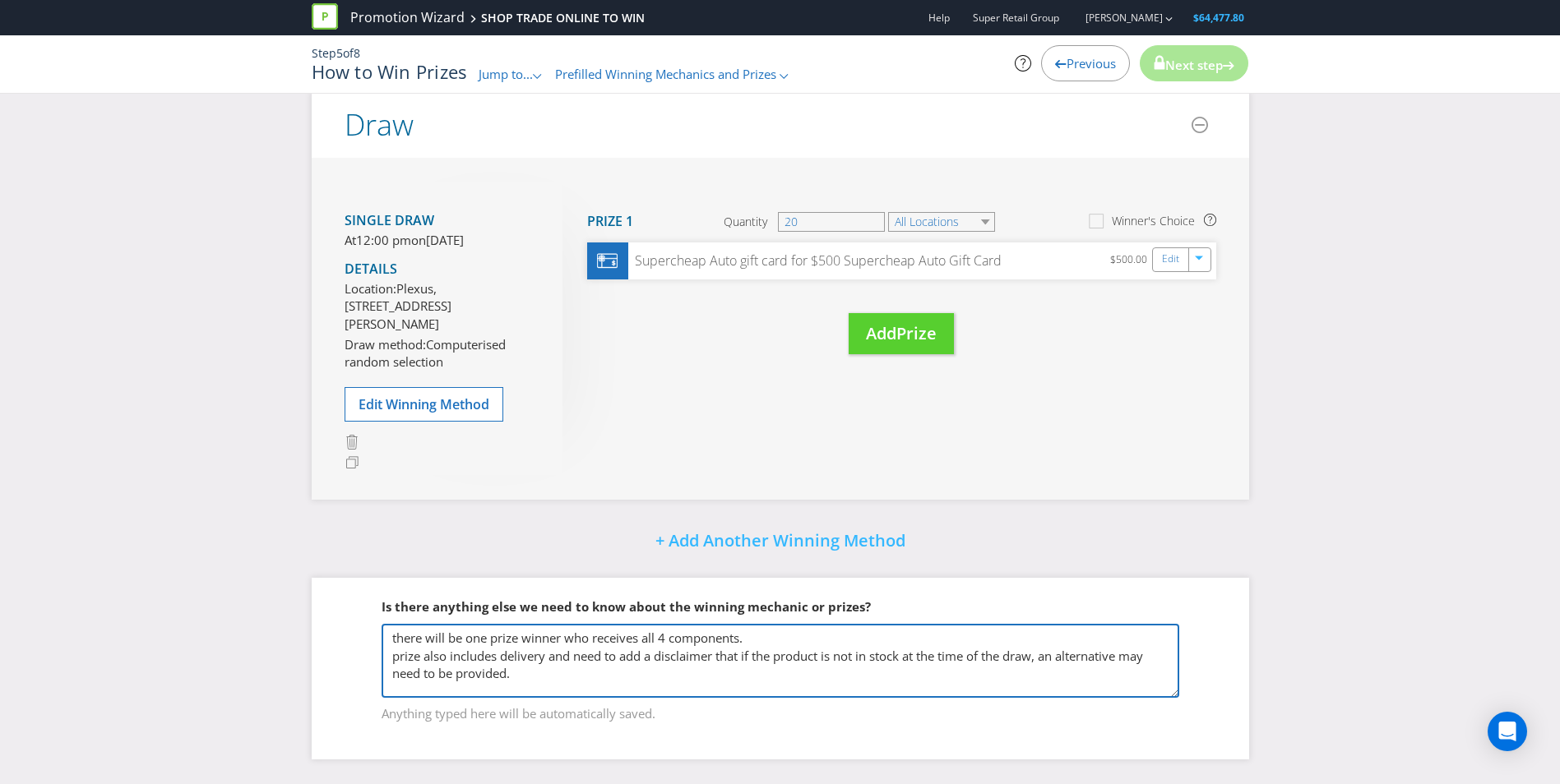
drag, startPoint x: 537, startPoint y: 669, endPoint x: 364, endPoint y: 624, distance: 178.8
click at [364, 624] on fieldset "Is there anything else we need to know about the winning mechanic or prizes? th…" at bounding box center [780, 650] width 872 height 169
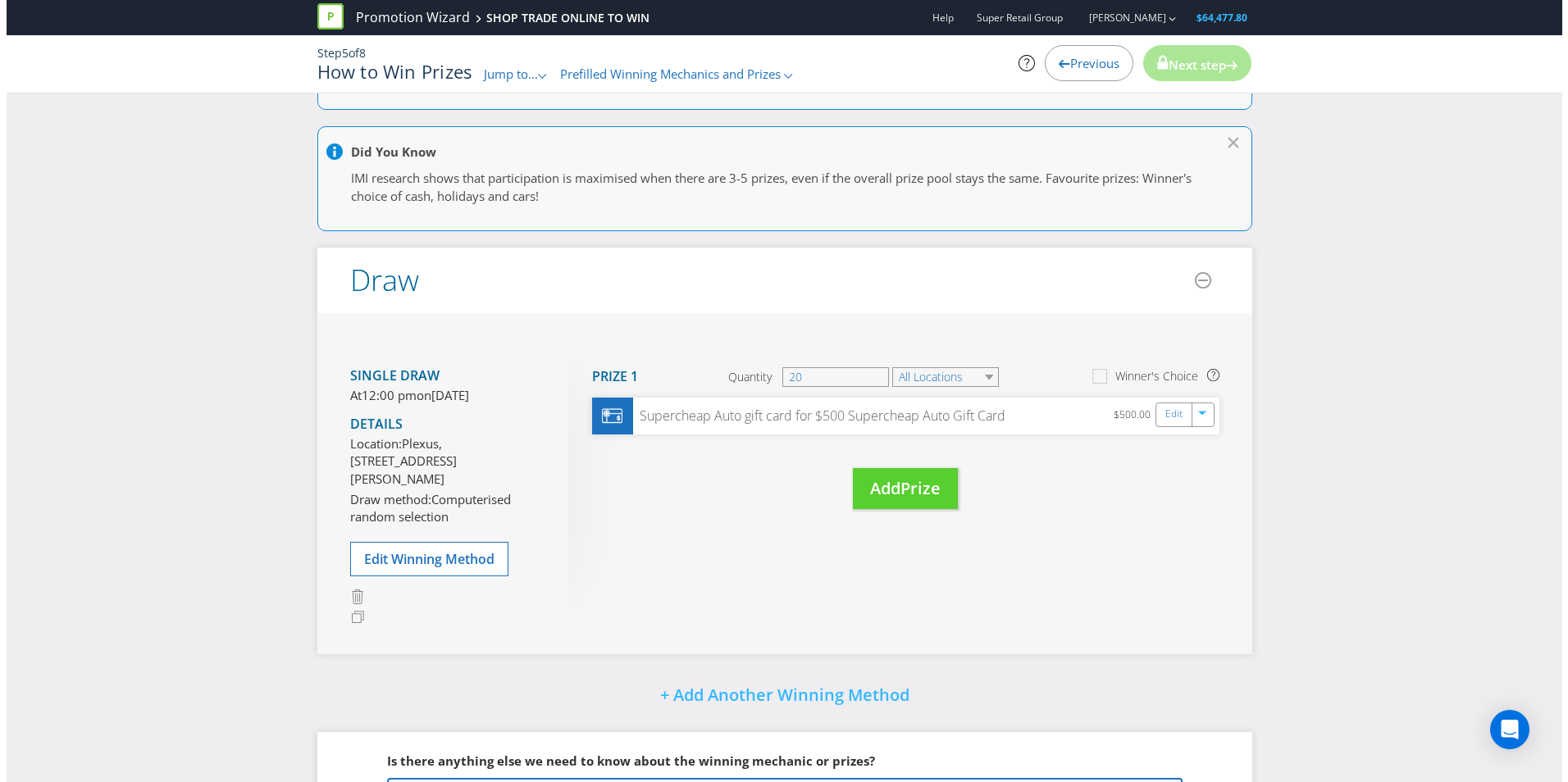
scroll to position [221, 0]
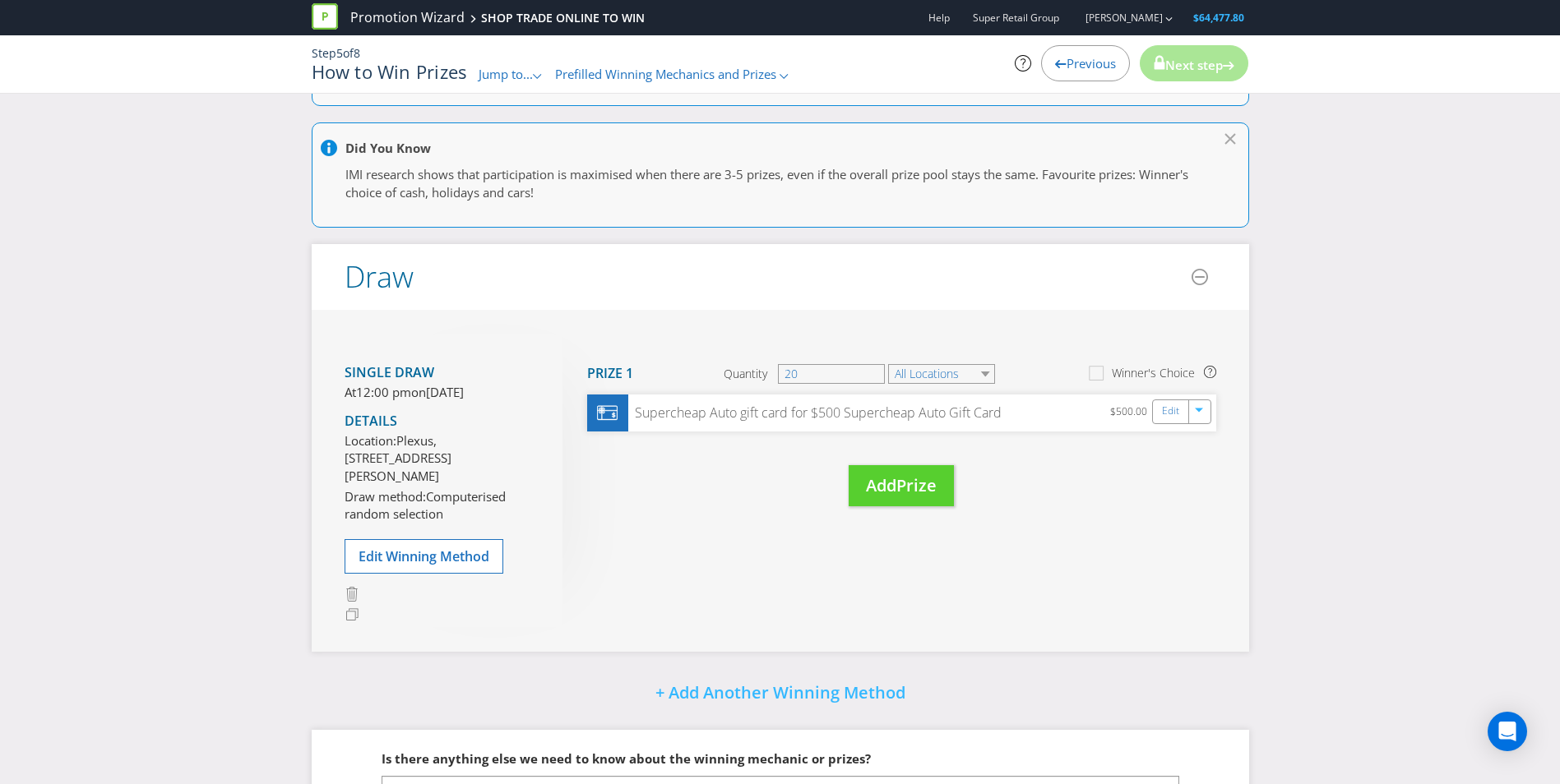
click at [409, 393] on span "12:00 pm" at bounding box center [383, 392] width 56 height 16
click at [416, 565] on span "Edit Winning Method" at bounding box center [423, 556] width 131 height 18
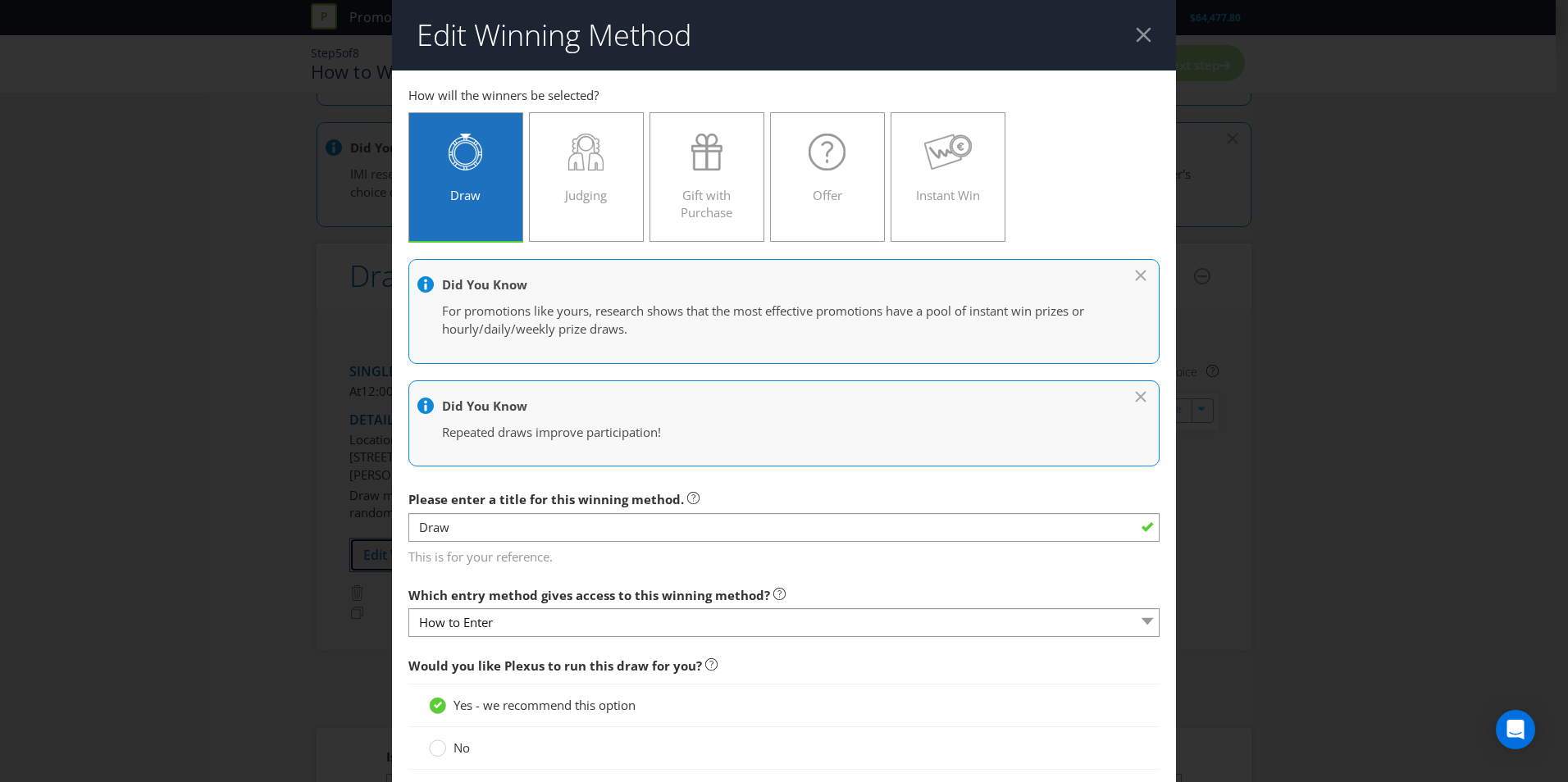
scroll to position [627, 0]
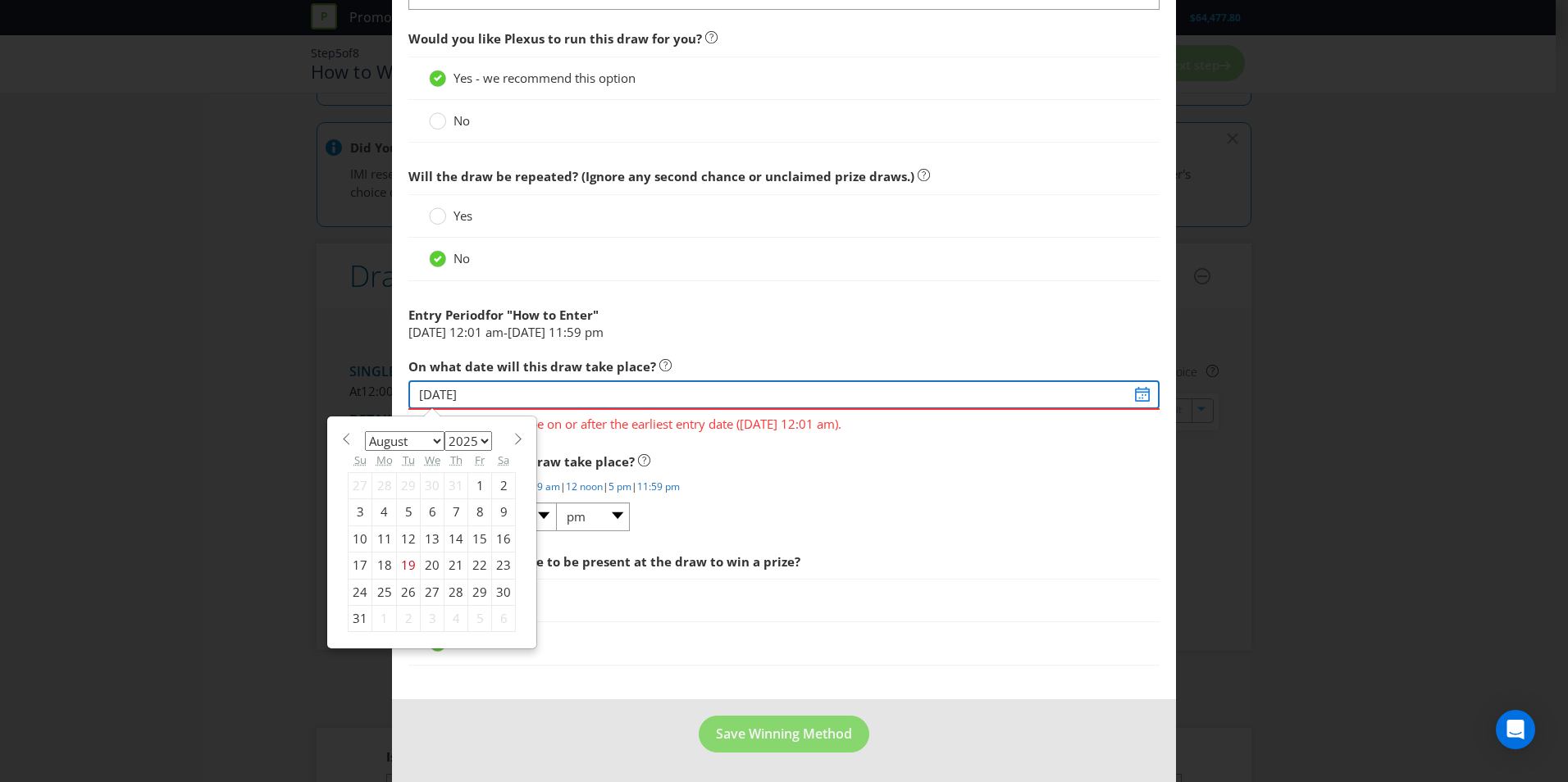
click at [550, 387] on input "[DATE]" at bounding box center [784, 394] width 751 height 29
click at [511, 434] on span at bounding box center [517, 439] width 12 height 12
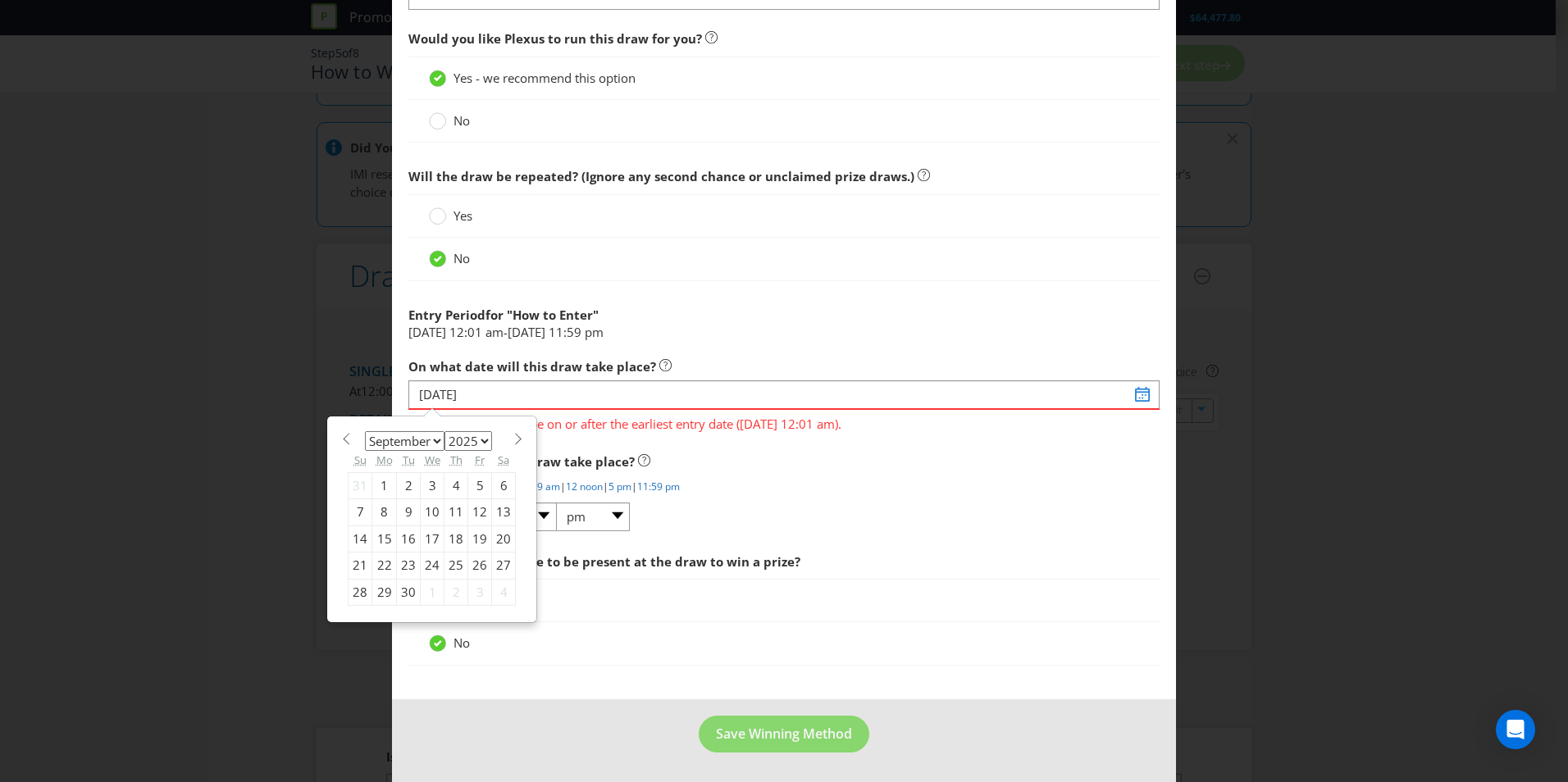
click at [511, 434] on span at bounding box center [517, 439] width 12 height 12
select select "10"
click at [427, 612] on div "3" at bounding box center [432, 618] width 23 height 26
type input "[DATE]"
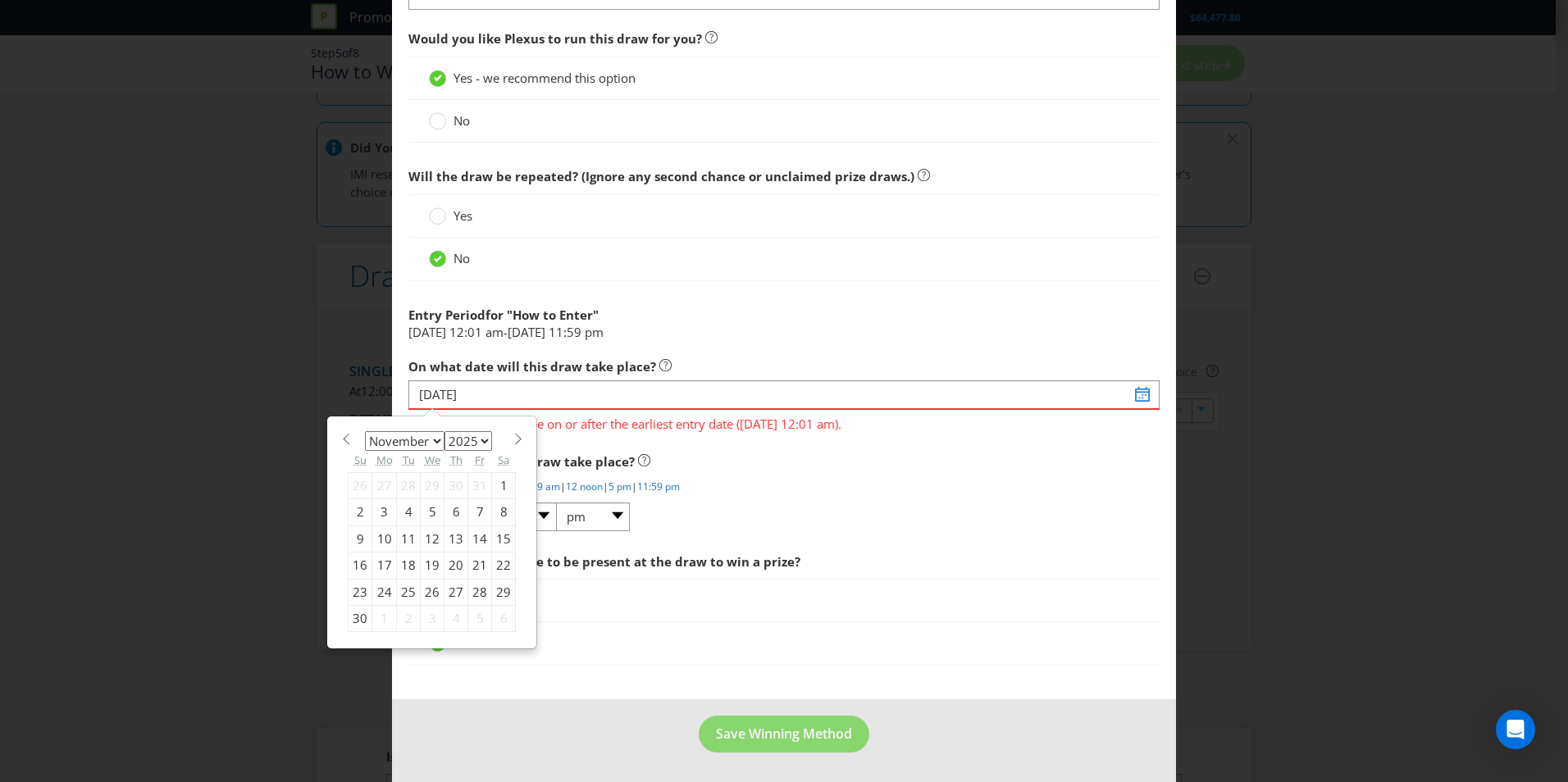
scroll to position [604, 0]
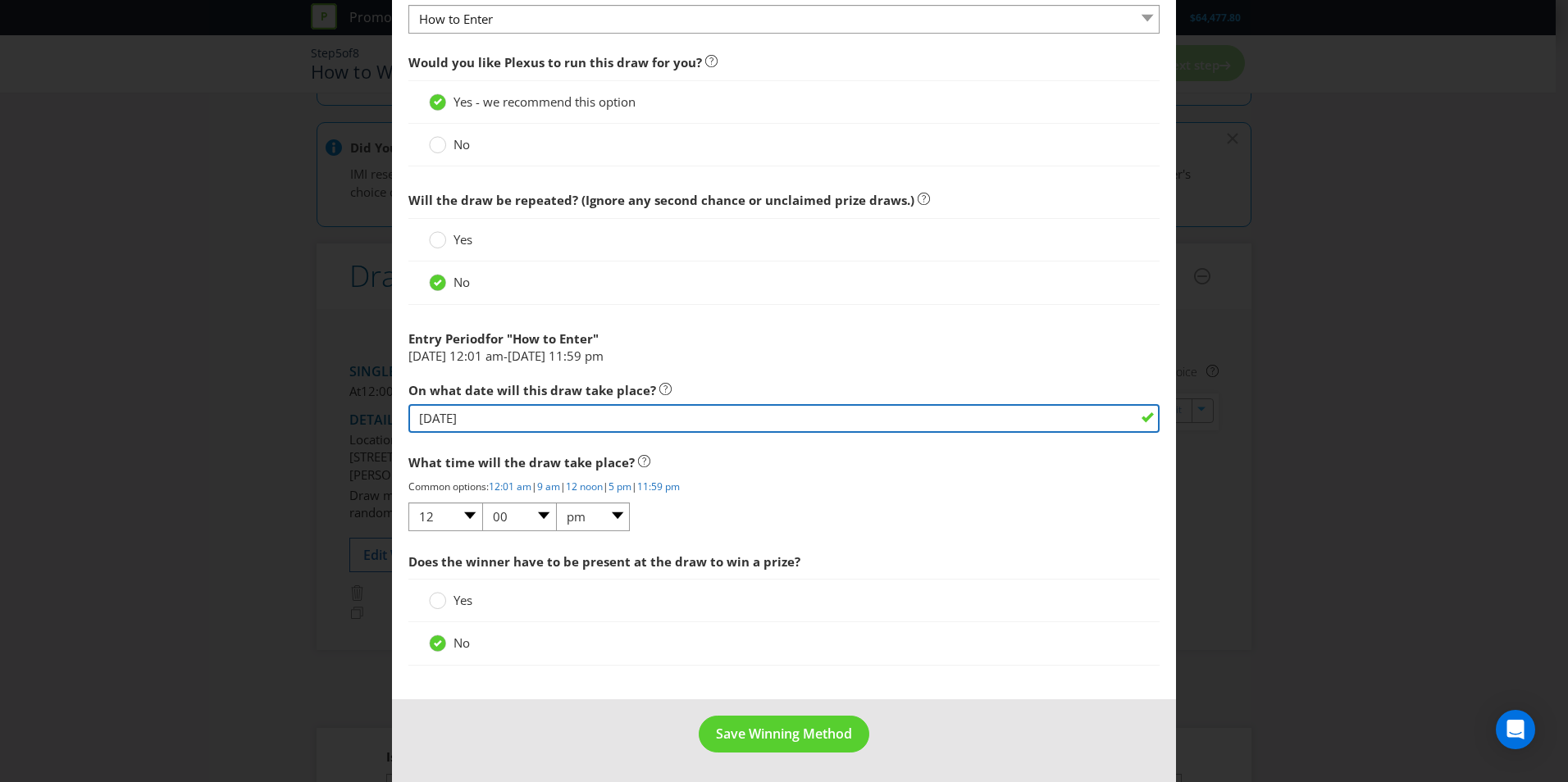
click at [487, 428] on input "[DATE]" at bounding box center [784, 418] width 751 height 29
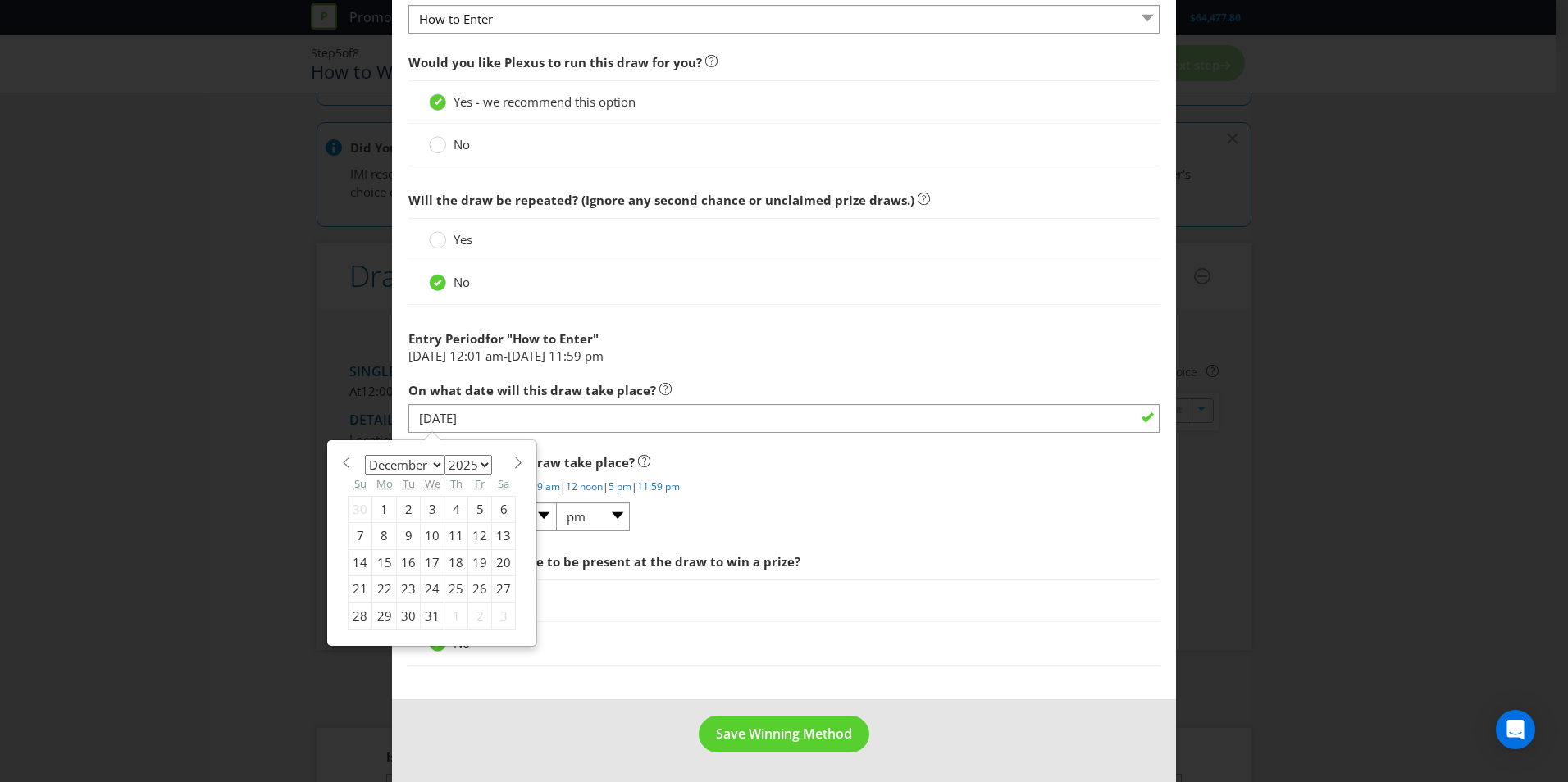
click at [645, 381] on label "On what date will this draw take place?" at bounding box center [540, 386] width 263 height 25
click at [597, 336] on span """ at bounding box center [595, 338] width 6 height 16
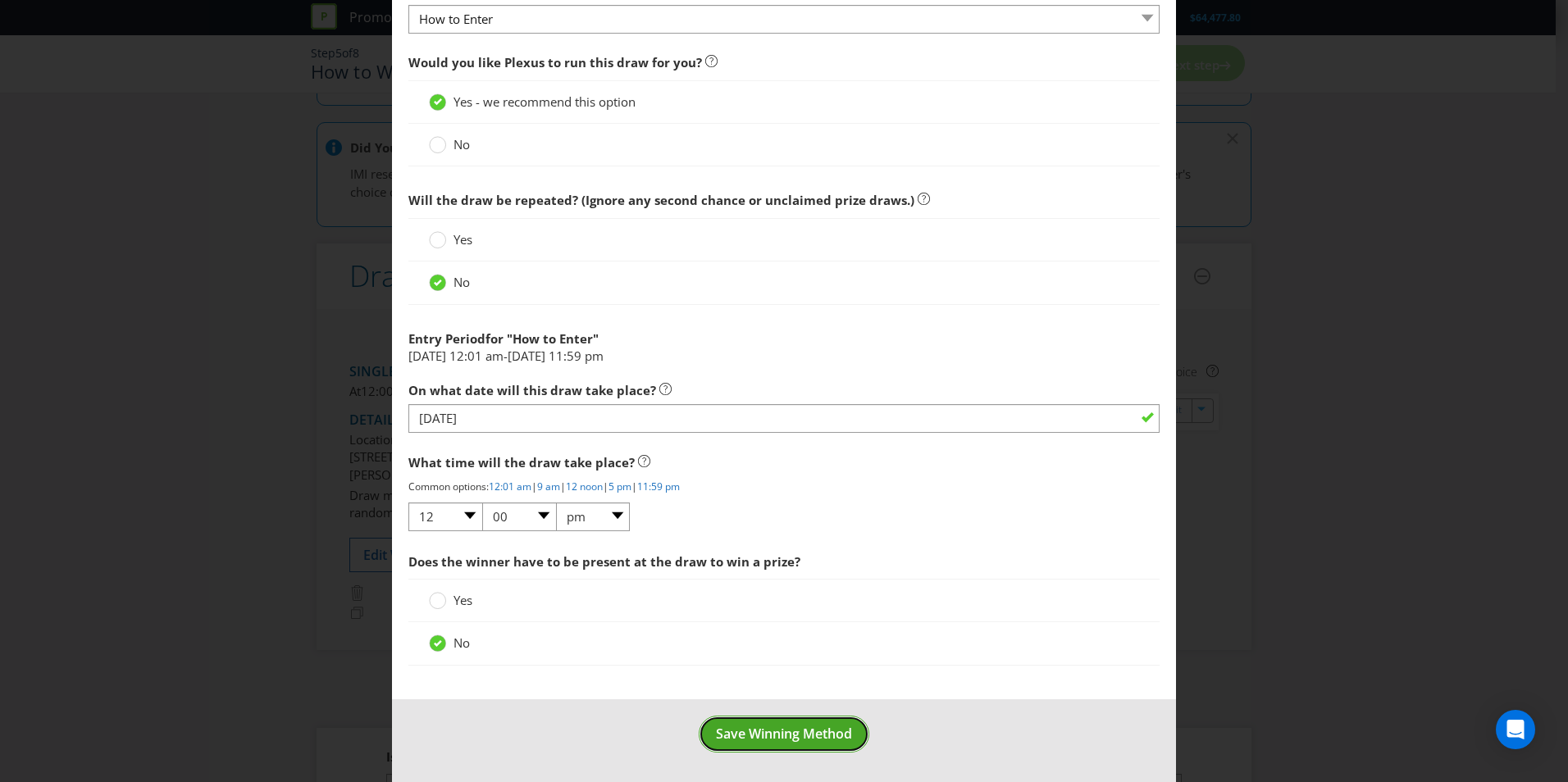
click at [768, 725] on span "Save Winning Method" at bounding box center [783, 734] width 136 height 18
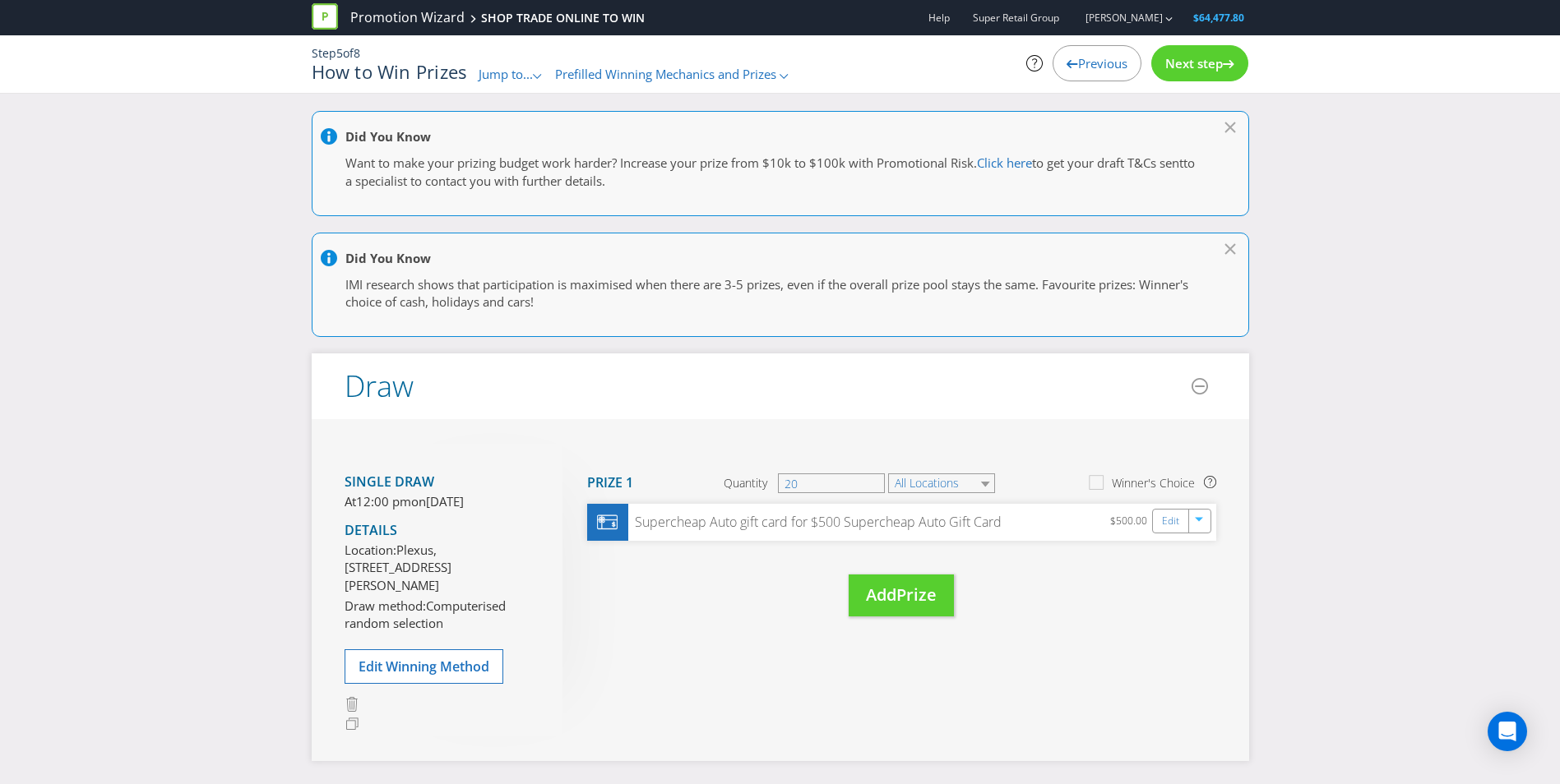
click at [1209, 68] on span "Next step" at bounding box center [1194, 63] width 57 height 16
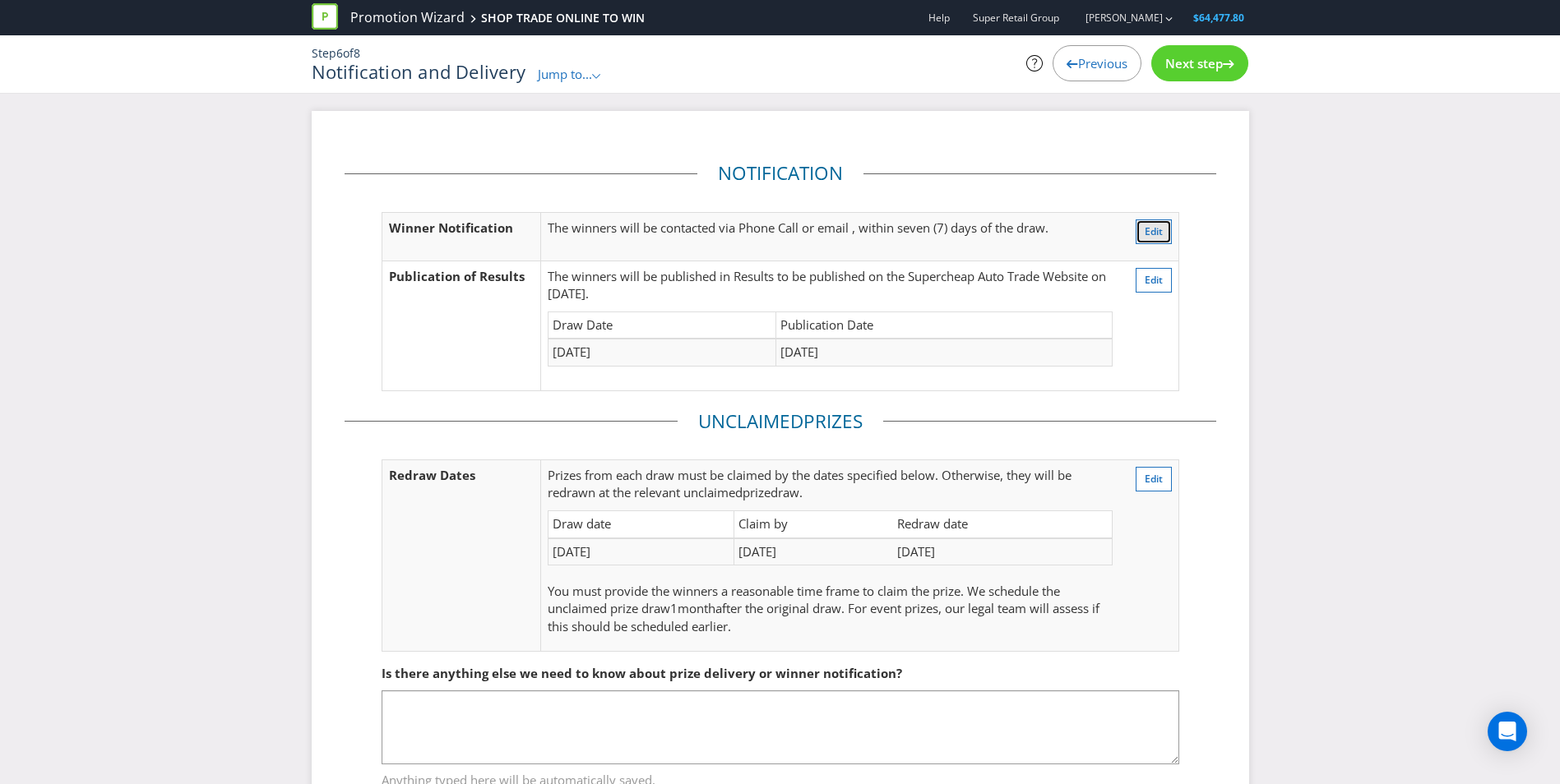
click at [1141, 236] on button "Edit" at bounding box center [1154, 232] width 36 height 24
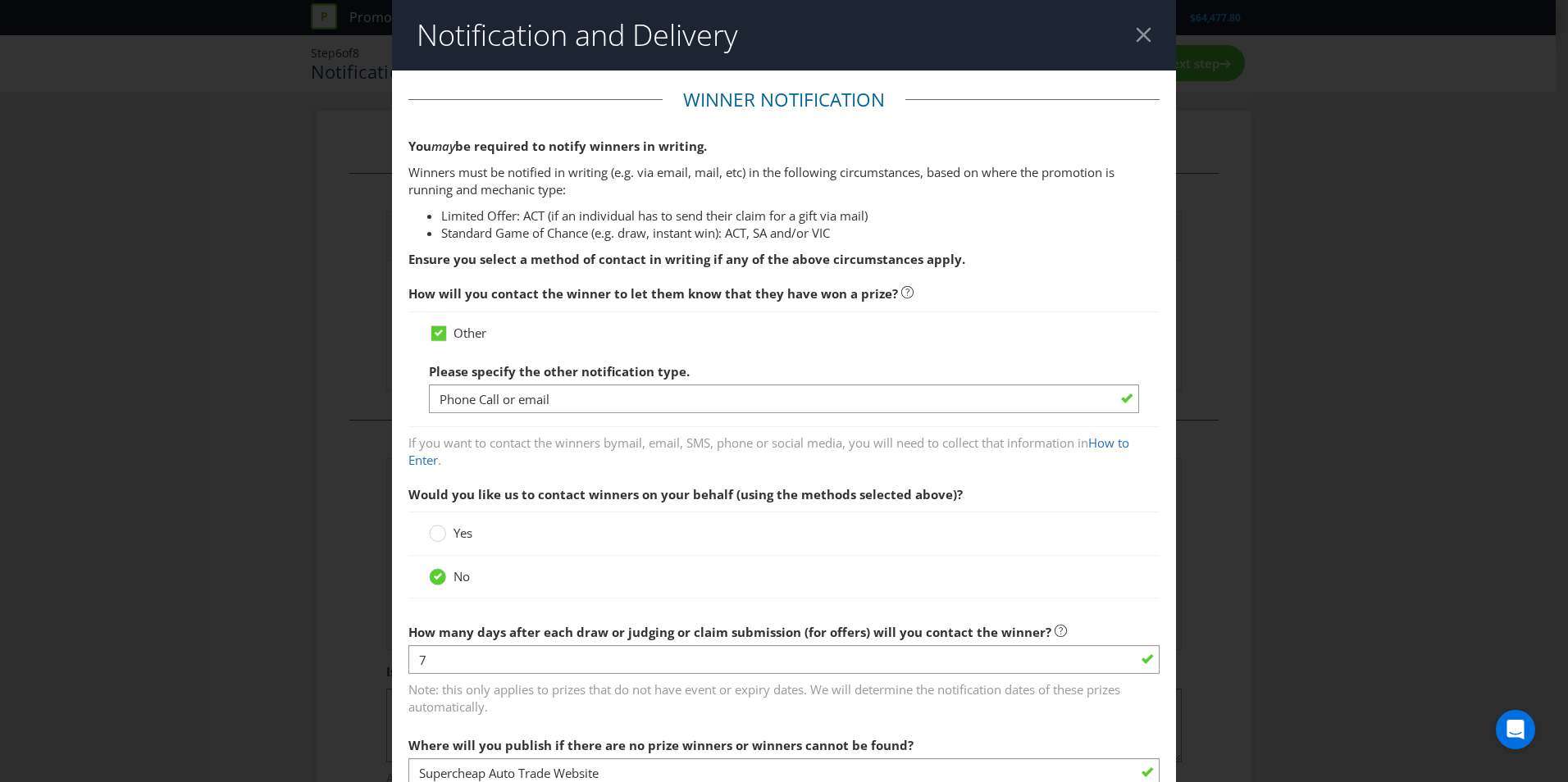
click at [1136, 26] on header "Notification and Delivery" at bounding box center [784, 35] width 784 height 71
click at [1136, 37] on div at bounding box center [1144, 35] width 16 height 16
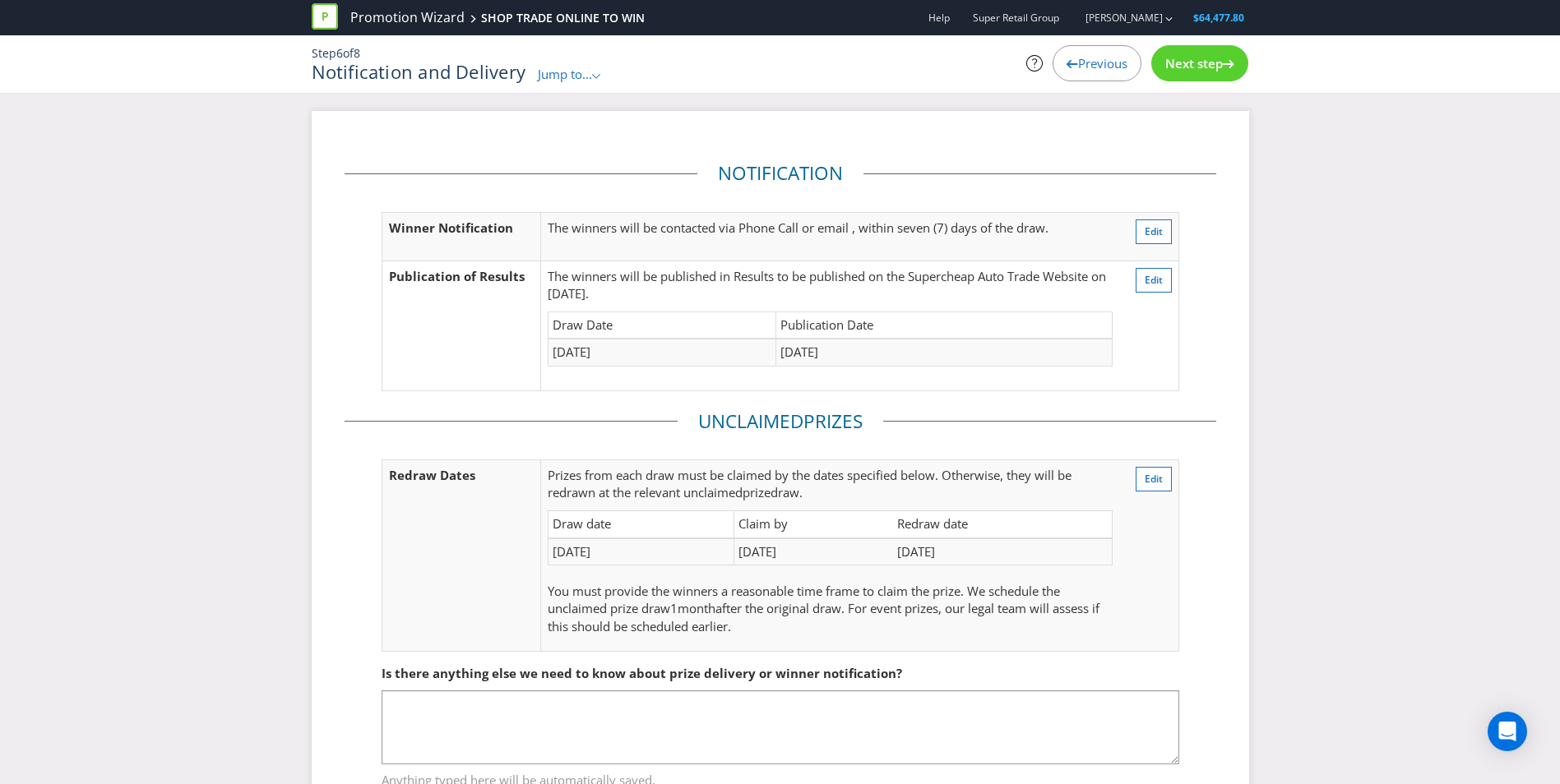
click at [1203, 73] on div "Next step" at bounding box center [1200, 63] width 97 height 36
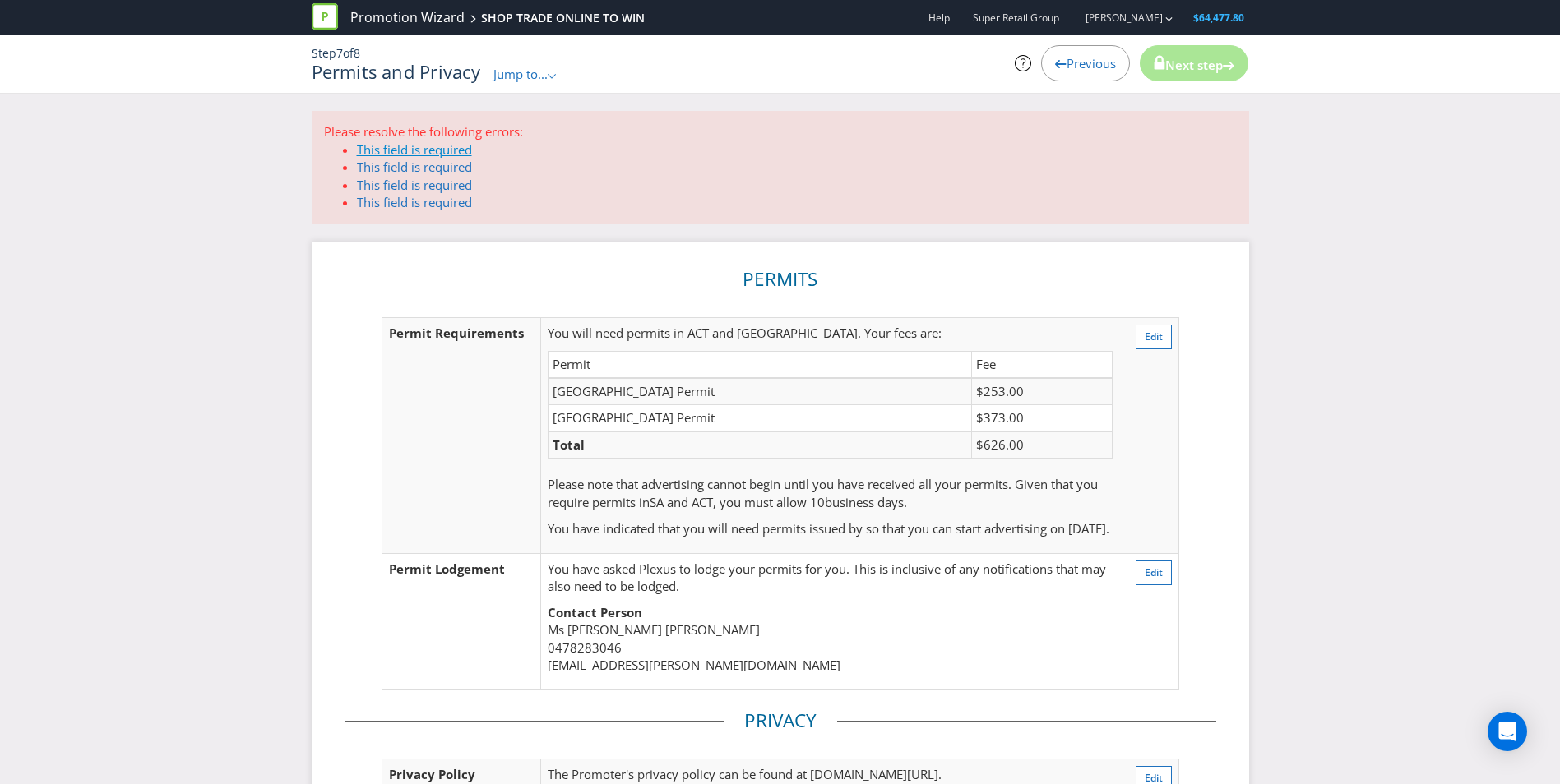
click at [403, 145] on link "This field is required" at bounding box center [414, 149] width 115 height 16
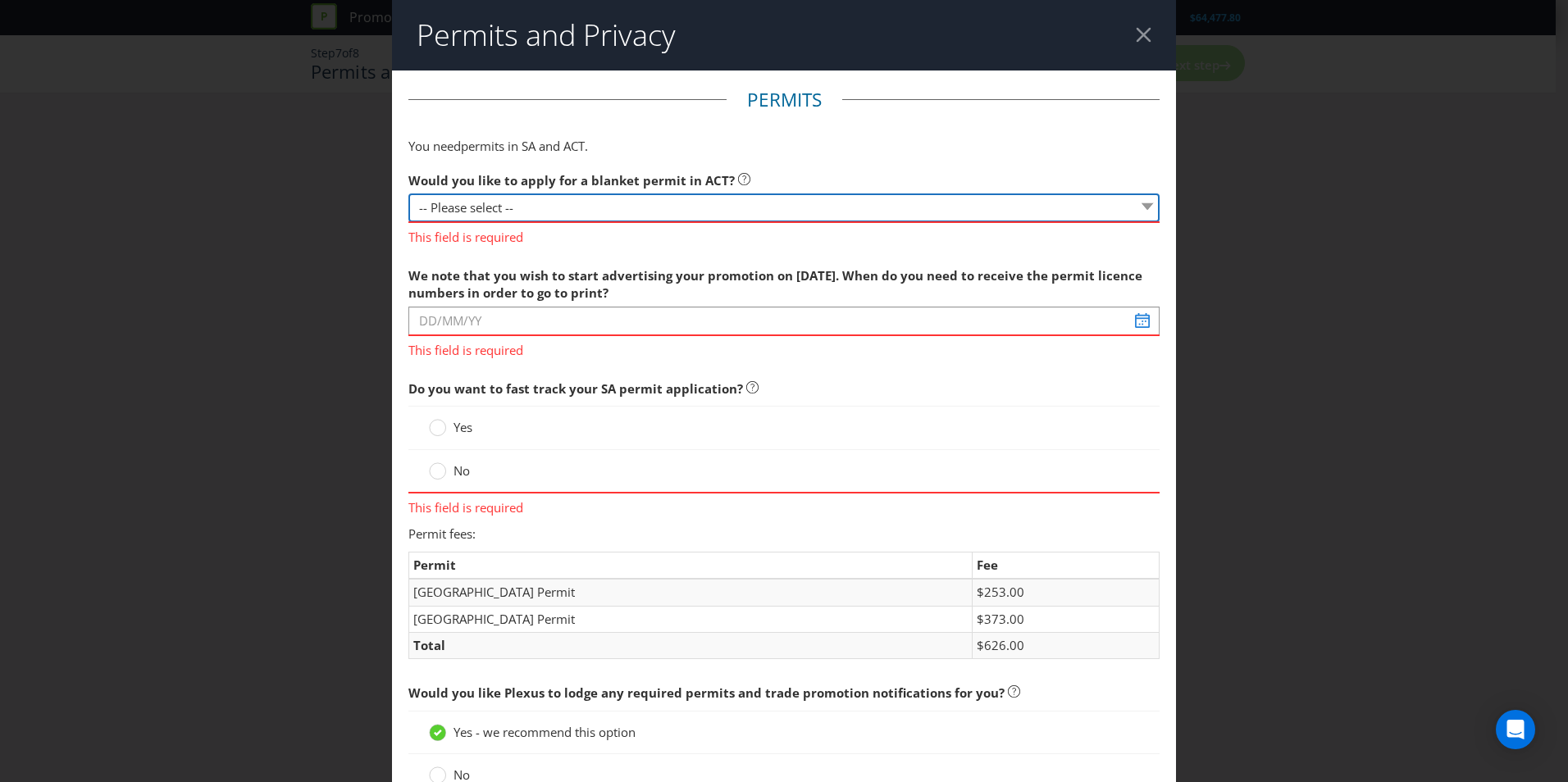
click at [573, 201] on select "-- Please select -- Yes, please apply for a new blanket permit No, this promoti…" at bounding box center [784, 208] width 751 height 29
select select "NO_NONE"
click at [408, 194] on select "-- Please select -- Yes, please apply for a new blanket permit No, this promoti…" at bounding box center [784, 208] width 751 height 29
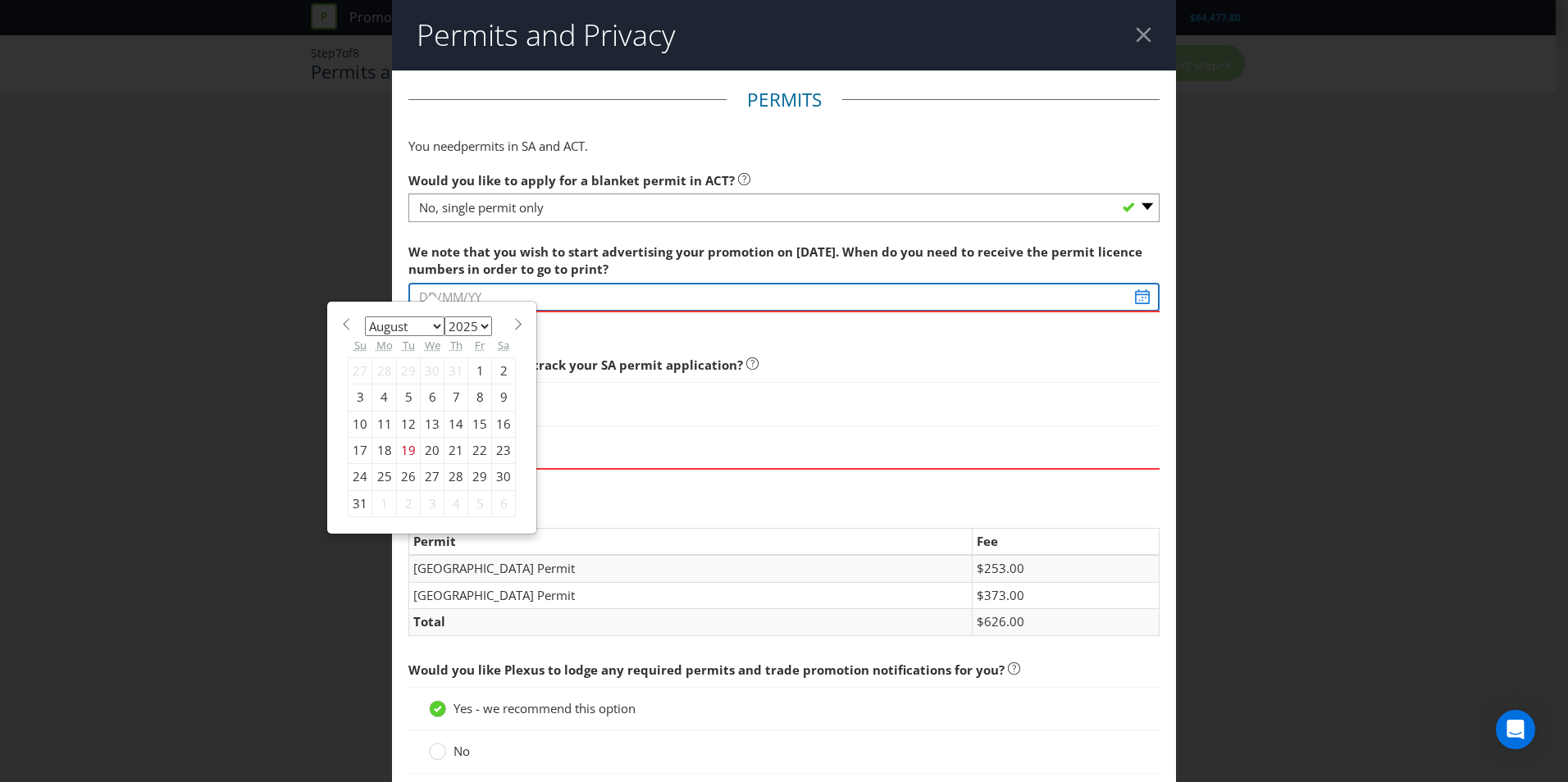
click at [493, 294] on input "text" at bounding box center [784, 297] width 751 height 29
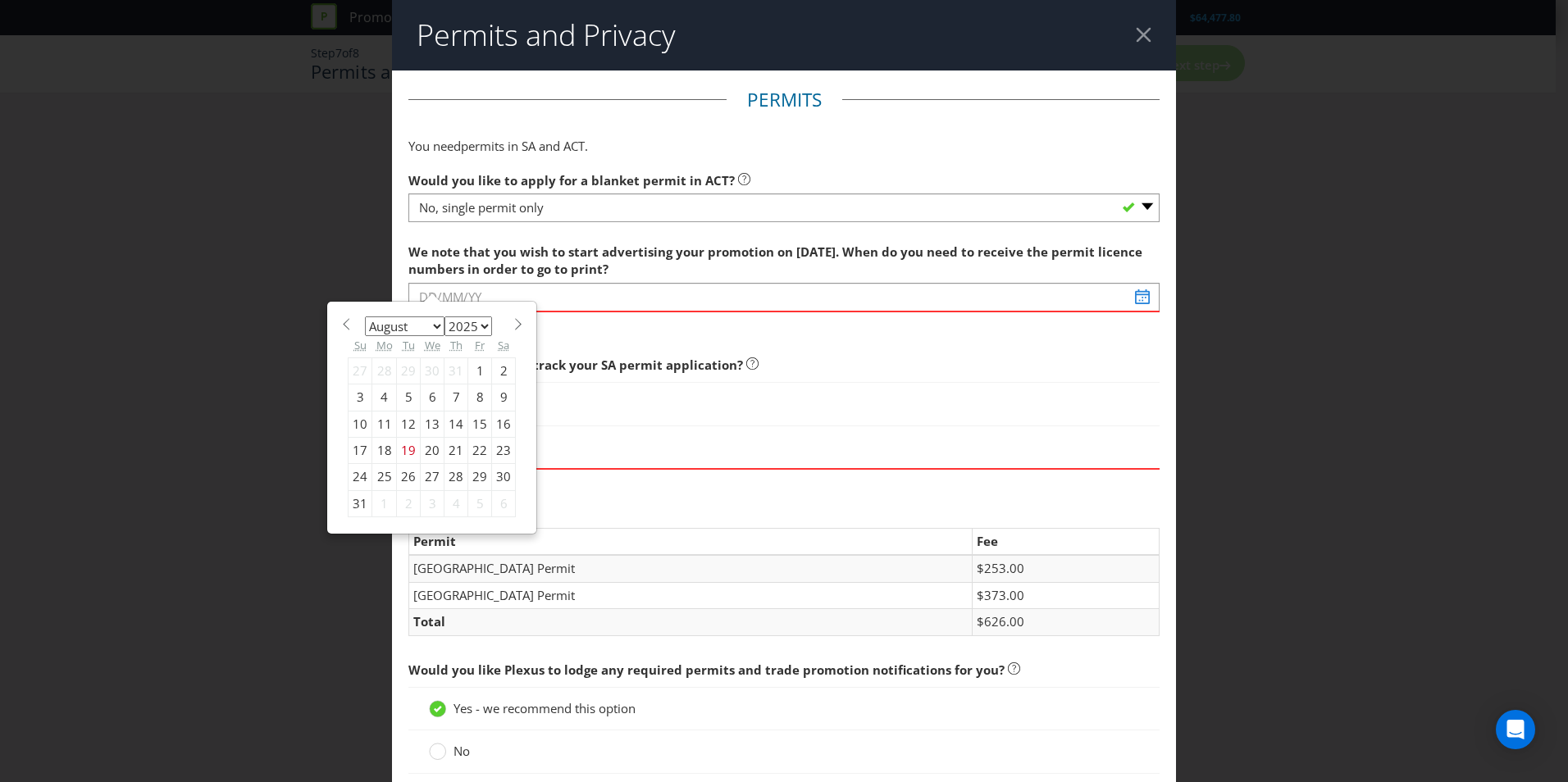
click at [511, 330] on span at bounding box center [517, 324] width 12 height 12
select select "9"
click at [432, 380] on div "1" at bounding box center [432, 370] width 23 height 26
type input "[DATE]"
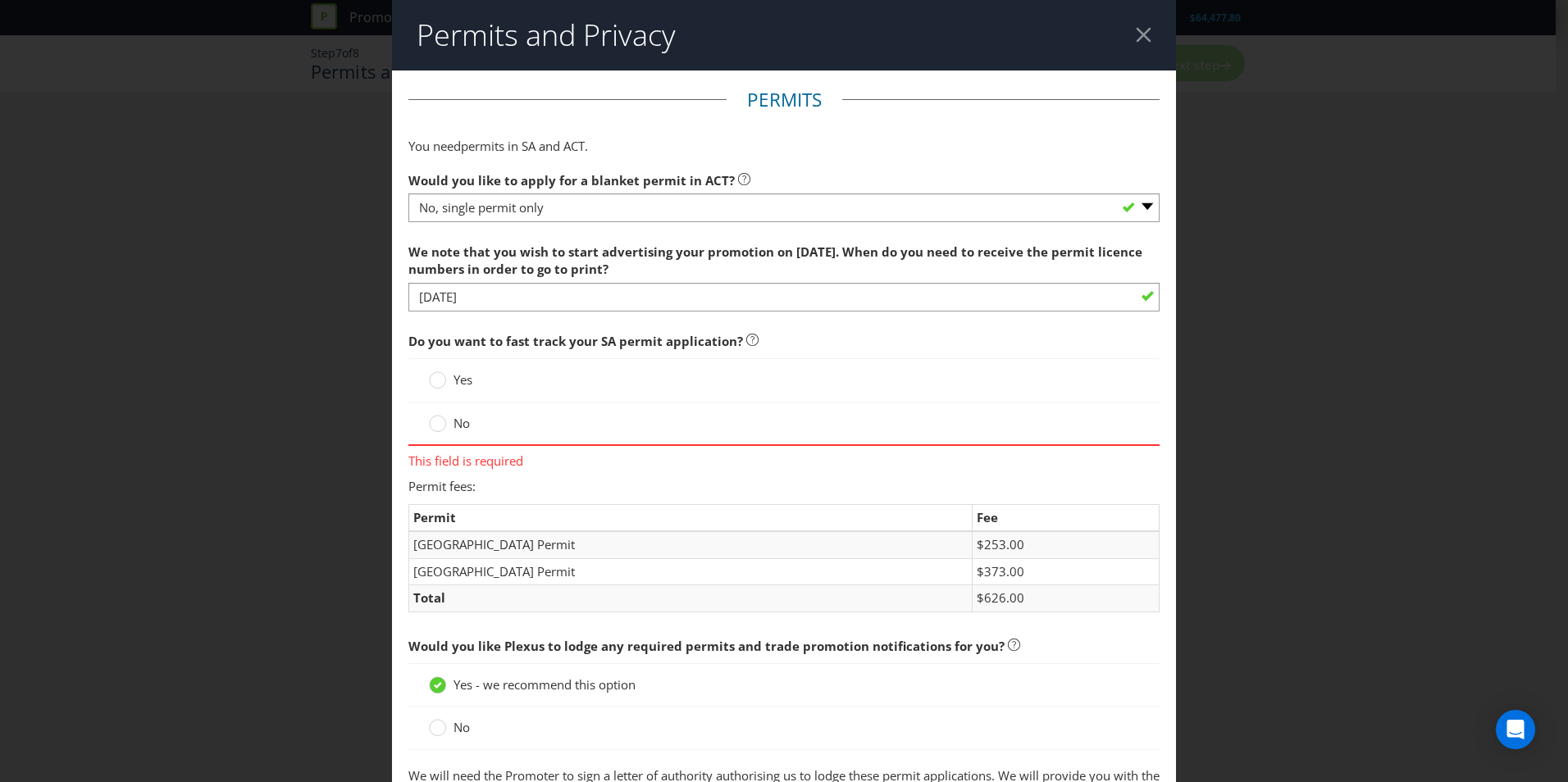
click at [466, 408] on div "No" at bounding box center [784, 423] width 751 height 42
click at [447, 431] on label "No" at bounding box center [451, 424] width 44 height 17
click at [0, 0] on input "No" at bounding box center [0, 0] width 0 height 0
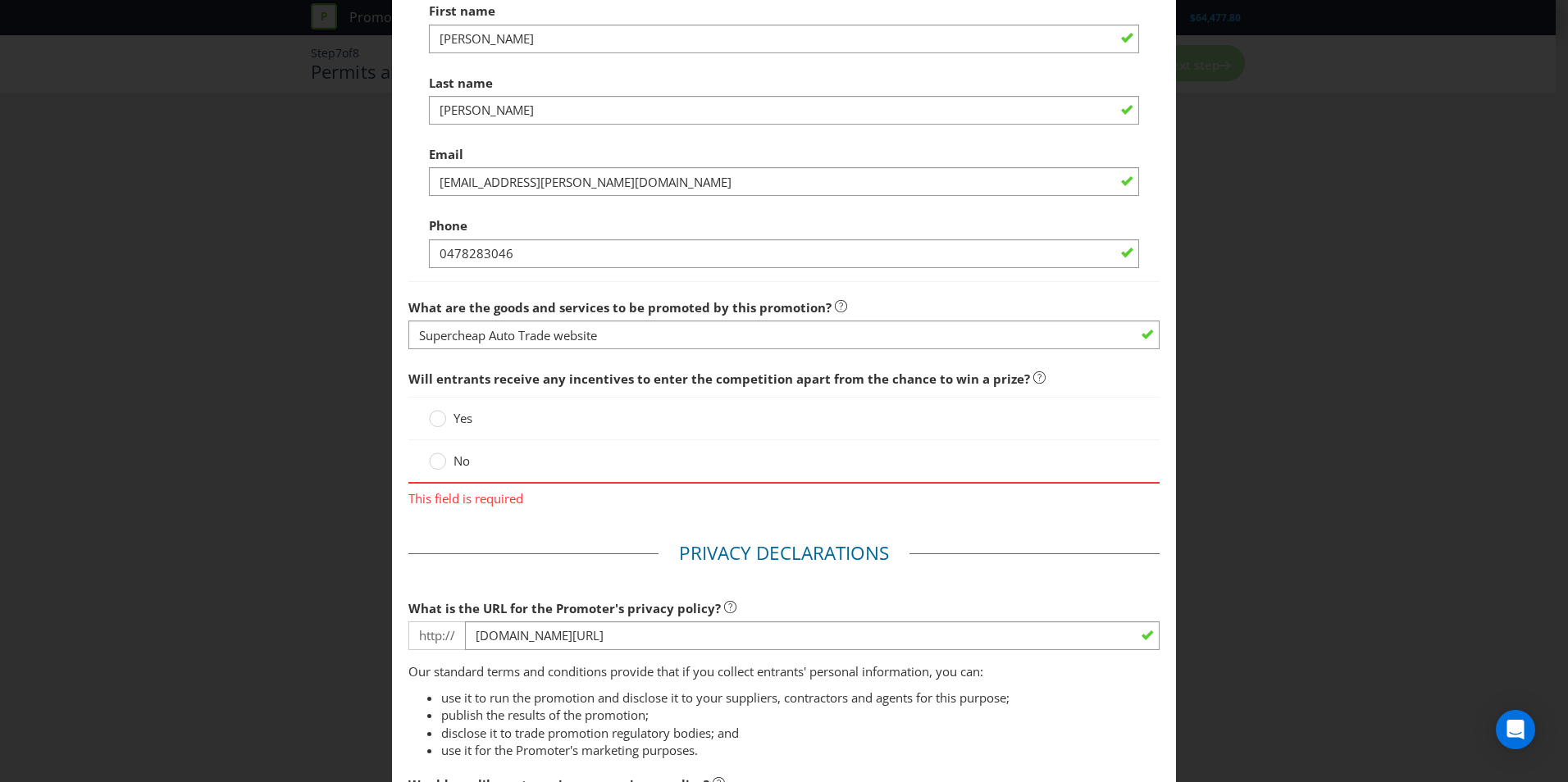
scroll to position [945, 0]
click at [450, 442] on div "No" at bounding box center [784, 462] width 751 height 42
click at [444, 464] on label "No" at bounding box center [451, 462] width 44 height 17
click at [0, 0] on input "No" at bounding box center [0, 0] width 0 height 0
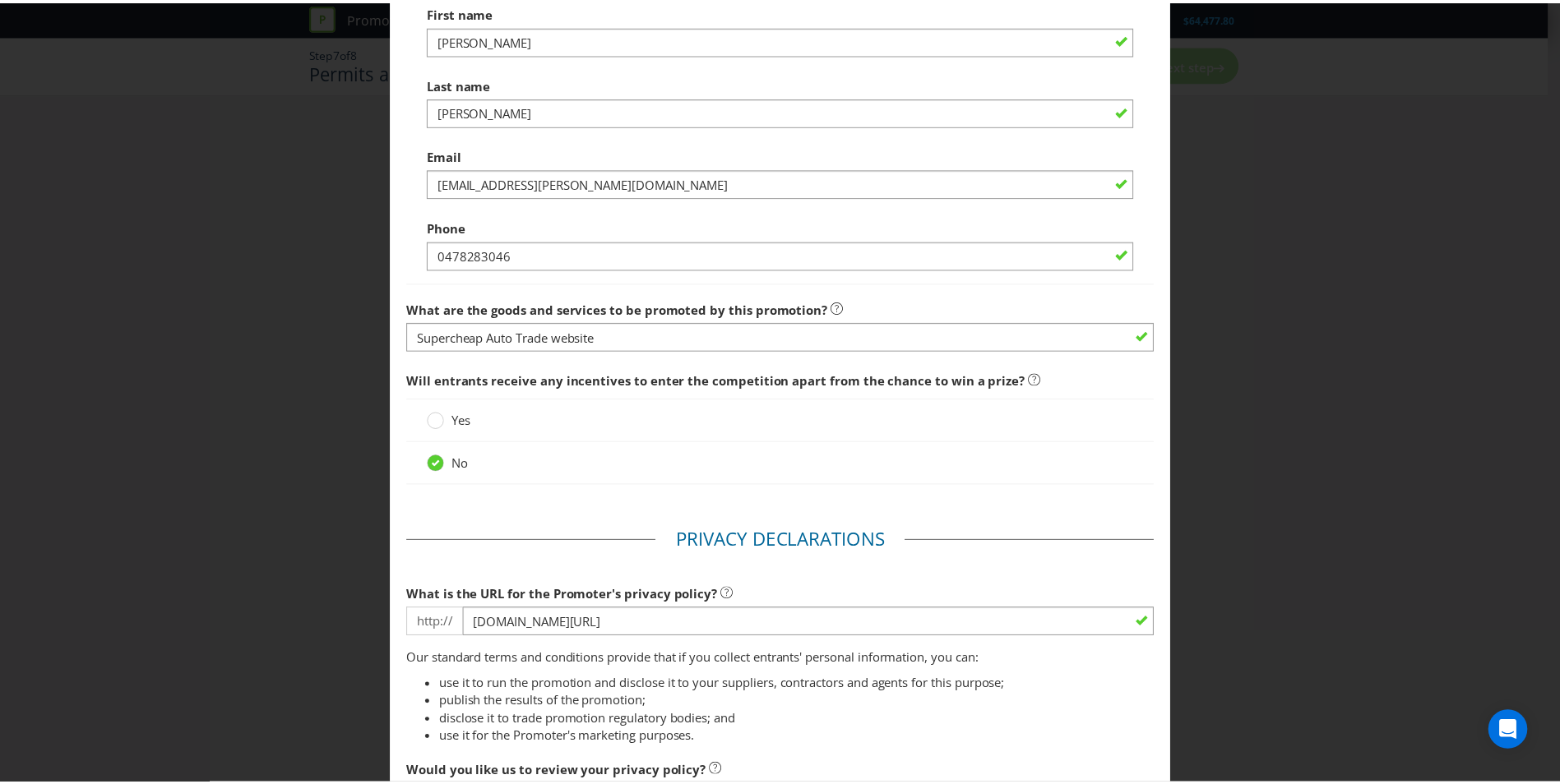
scroll to position [1181, 0]
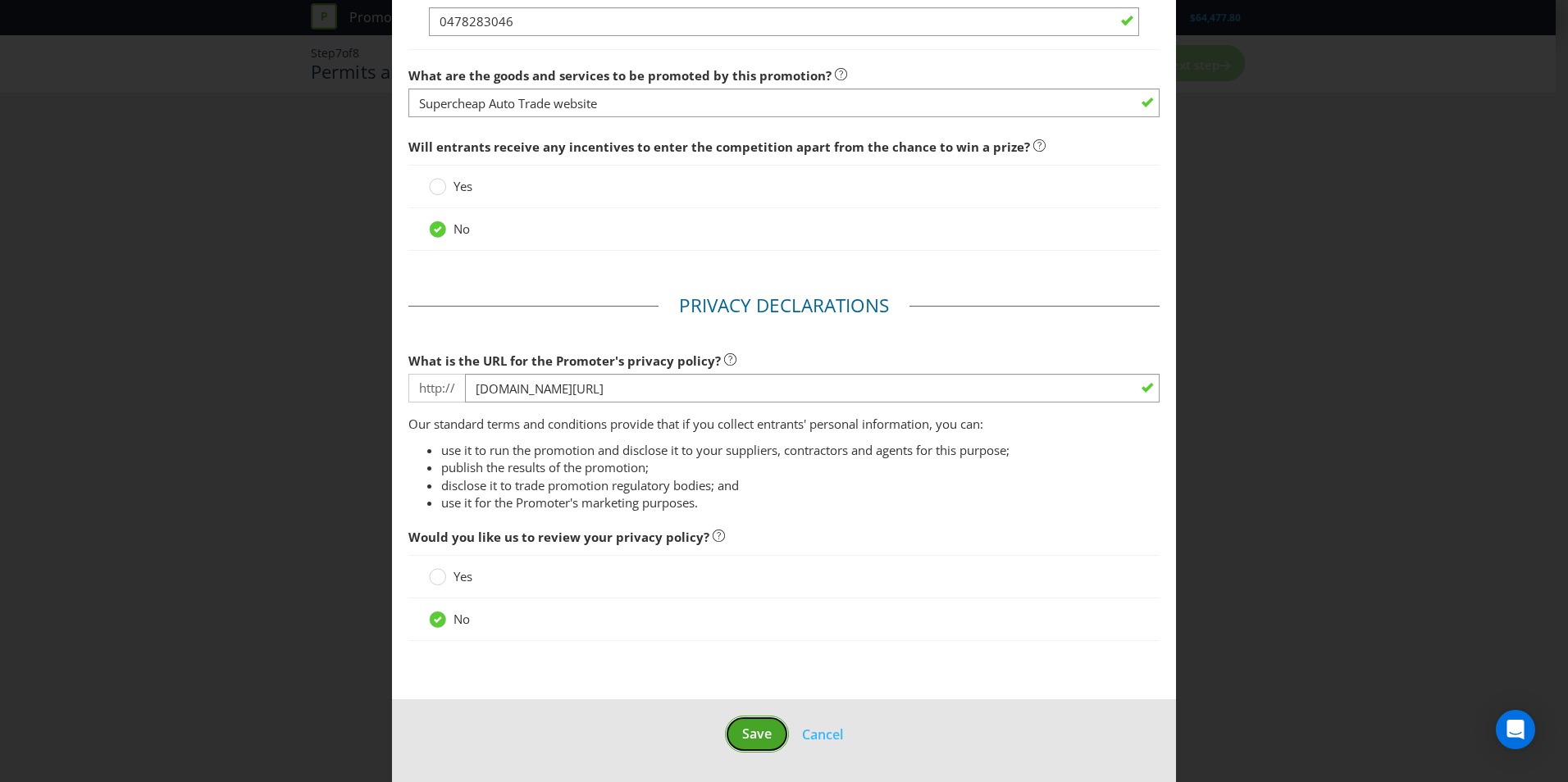
click at [733, 733] on button "Save" at bounding box center [757, 734] width 64 height 37
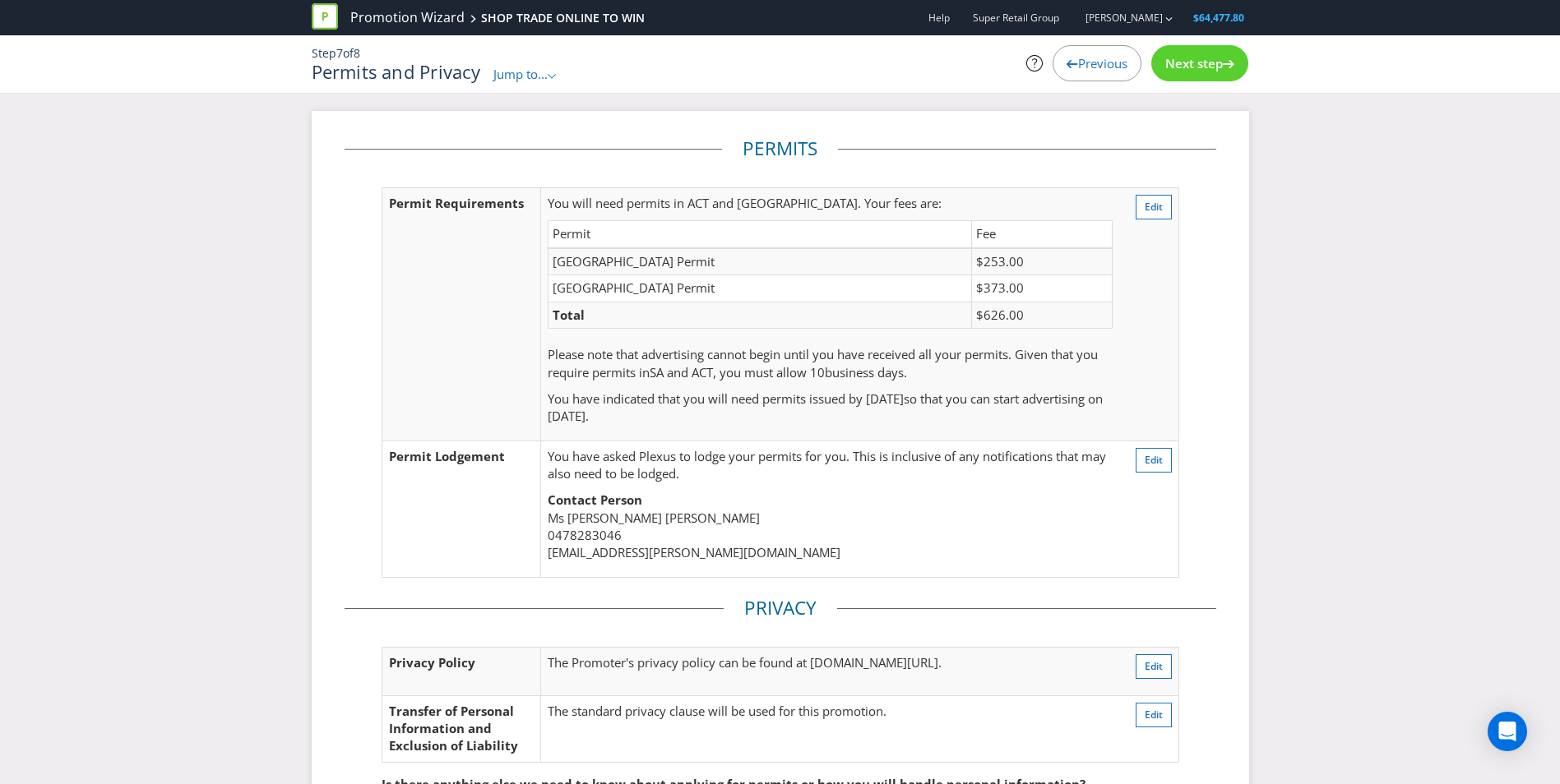
click at [543, 76] on span "Jump to..." at bounding box center [521, 74] width 55 height 16
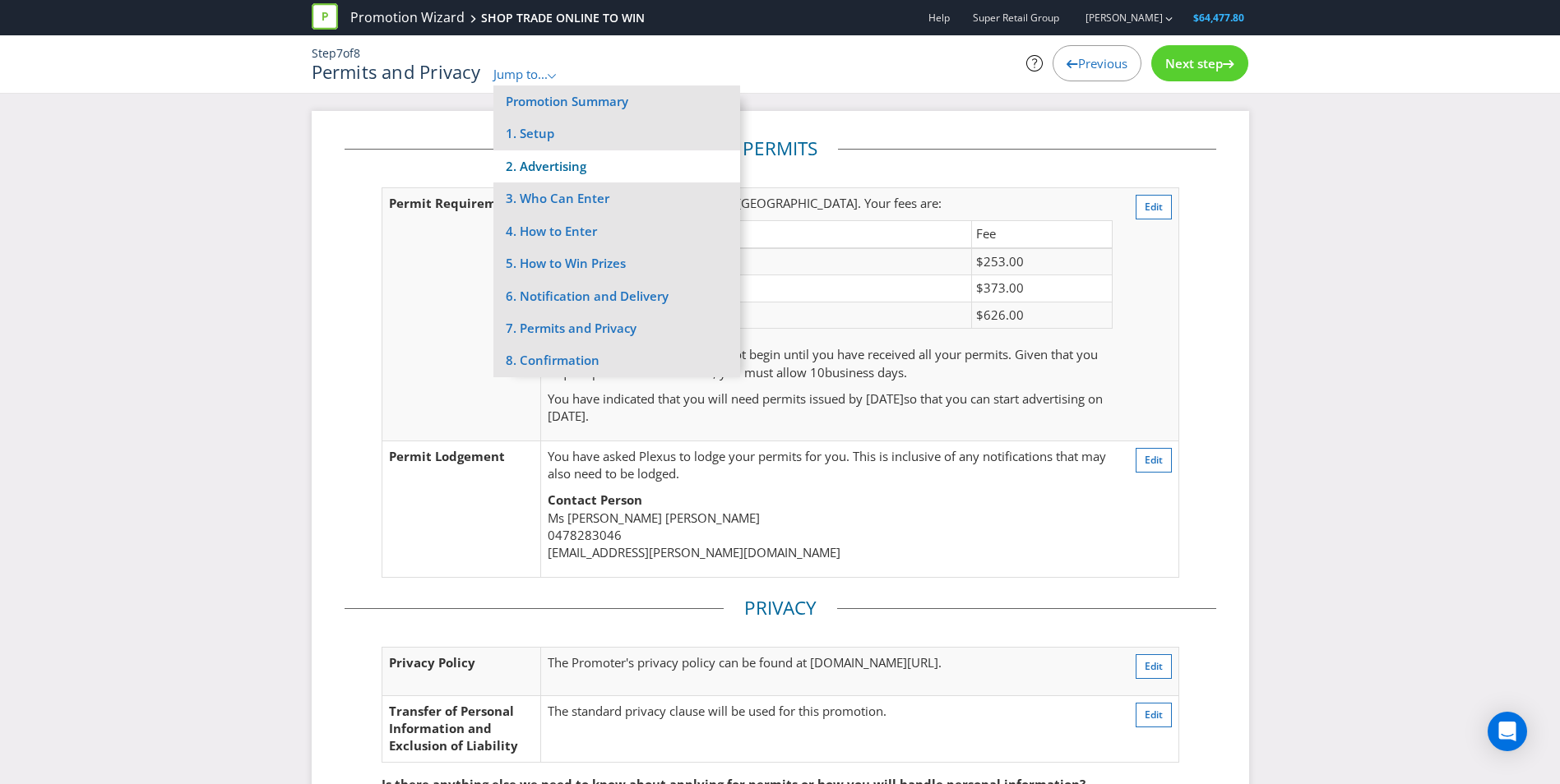
click at [560, 174] on li "2. Advertising" at bounding box center [617, 166] width 246 height 32
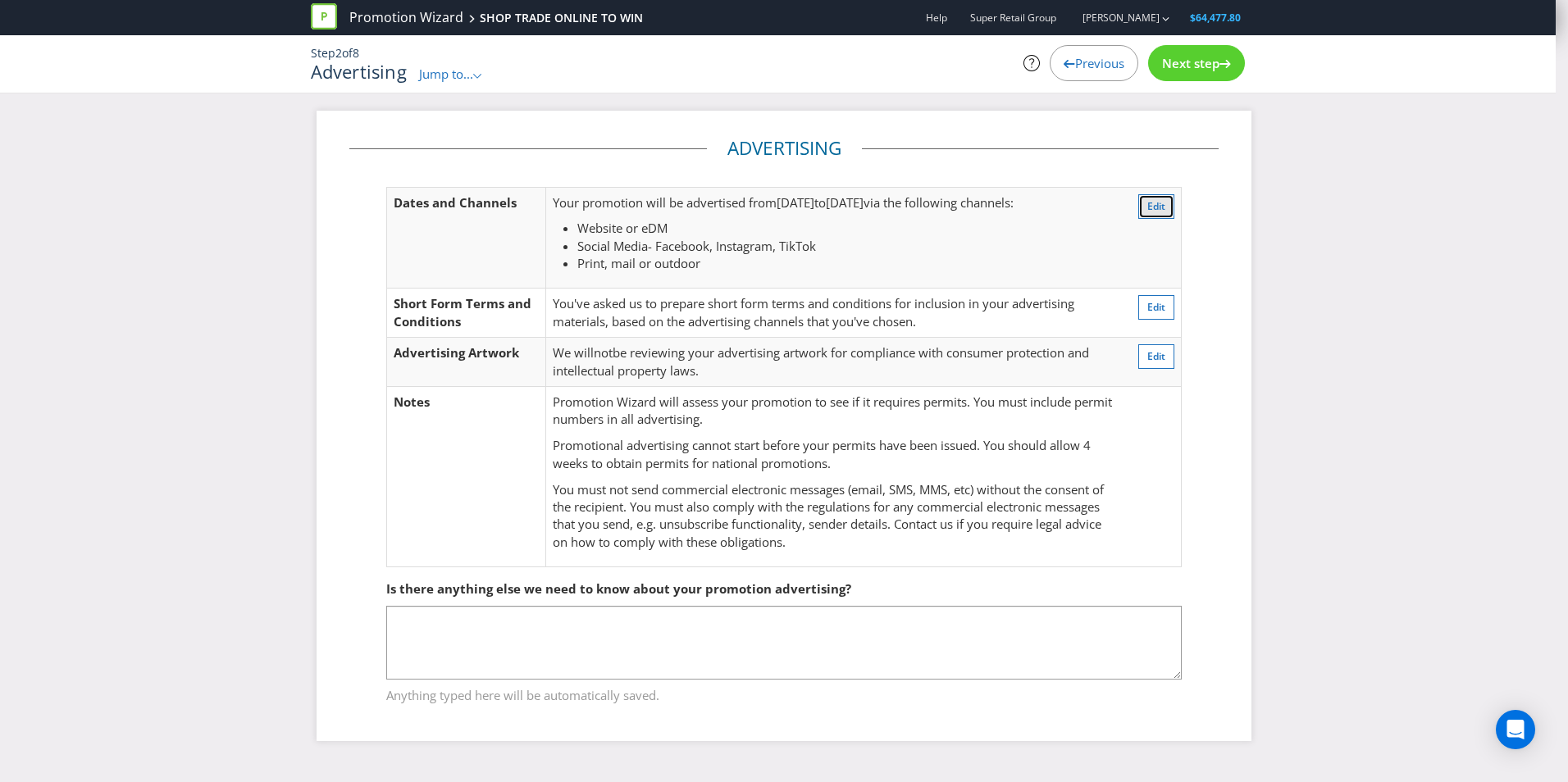
click at [1165, 214] on button "Edit" at bounding box center [1157, 207] width 36 height 24
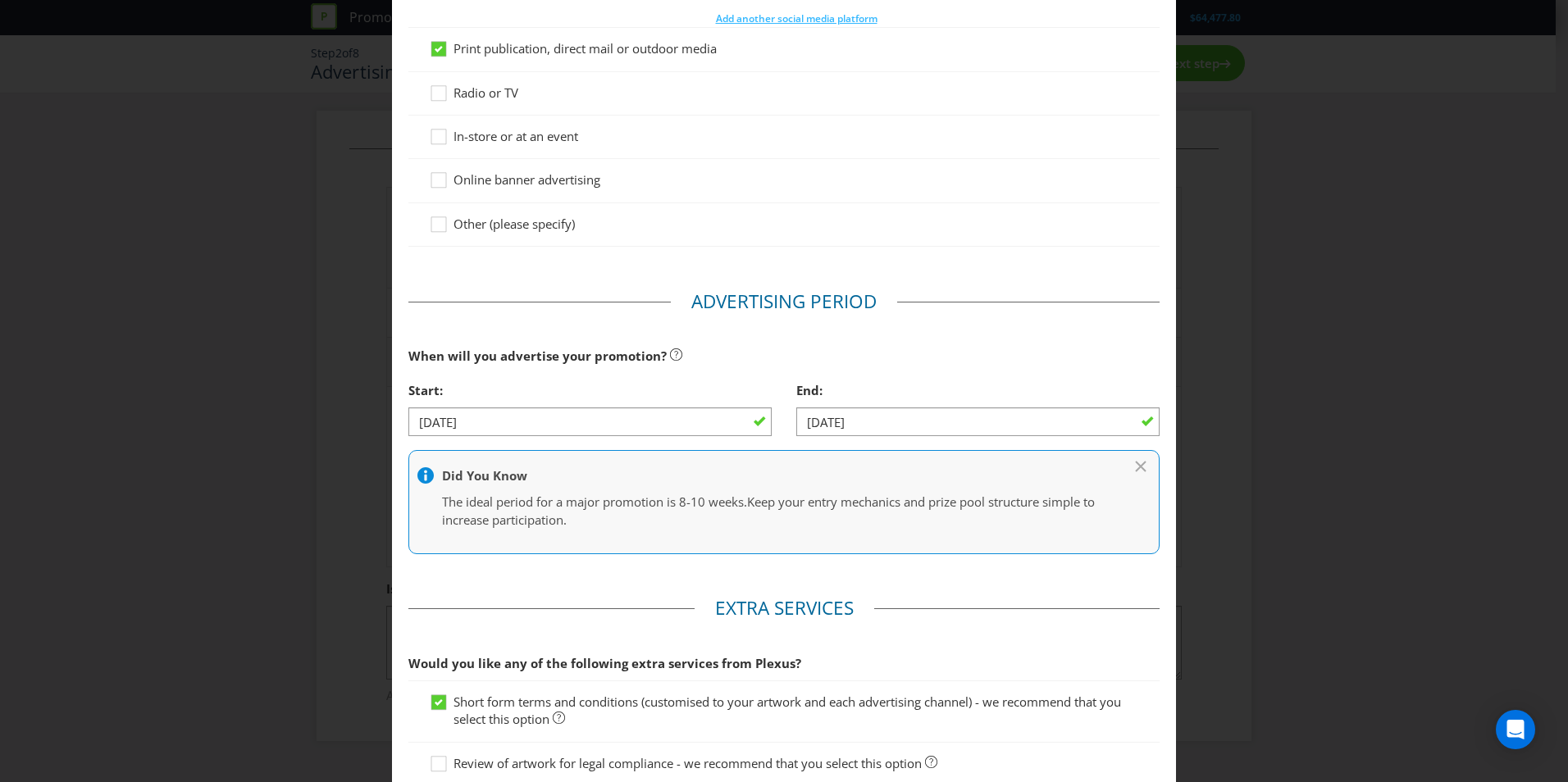
scroll to position [688, 0]
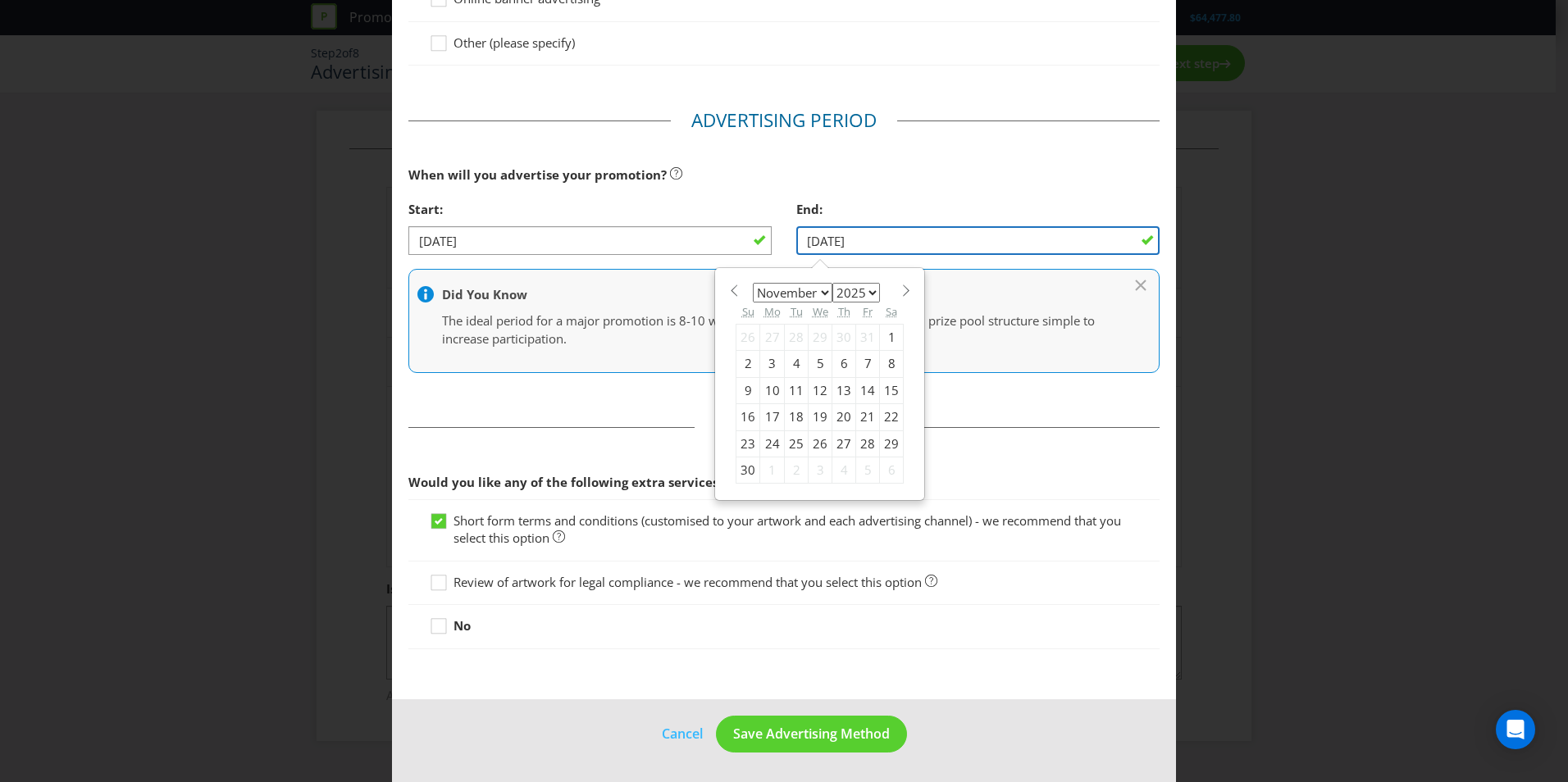
click at [949, 232] on input "[DATE]" at bounding box center [978, 240] width 363 height 29
click at [743, 441] on div "23" at bounding box center [748, 444] width 23 height 26
type input "[DATE]"
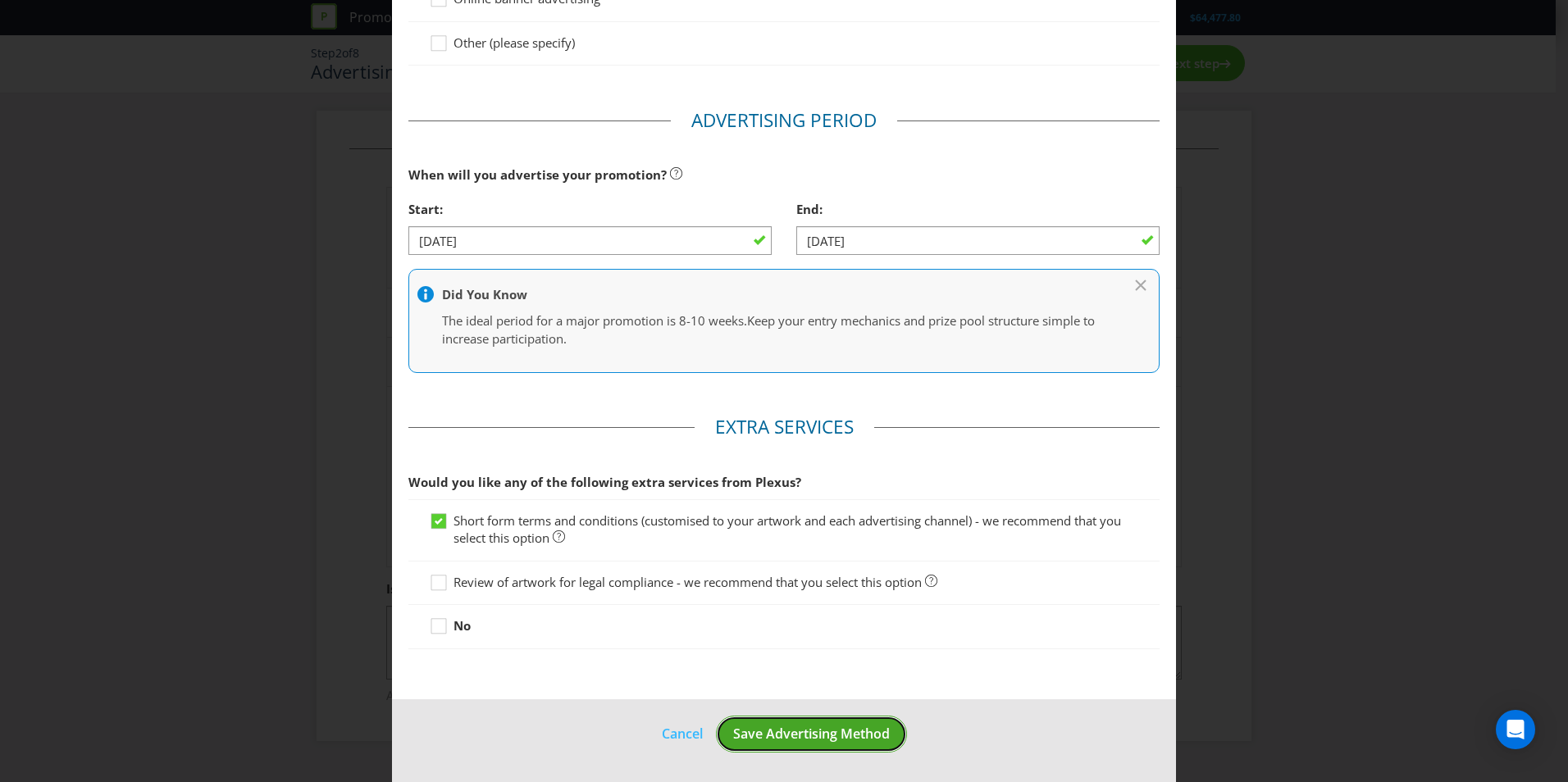
click at [778, 734] on span "Save Advertising Method" at bounding box center [811, 734] width 157 height 18
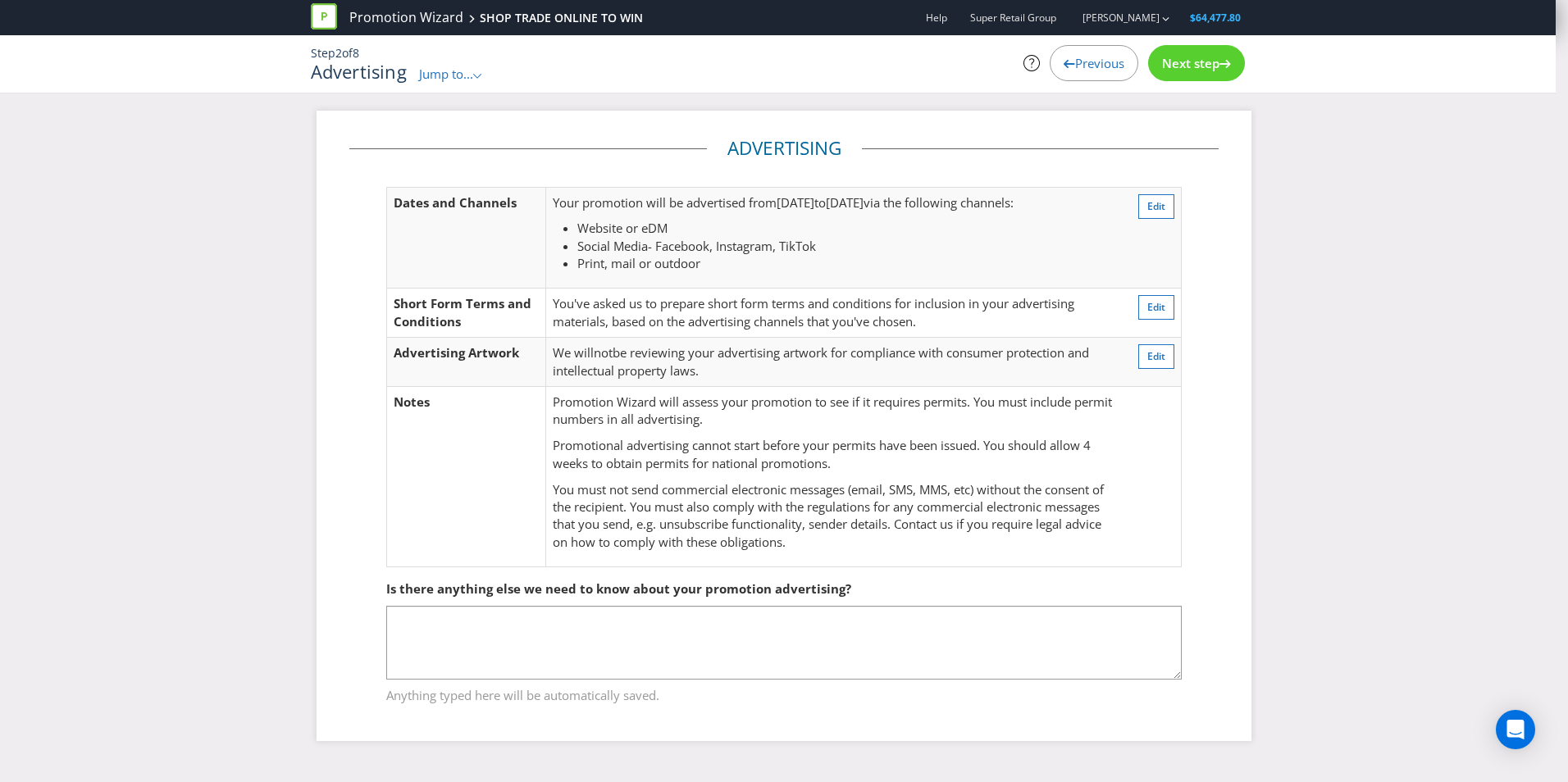
click at [1198, 65] on span "Next step" at bounding box center [1191, 63] width 57 height 16
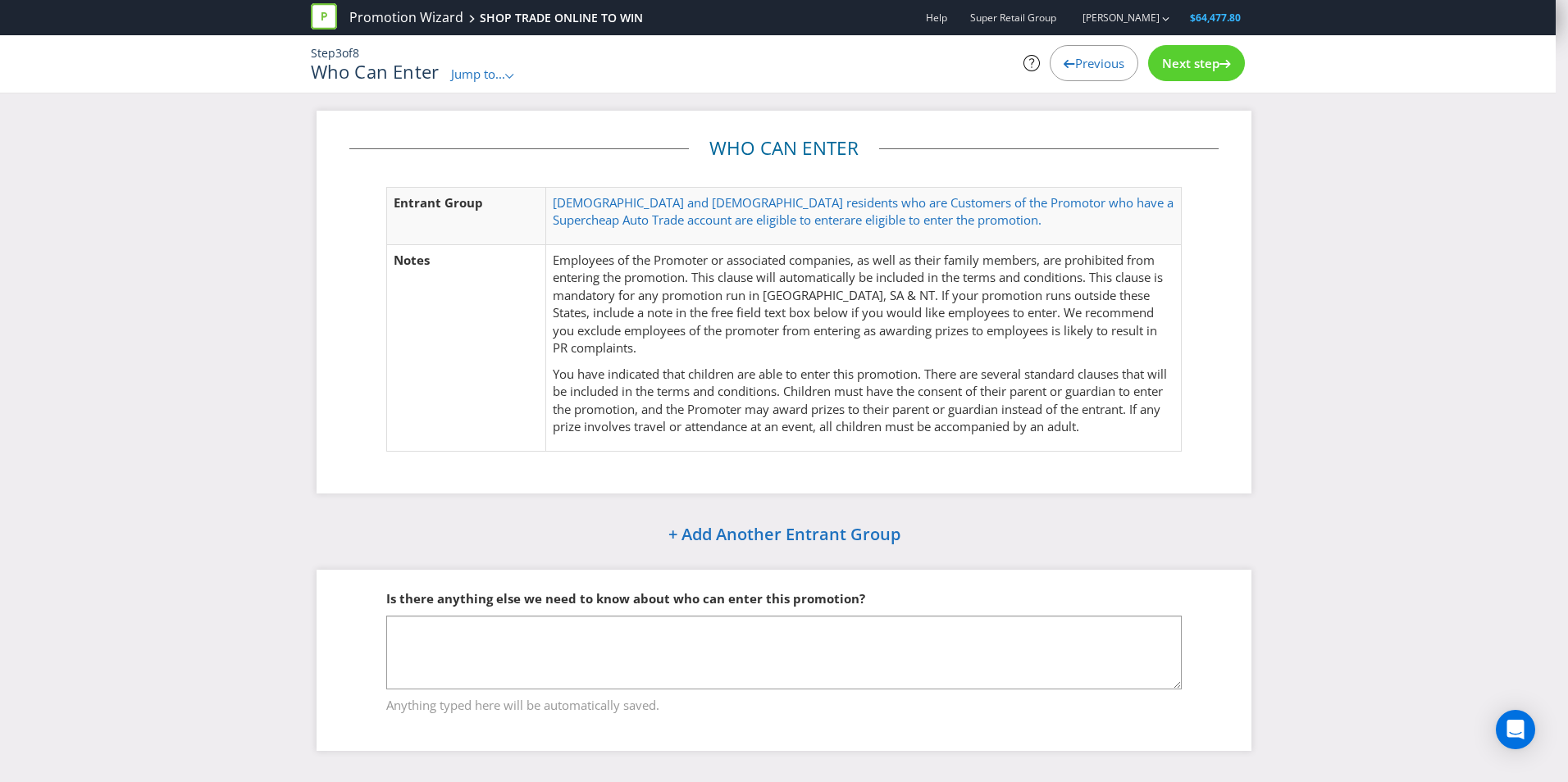
click at [1195, 66] on span "Next step" at bounding box center [1191, 63] width 57 height 16
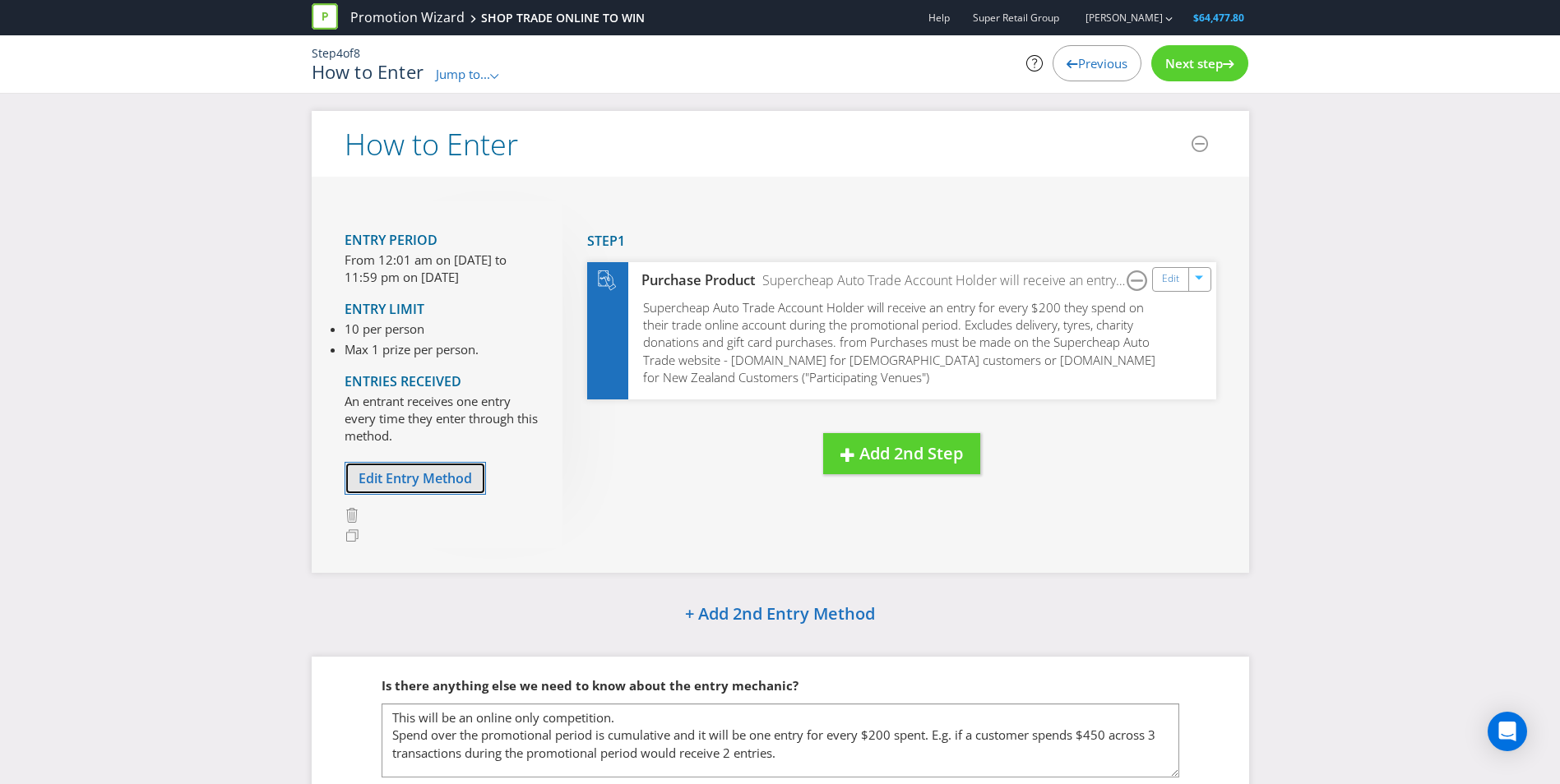
click at [427, 475] on span "Edit Entry Method" at bounding box center [415, 478] width 114 height 18
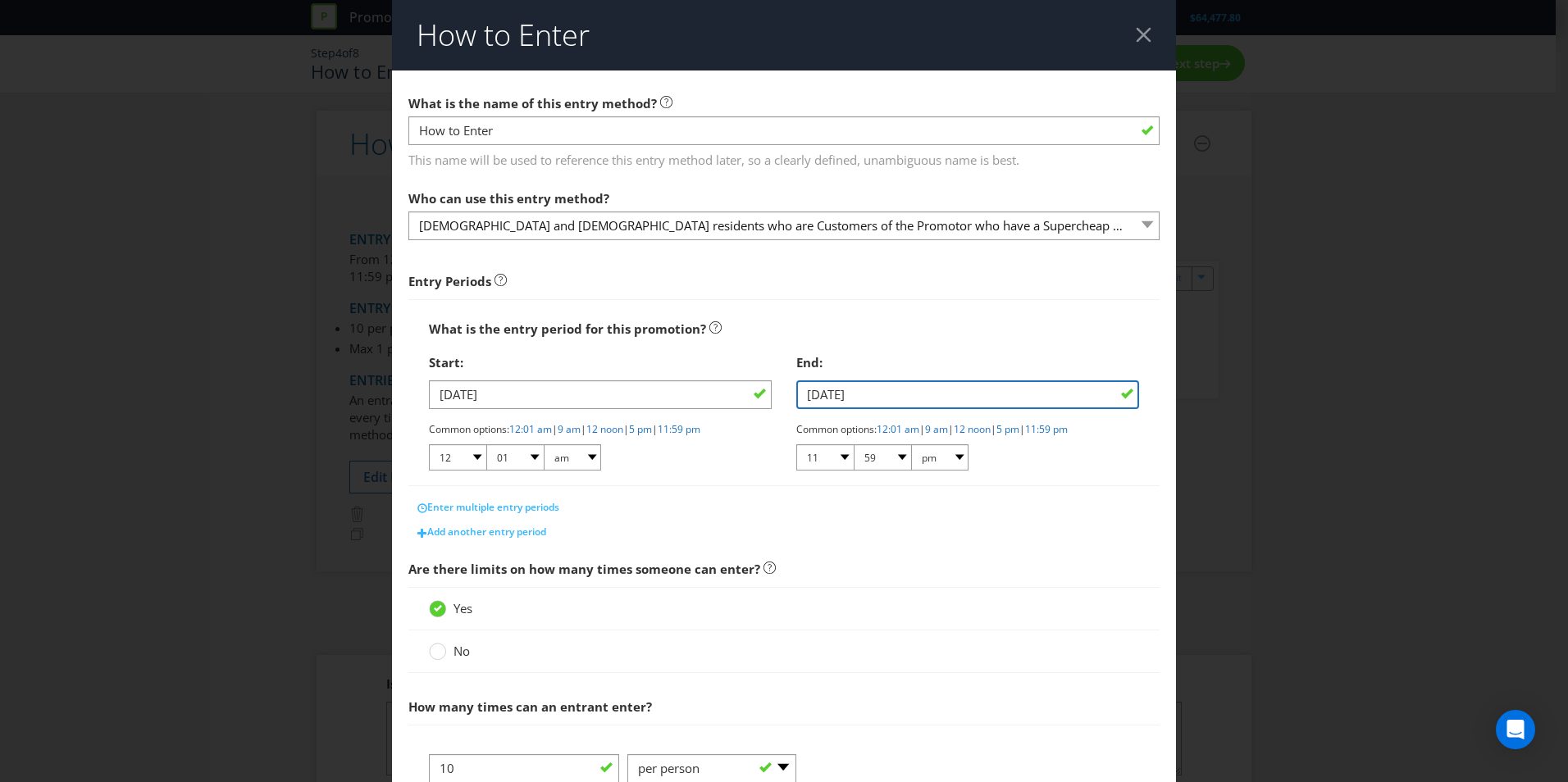
click at [858, 393] on input "[DATE]" at bounding box center [967, 394] width 343 height 29
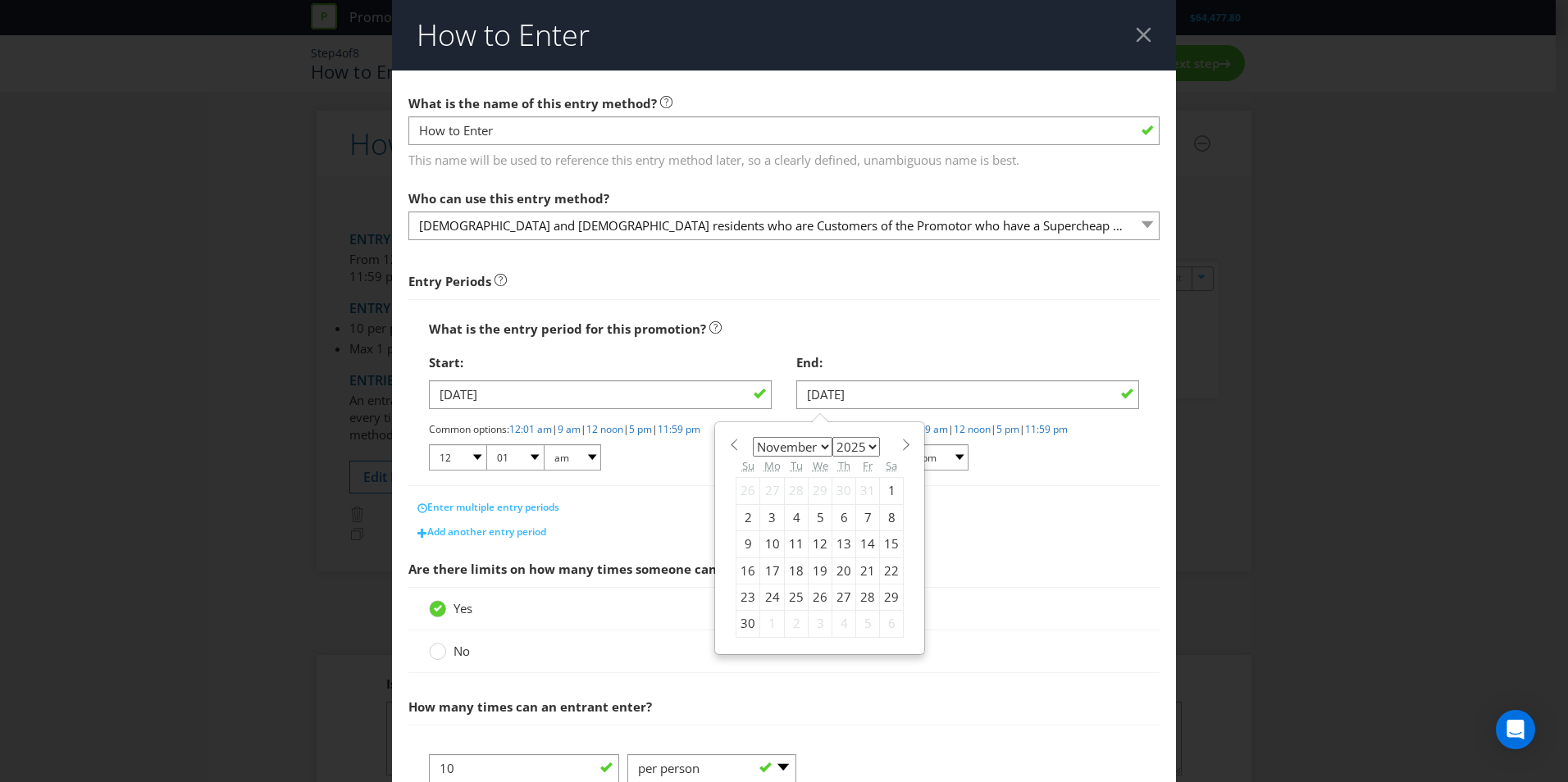
click at [747, 594] on div "23" at bounding box center [748, 597] width 23 height 26
type input "[DATE]"
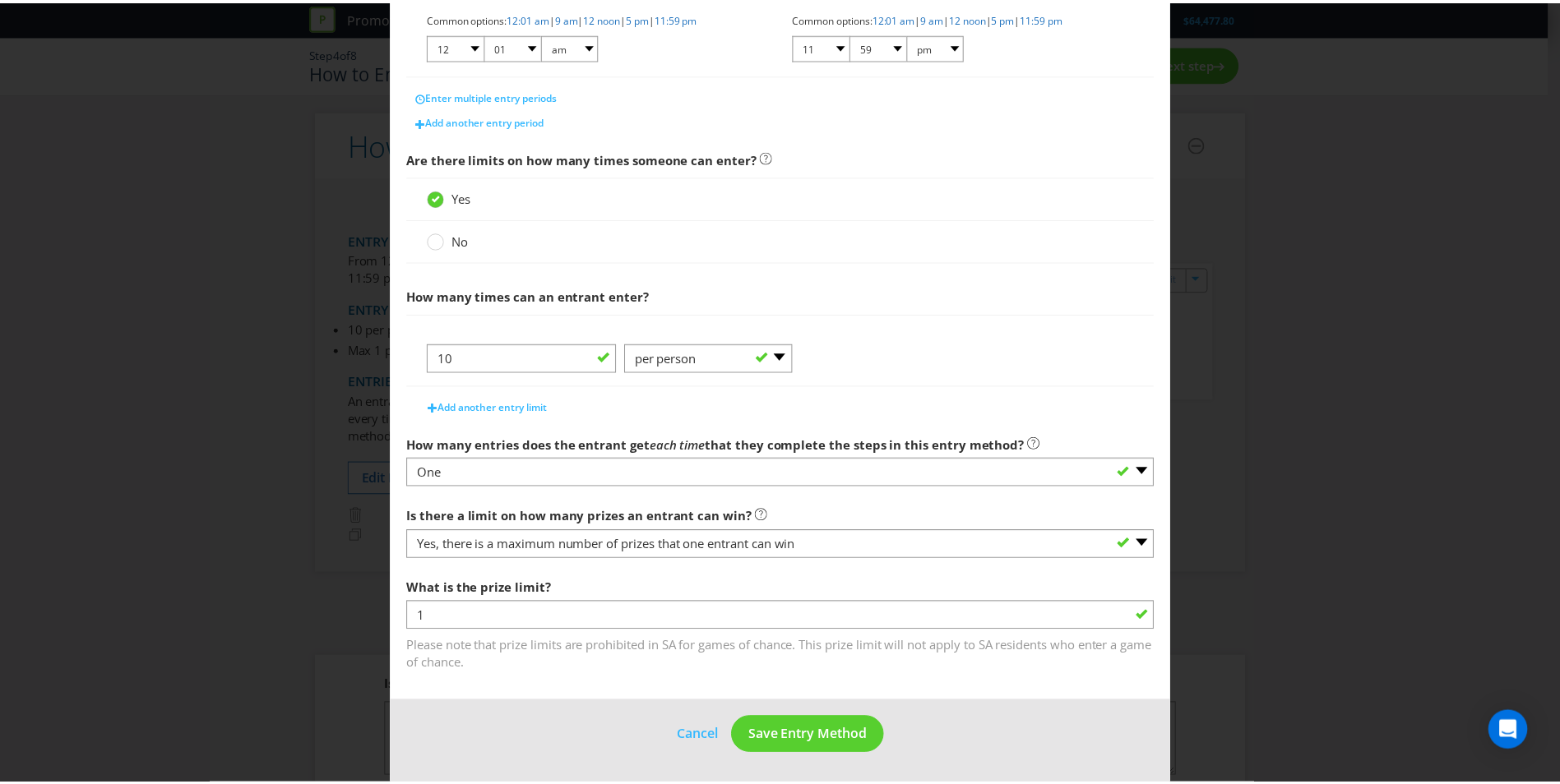
scroll to position [412, 0]
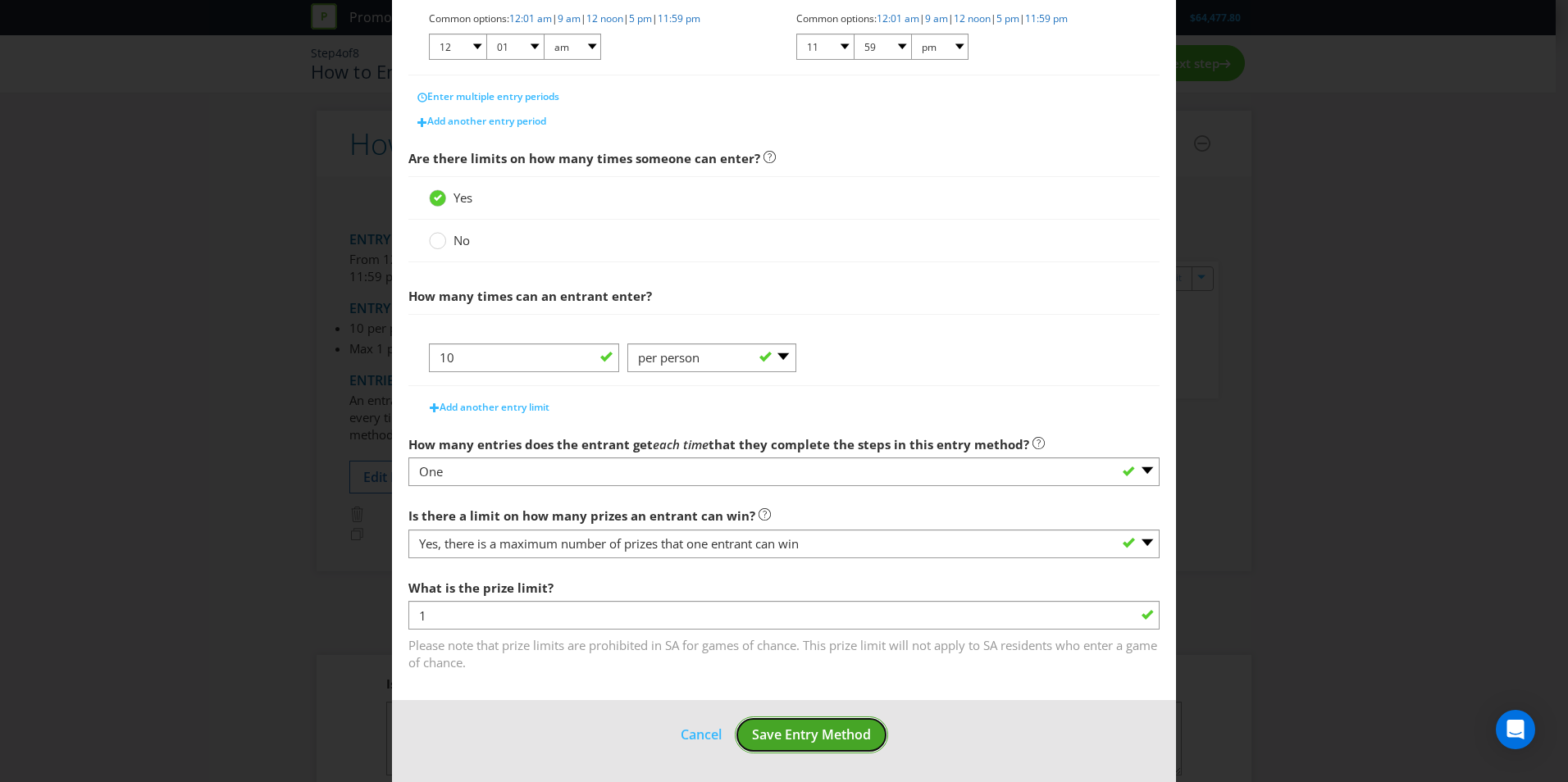
click at [813, 739] on span "Save Entry Method" at bounding box center [811, 734] width 119 height 18
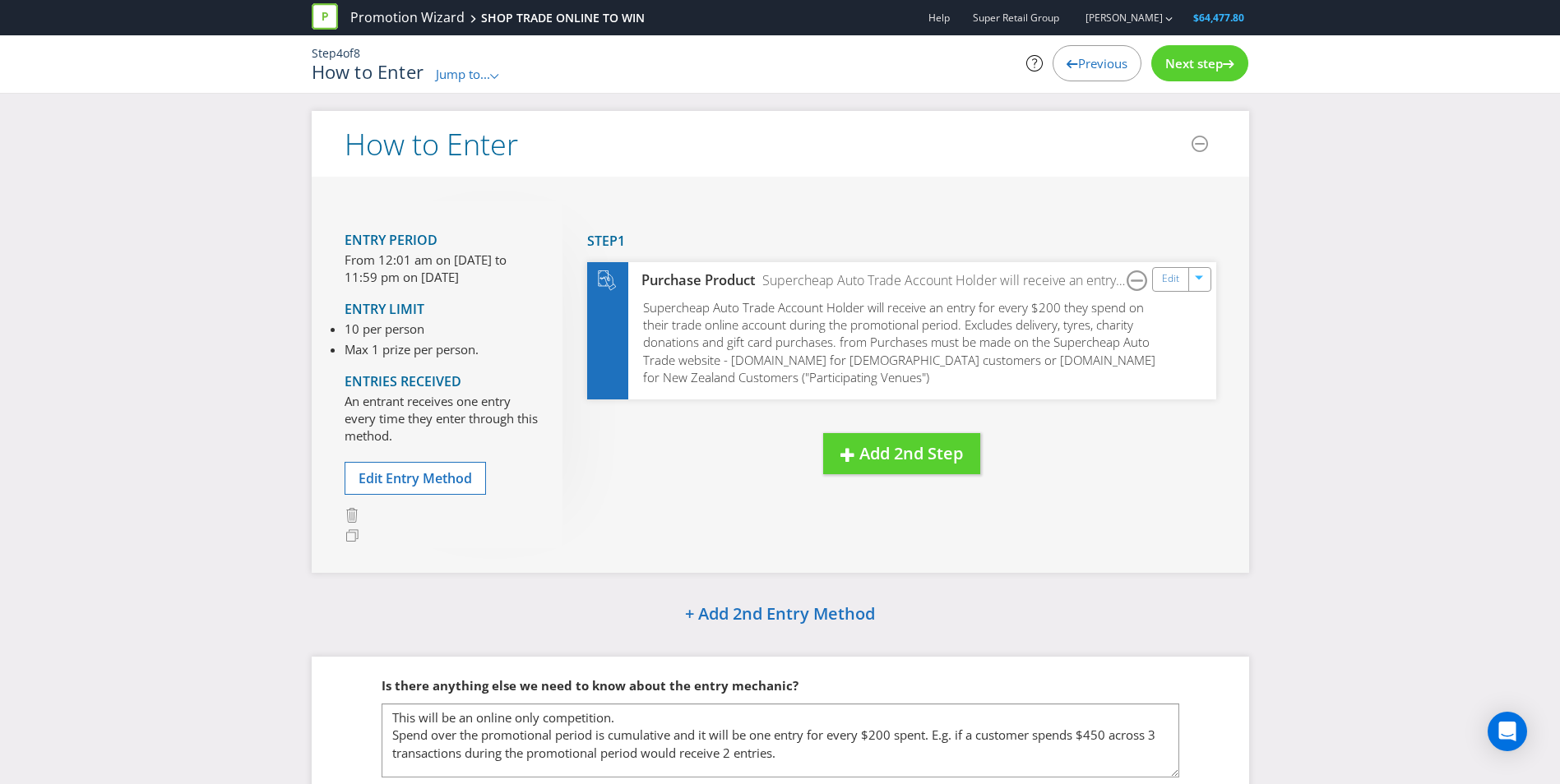
click at [1216, 69] on span "Next step" at bounding box center [1194, 63] width 57 height 16
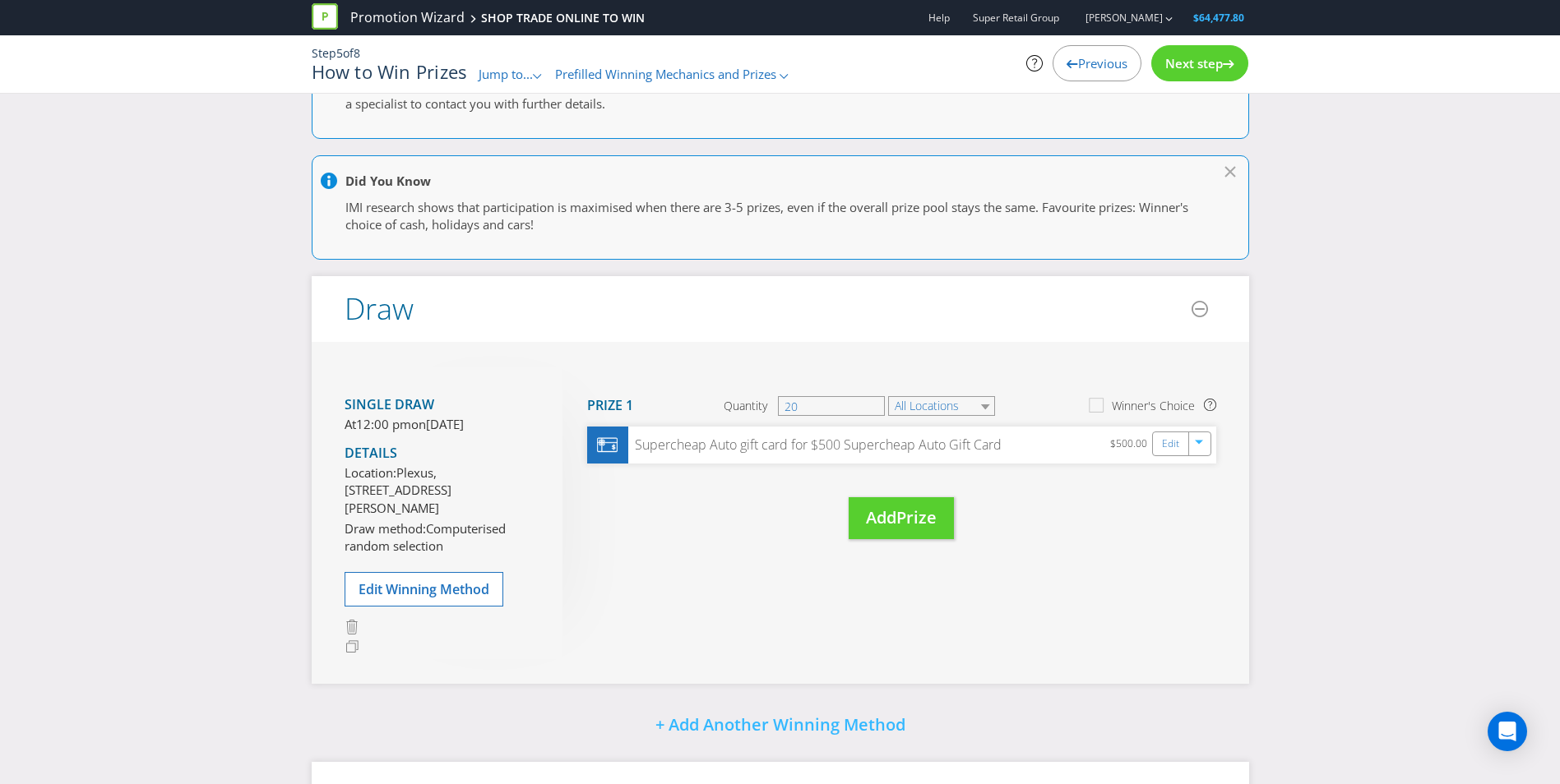
scroll to position [75, 0]
click at [1189, 62] on span "Next step" at bounding box center [1194, 63] width 57 height 16
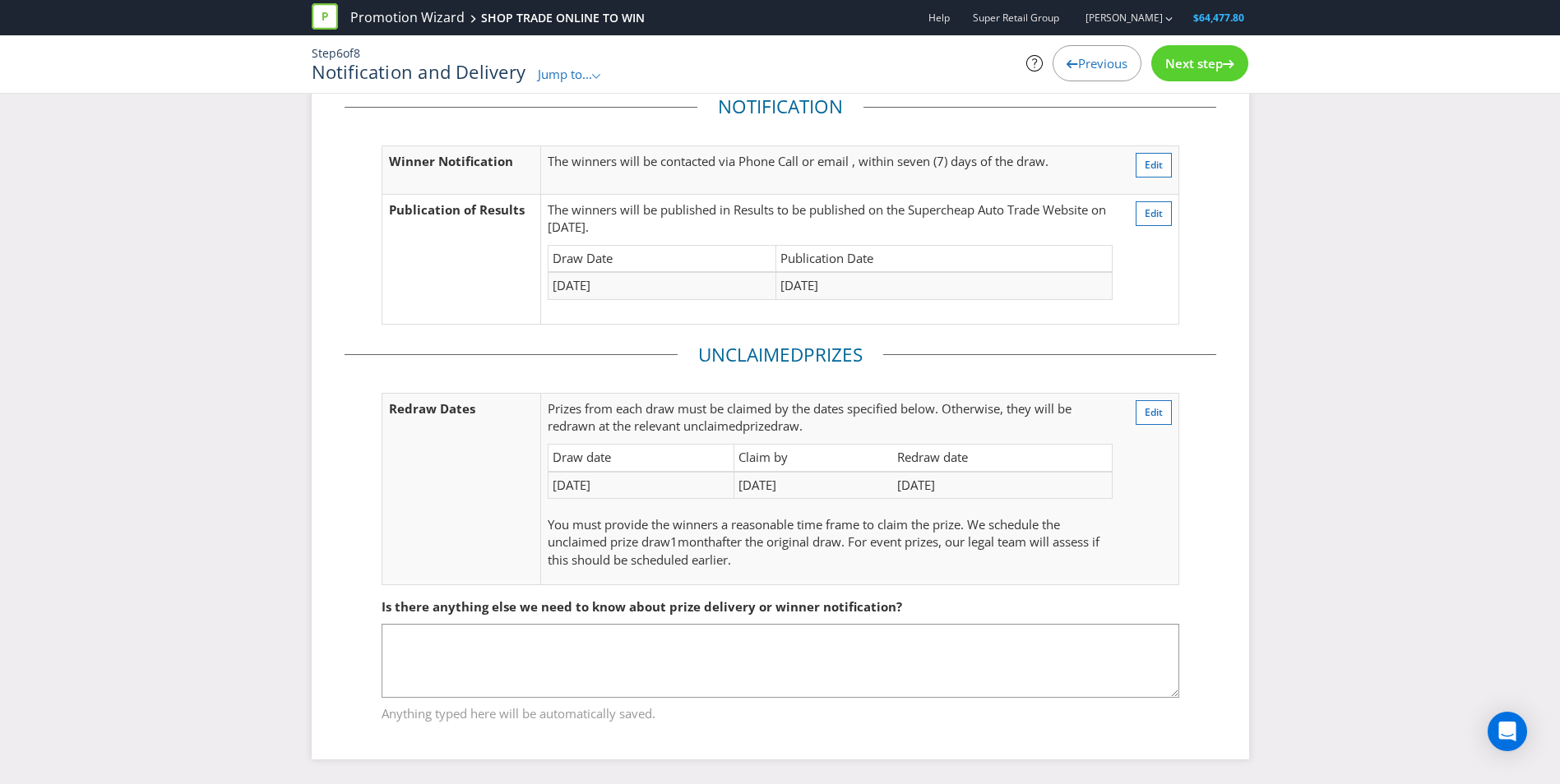
scroll to position [67, 0]
click at [1205, 57] on span "Next step" at bounding box center [1194, 63] width 57 height 16
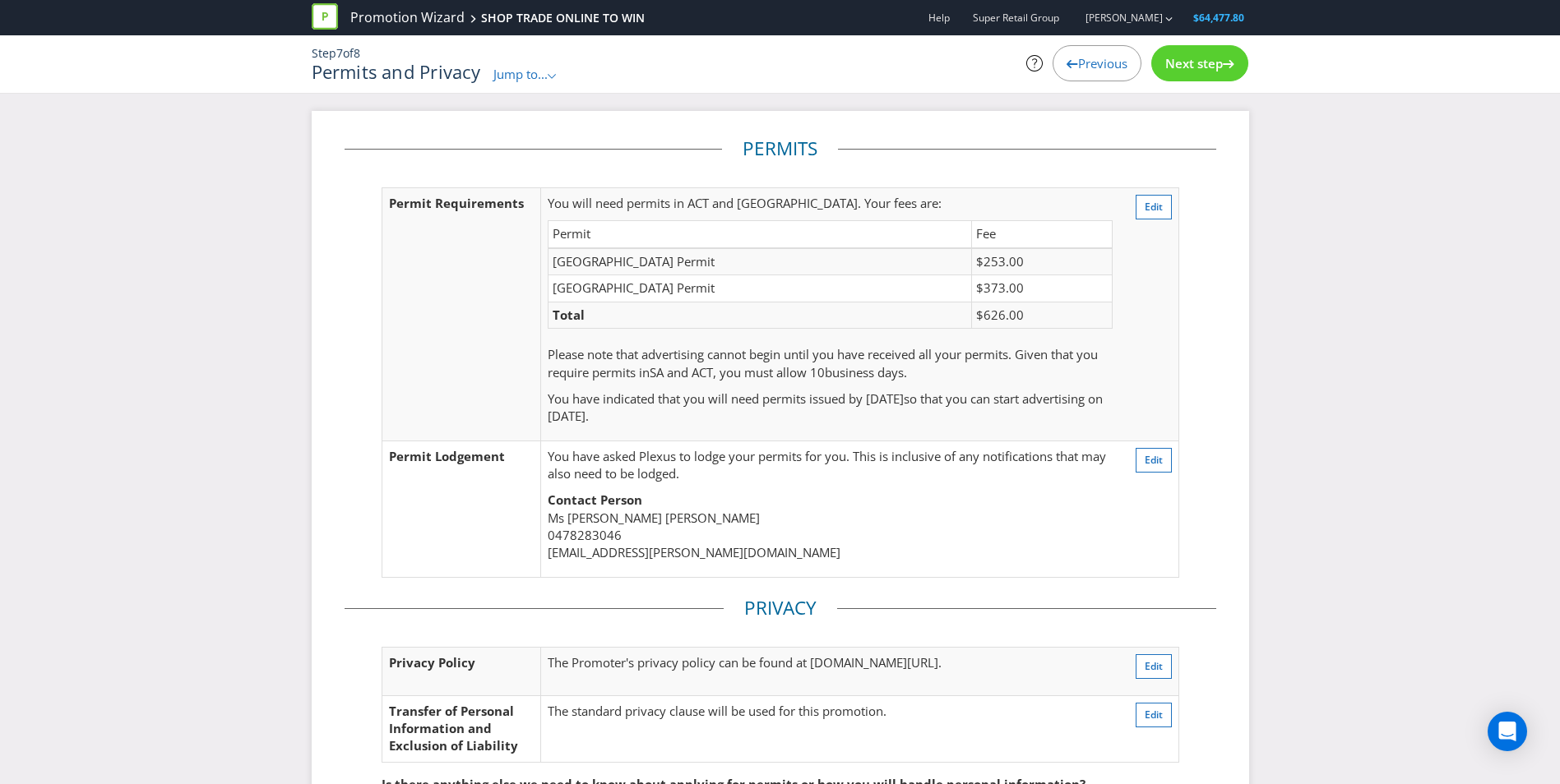
click at [1191, 69] on span "Next step" at bounding box center [1194, 63] width 57 height 16
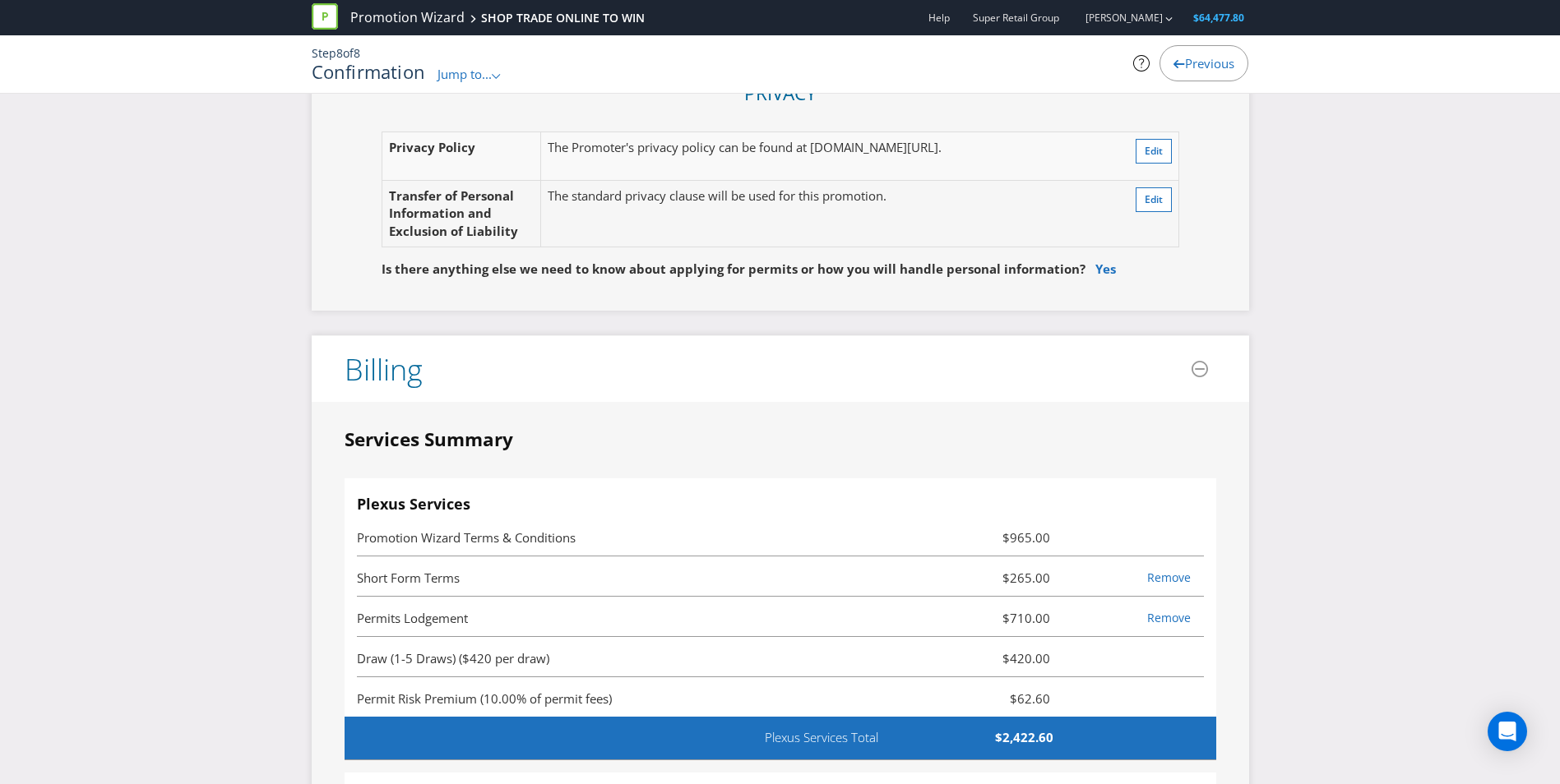
scroll to position [3898, 0]
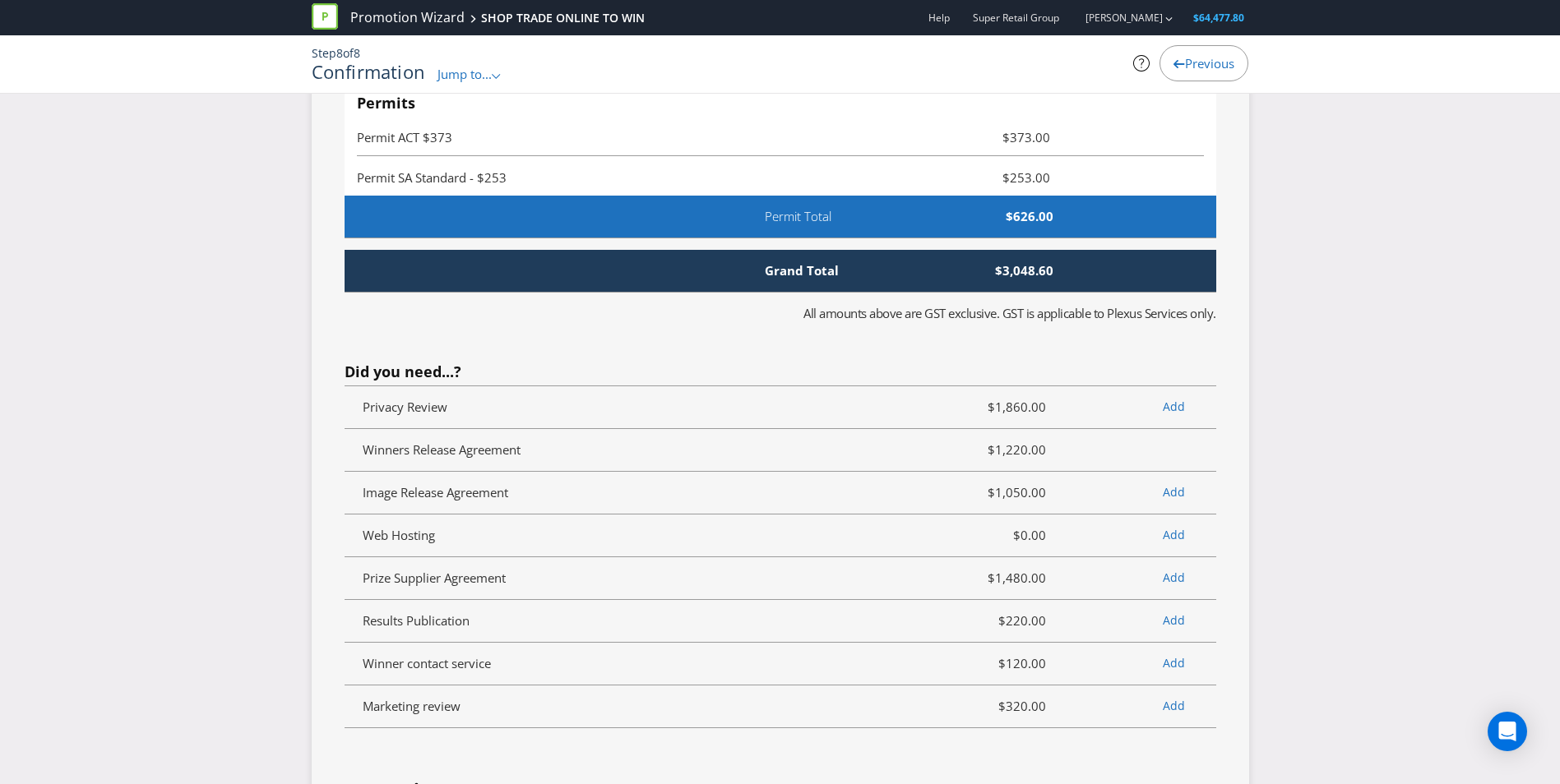
scroll to position [4560, 0]
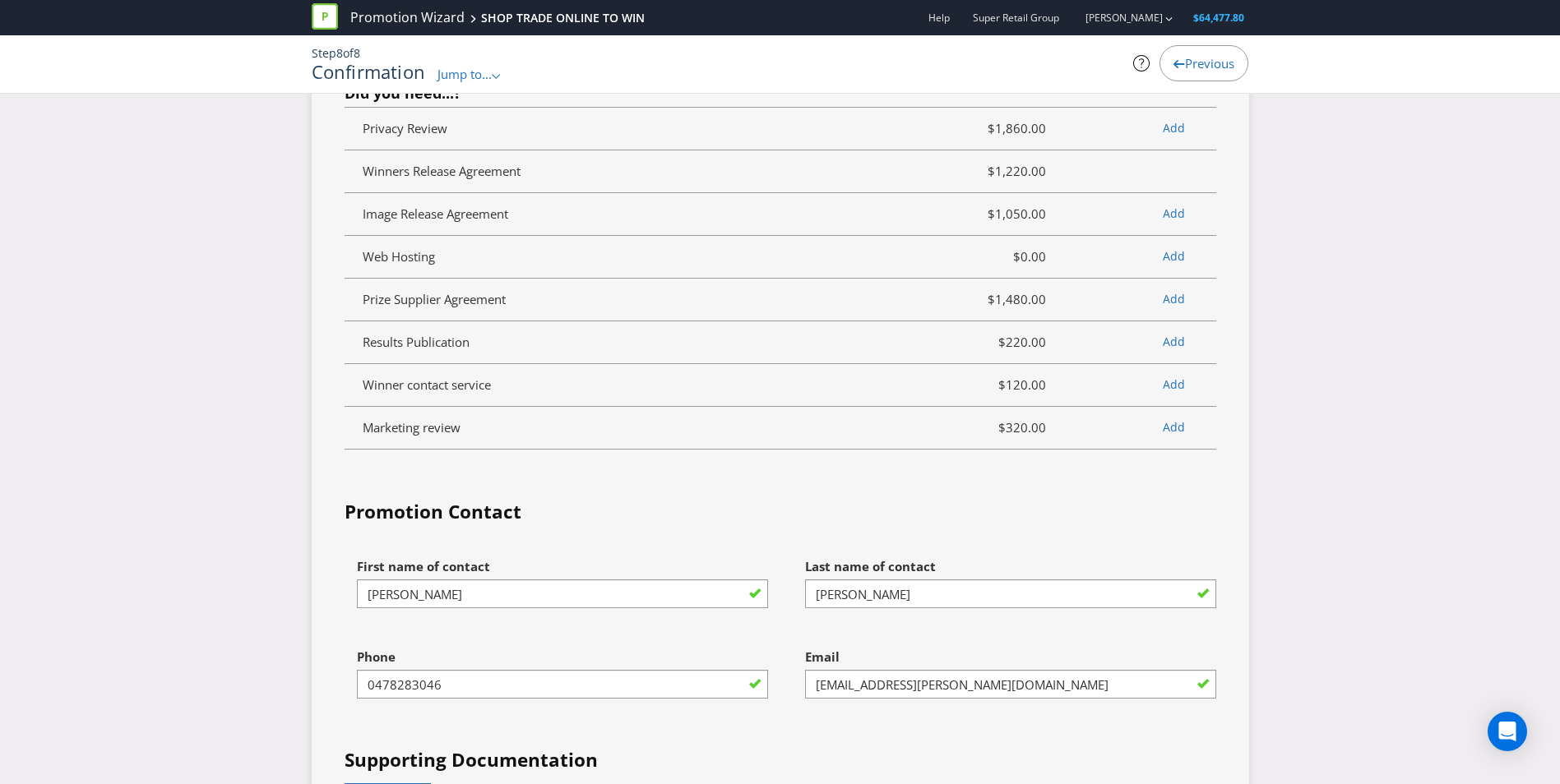
scroll to position [4845, 0]
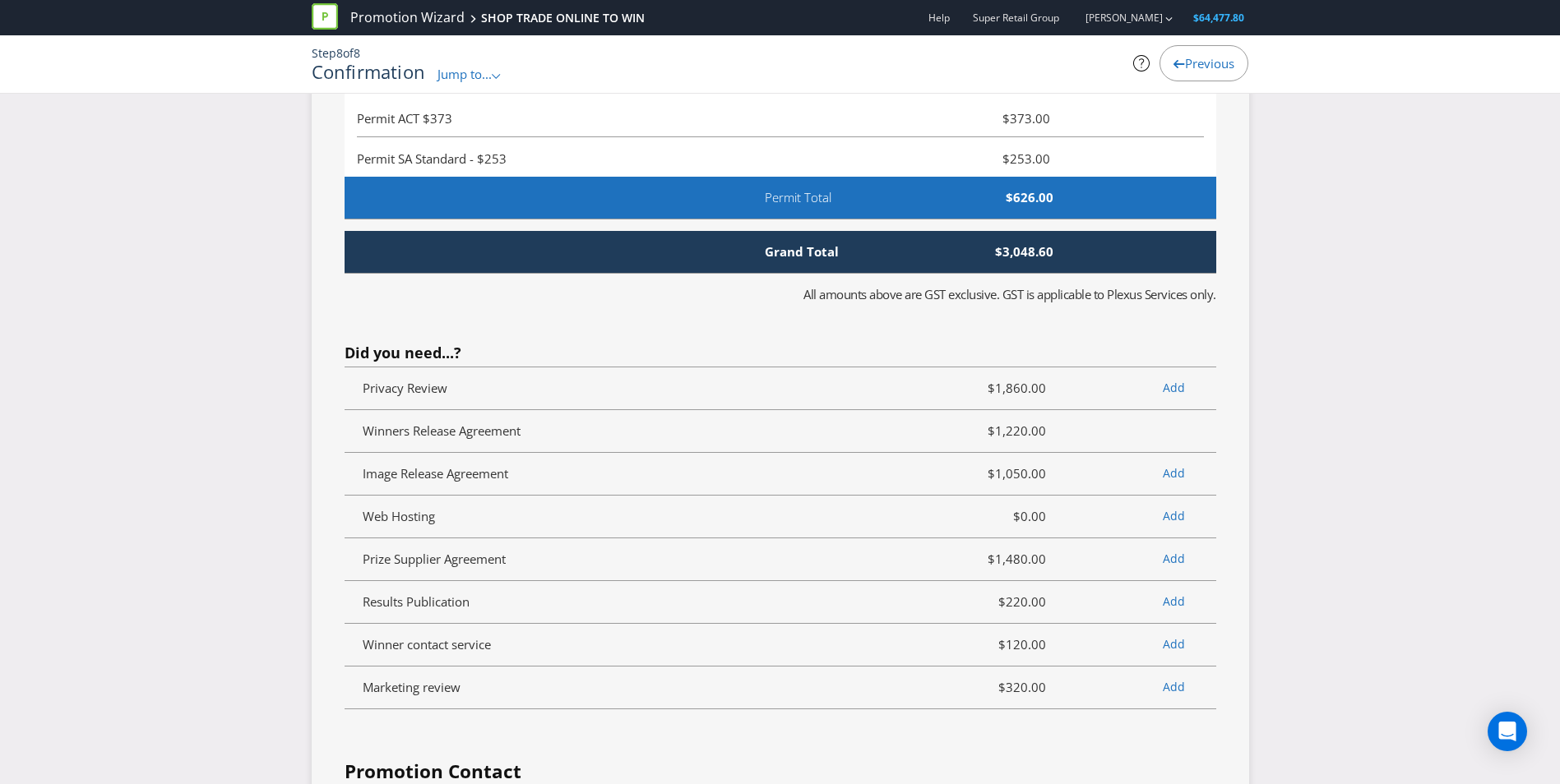
scroll to position [4581, 0]
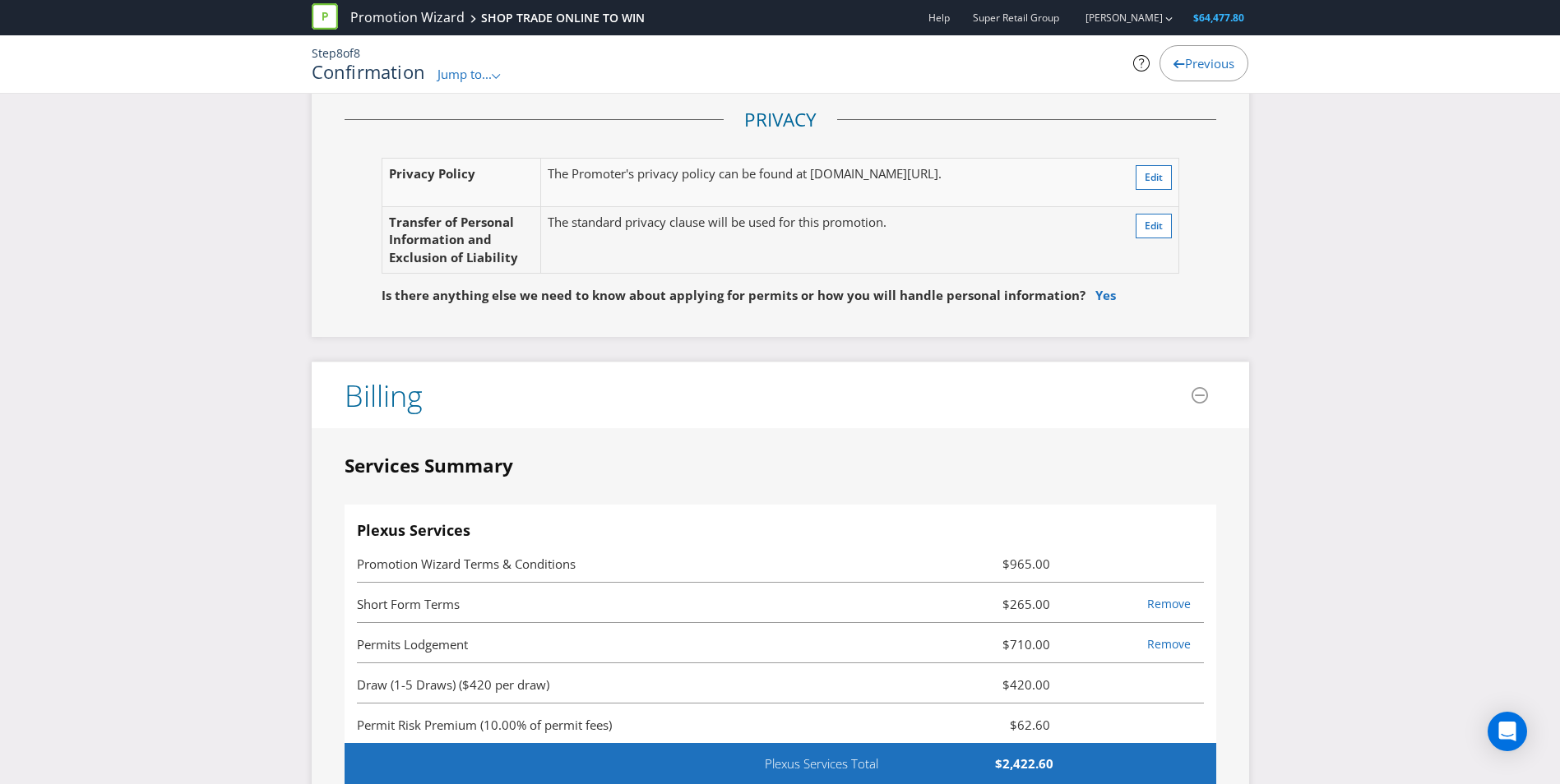
scroll to position [3832, 0]
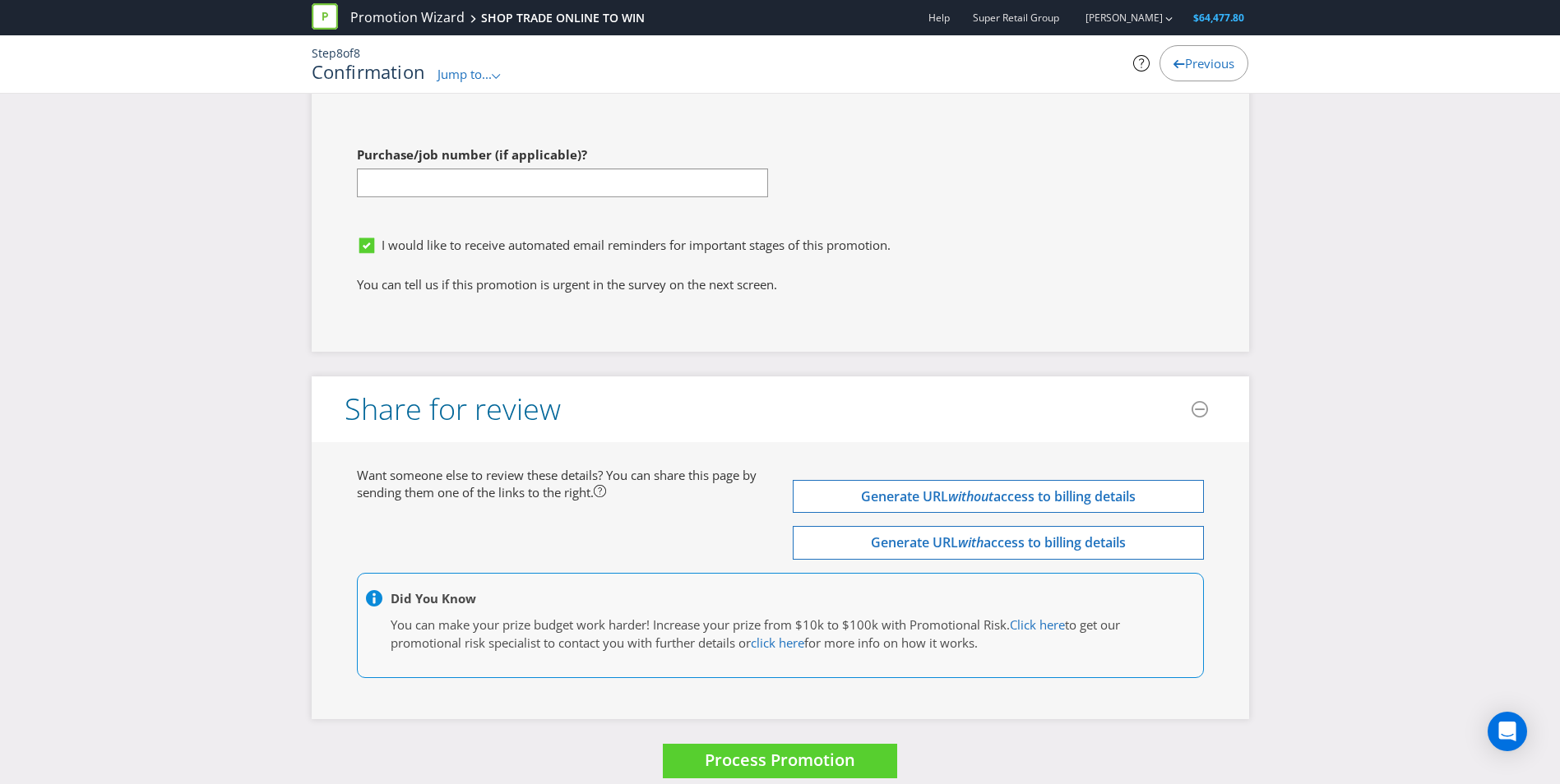
scroll to position [5640, 0]
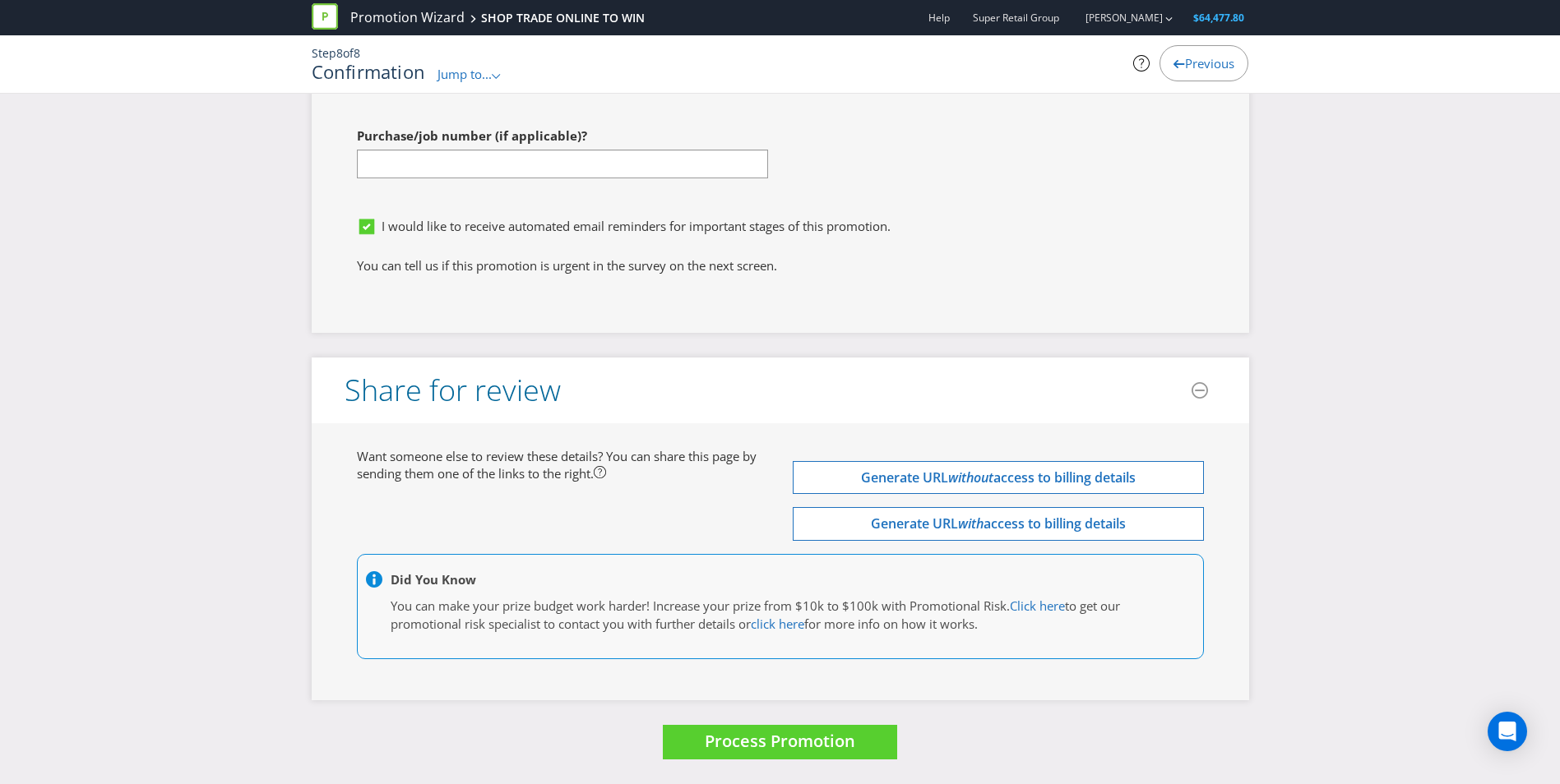
click at [362, 453] on span "Want someone else to review these details? You can share this page by sending t…" at bounding box center [556, 465] width 400 height 34
drag, startPoint x: 362, startPoint y: 453, endPoint x: 622, endPoint y: 474, distance: 260.8
click at [622, 474] on div "Want someone else to review these details? You can share this page by sending t…" at bounding box center [562, 466] width 436 height 36
drag, startPoint x: 622, startPoint y: 474, endPoint x: 351, endPoint y: 434, distance: 273.9
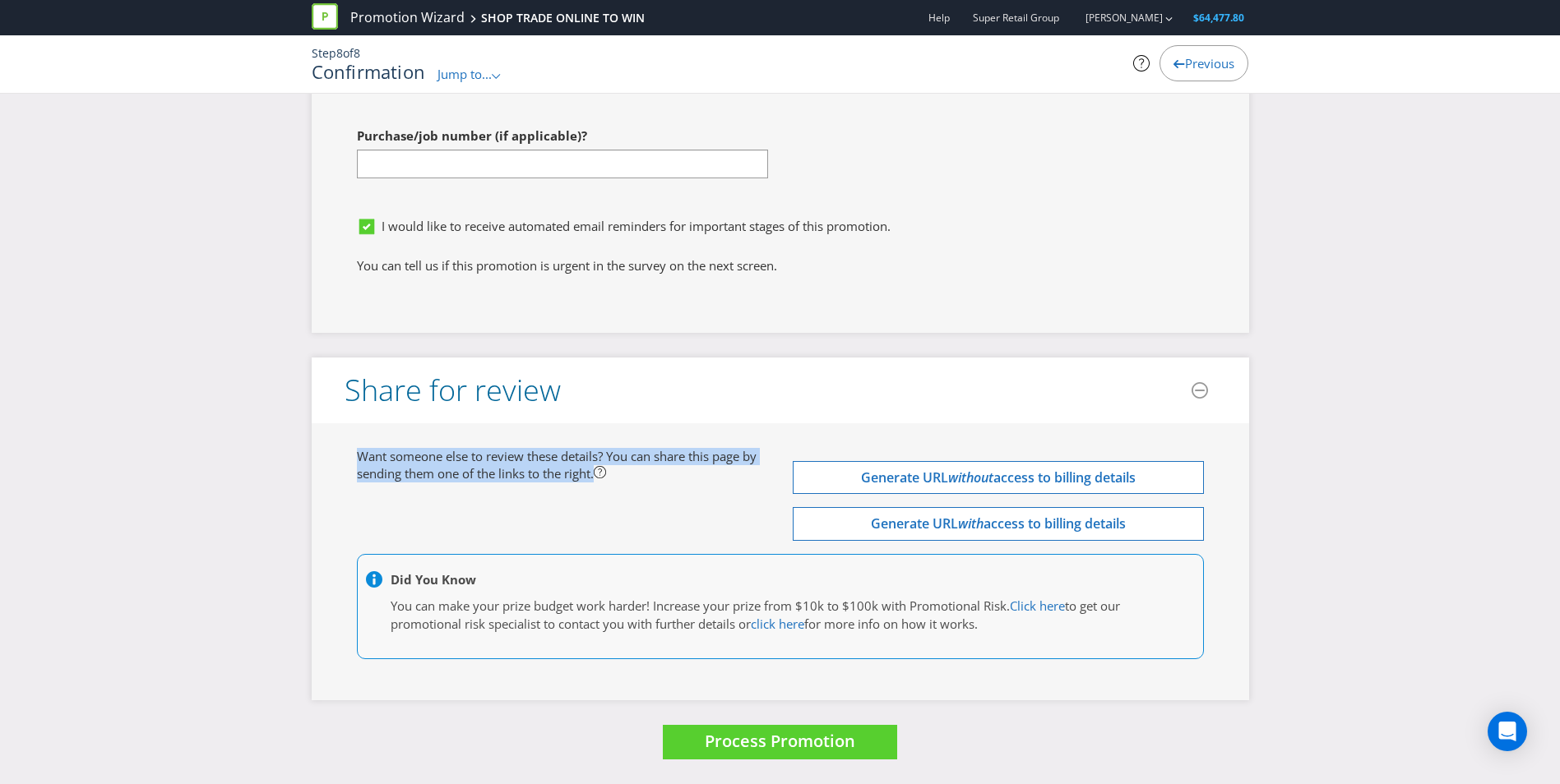
click at [351, 434] on div "Want someone else to review these details? You can share this page by sending t…" at bounding box center [780, 561] width 938 height 277
click at [515, 469] on span "Want someone else to review these details? You can share this page by sending t…" at bounding box center [556, 465] width 400 height 34
click at [389, 459] on span "Want someone else to review these details? You can share this page by sending t…" at bounding box center [556, 465] width 400 height 34
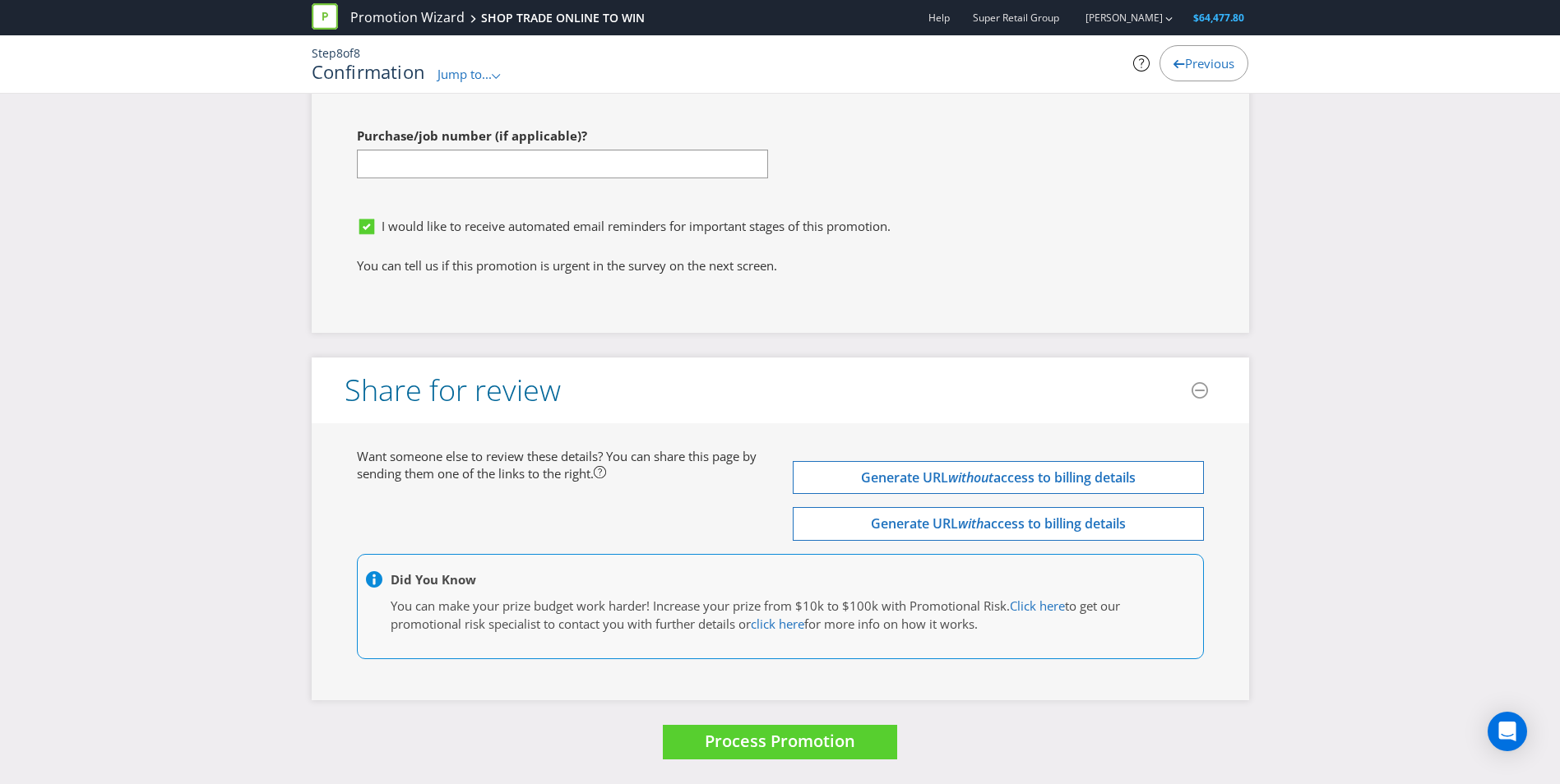
click at [389, 459] on span "Want someone else to review these details? You can share this page by sending t…" at bounding box center [556, 465] width 400 height 34
click at [370, 454] on span "Want someone else to review these details? You can share this page by sending t…" at bounding box center [556, 465] width 400 height 34
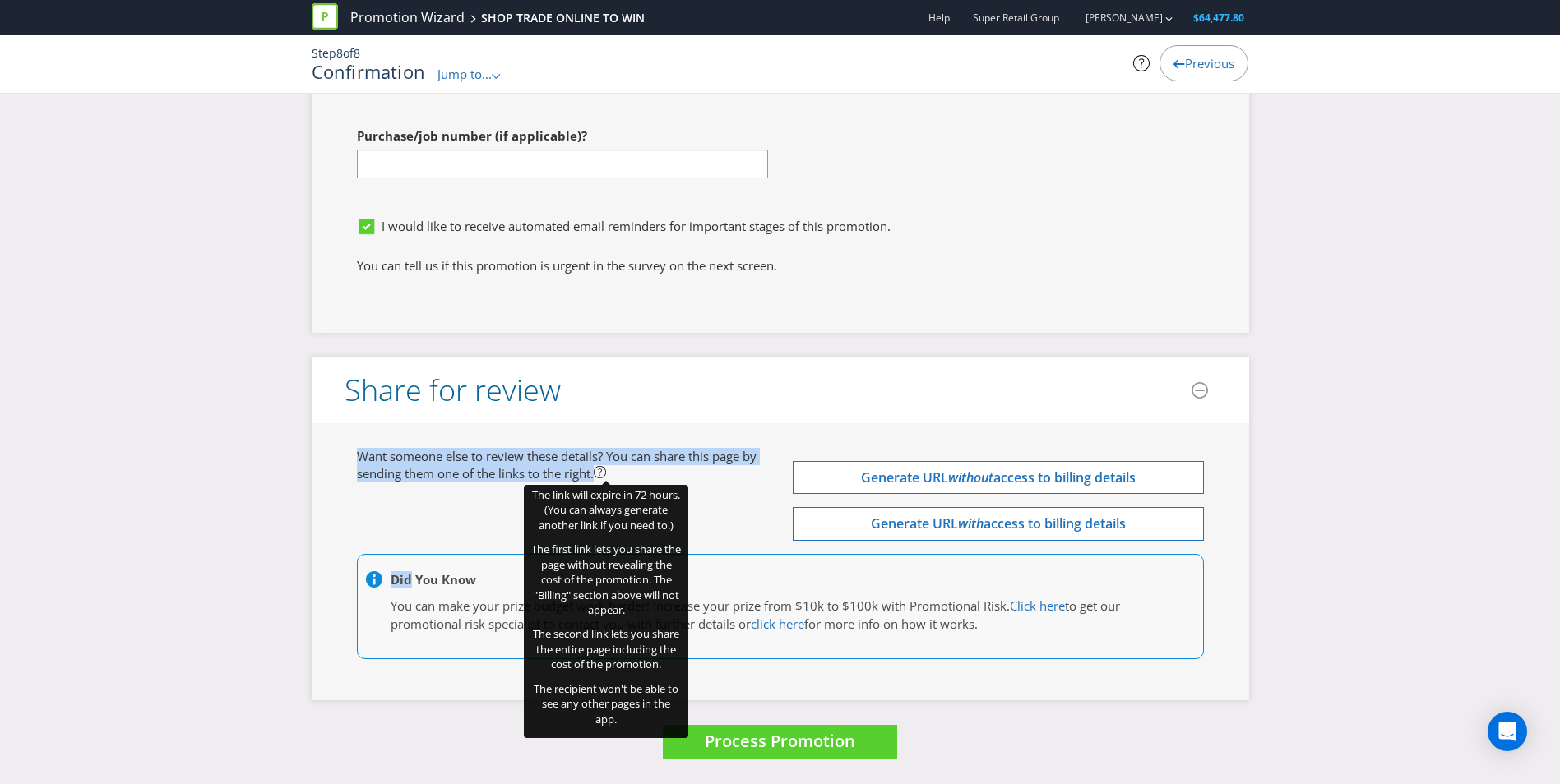
drag, startPoint x: 370, startPoint y: 454, endPoint x: 612, endPoint y: 473, distance: 242.7
click at [612, 473] on div "Want someone else to review these details? You can share this page by sending t…" at bounding box center [562, 466] width 436 height 36
drag, startPoint x: 612, startPoint y: 473, endPoint x: 494, endPoint y: 465, distance: 118.3
click at [494, 465] on span "Want someone else to review these details? You can share this page by sending t…" at bounding box center [556, 465] width 400 height 34
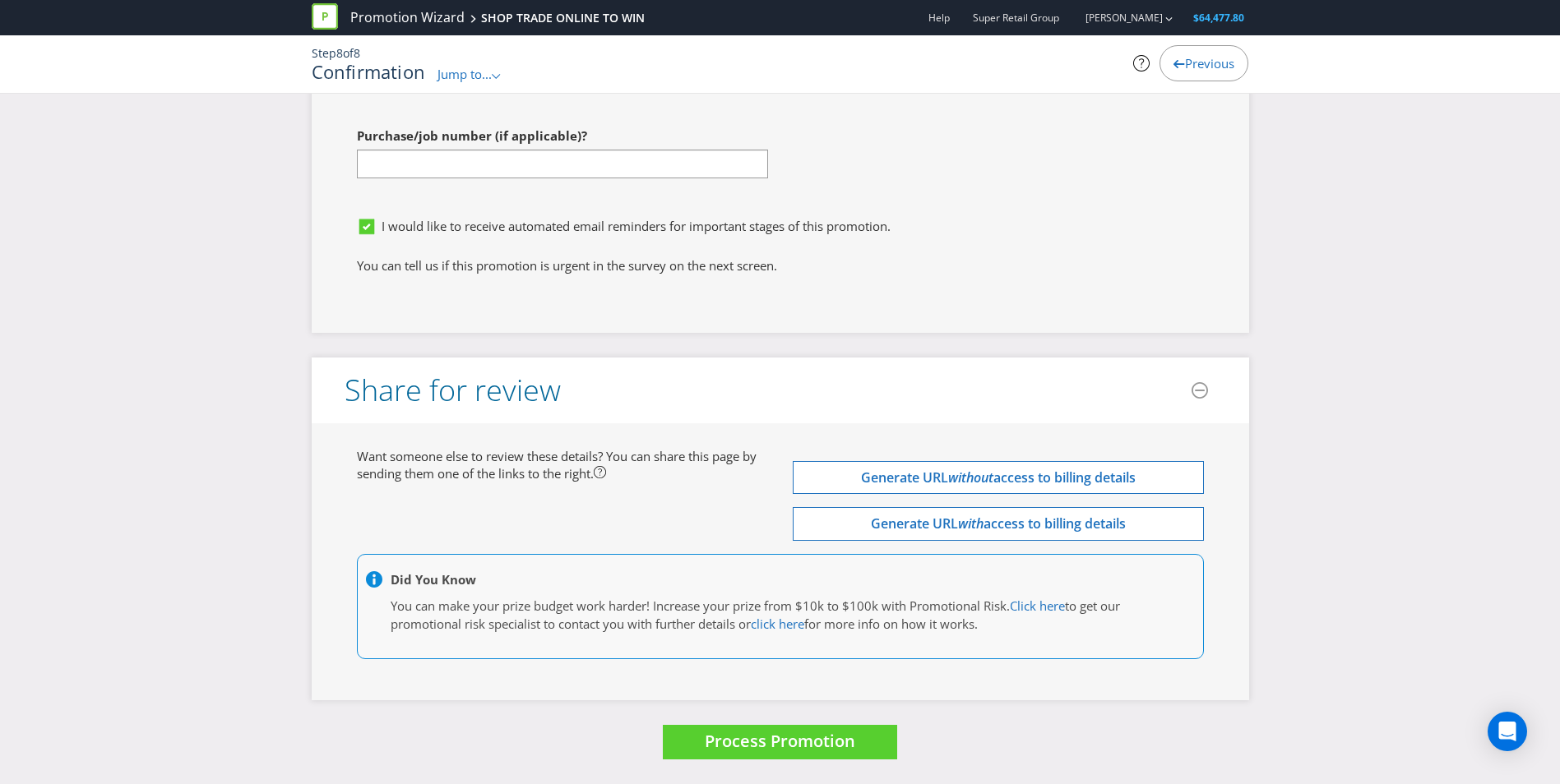
click at [361, 457] on span "Want someone else to review these details? You can share this page by sending t…" at bounding box center [556, 465] width 400 height 34
drag, startPoint x: 361, startPoint y: 457, endPoint x: 622, endPoint y: 473, distance: 261.5
click at [622, 473] on div "Want someone else to review these details? You can share this page by sending t…" at bounding box center [562, 466] width 436 height 36
drag, startPoint x: 622, startPoint y: 473, endPoint x: 517, endPoint y: 449, distance: 107.7
click at [517, 449] on span "Want someone else to review these details? You can share this page by sending t…" at bounding box center [556, 465] width 400 height 34
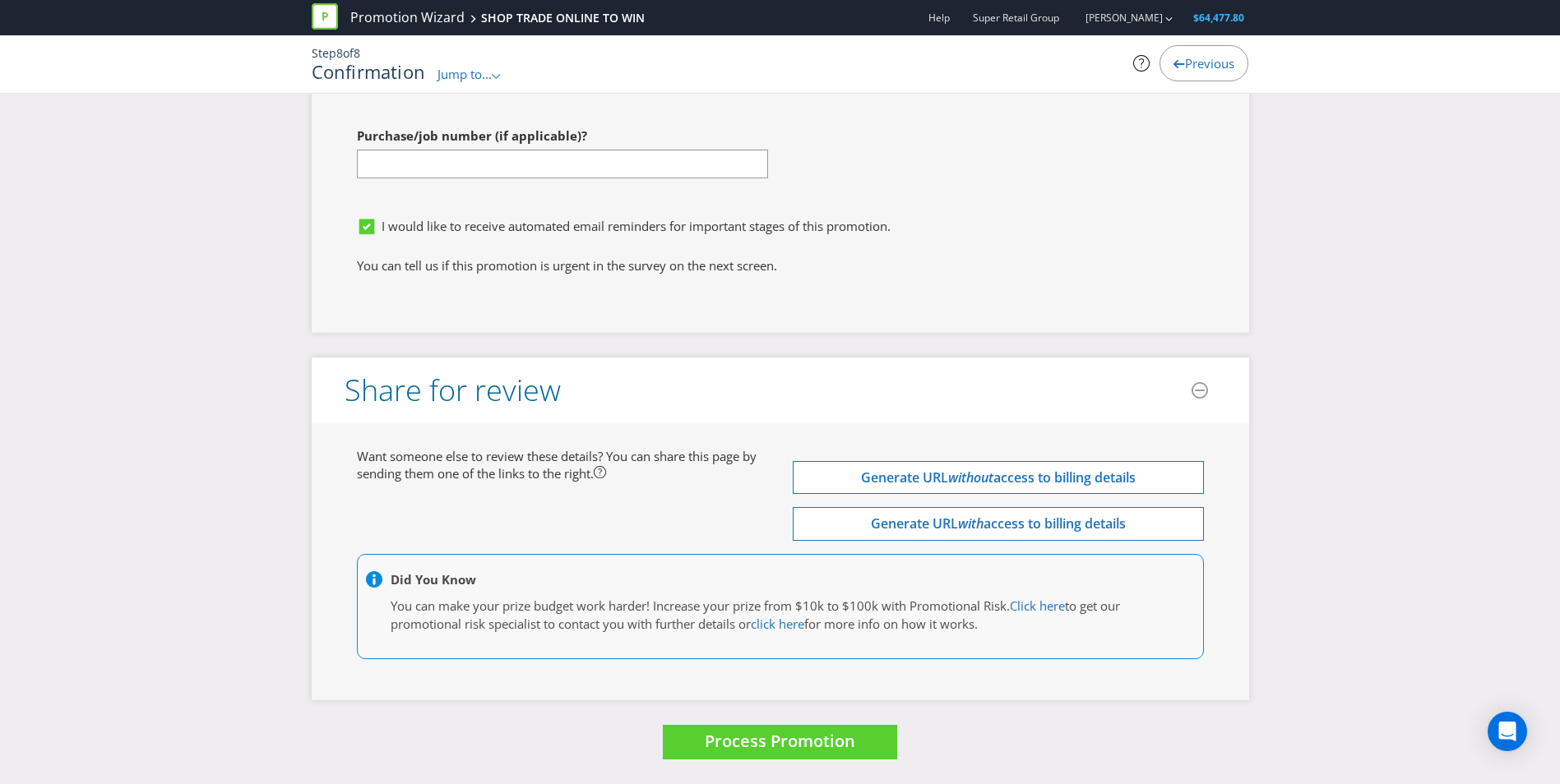
click at [344, 455] on div "Want someone else to review these details? You can share this page by sending t…" at bounding box center [562, 466] width 436 height 36
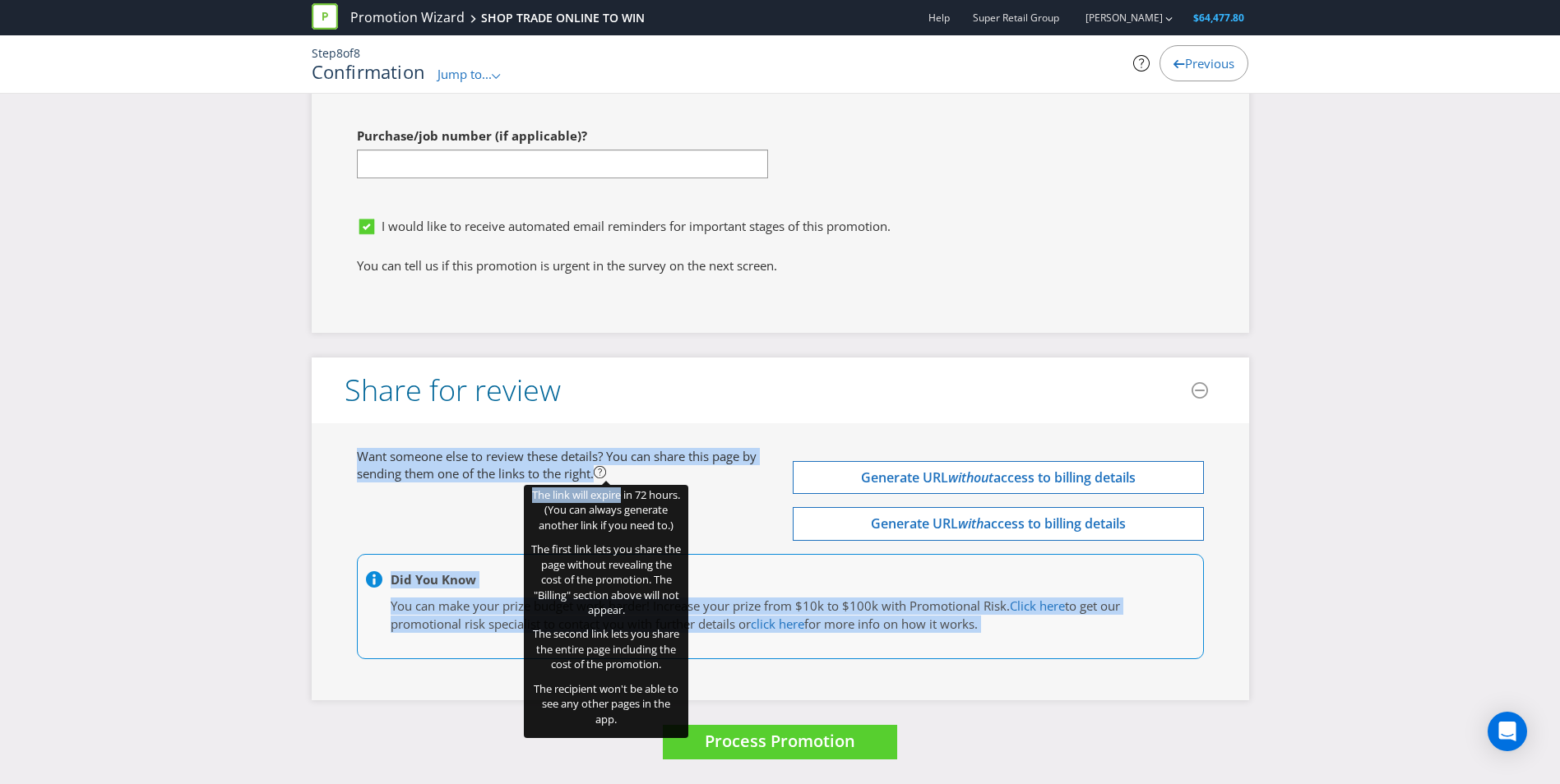
drag, startPoint x: 344, startPoint y: 455, endPoint x: 615, endPoint y: 480, distance: 272.2
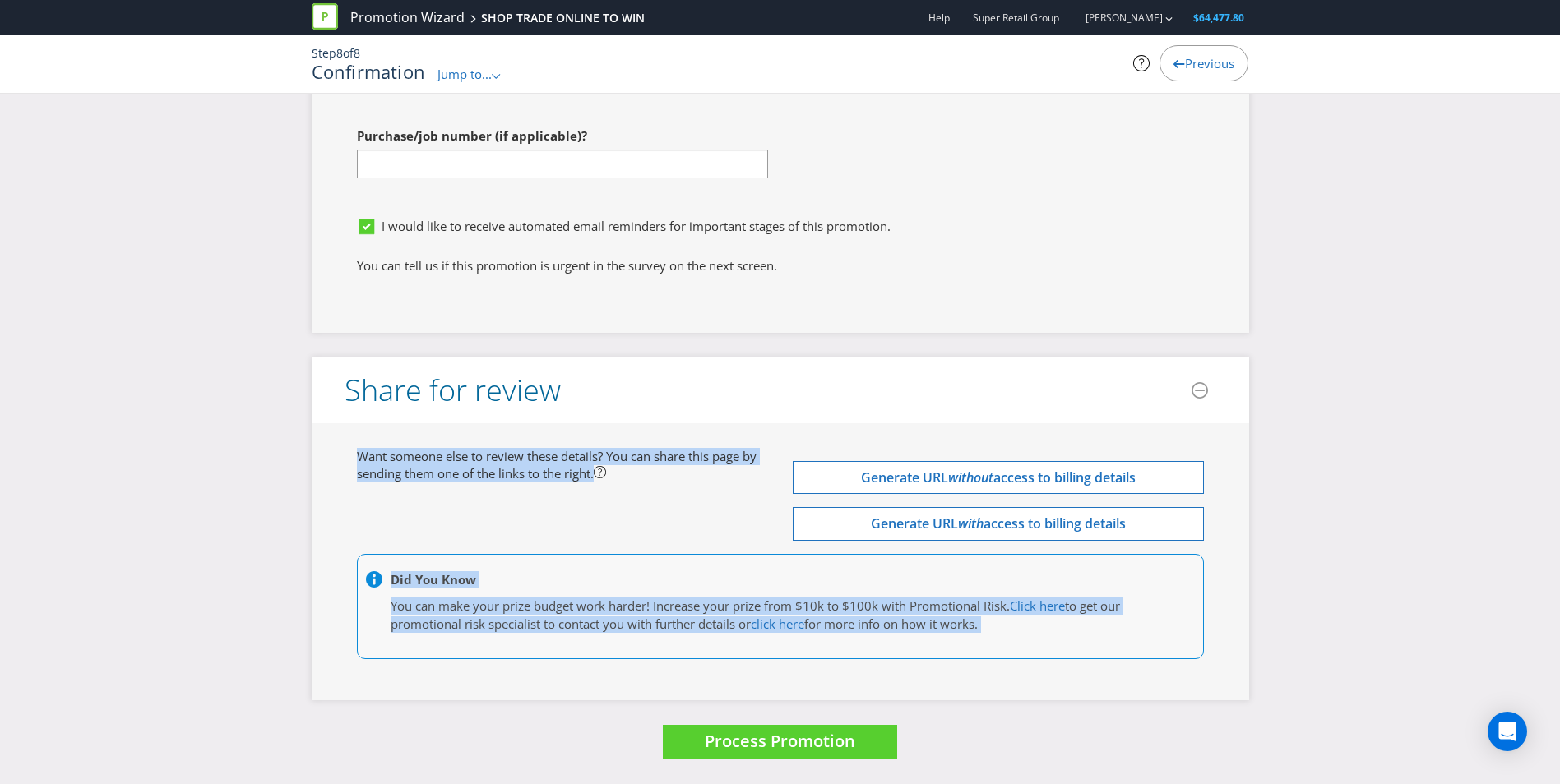
drag, startPoint x: 615, startPoint y: 480, endPoint x: 515, endPoint y: 476, distance: 100.1
click at [515, 476] on span "Want someone else to review these details? You can share this page by sending t…" at bounding box center [556, 465] width 400 height 34
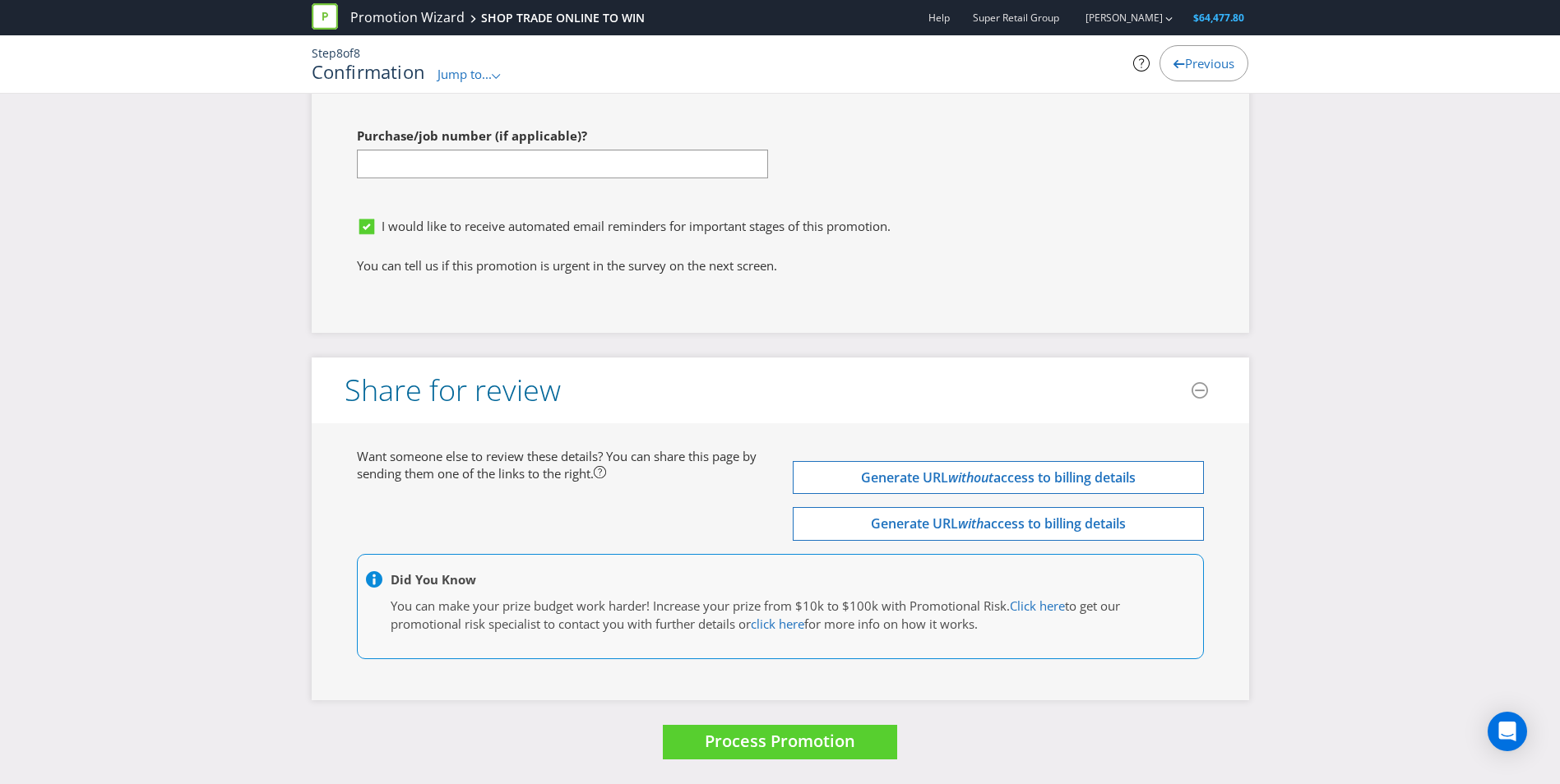
click at [357, 449] on span "Want someone else to review these details? You can share this page by sending t…" at bounding box center [556, 465] width 400 height 34
click at [378, 461] on span "Want someone else to review these details? You can share this page by sending t…" at bounding box center [556, 465] width 400 height 34
drag, startPoint x: 378, startPoint y: 461, endPoint x: 298, endPoint y: 506, distance: 91.8
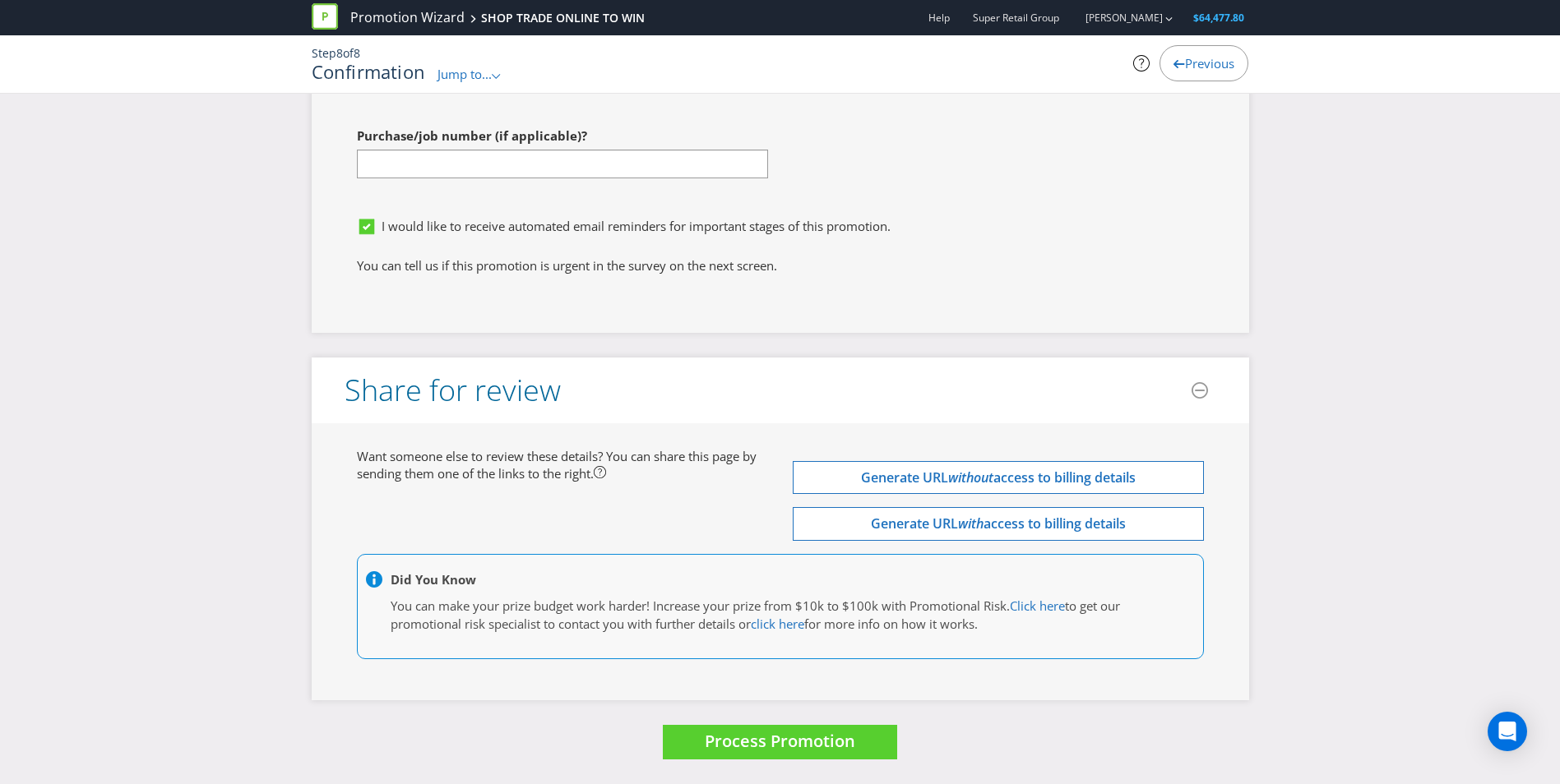
click at [729, 740] on span "Process Promotion" at bounding box center [779, 742] width 150 height 23
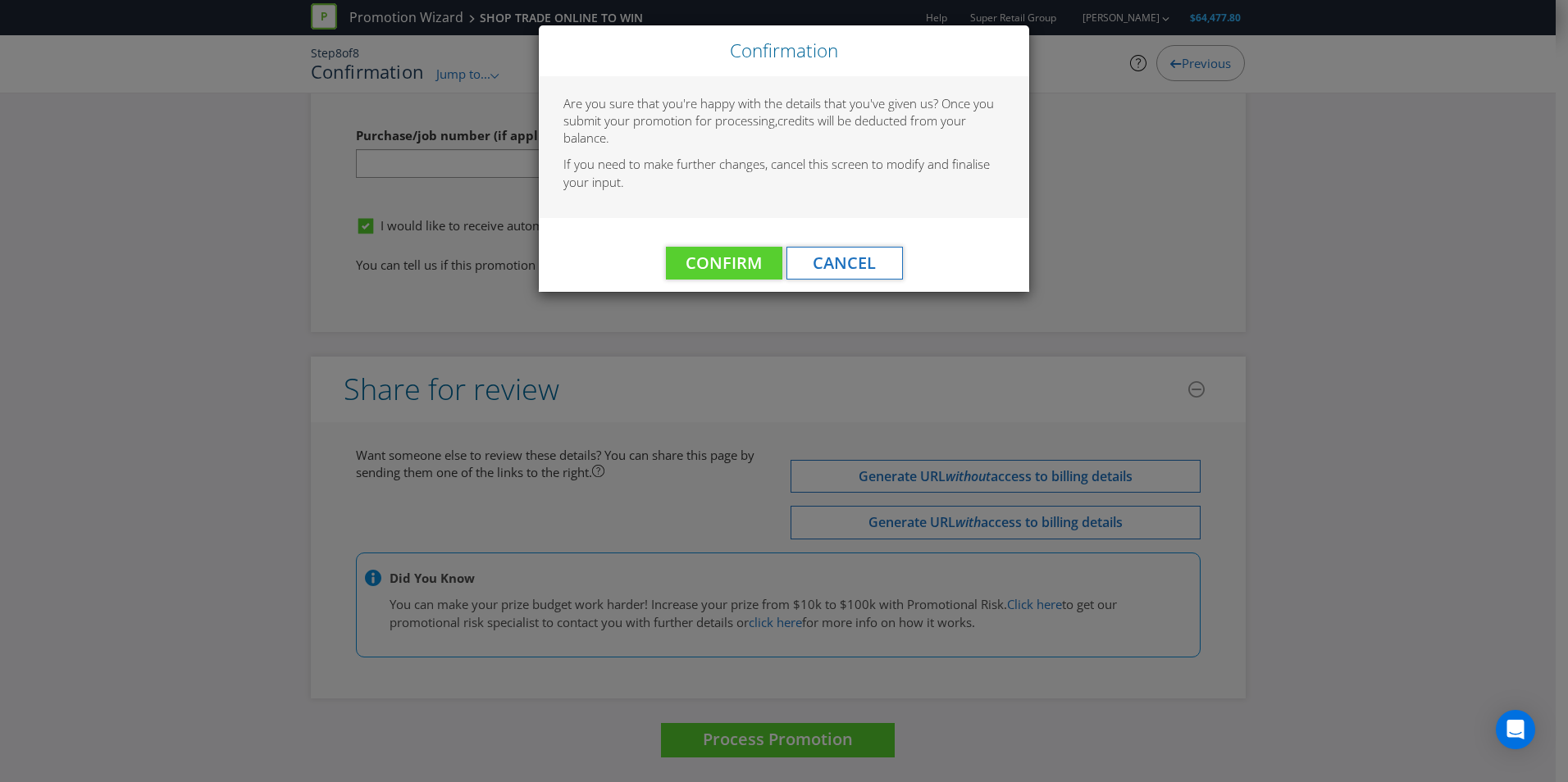
click at [668, 159] on p "If you need to make further changes, cancel this screen to modify and finalise …" at bounding box center [784, 173] width 441 height 35
click at [880, 253] on button "Cancel" at bounding box center [845, 263] width 117 height 33
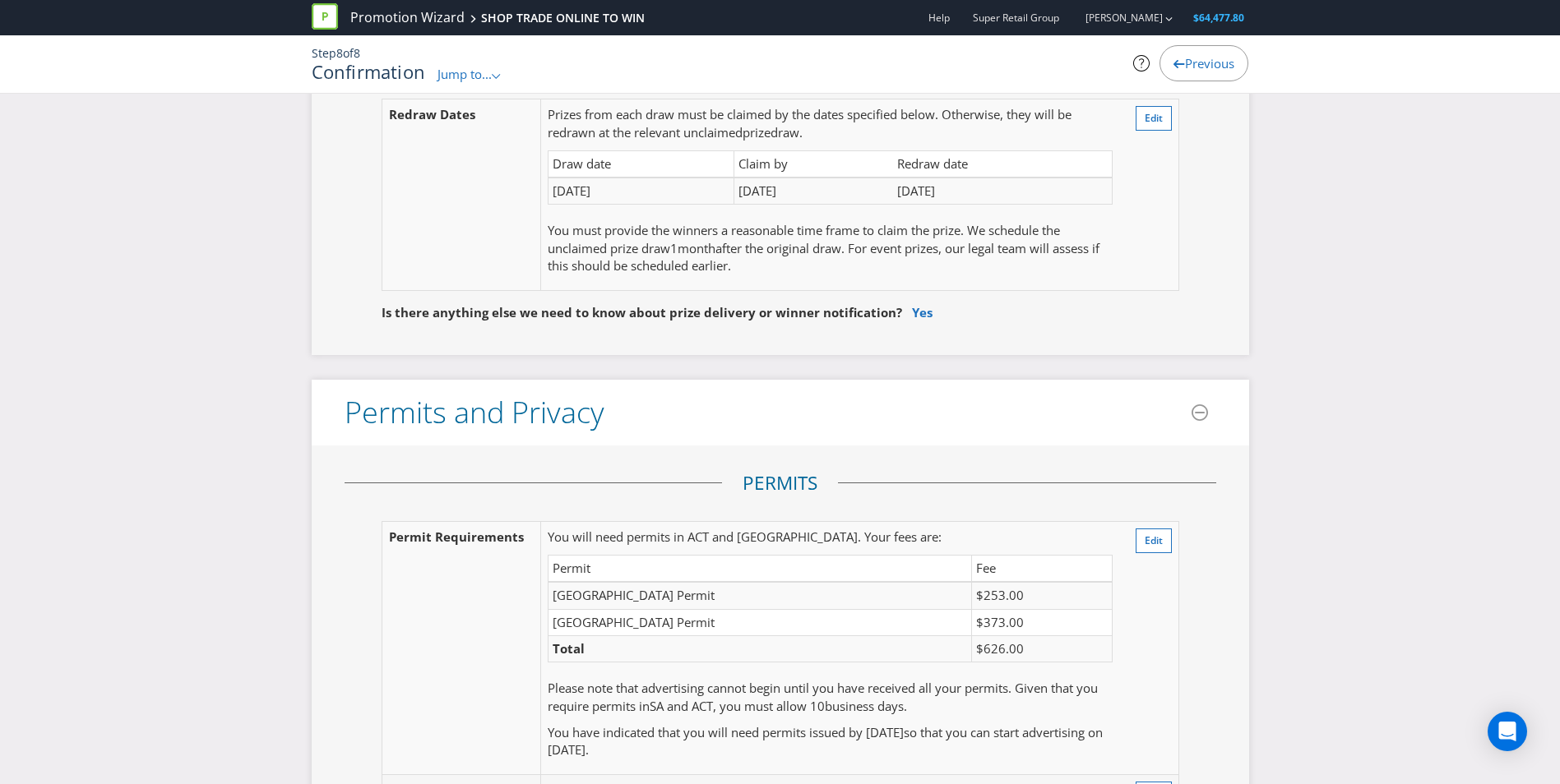
scroll to position [3017, 0]
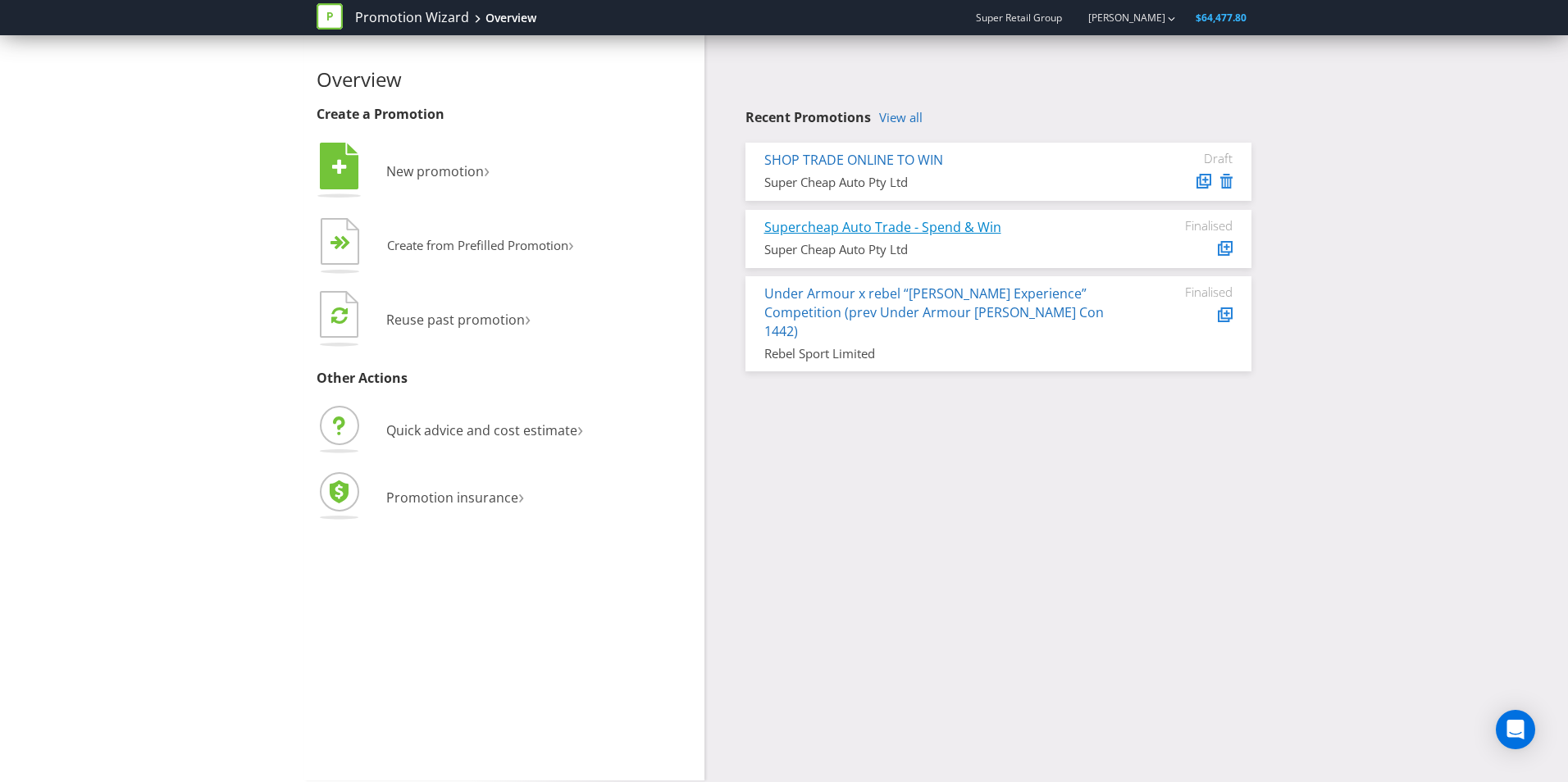
click at [911, 226] on link "Supercheap Auto Trade - Spend & Win" at bounding box center [883, 227] width 237 height 18
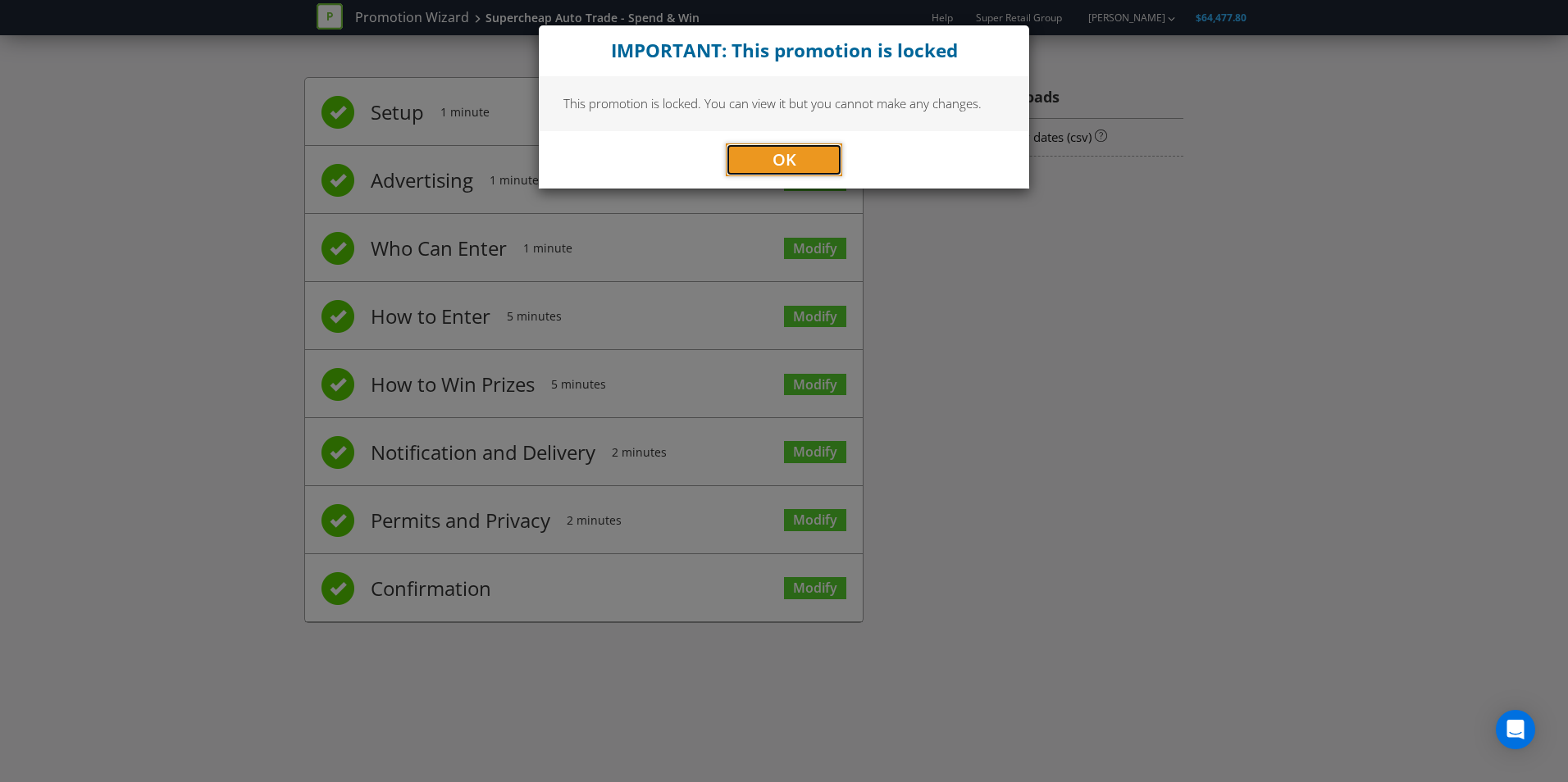
click at [841, 156] on button "OK" at bounding box center [784, 160] width 117 height 33
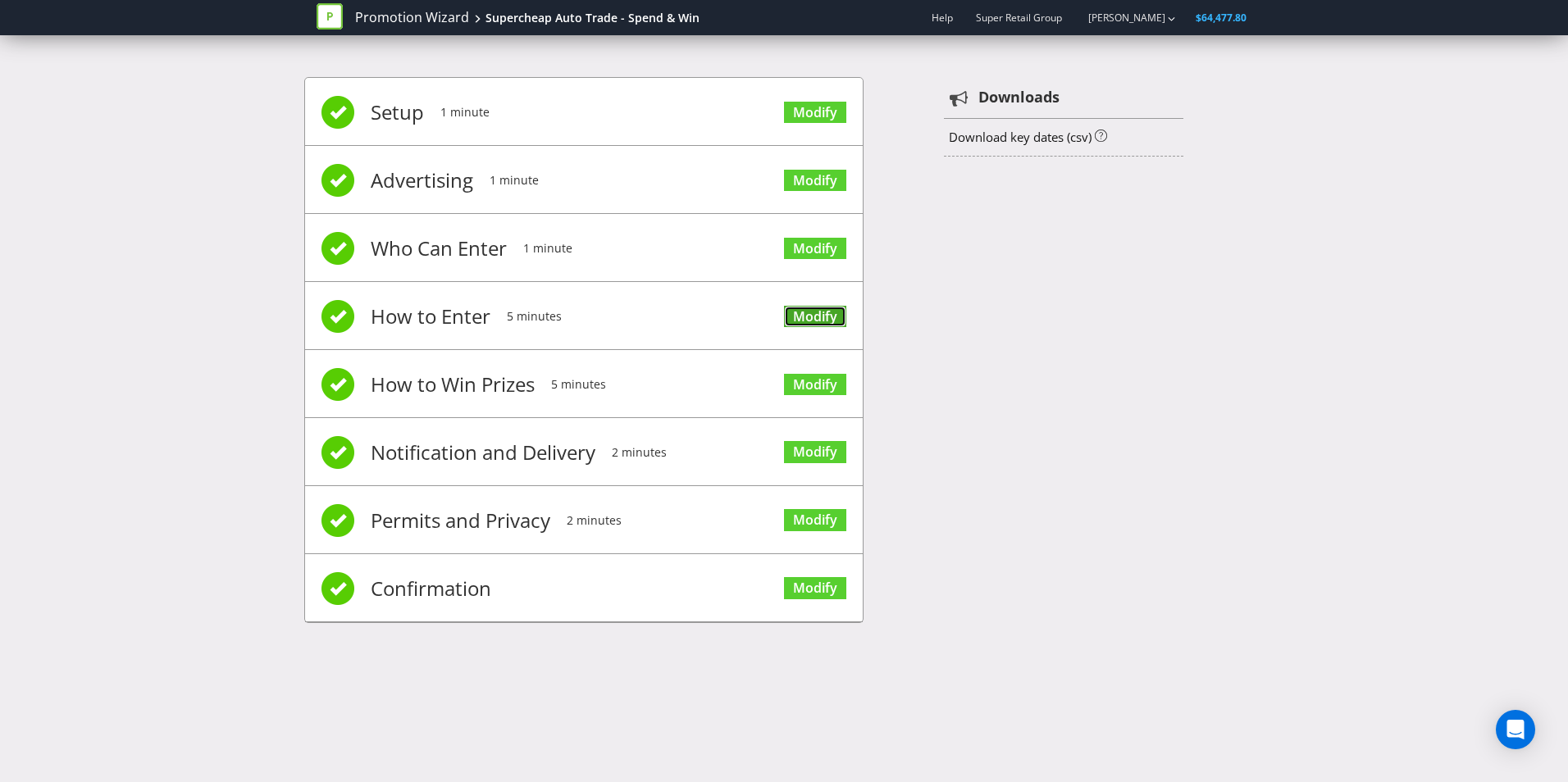
click at [788, 312] on link "Modify" at bounding box center [815, 317] width 62 height 22
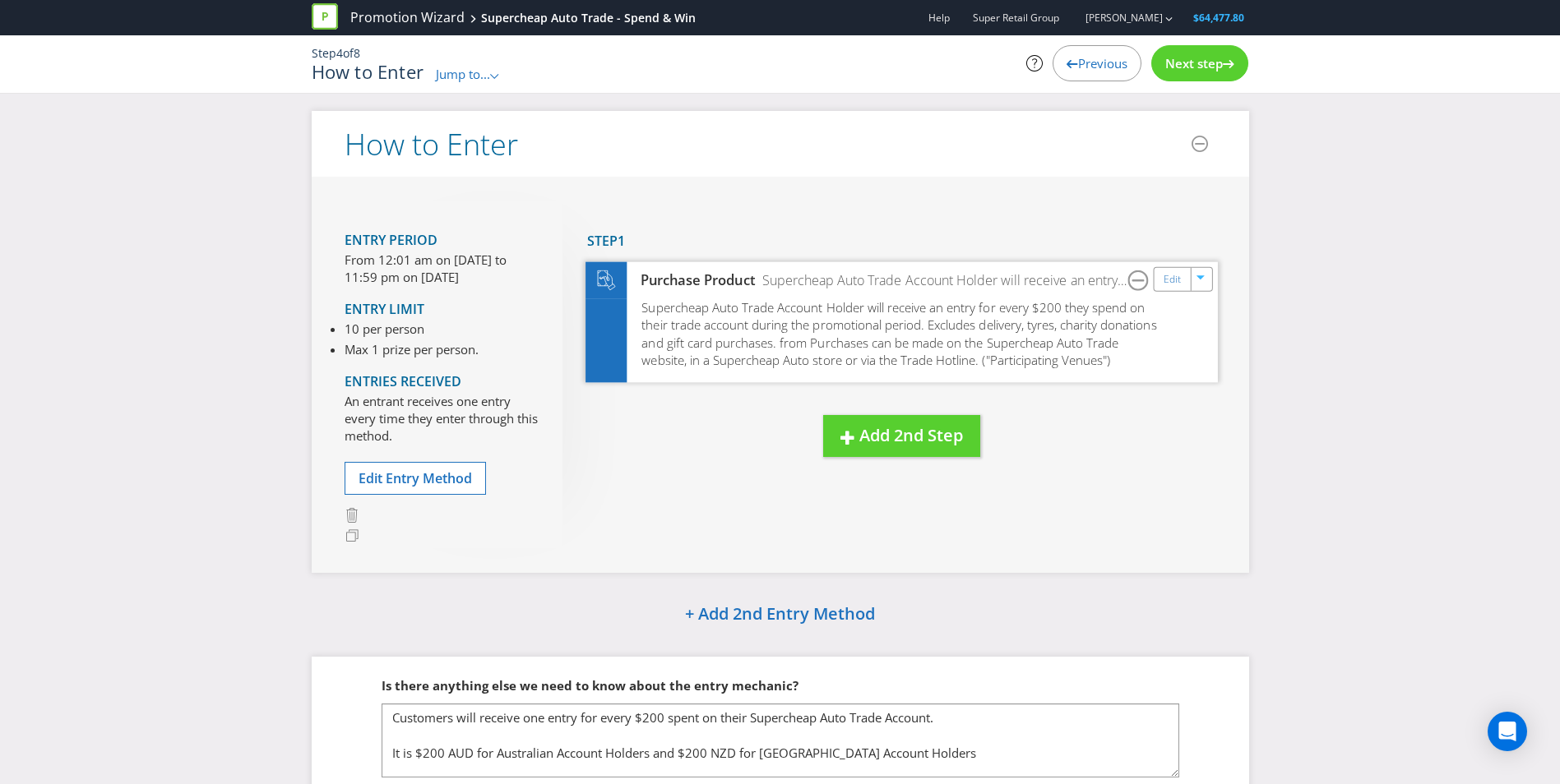
click at [733, 323] on span "Supercheap Auto Trade Account Holder will receive an entry for every $200 they …" at bounding box center [898, 333] width 515 height 70
click at [1157, 286] on div "Edit" at bounding box center [1172, 278] width 37 height 23
click at [1170, 279] on link "Edit" at bounding box center [1171, 279] width 17 height 19
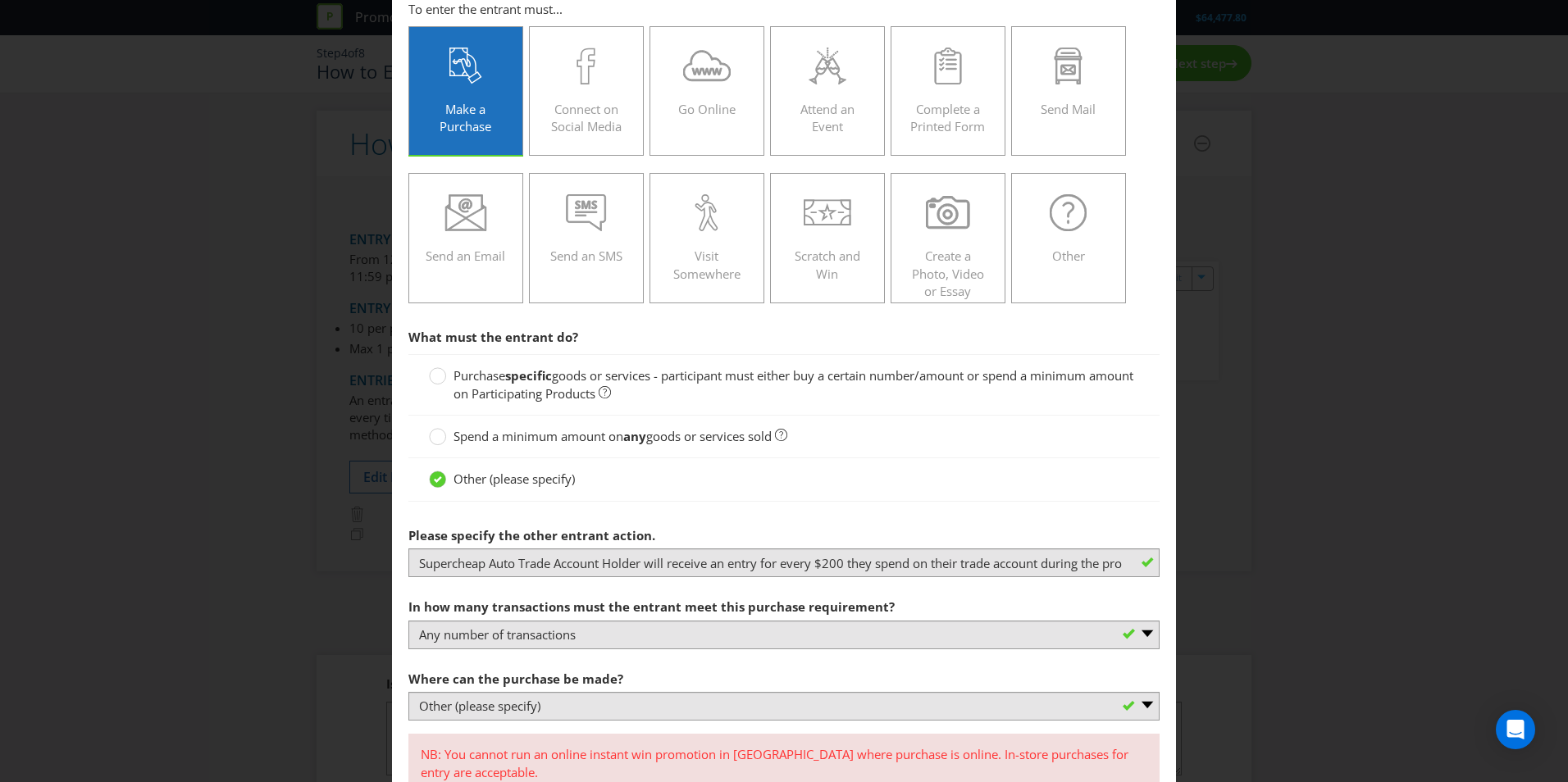
scroll to position [112, 0]
click at [1295, 256] on div "How to Enter To enter the entrant must... Make a Purchase Connect on Social Med…" at bounding box center [784, 391] width 1568 height 782
